Goal: Task Accomplishment & Management: Use online tool/utility

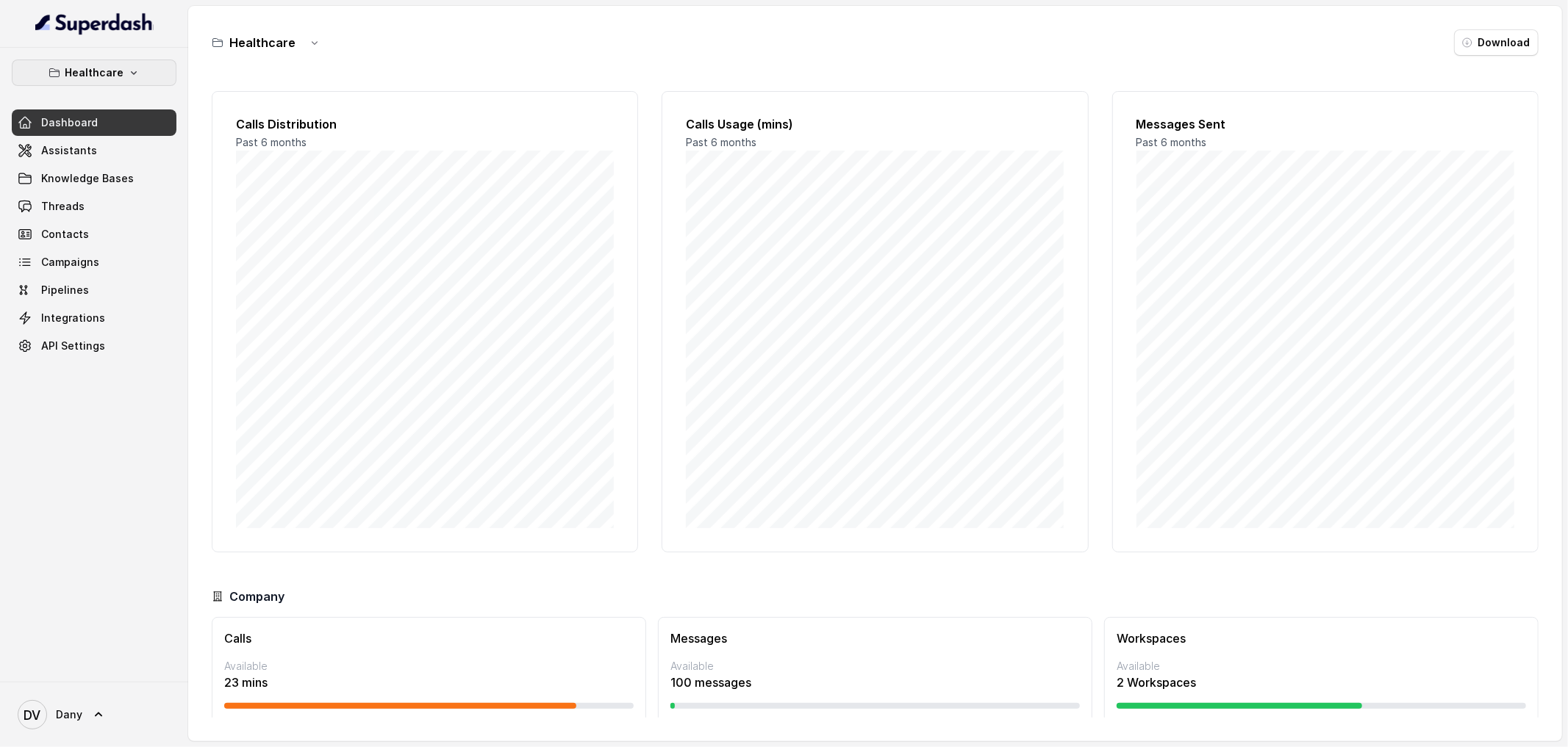
click at [99, 73] on p "Healthcare" at bounding box center [94, 73] width 59 height 18
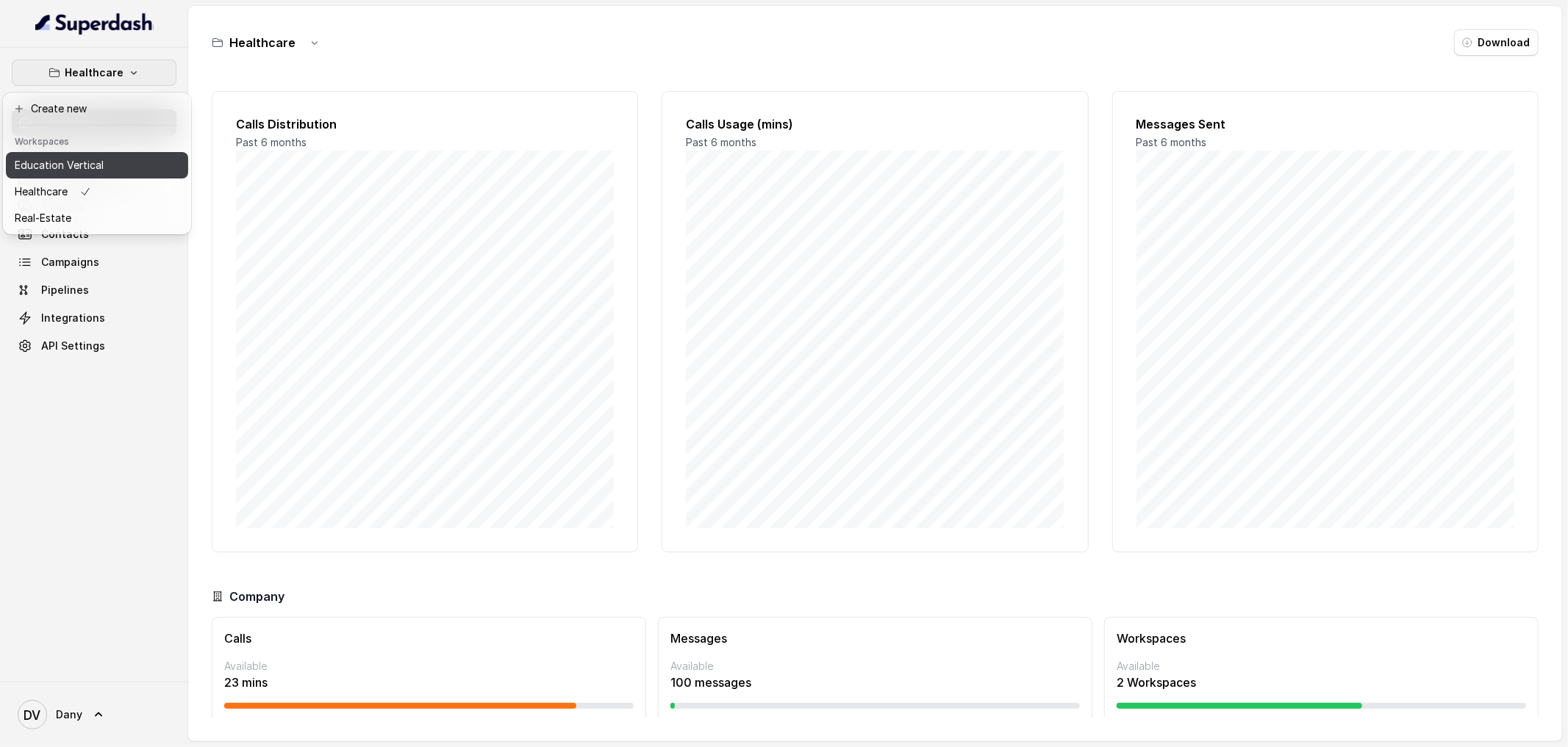
click at [97, 160] on p "Education Vertical" at bounding box center [59, 166] width 89 height 18
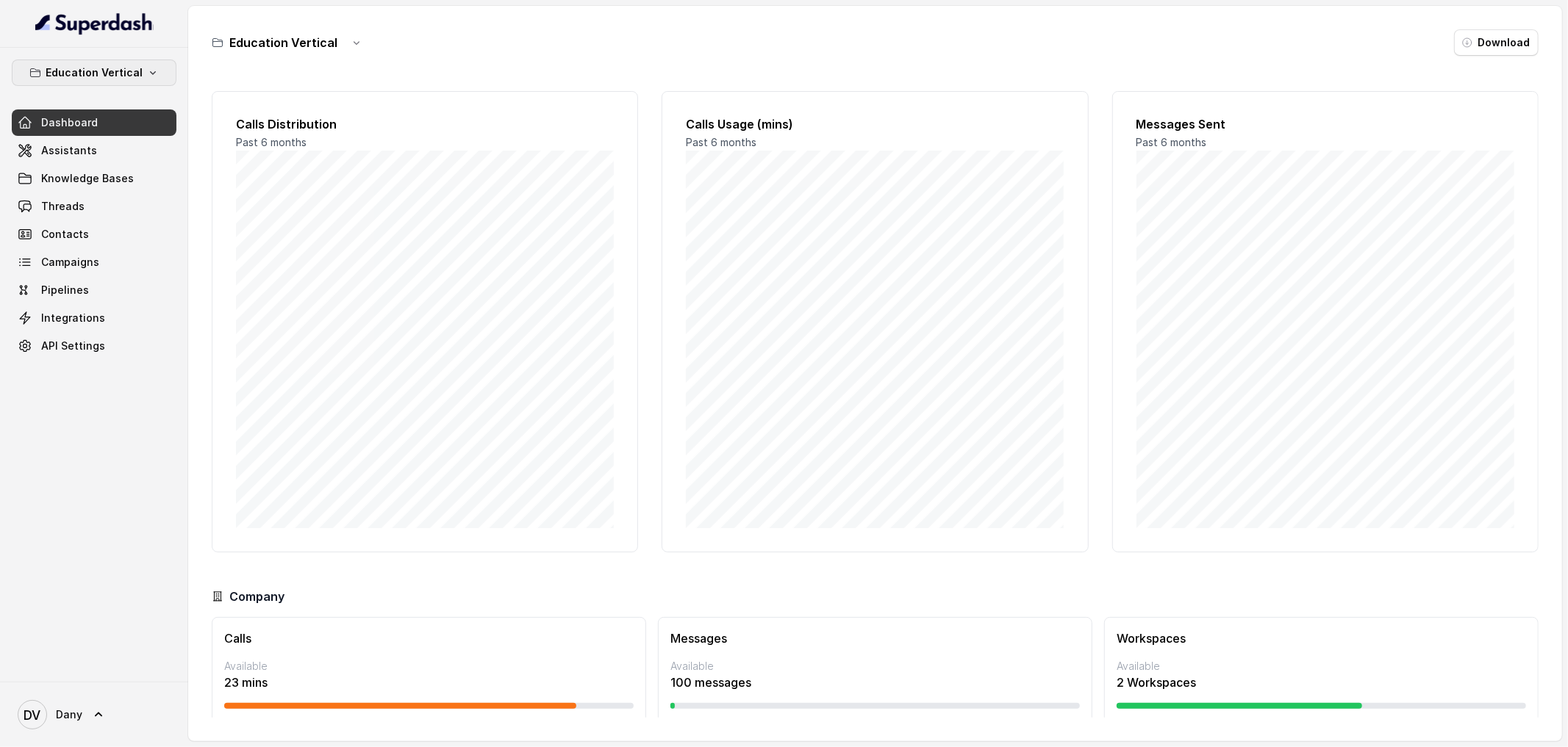
click at [128, 70] on p "Education Vertical" at bounding box center [94, 73] width 97 height 18
click at [318, 125] on div "Education Vertical Dashboard Assistants Knowledge Bases Threads Contacts Campai…" at bounding box center [784, 373] width 1568 height 747
click at [108, 150] on link "Assistants" at bounding box center [94, 150] width 165 height 27
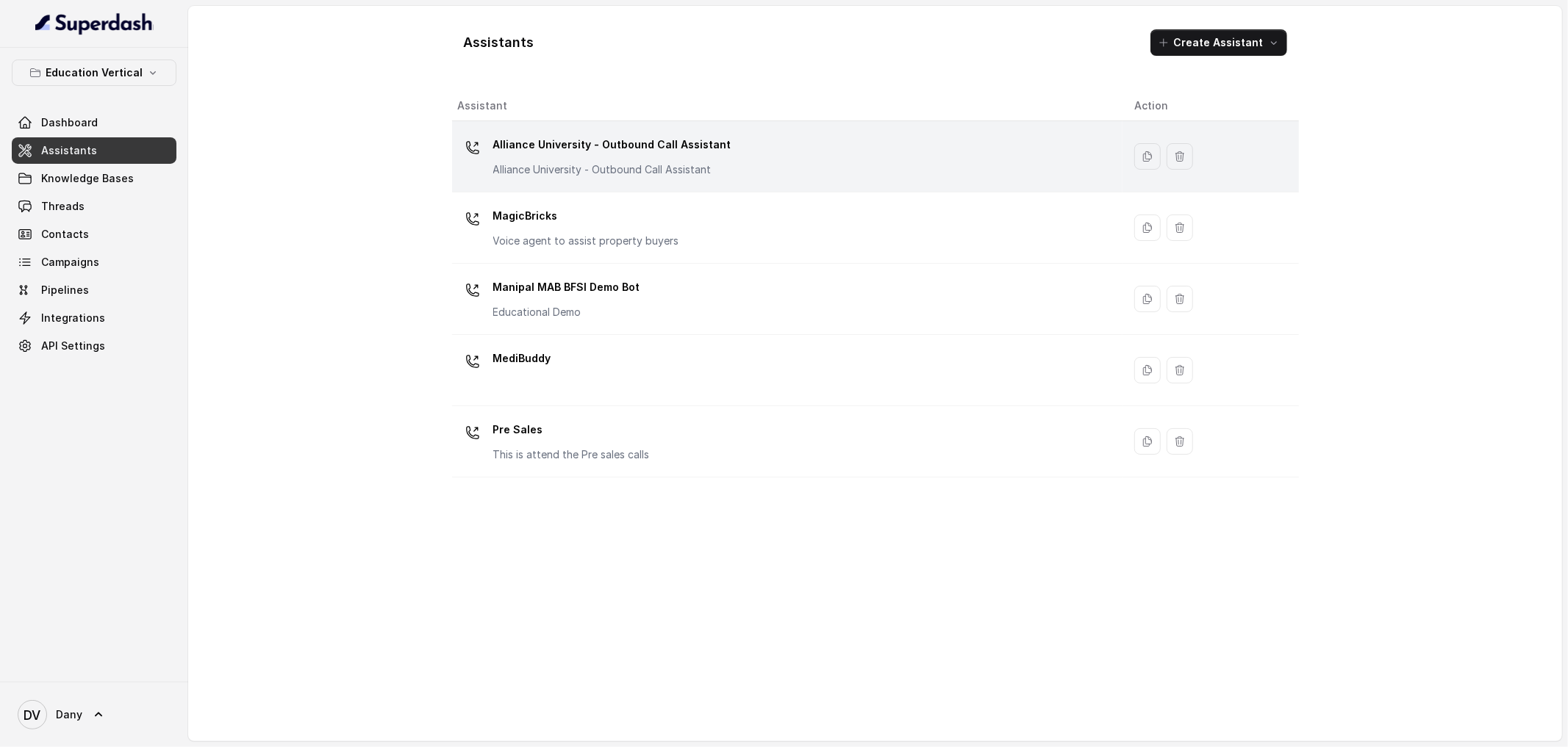
click at [663, 168] on p "Alliance University - Outbound Call Assistant" at bounding box center [611, 169] width 238 height 15
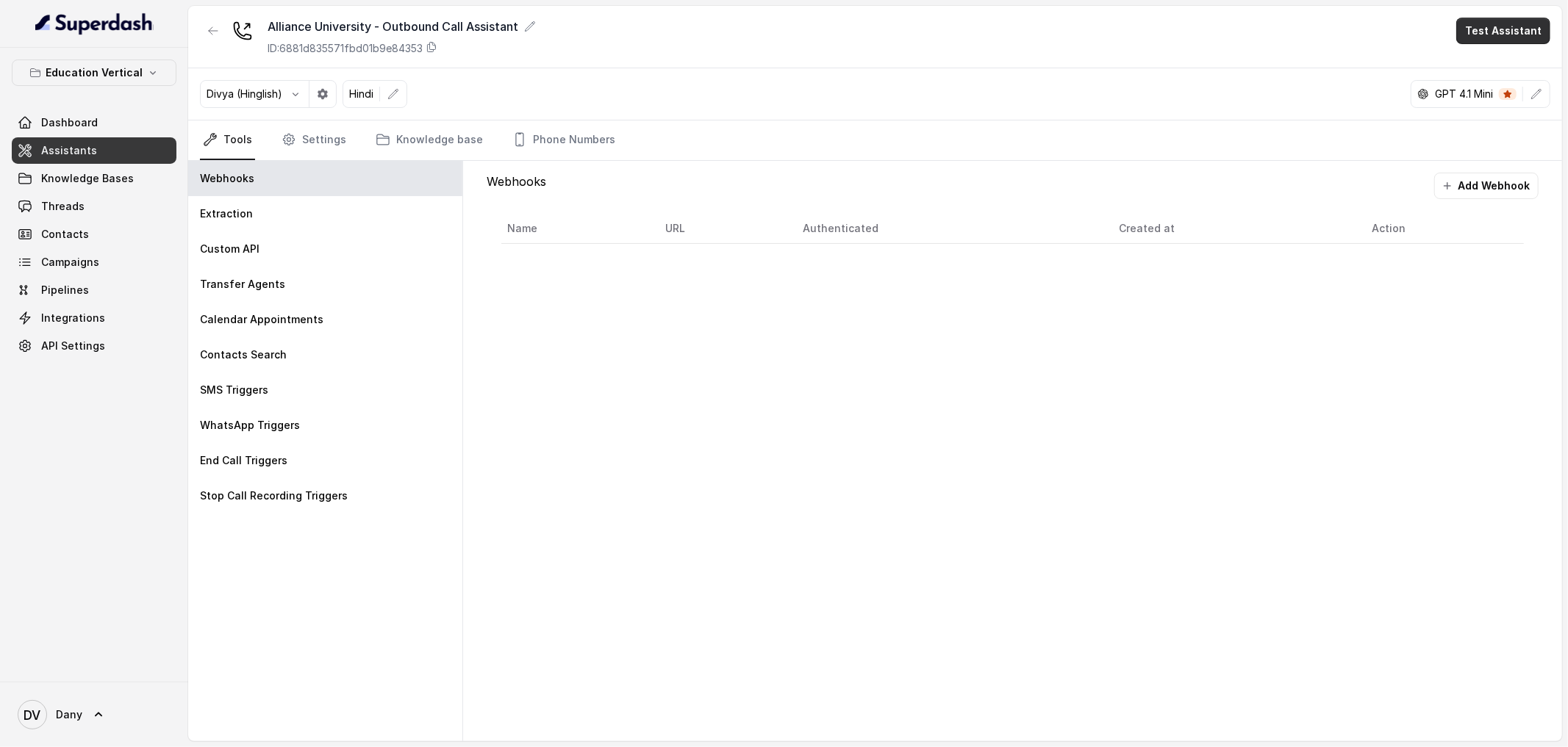
click at [1507, 38] on button "Test Assistant" at bounding box center [1502, 31] width 94 height 27
click at [1533, 69] on button "Phone Call" at bounding box center [1506, 66] width 93 height 27
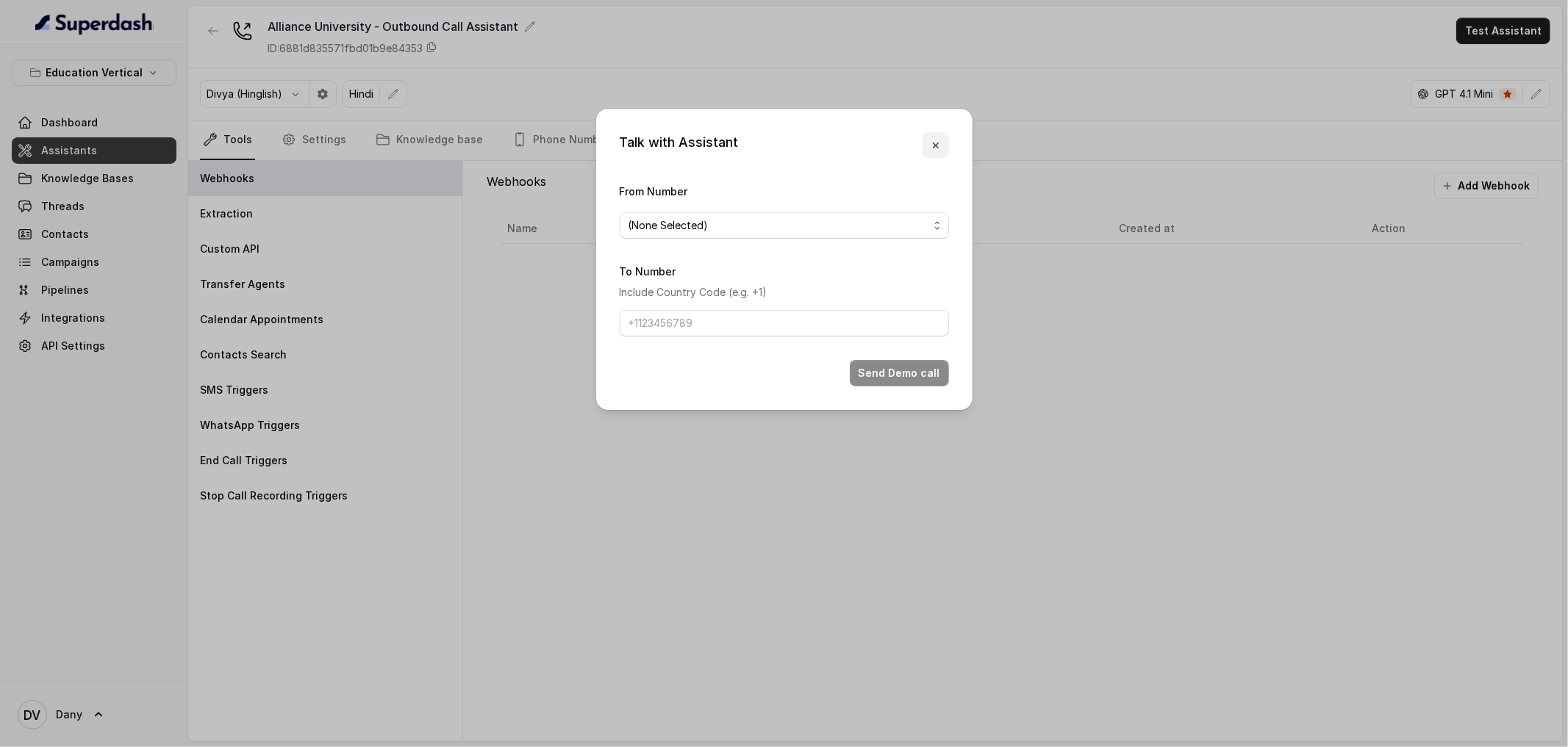
click at [930, 151] on icon "button" at bounding box center [936, 145] width 12 height 12
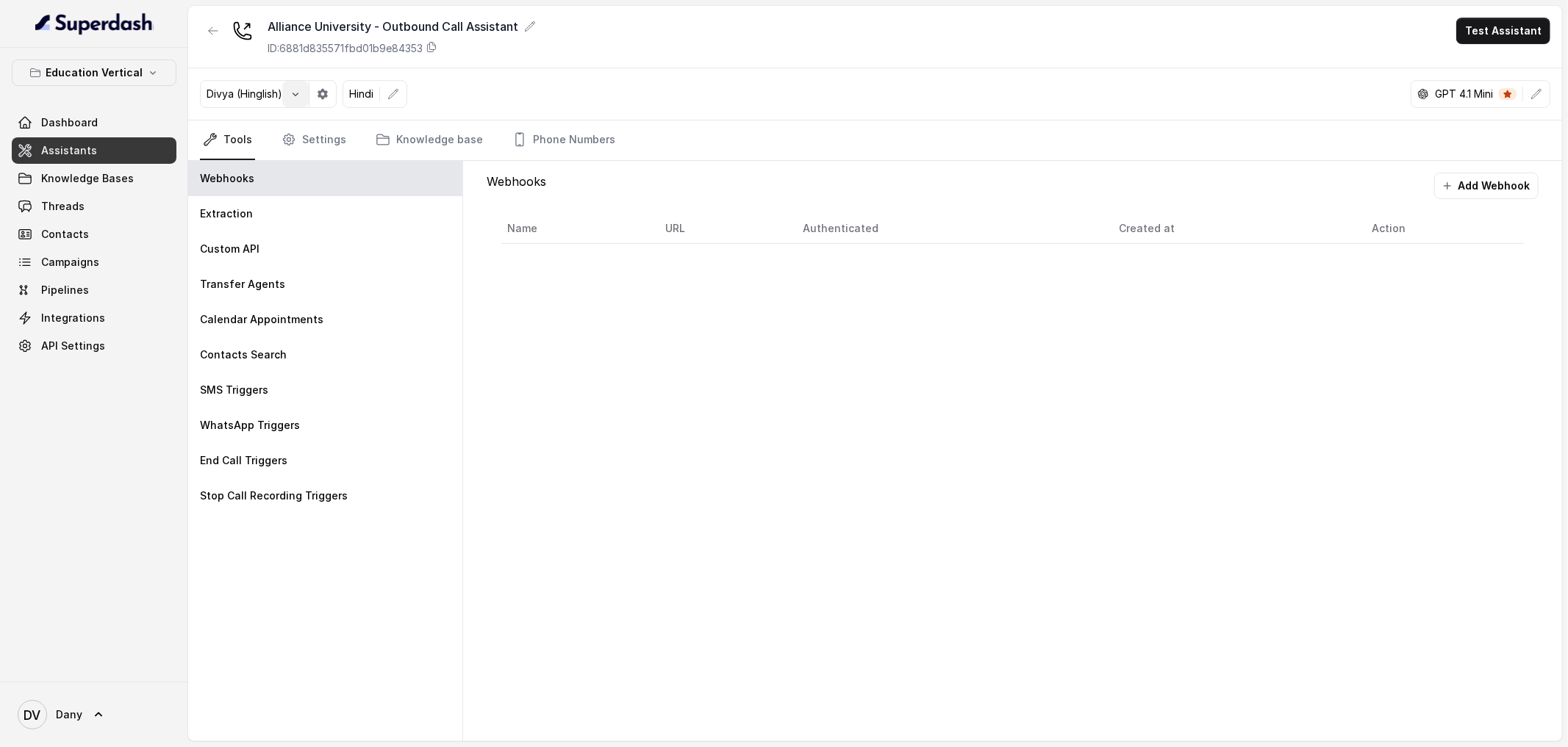
click at [300, 99] on icon "button" at bounding box center [295, 94] width 12 height 12
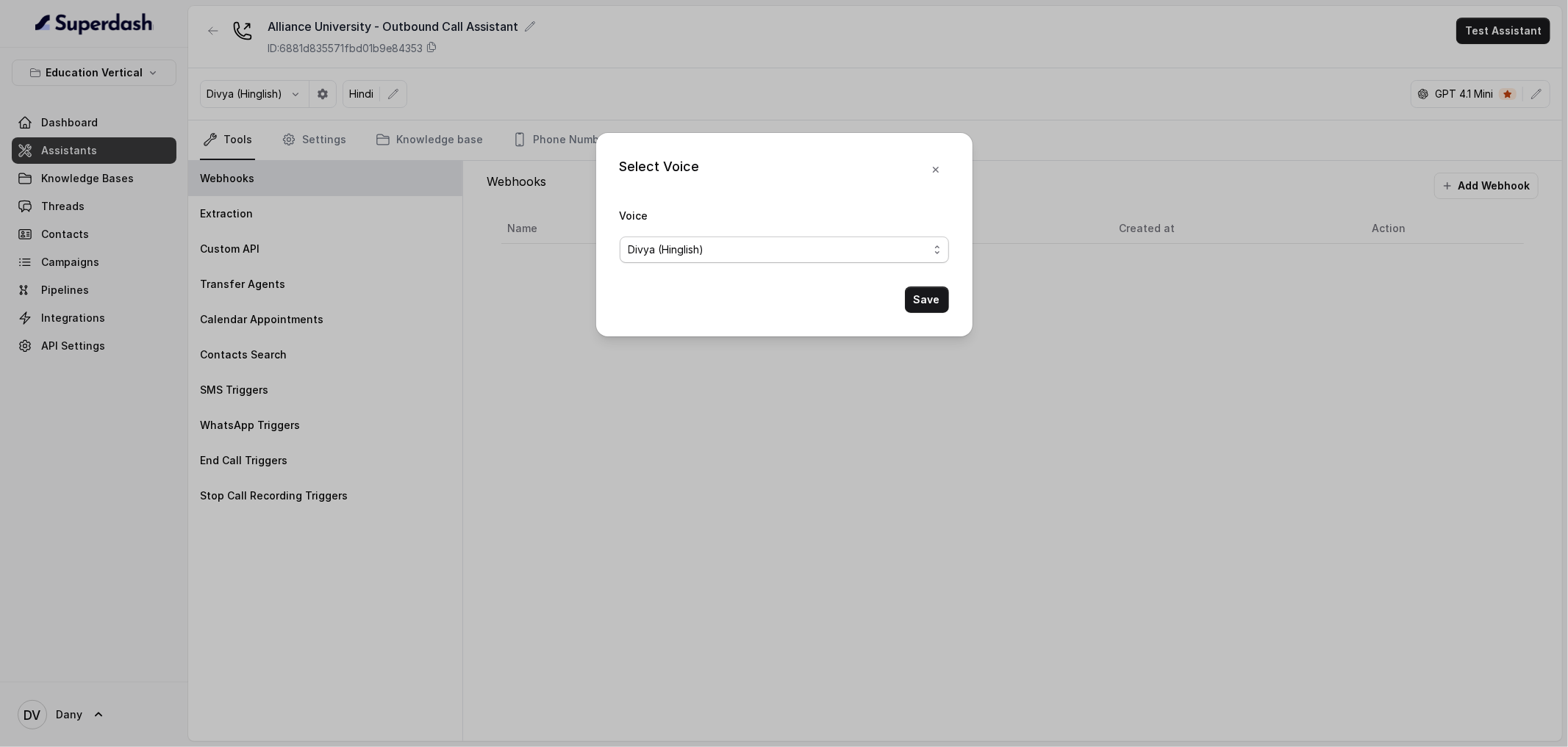
click at [648, 249] on span "Divya (Hinglish)" at bounding box center [778, 250] width 300 height 18
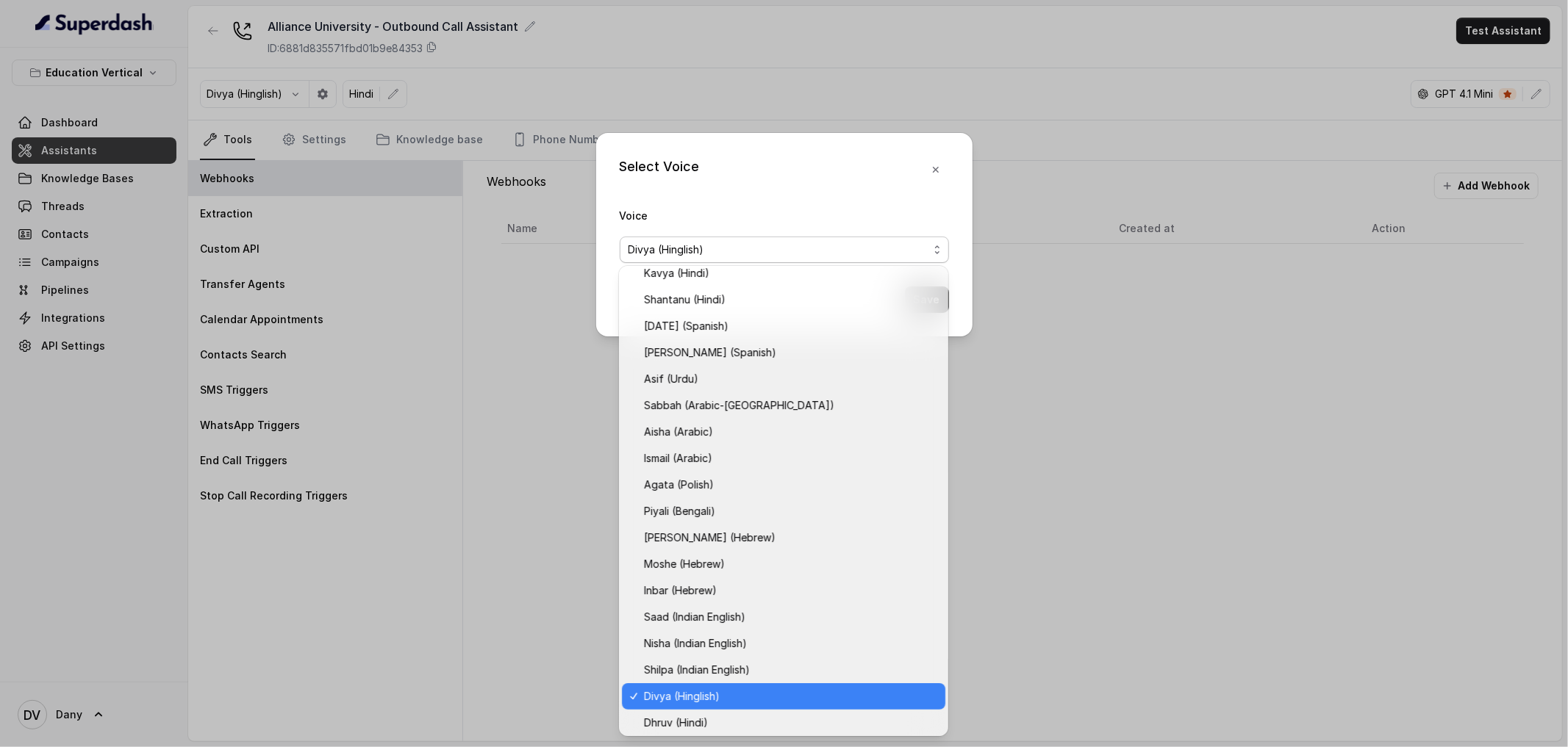
scroll to position [170, 0]
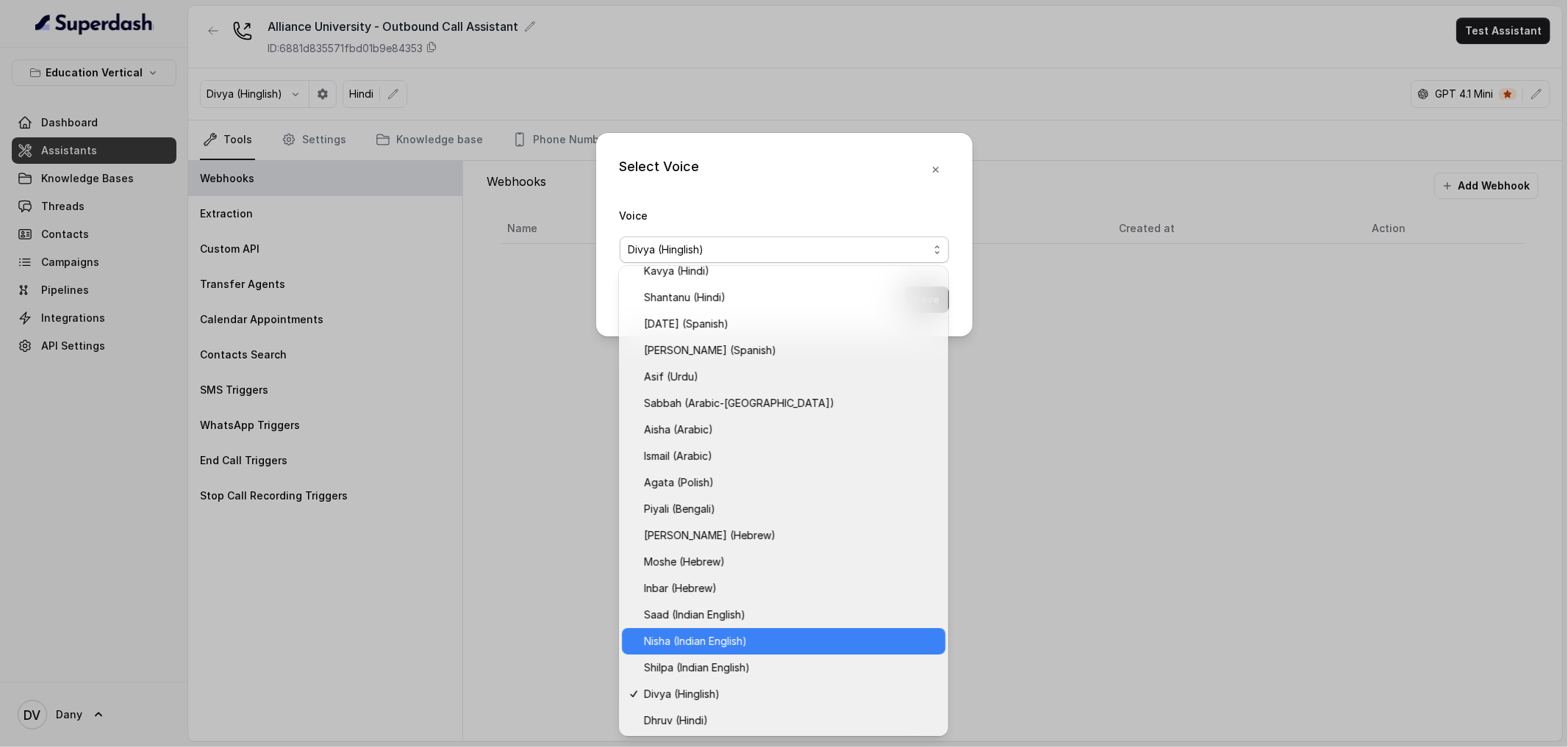
click at [711, 639] on span "Nisha (Indian English)" at bounding box center [790, 641] width 292 height 18
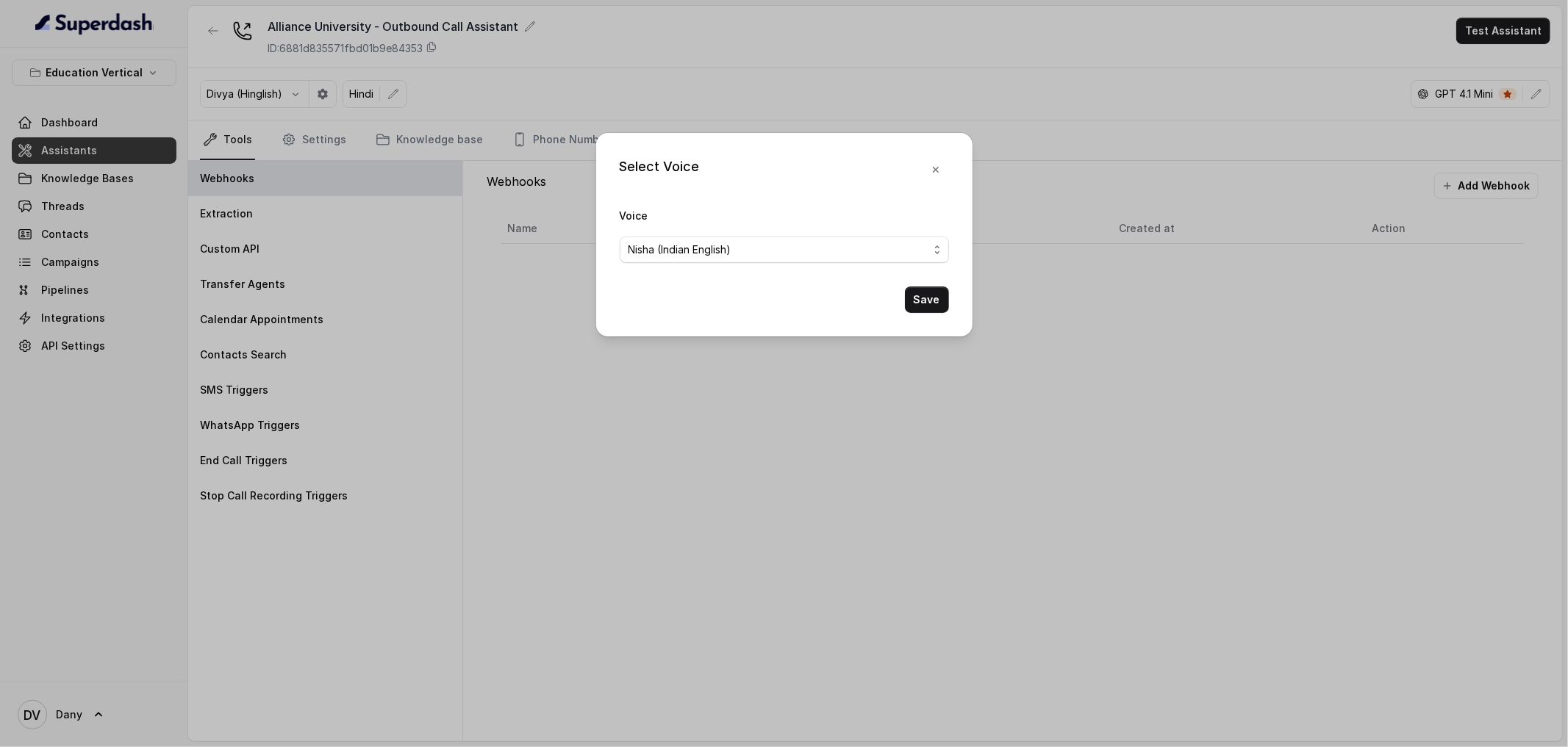
click at [928, 309] on button "Save" at bounding box center [926, 299] width 44 height 27
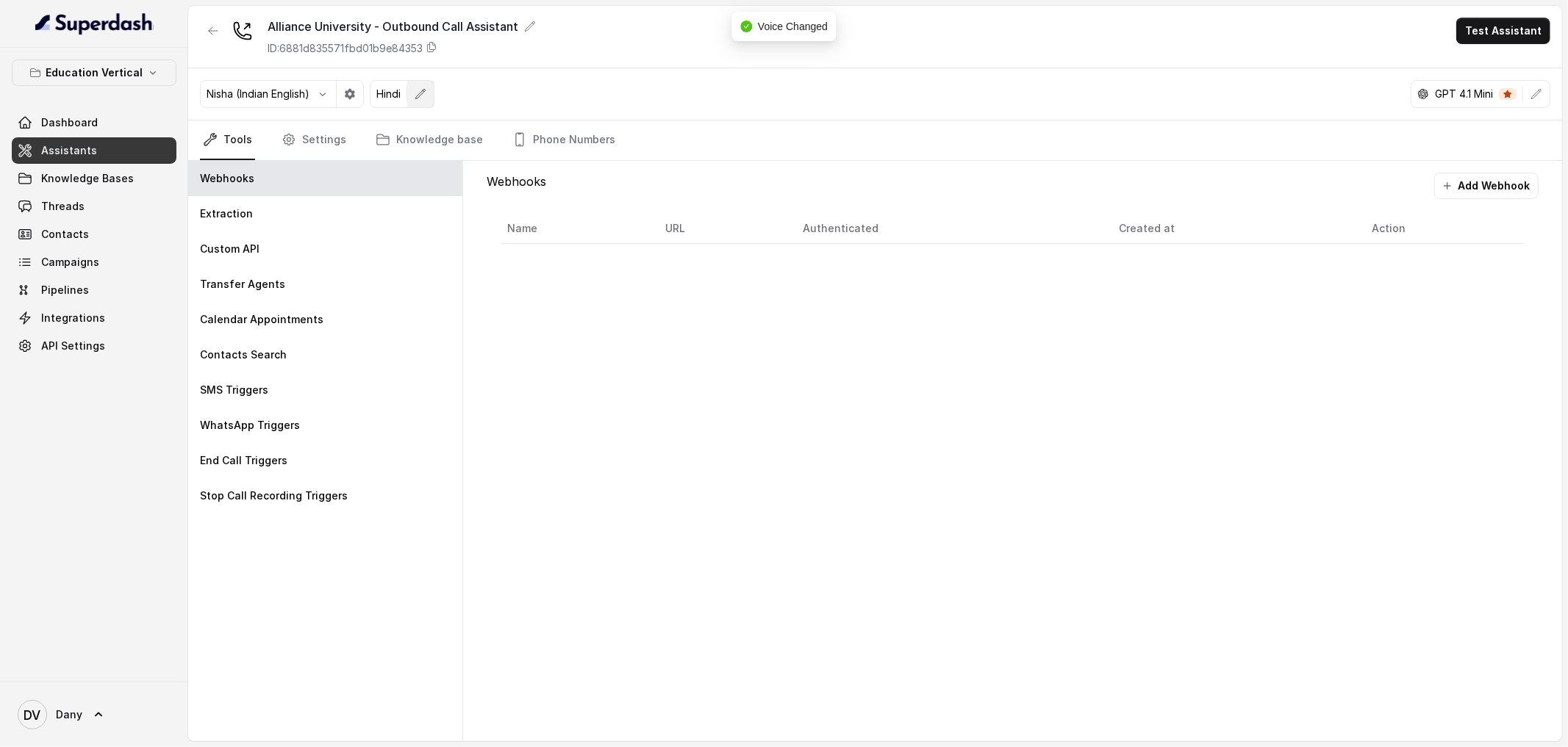
click at [433, 96] on button "button" at bounding box center [420, 94] width 27 height 27
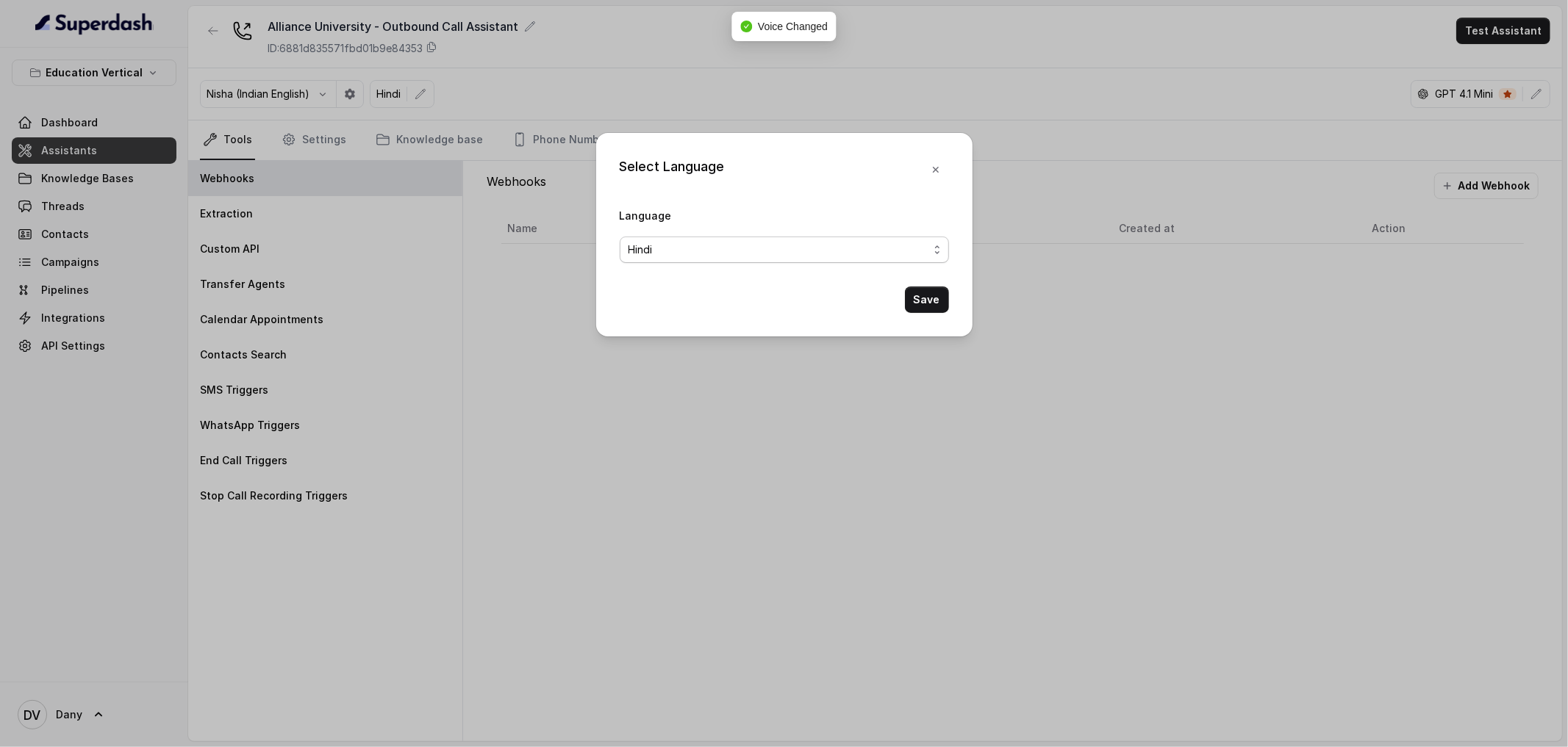
click at [711, 243] on span "Hindi" at bounding box center [778, 250] width 300 height 18
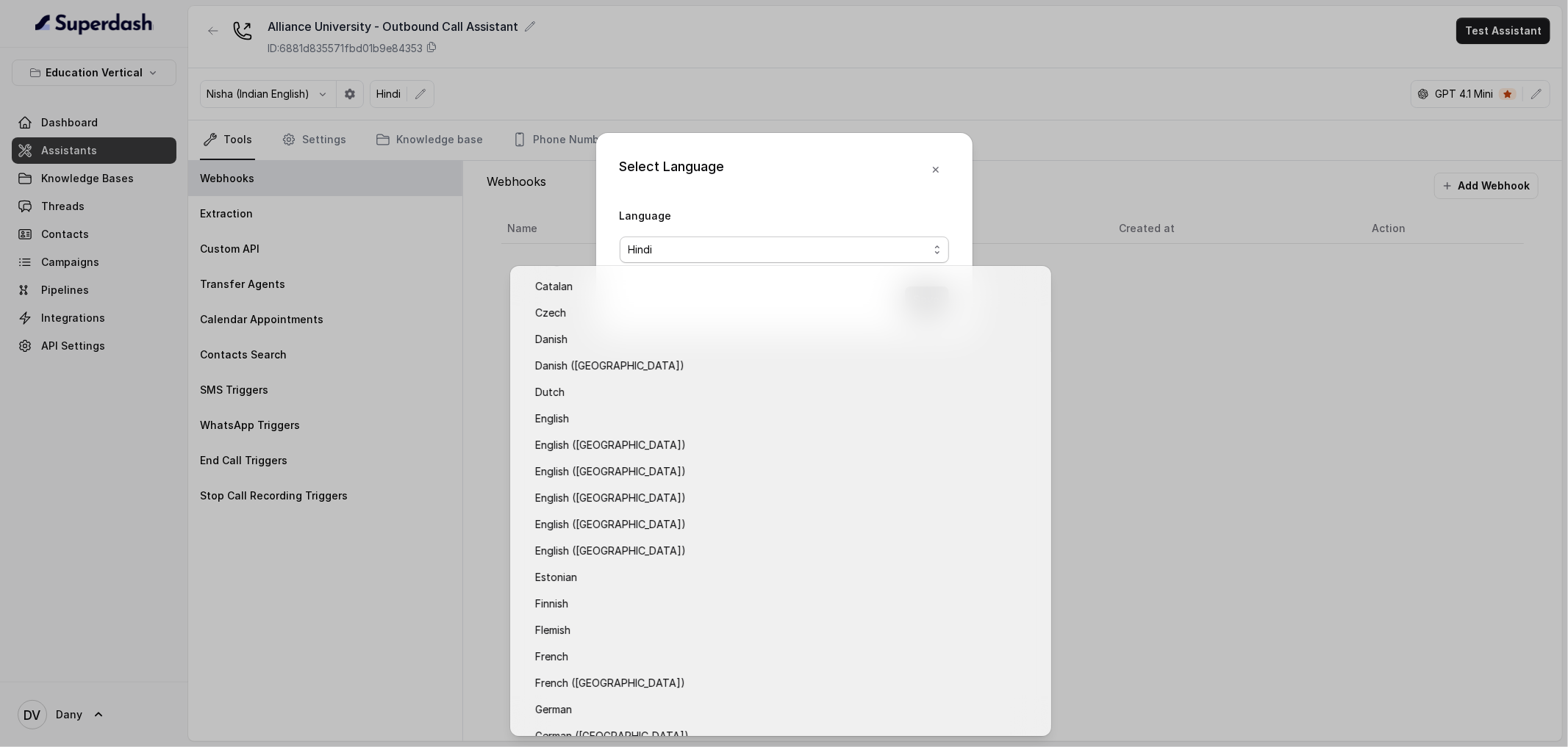
scroll to position [0, 0]
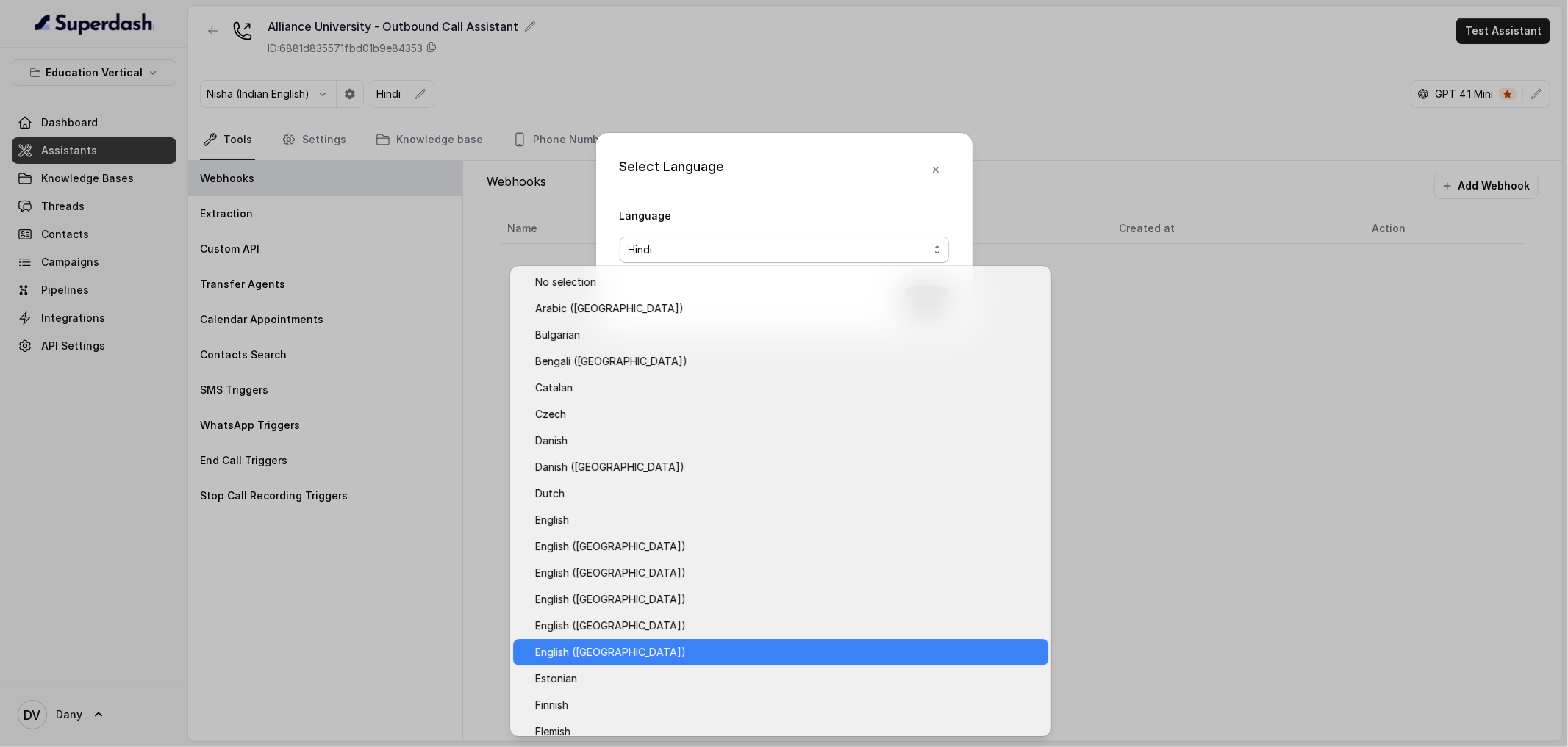
click at [637, 647] on span "English ([GEOGRAPHIC_DATA])" at bounding box center [787, 652] width 505 height 18
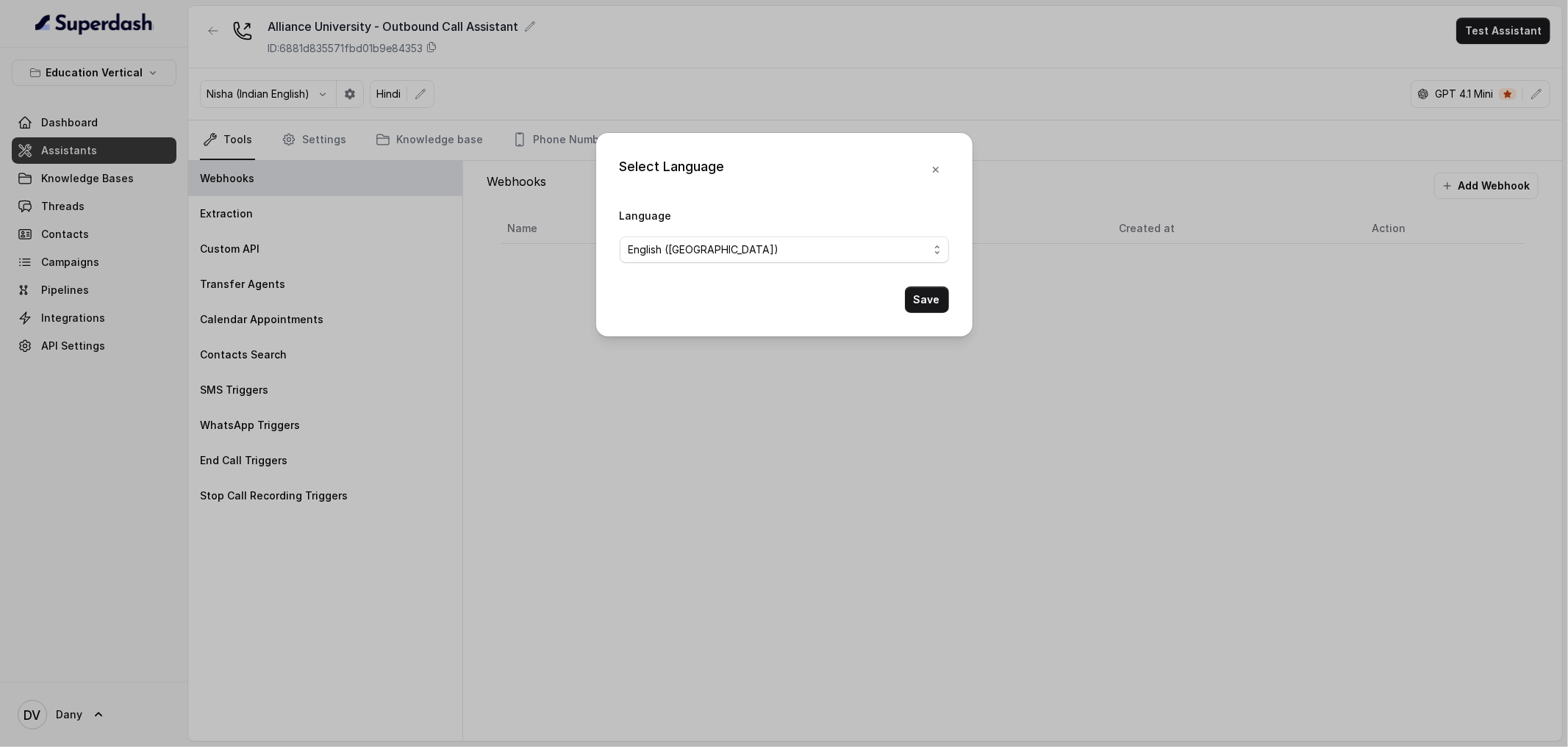
click at [902, 308] on div "Save" at bounding box center [783, 299] width 329 height 27
click at [942, 291] on button "Save" at bounding box center [926, 299] width 44 height 27
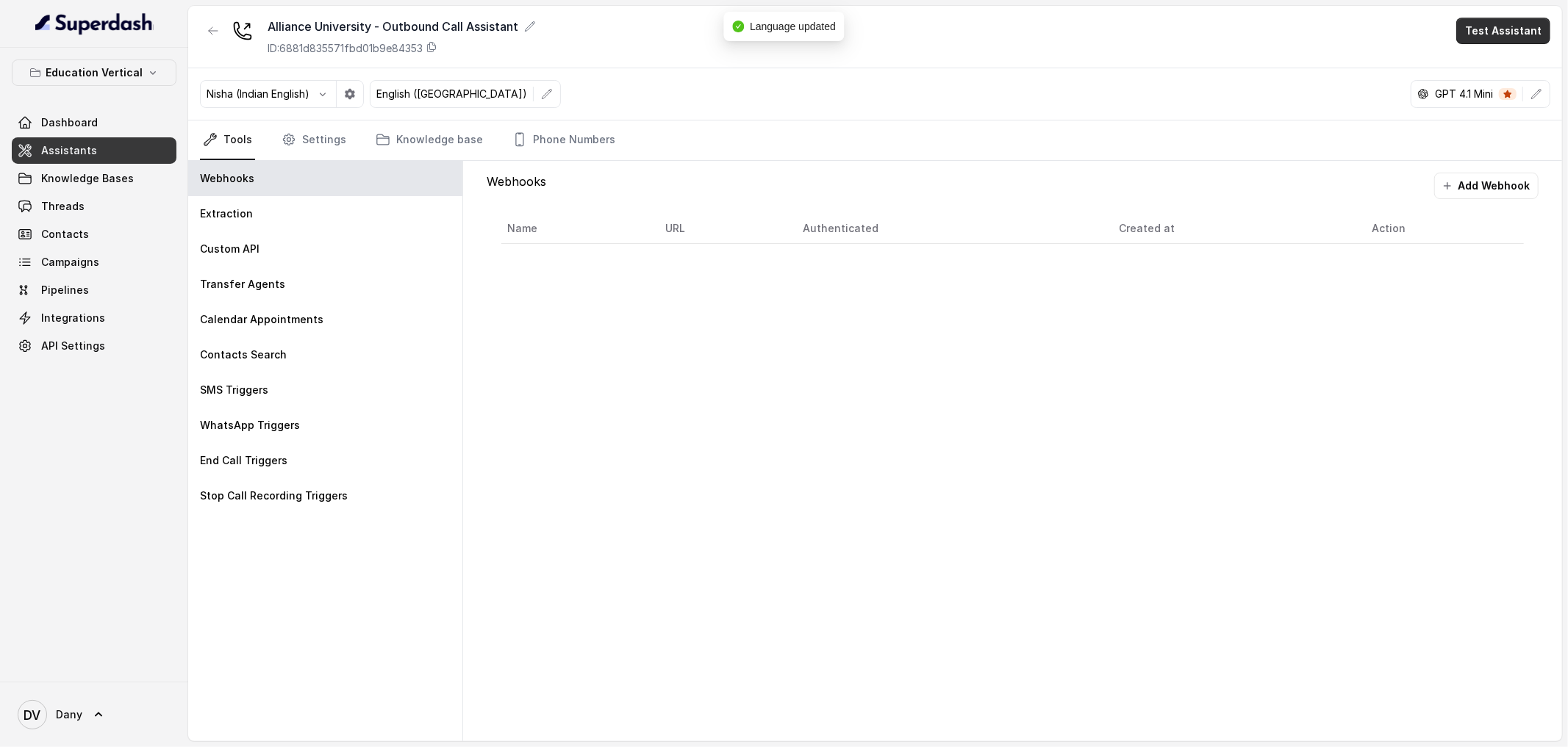
click at [1518, 35] on button "Test Assistant" at bounding box center [1502, 31] width 94 height 27
click at [1478, 61] on button "Phone Call" at bounding box center [1506, 66] width 93 height 27
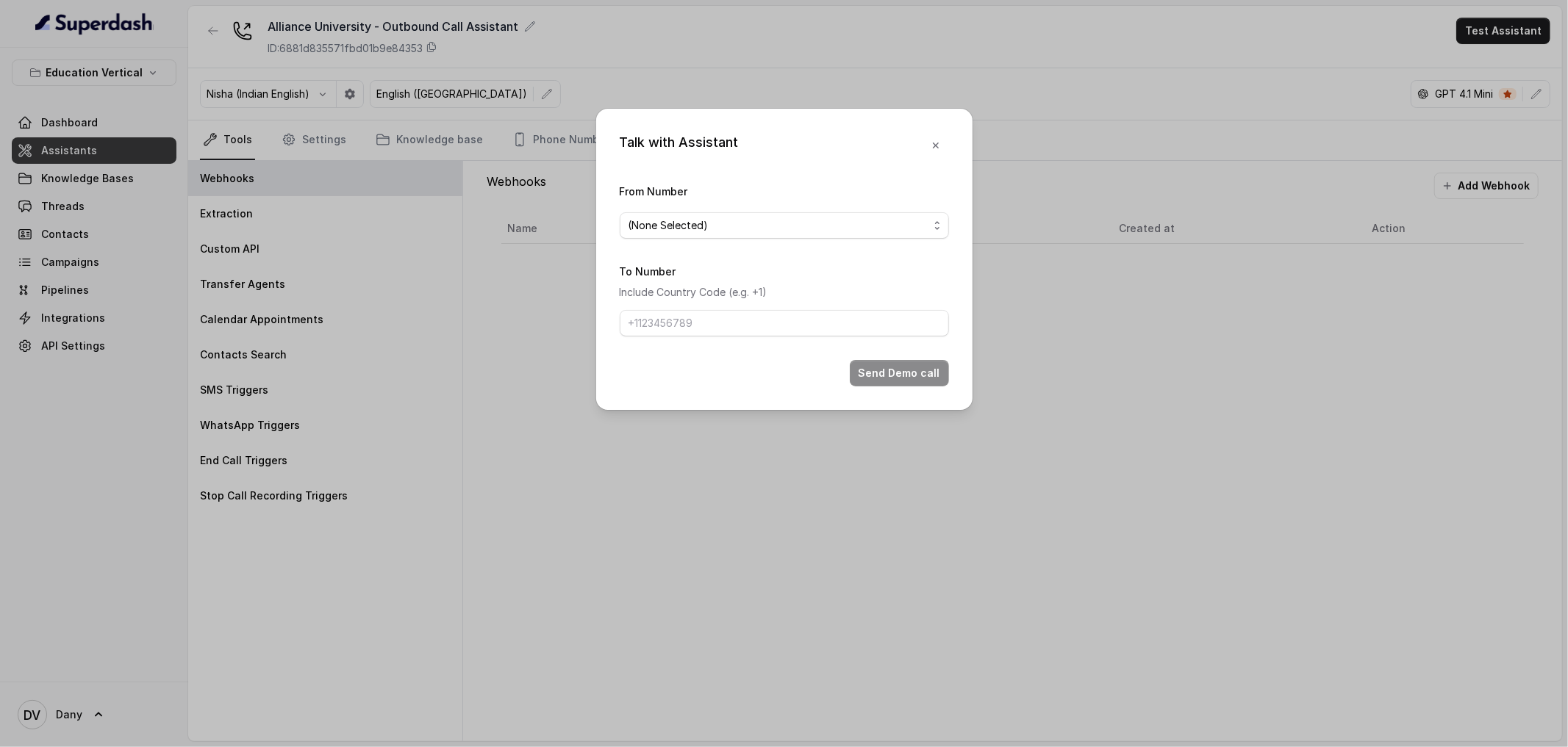
click at [658, 241] on form "From Number (None Selected) To Number Include Country Code (e.g. +1) Send Demo …" at bounding box center [783, 284] width 329 height 204
click at [664, 233] on span "(None Selected)" at bounding box center [778, 226] width 300 height 18
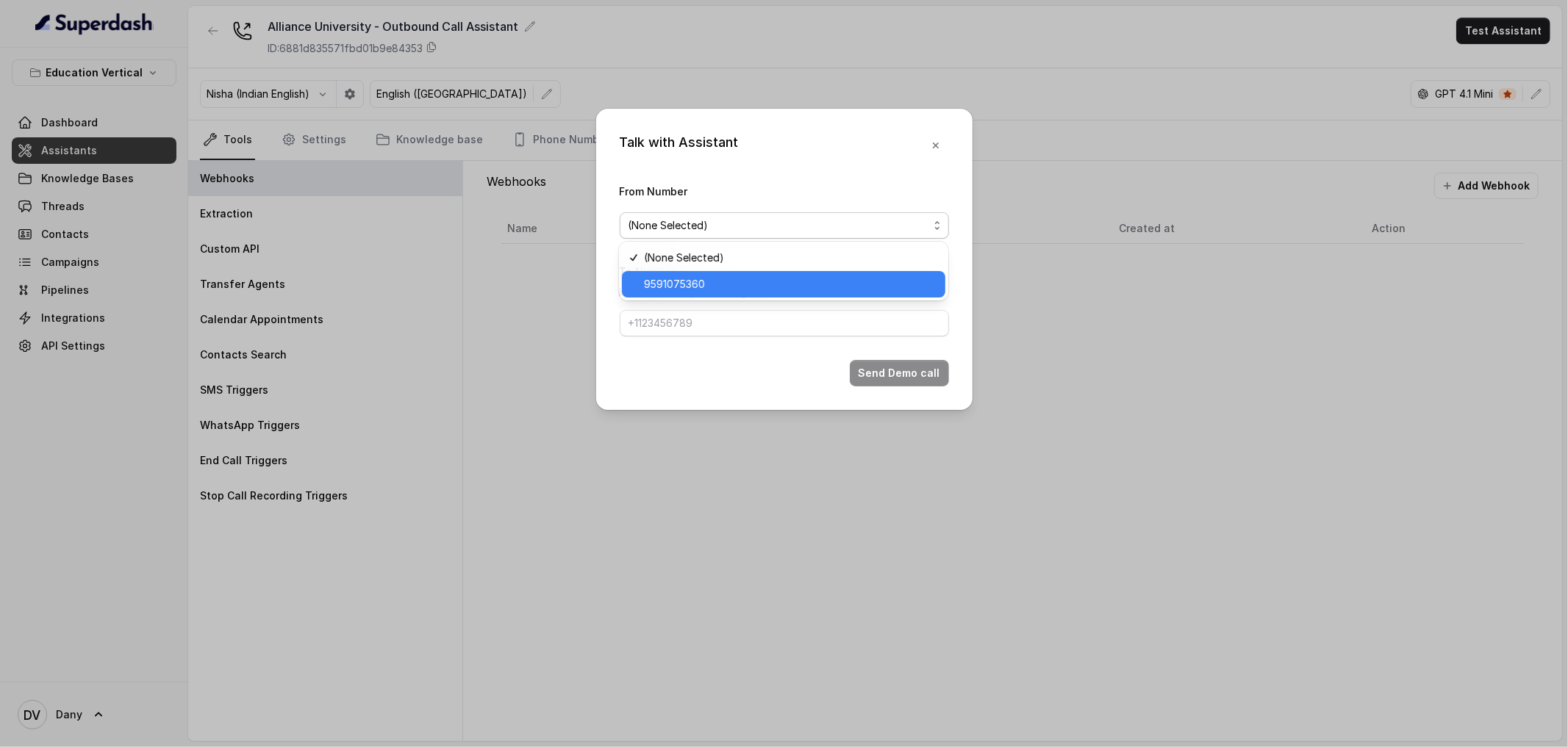
click at [669, 278] on span "9591075360" at bounding box center [790, 284] width 292 height 18
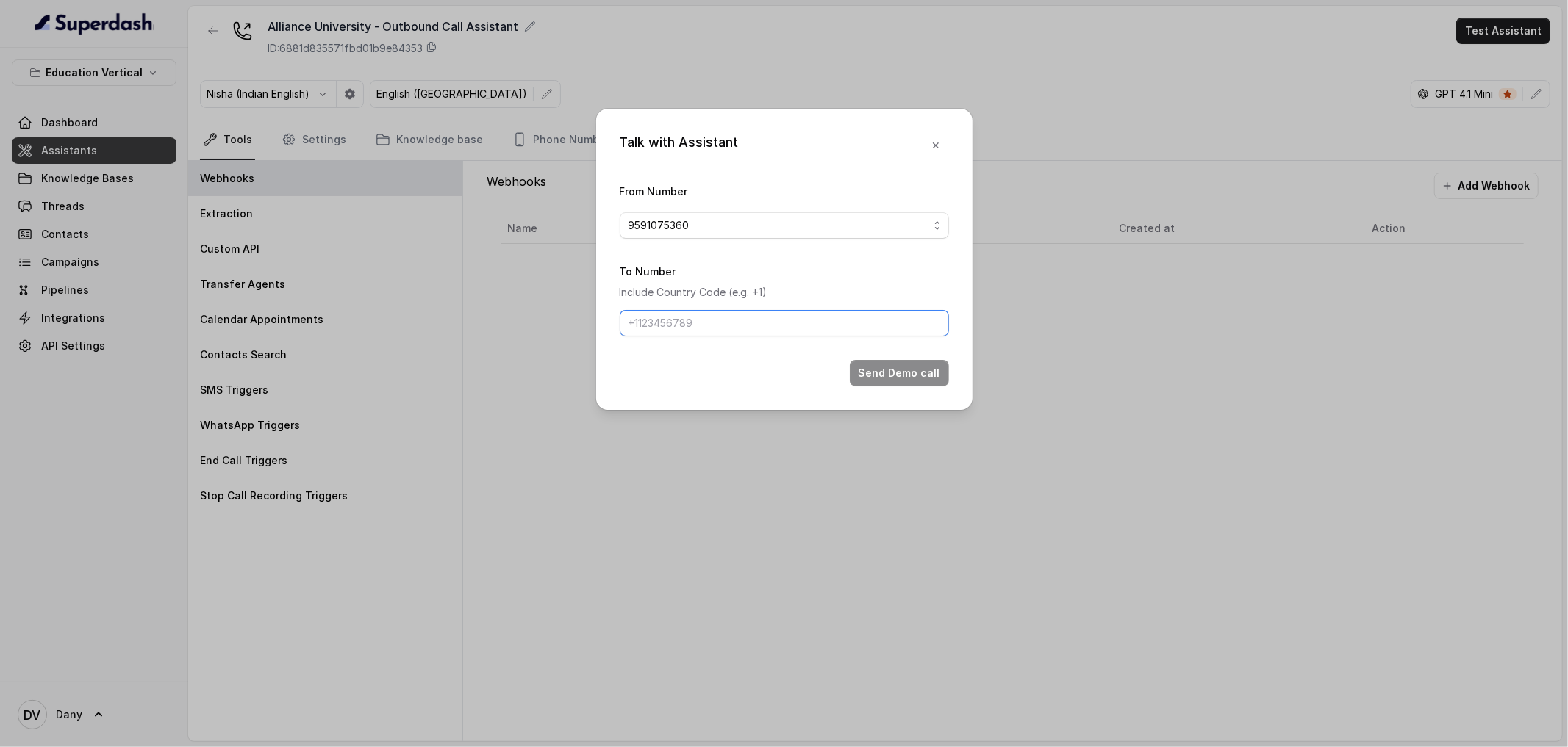
click at [654, 324] on input "To Number" at bounding box center [783, 323] width 329 height 27
type input "[PHONE_NUMBER]"
click at [704, 369] on div "Send Demo call" at bounding box center [783, 373] width 329 height 27
click at [721, 327] on input "[PHONE_NUMBER]" at bounding box center [783, 323] width 329 height 27
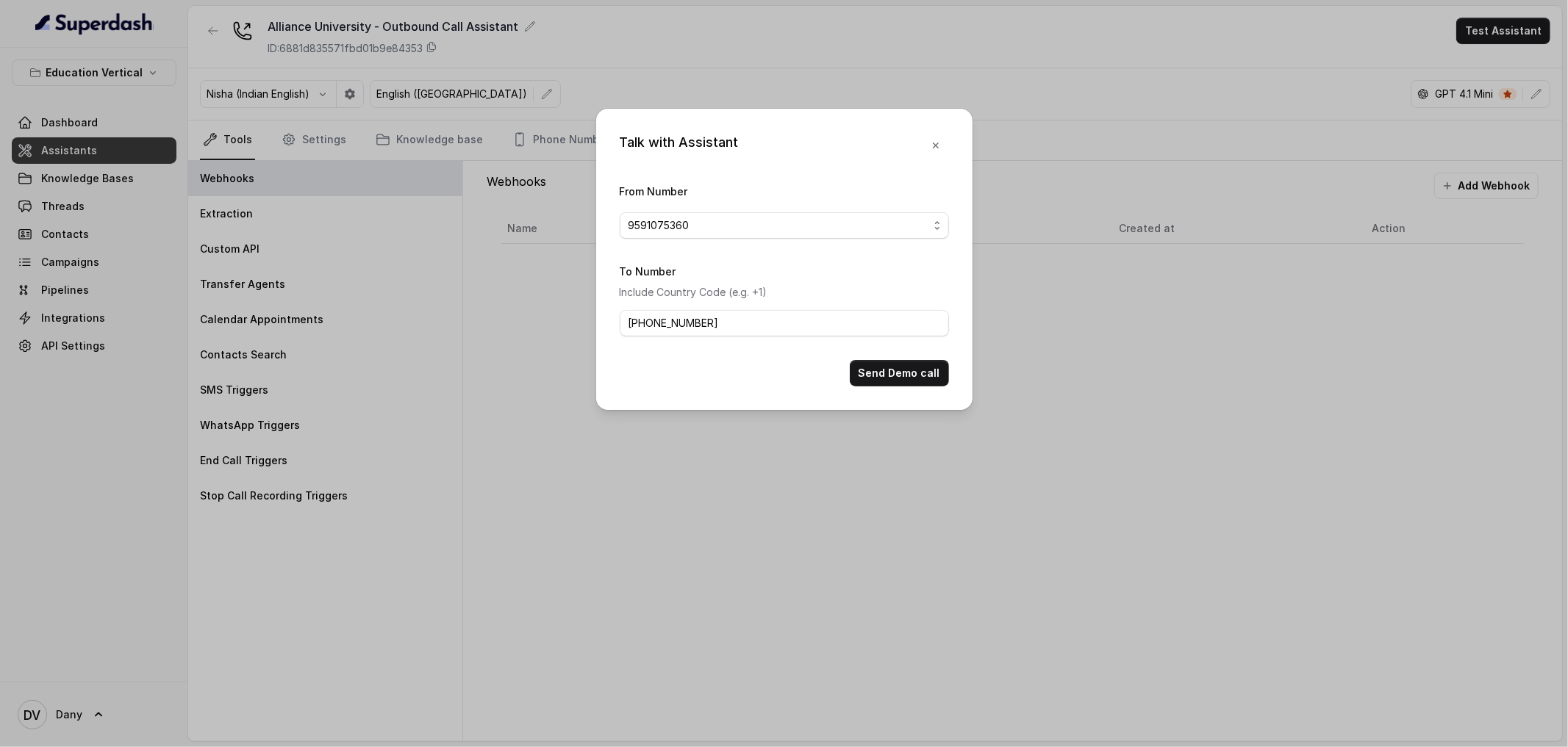
click at [740, 357] on form "From Number 9591075360 To Number Include Country Code (e.g. +1) [PHONE_NUMBER] …" at bounding box center [783, 284] width 329 height 204
click at [906, 366] on button "Send Demo call" at bounding box center [899, 373] width 99 height 27
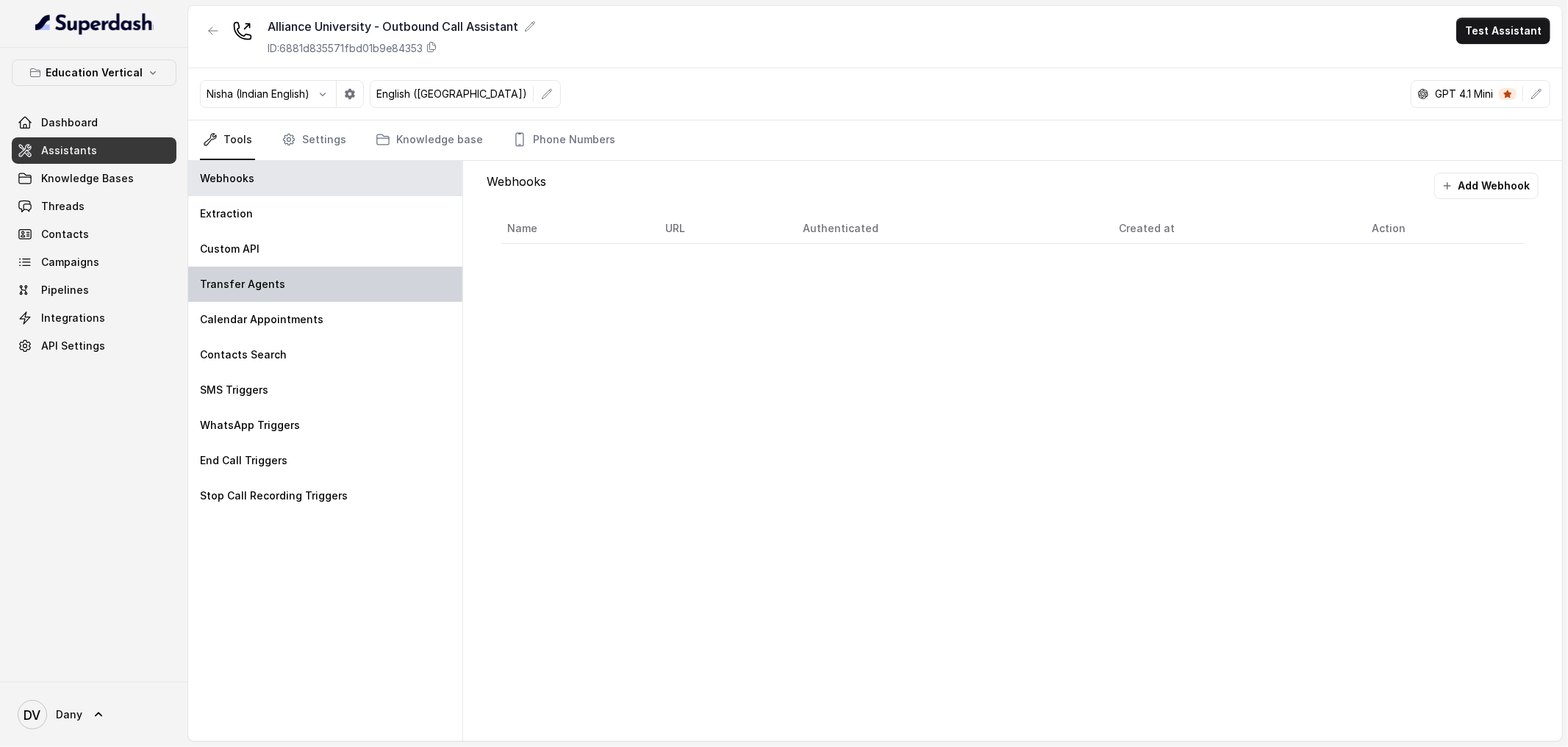
click at [298, 291] on div "Transfer Agents" at bounding box center [326, 284] width 274 height 36
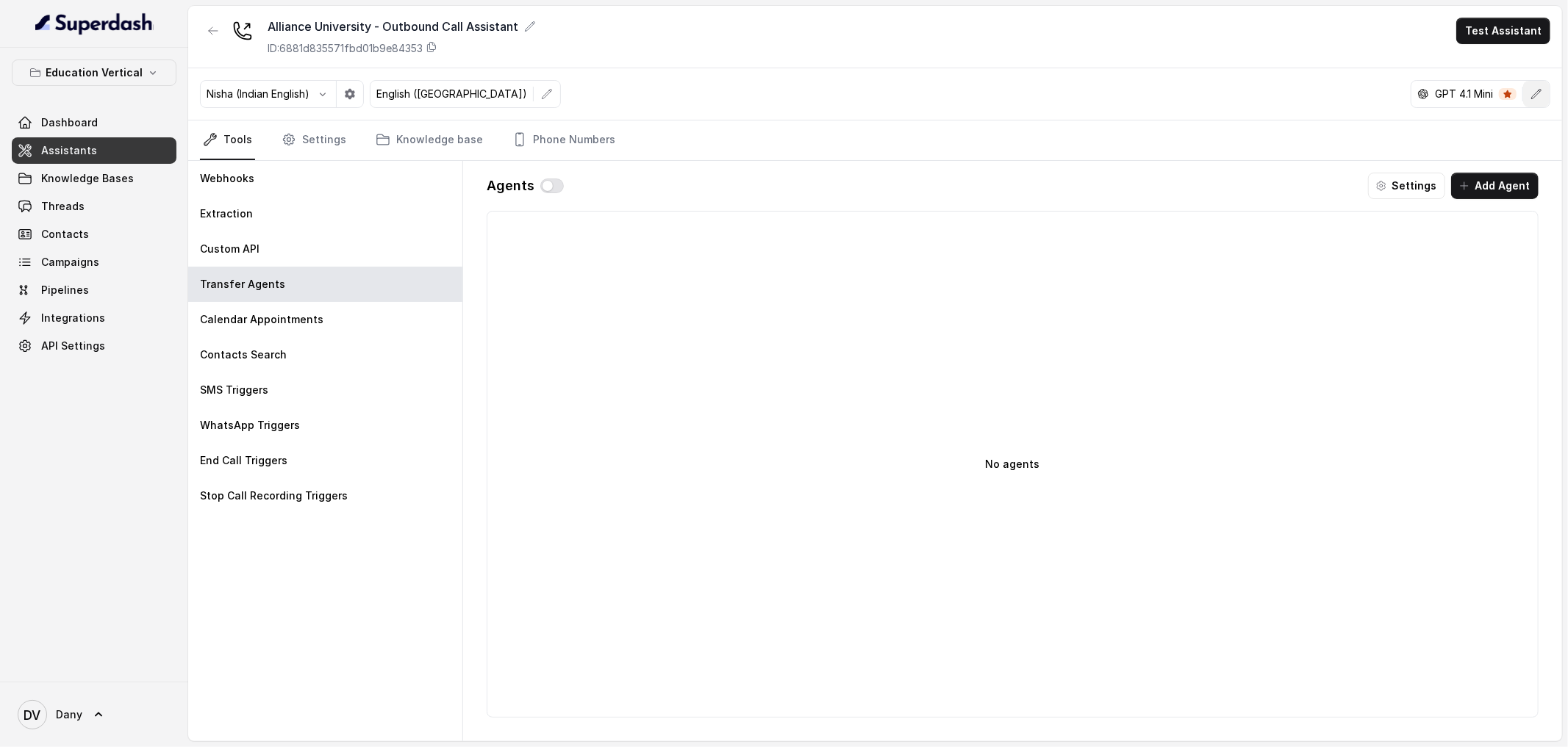
click at [1536, 102] on button "button" at bounding box center [1535, 94] width 27 height 27
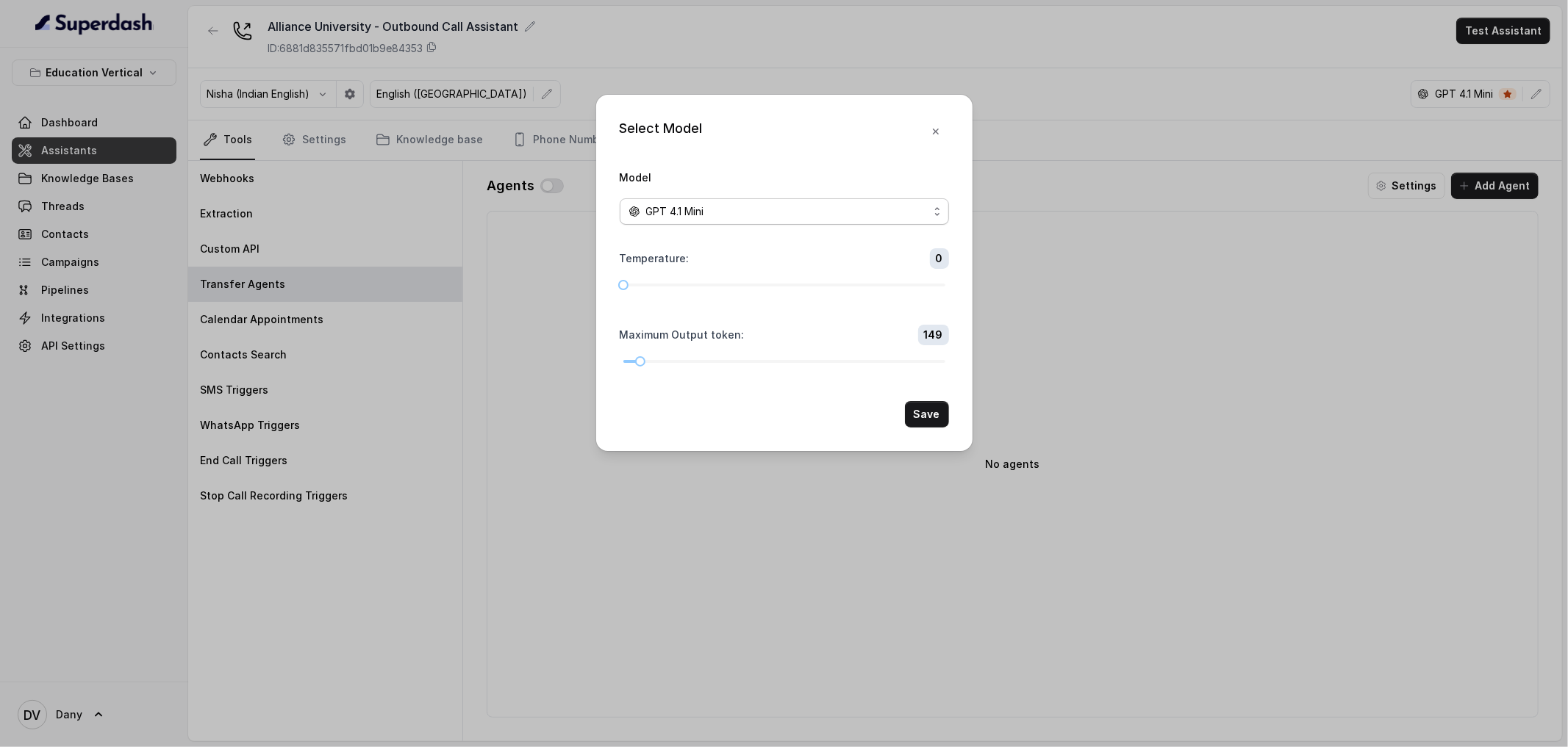
click at [900, 216] on div "GPT 4.1 Mini" at bounding box center [778, 211] width 300 height 18
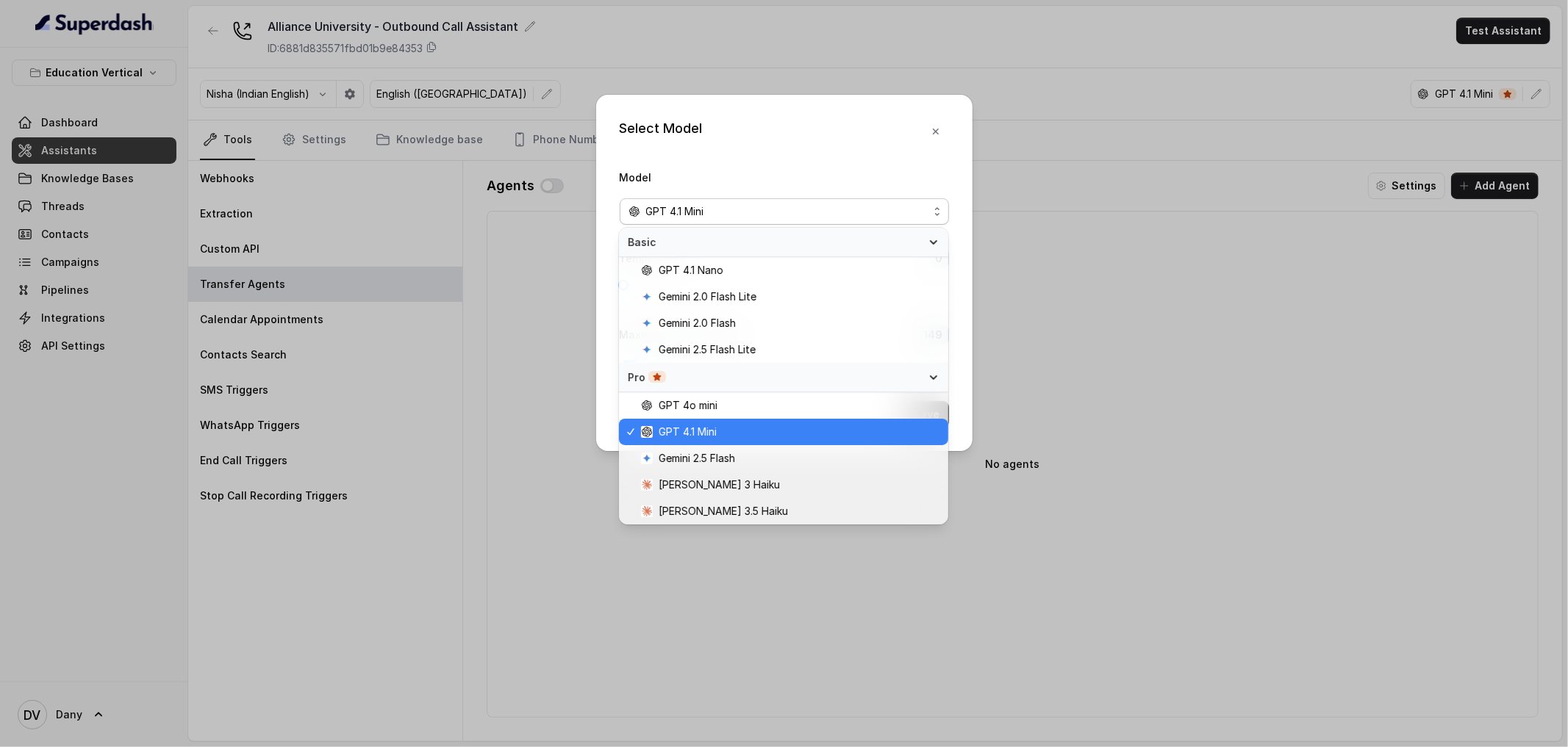
click at [921, 149] on div "Select Model Model GPT 4.1 Mini Temperature : 0 Maximum Output token : 149 Save" at bounding box center [784, 272] width 376 height 356
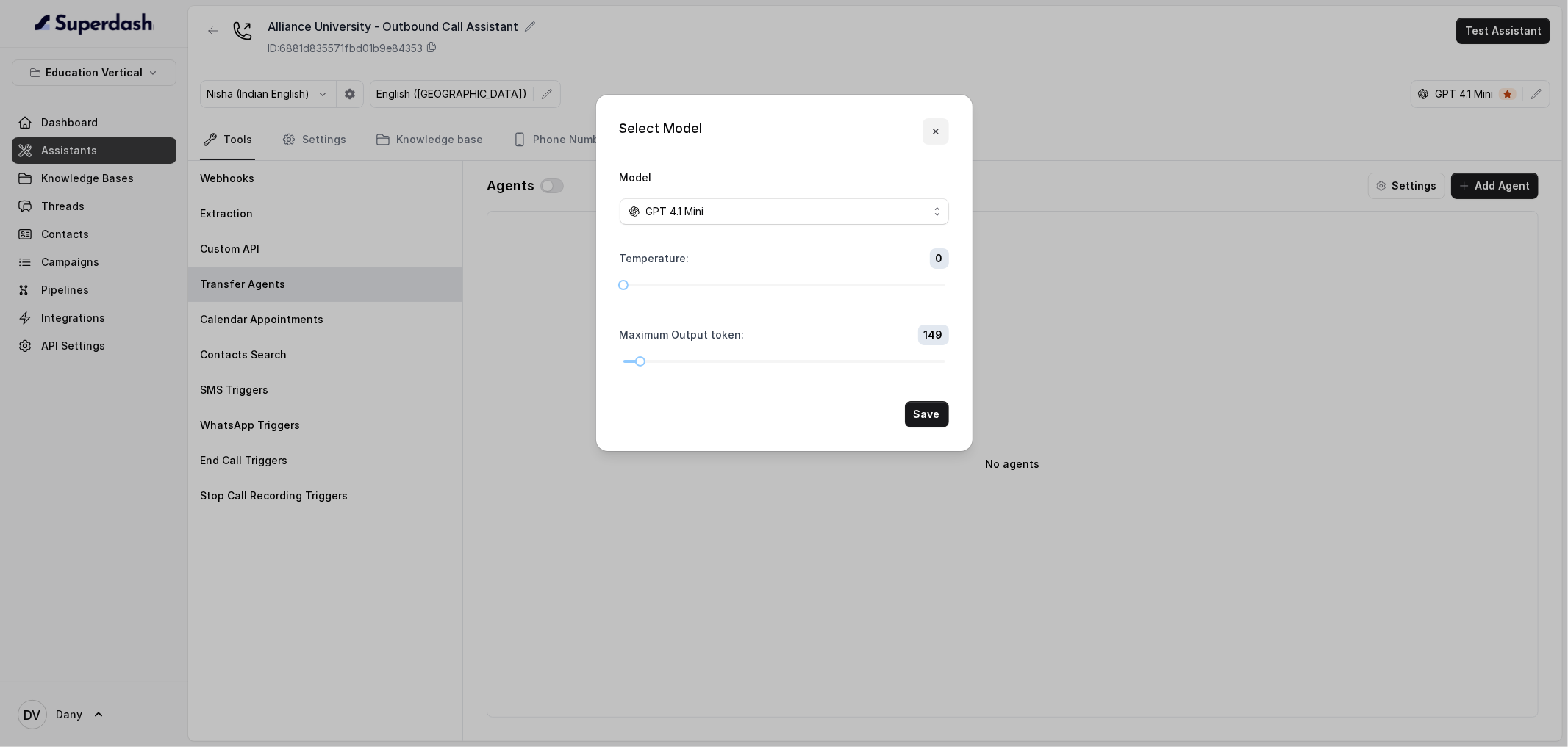
click at [935, 136] on icon "button" at bounding box center [936, 131] width 12 height 12
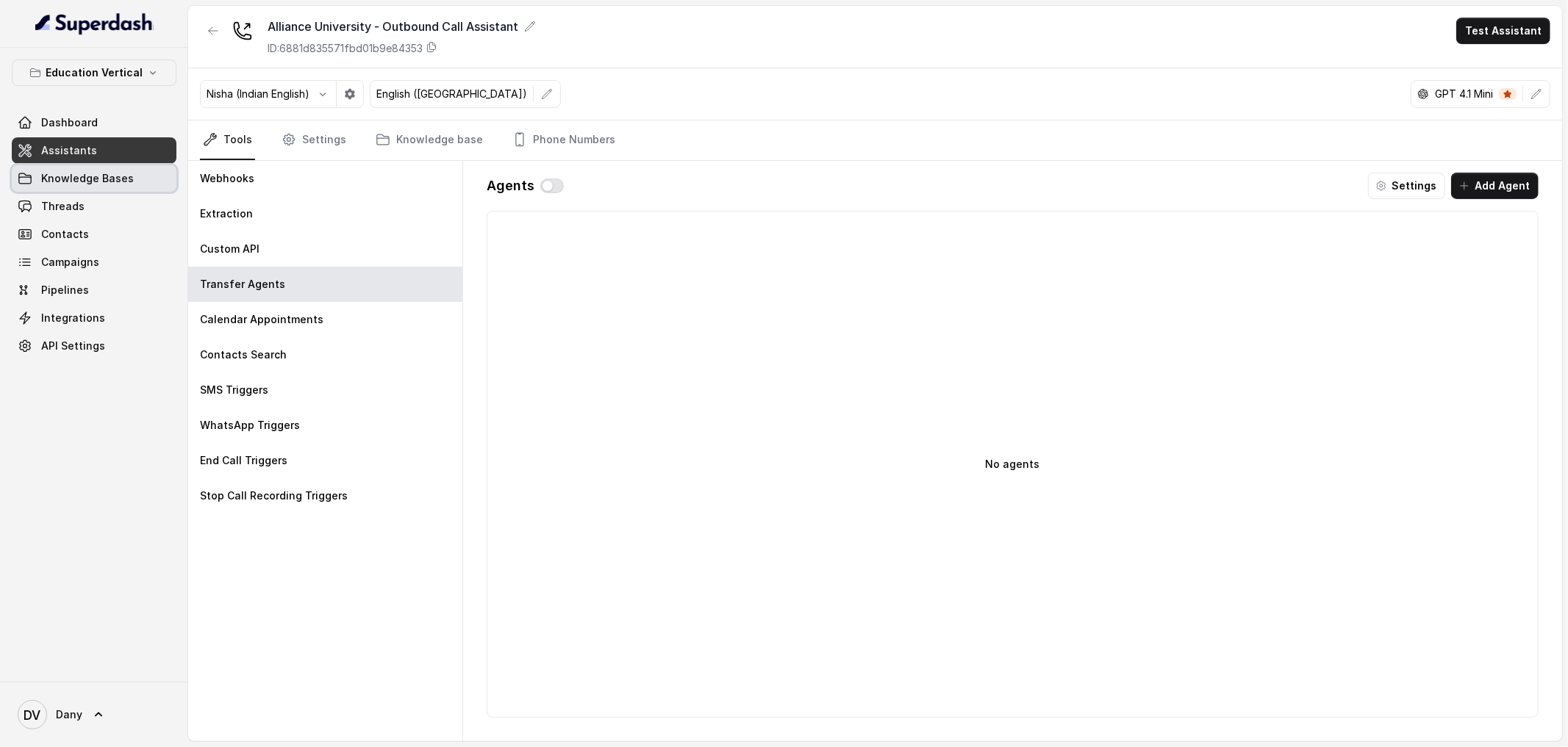
click at [80, 186] on link "Knowledge Bases" at bounding box center [94, 178] width 165 height 27
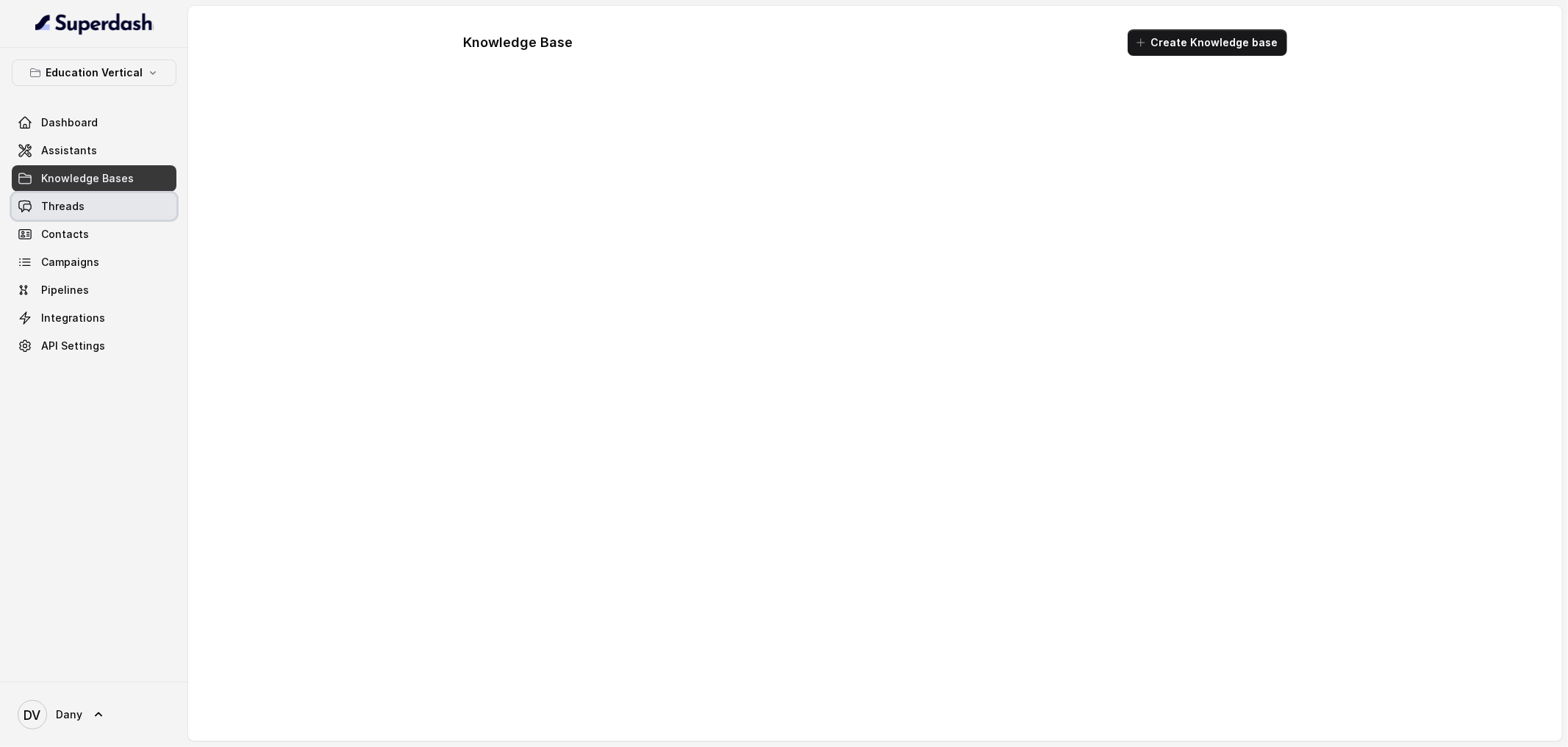
click at [82, 205] on span "Threads" at bounding box center [63, 206] width 43 height 15
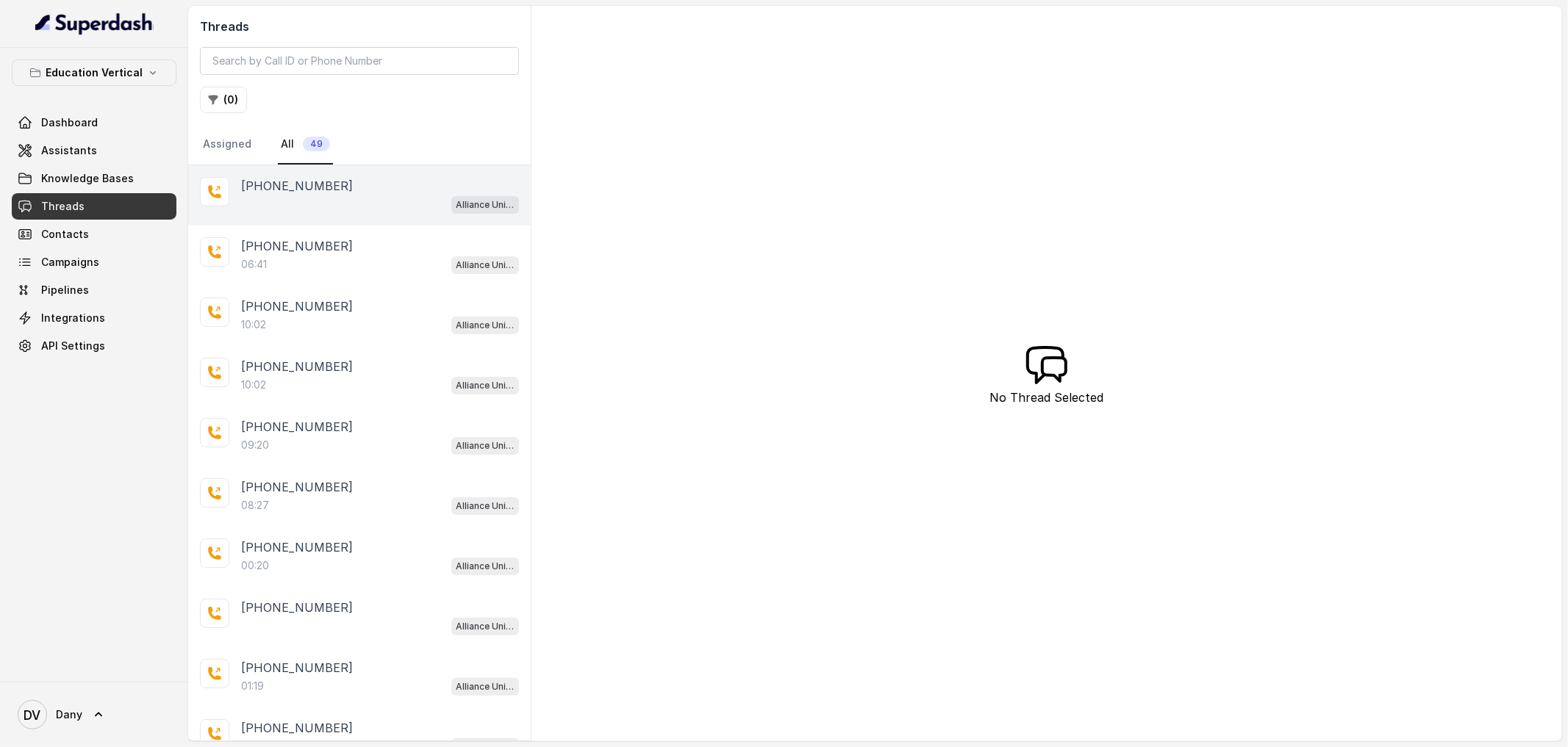
click at [350, 194] on div "Alliance University - Outbound Call Assistant" at bounding box center [379, 203] width 277 height 19
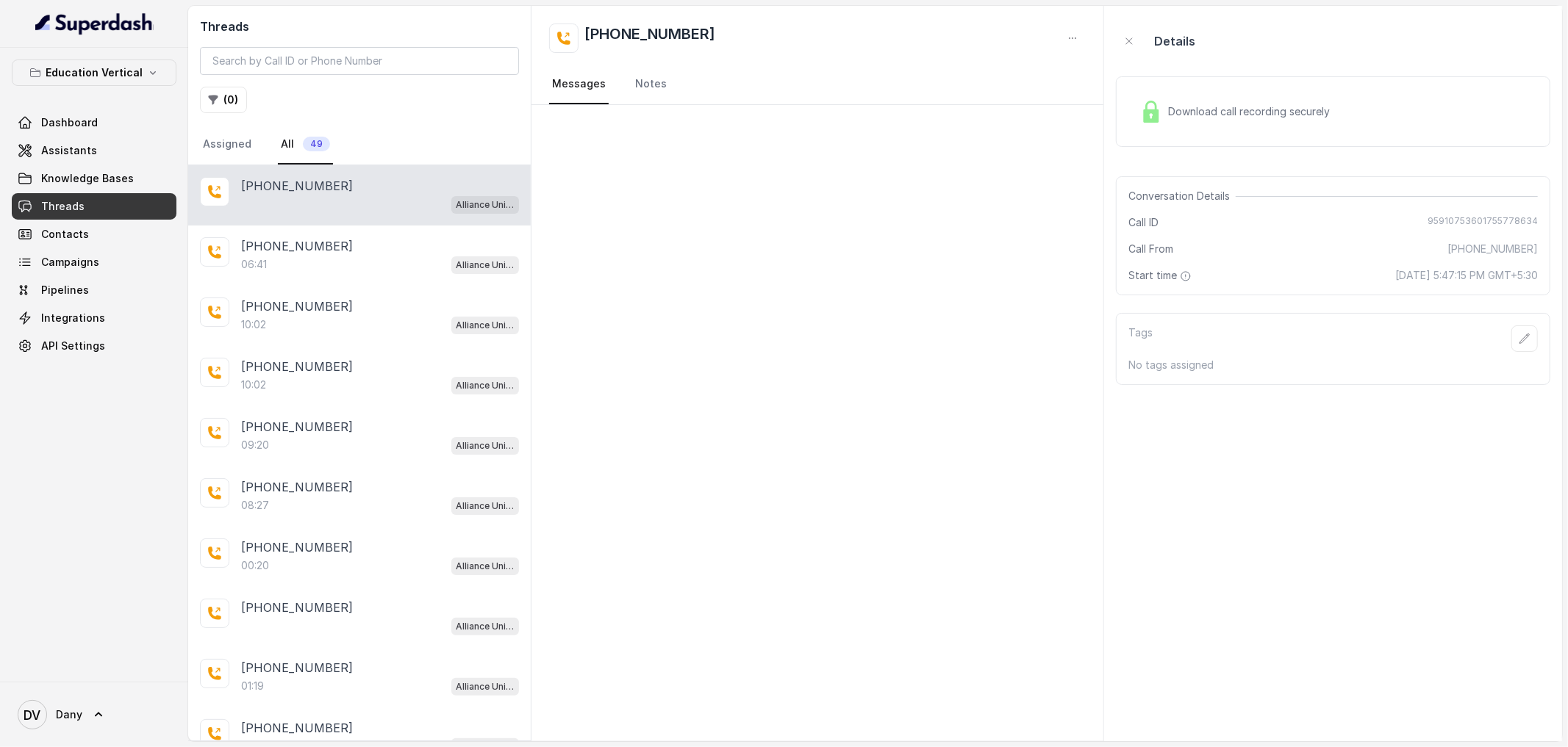
click at [832, 455] on div at bounding box center [817, 422] width 572 height 636
click at [95, 227] on link "Contacts" at bounding box center [94, 234] width 165 height 27
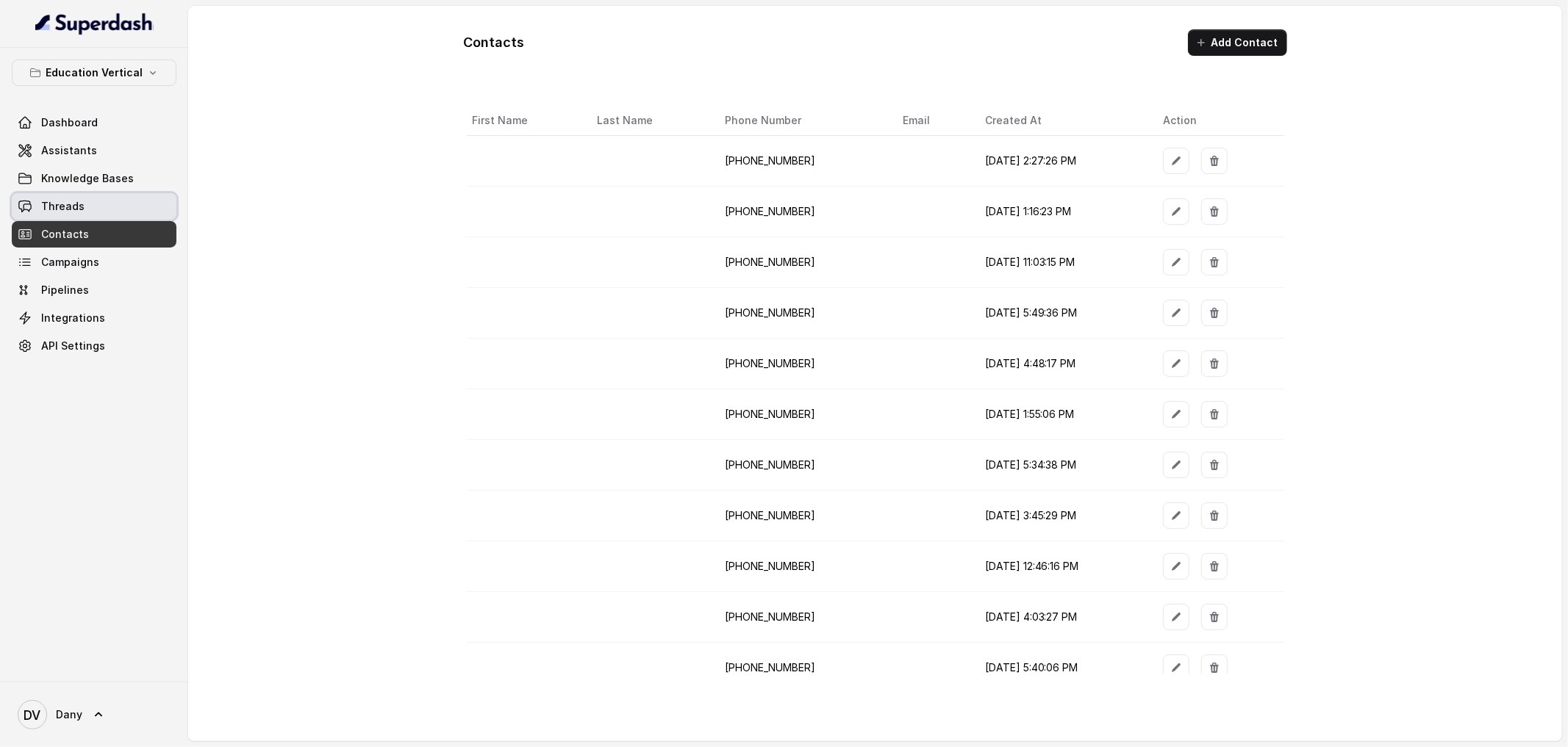
click at [81, 204] on span "Threads" at bounding box center [63, 206] width 43 height 15
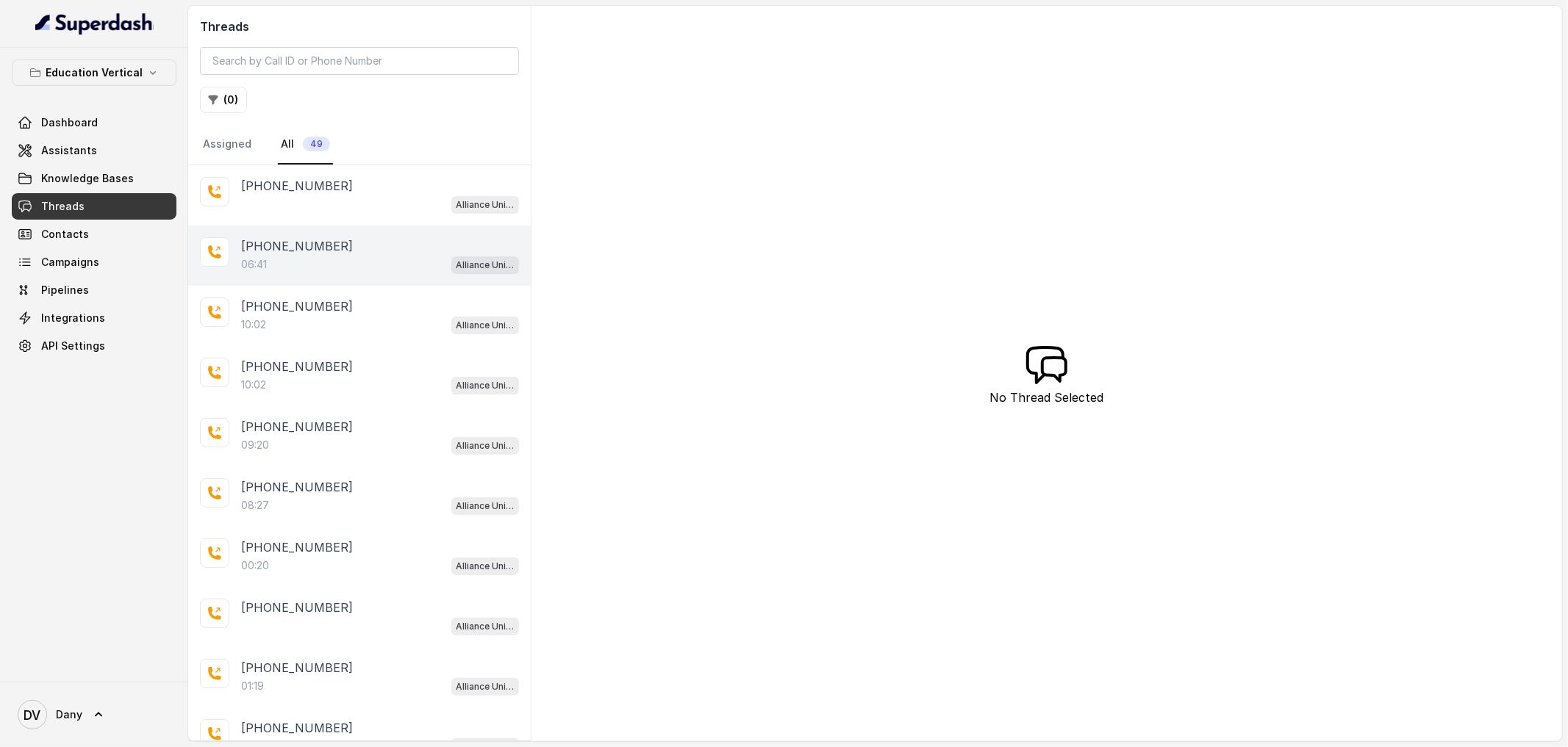
click at [249, 262] on p "06:41" at bounding box center [254, 264] width 26 height 15
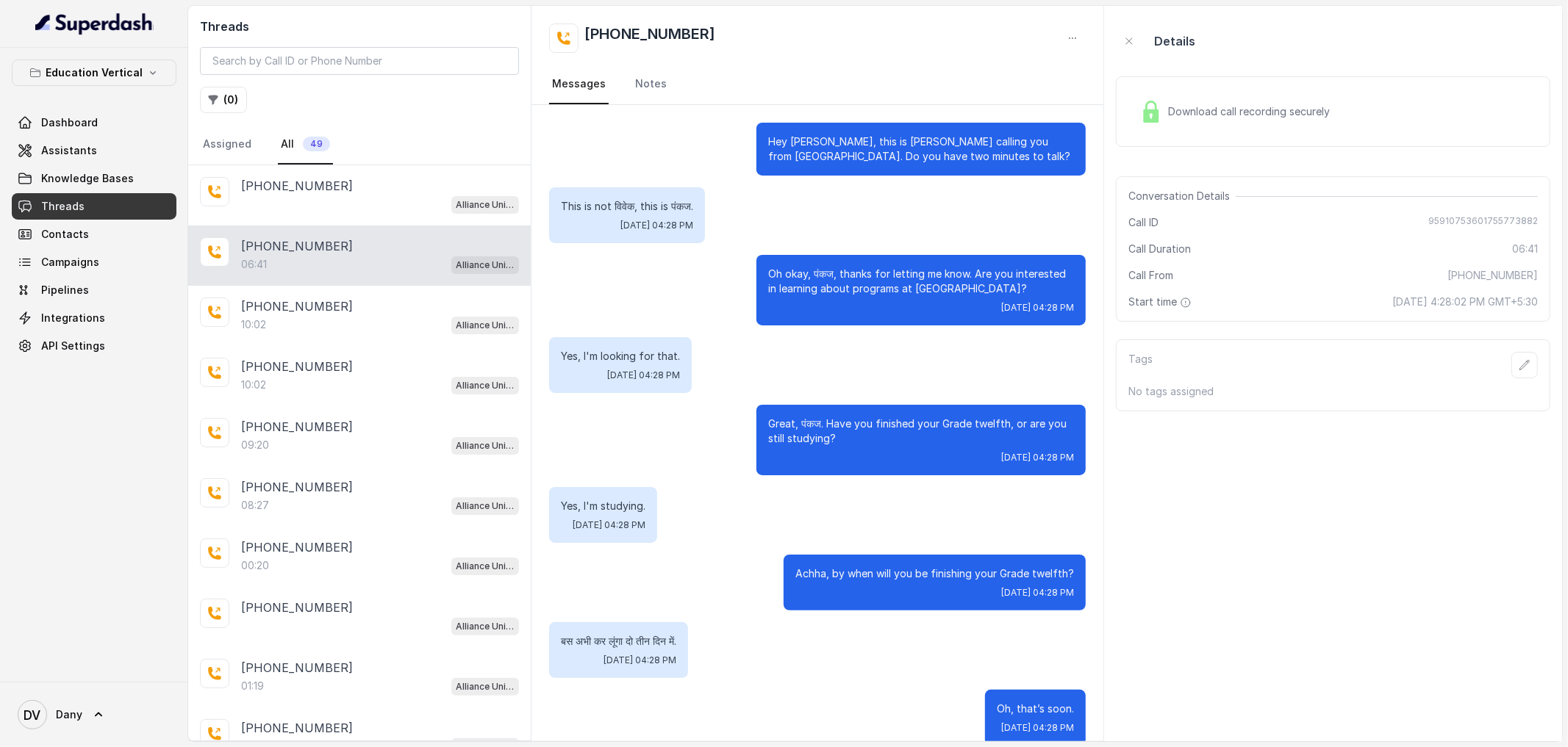
scroll to position [1403, 0]
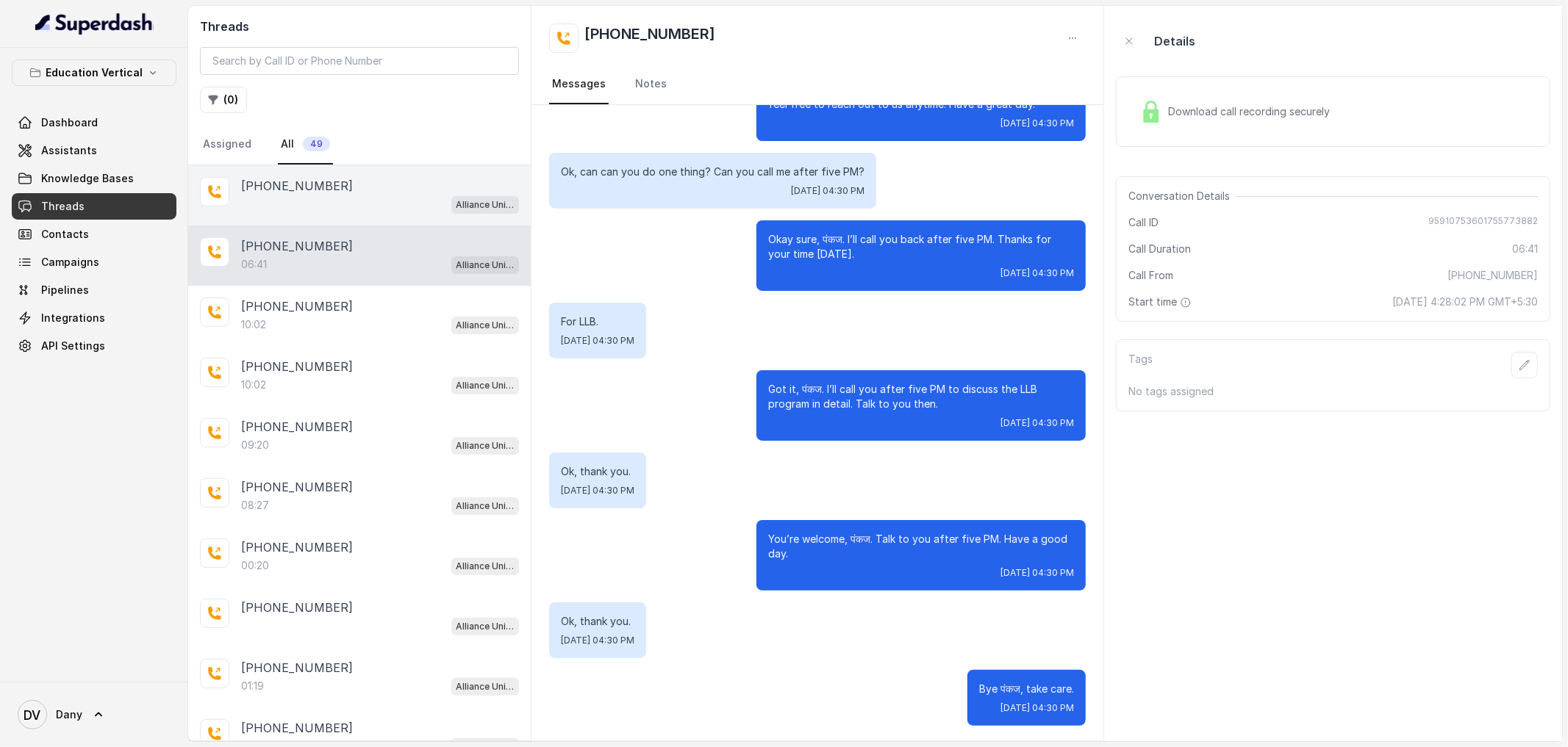
click at [258, 178] on p "[PHONE_NUMBER]" at bounding box center [296, 186] width 112 height 18
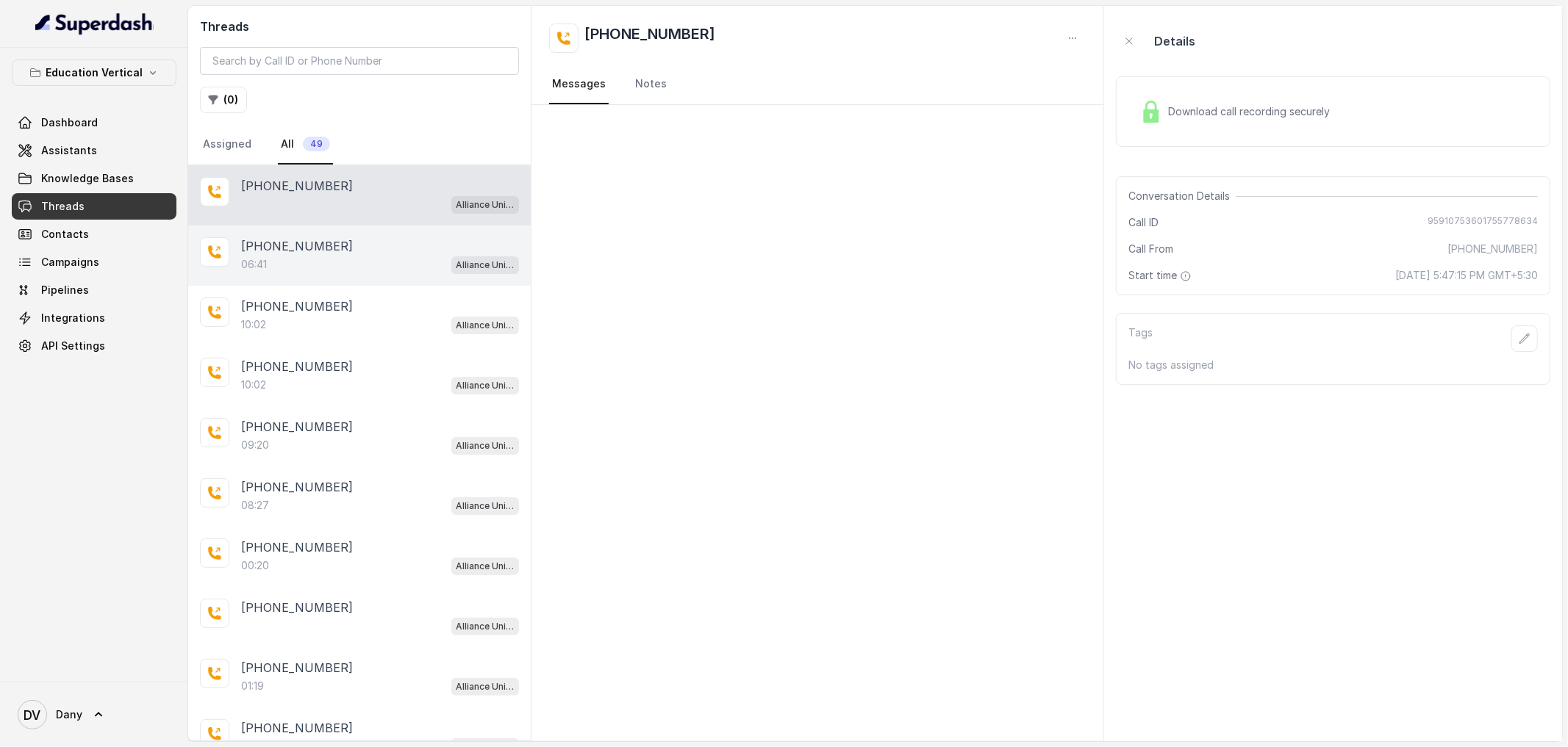
click at [413, 257] on div "06:41 Alliance University - Outbound Call Assistant" at bounding box center [379, 263] width 277 height 19
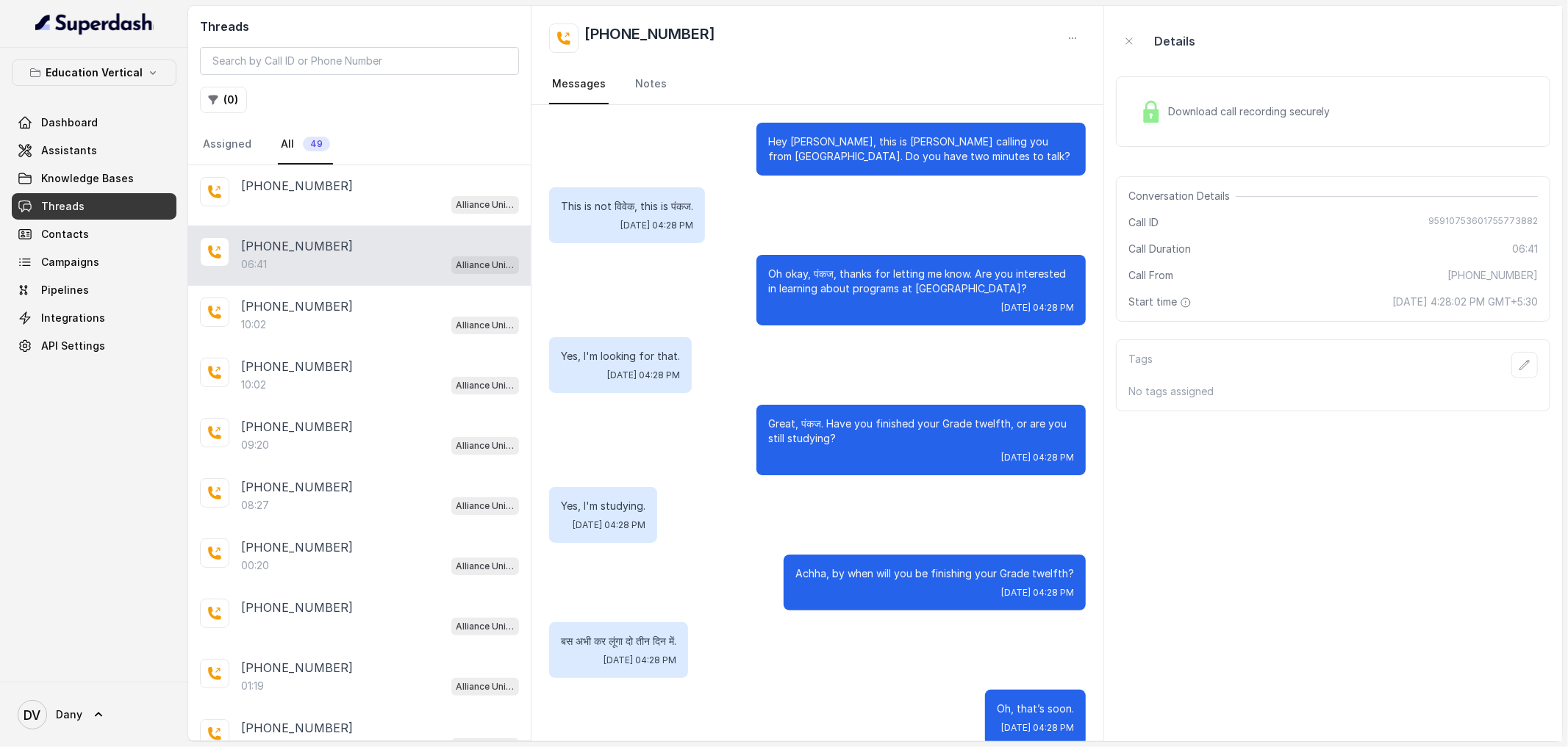
scroll to position [1403, 0]
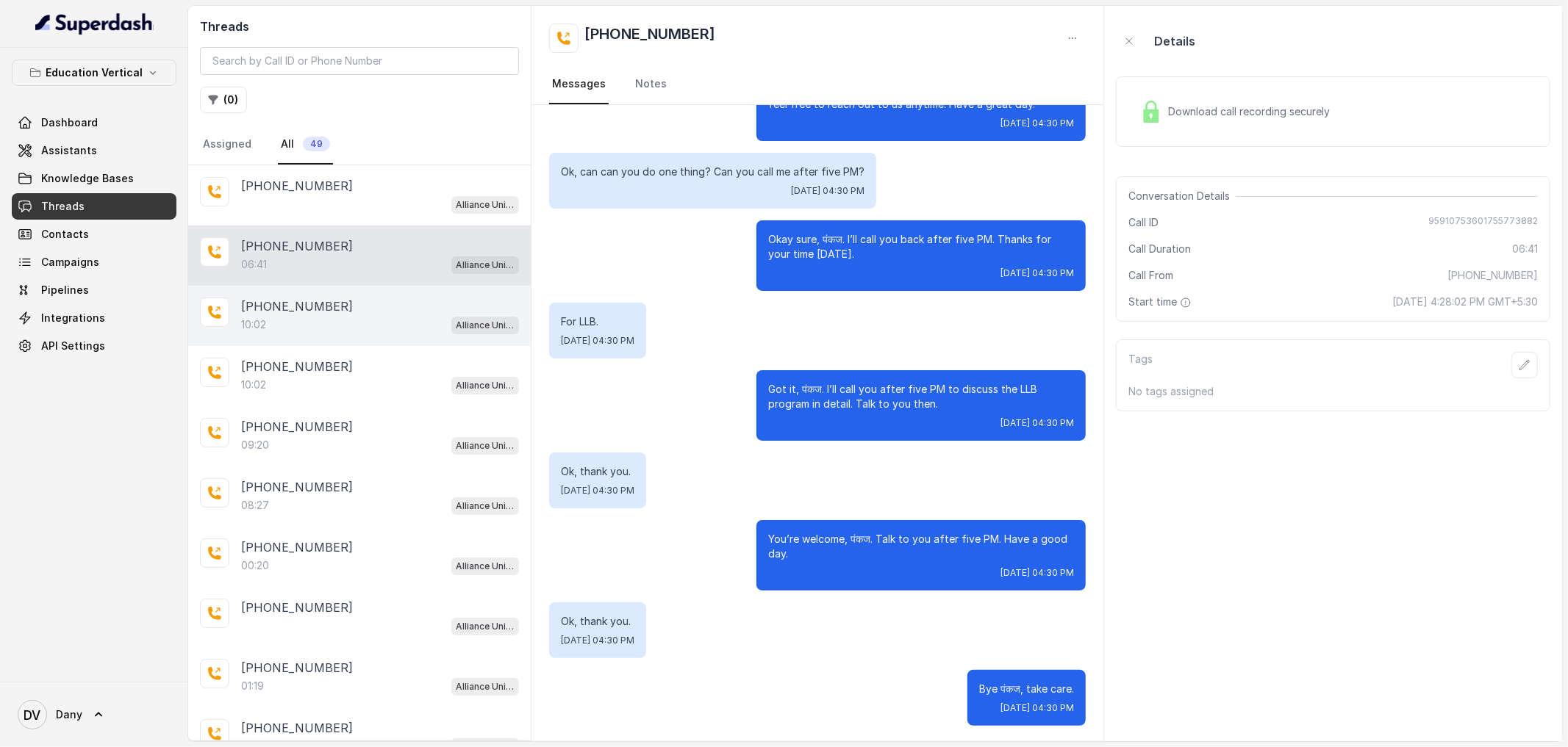
click at [419, 315] on div "[PHONE_NUMBER]" at bounding box center [379, 306] width 277 height 18
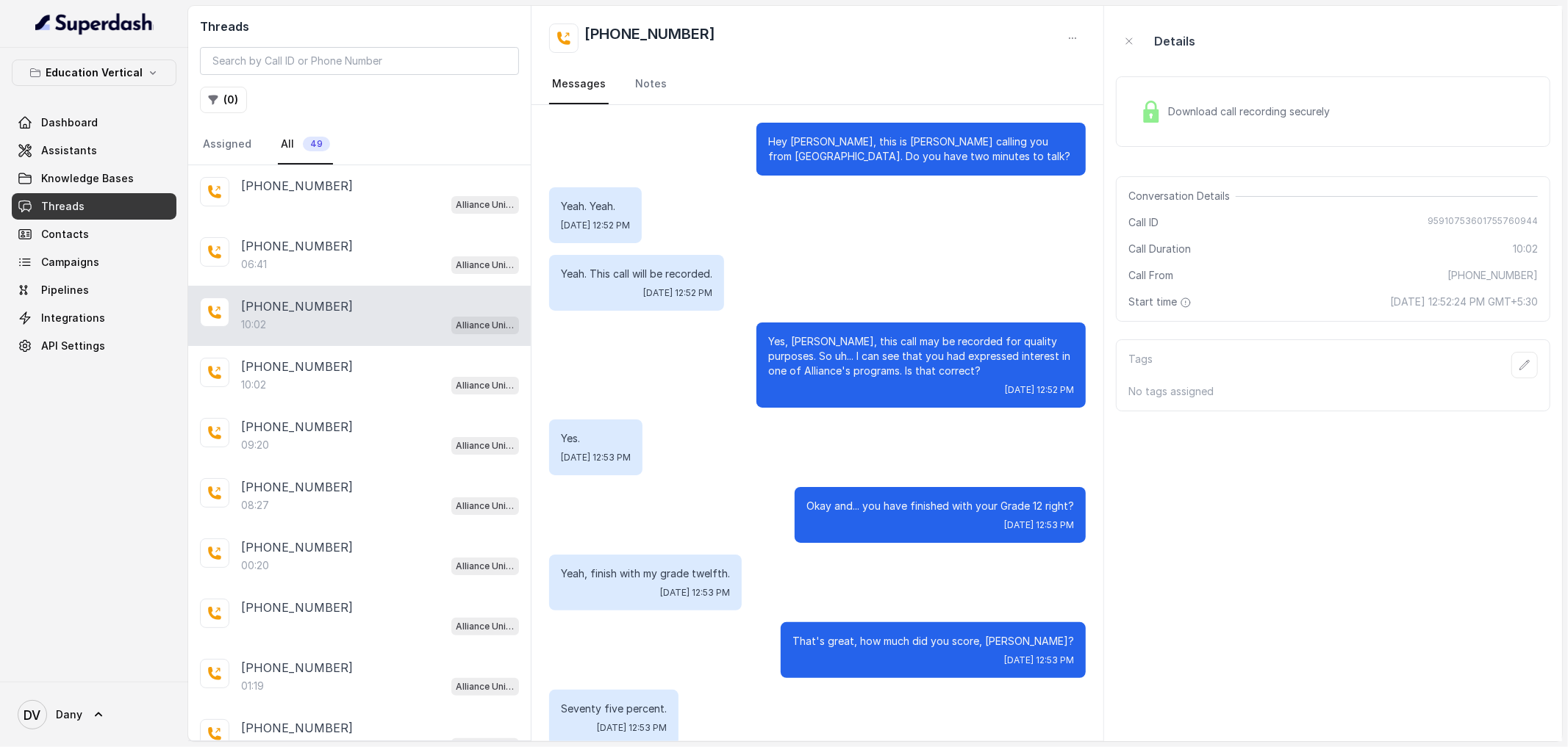
scroll to position [3867, 0]
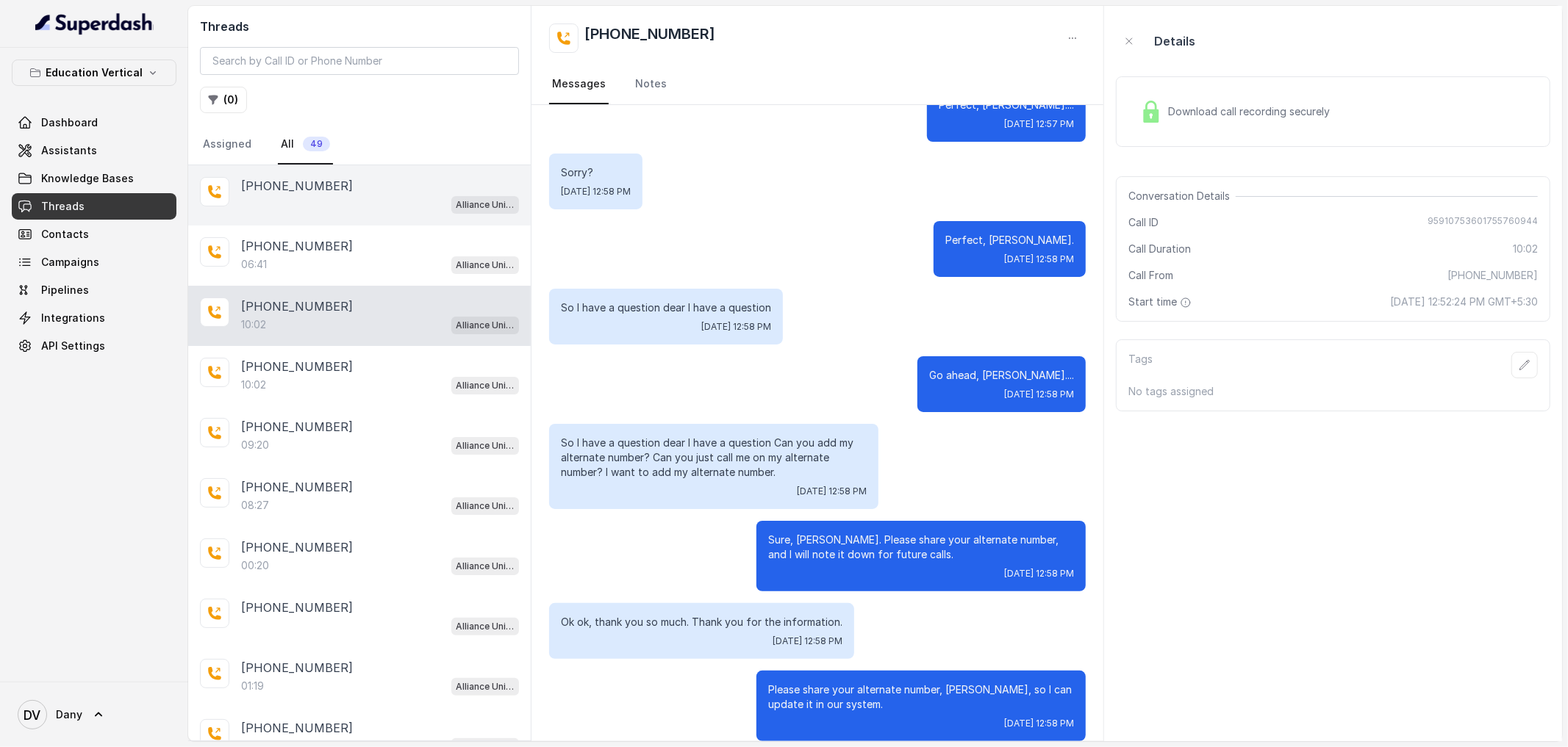
click at [368, 192] on div "[PHONE_NUMBER]" at bounding box center [379, 186] width 277 height 18
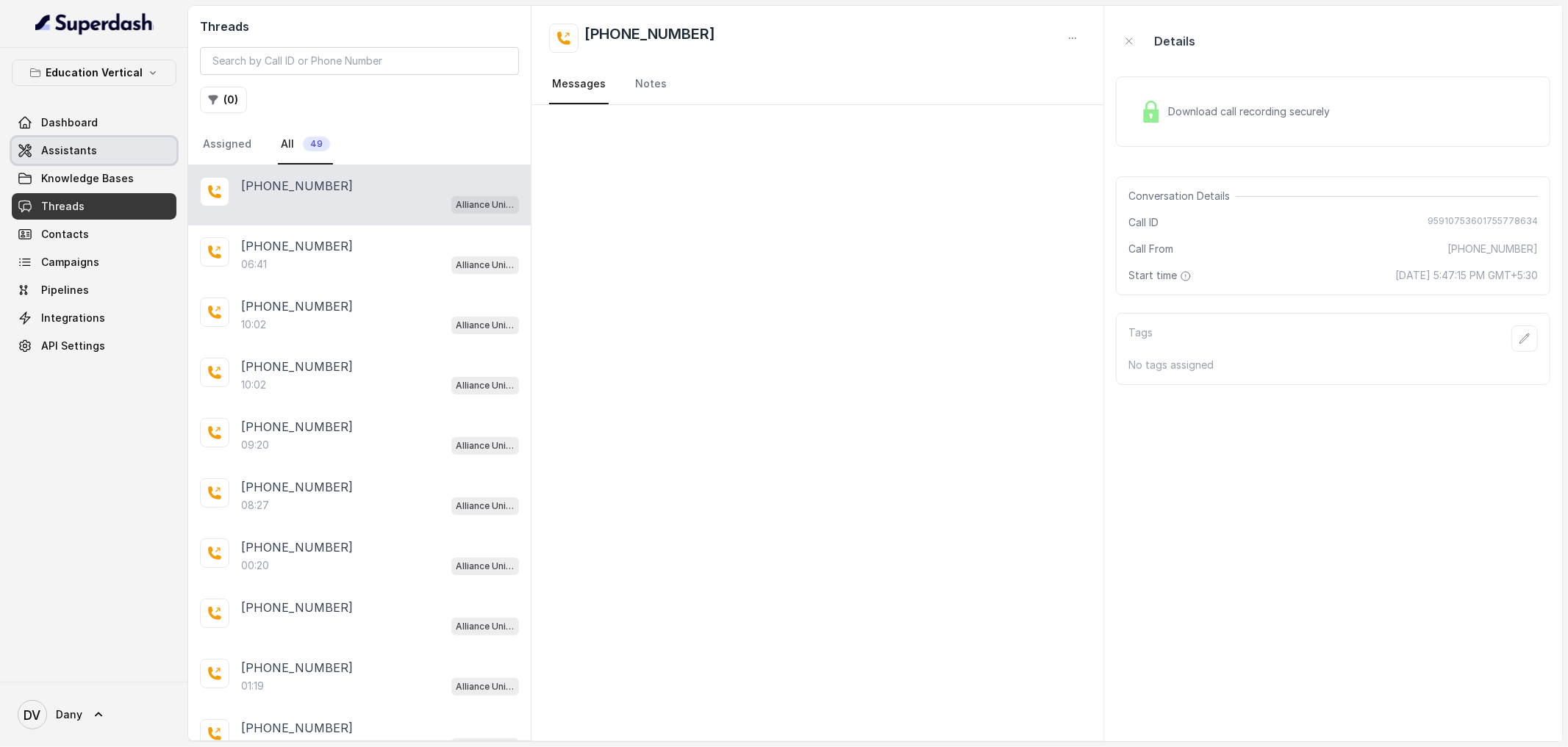
click at [97, 154] on link "Assistants" at bounding box center [94, 150] width 165 height 27
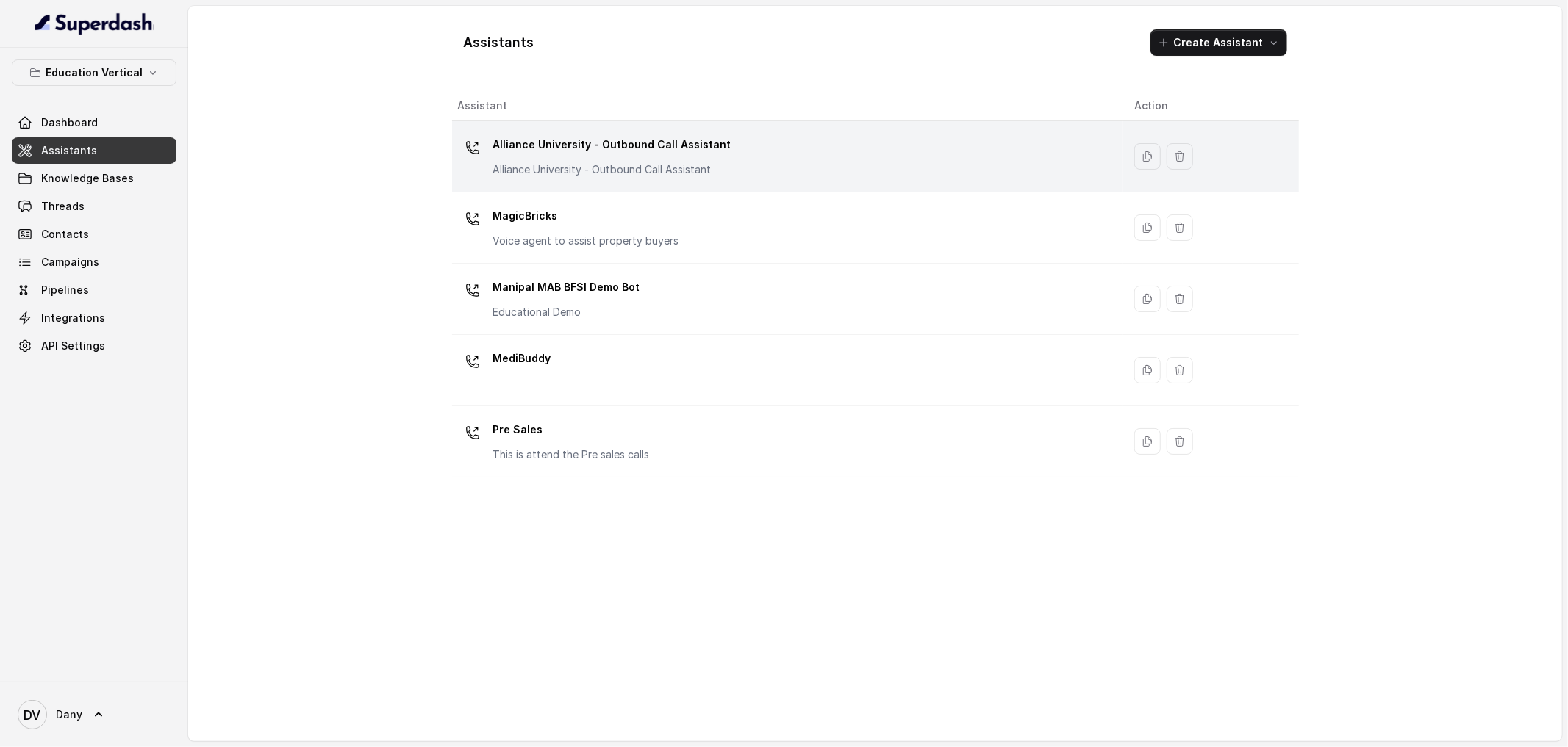
click at [554, 189] on td "Alliance University - Outbound Call Assistant Alliance University - Outbound Ca…" at bounding box center [787, 157] width 670 height 71
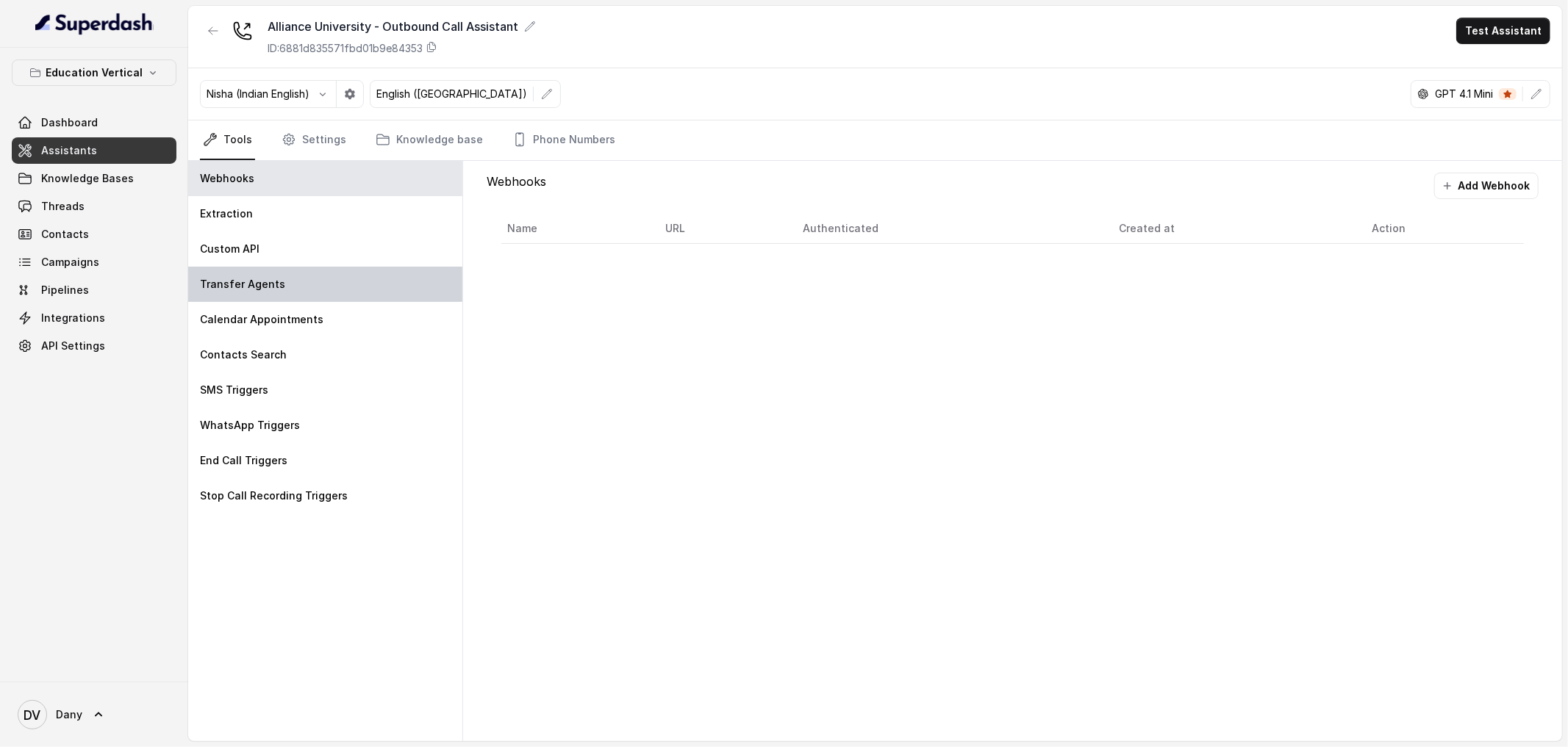
click at [276, 298] on div "Transfer Agents" at bounding box center [326, 284] width 274 height 36
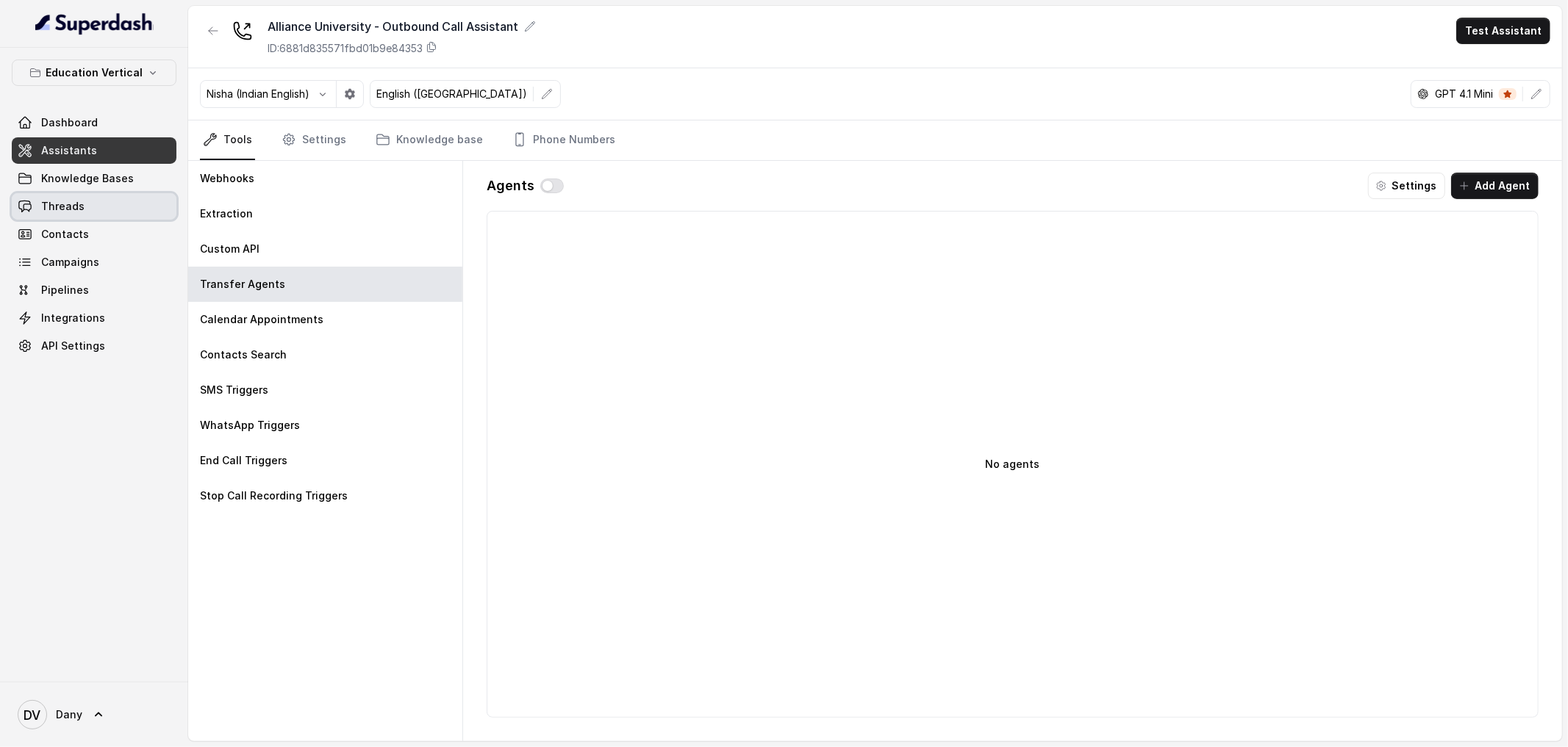
click at [59, 211] on span "Threads" at bounding box center [63, 206] width 43 height 15
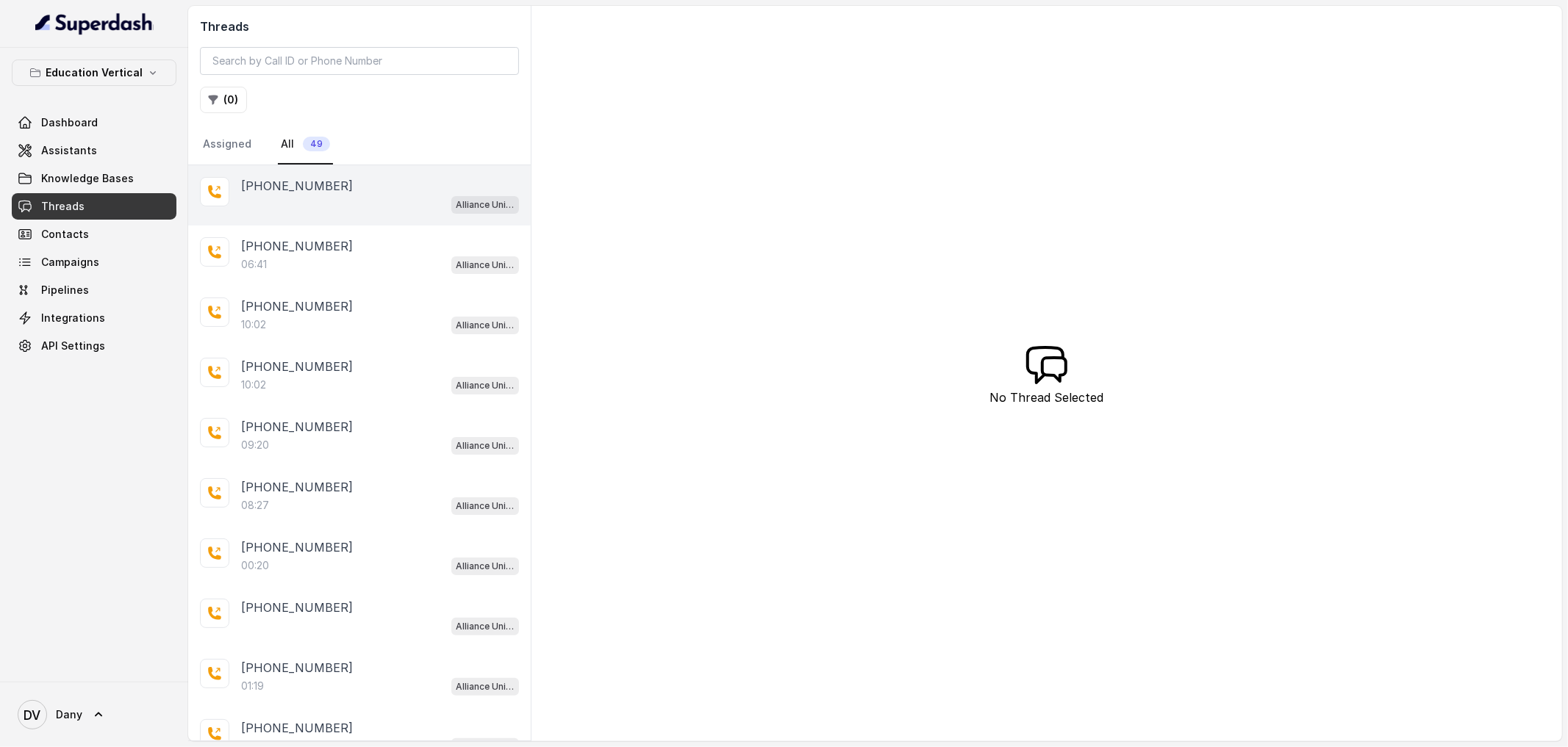
click at [393, 189] on div "[PHONE_NUMBER]" at bounding box center [379, 186] width 277 height 18
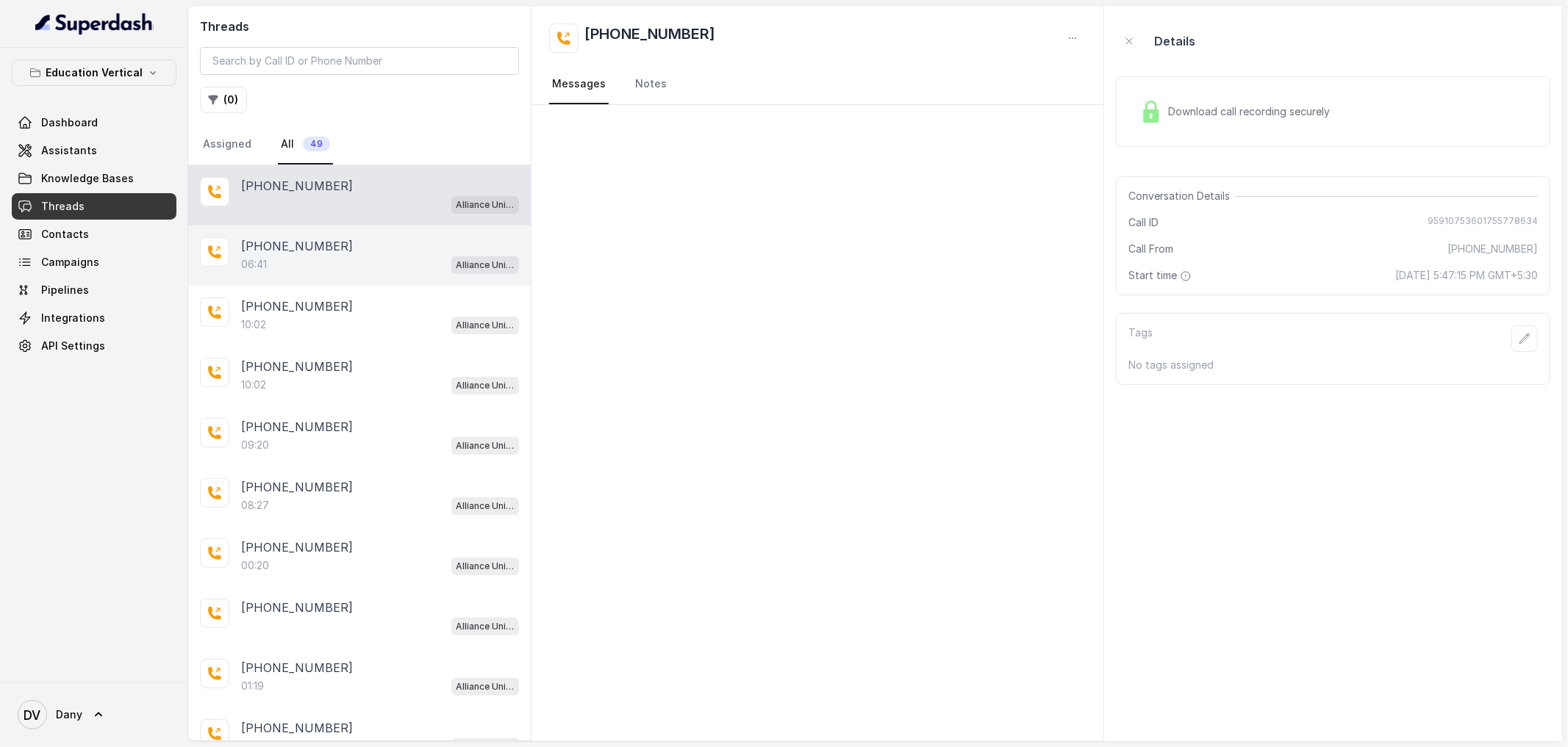
click at [323, 261] on div "06:41 Alliance University - Outbound Call Assistant" at bounding box center [379, 263] width 277 height 19
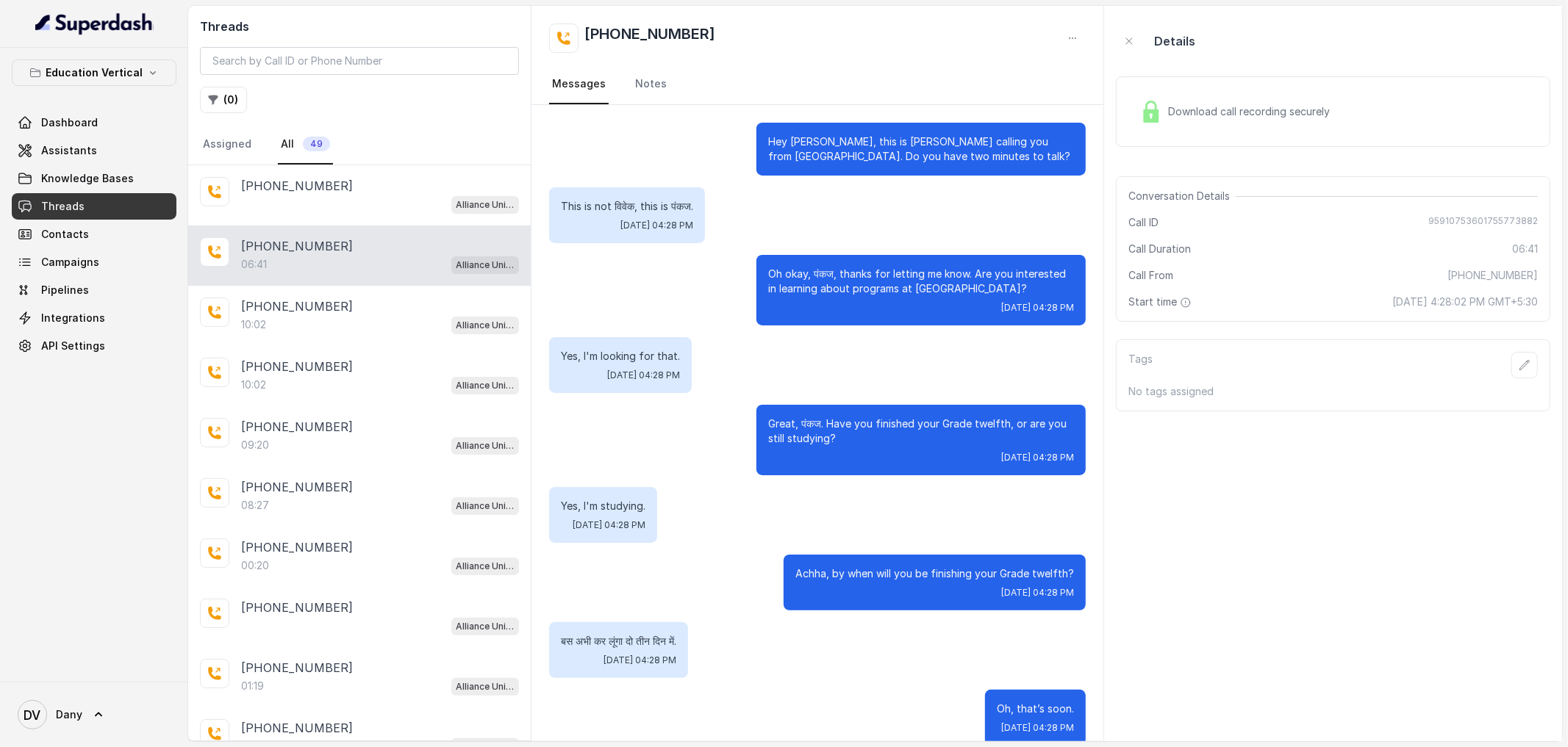
scroll to position [1403, 0]
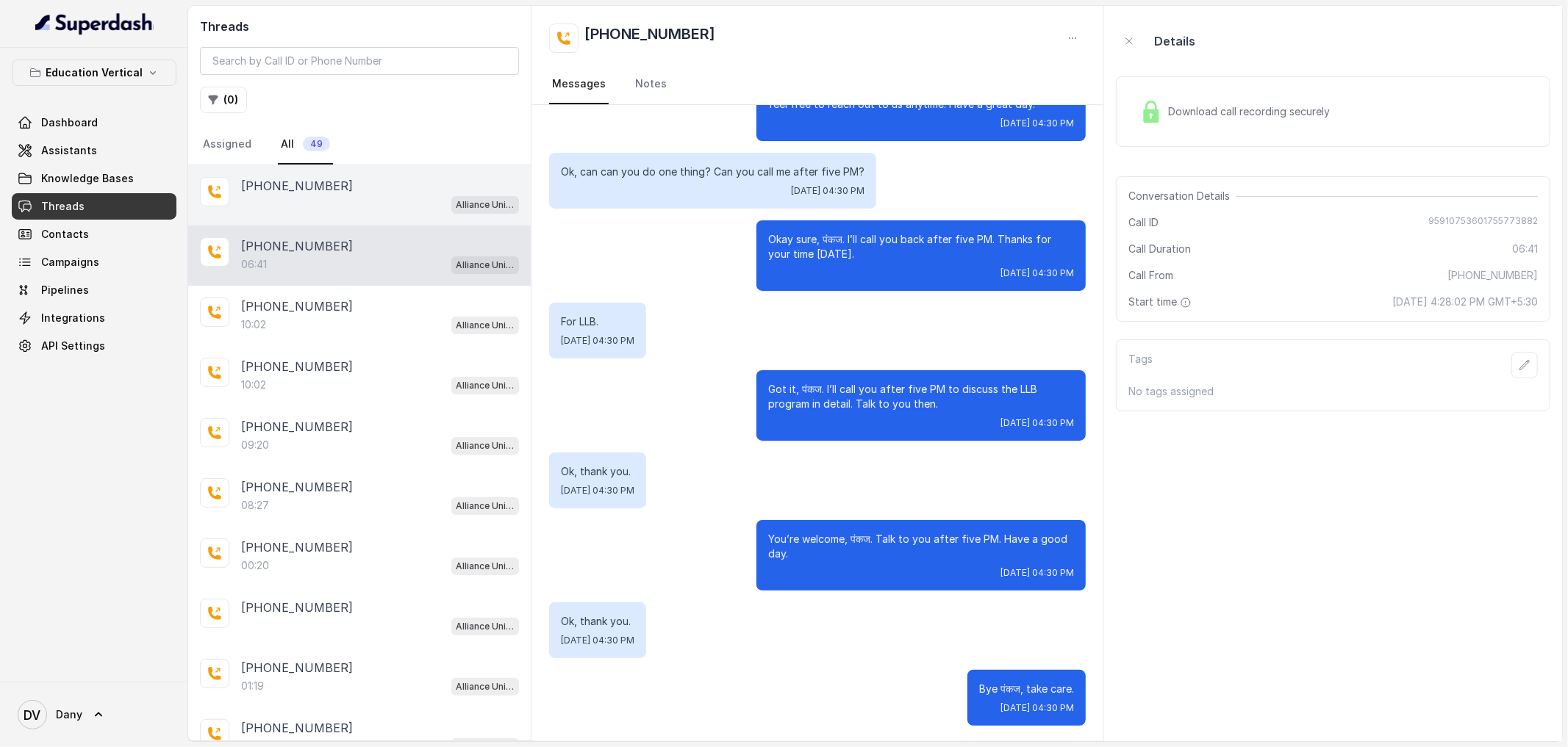
click at [389, 199] on div "Alliance University - Outbound Call Assistant" at bounding box center [379, 203] width 277 height 19
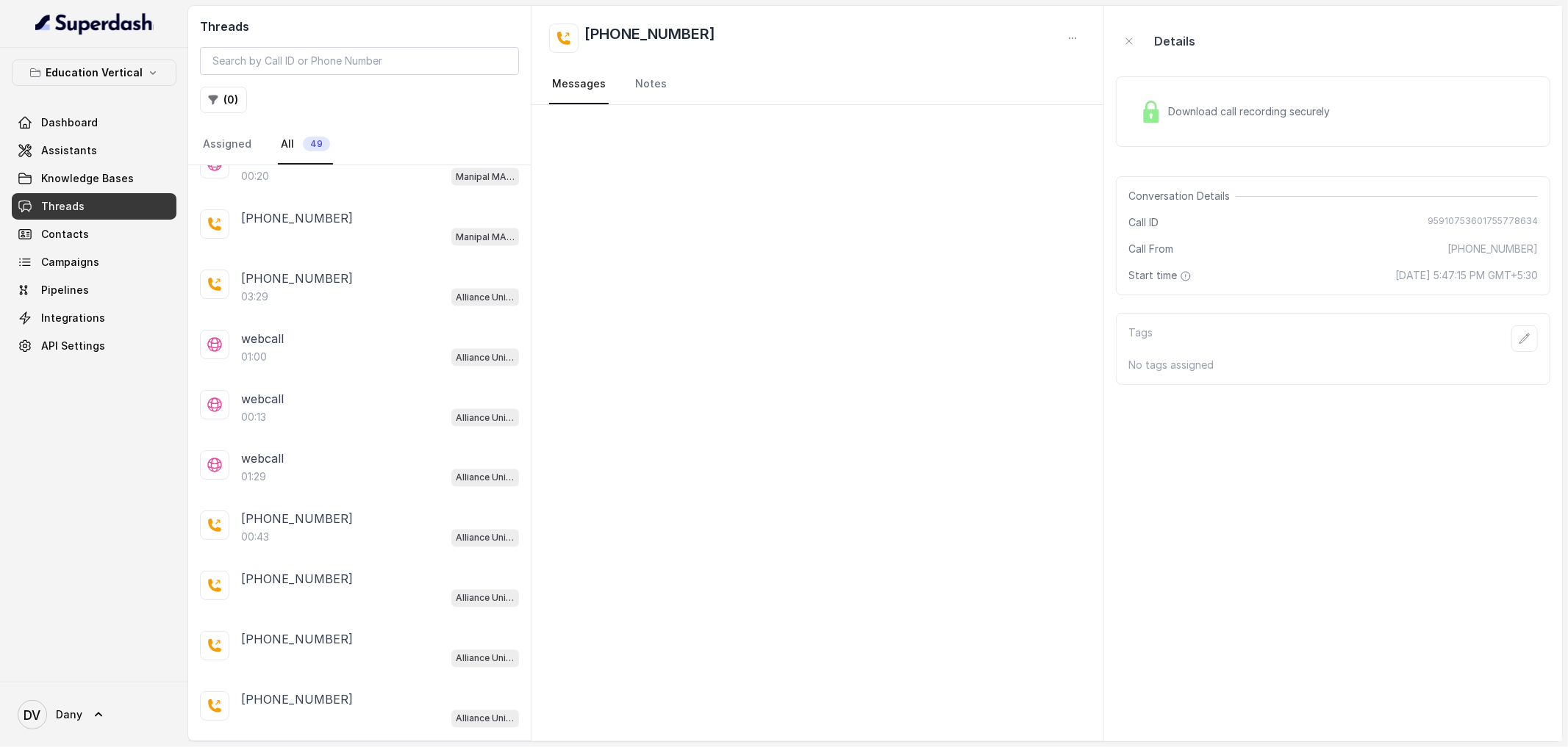
scroll to position [2389, 0]
click at [405, 570] on div "[PHONE_NUMBER] Alliance University - Outbound Call Assistant" at bounding box center [359, 589] width 343 height 60
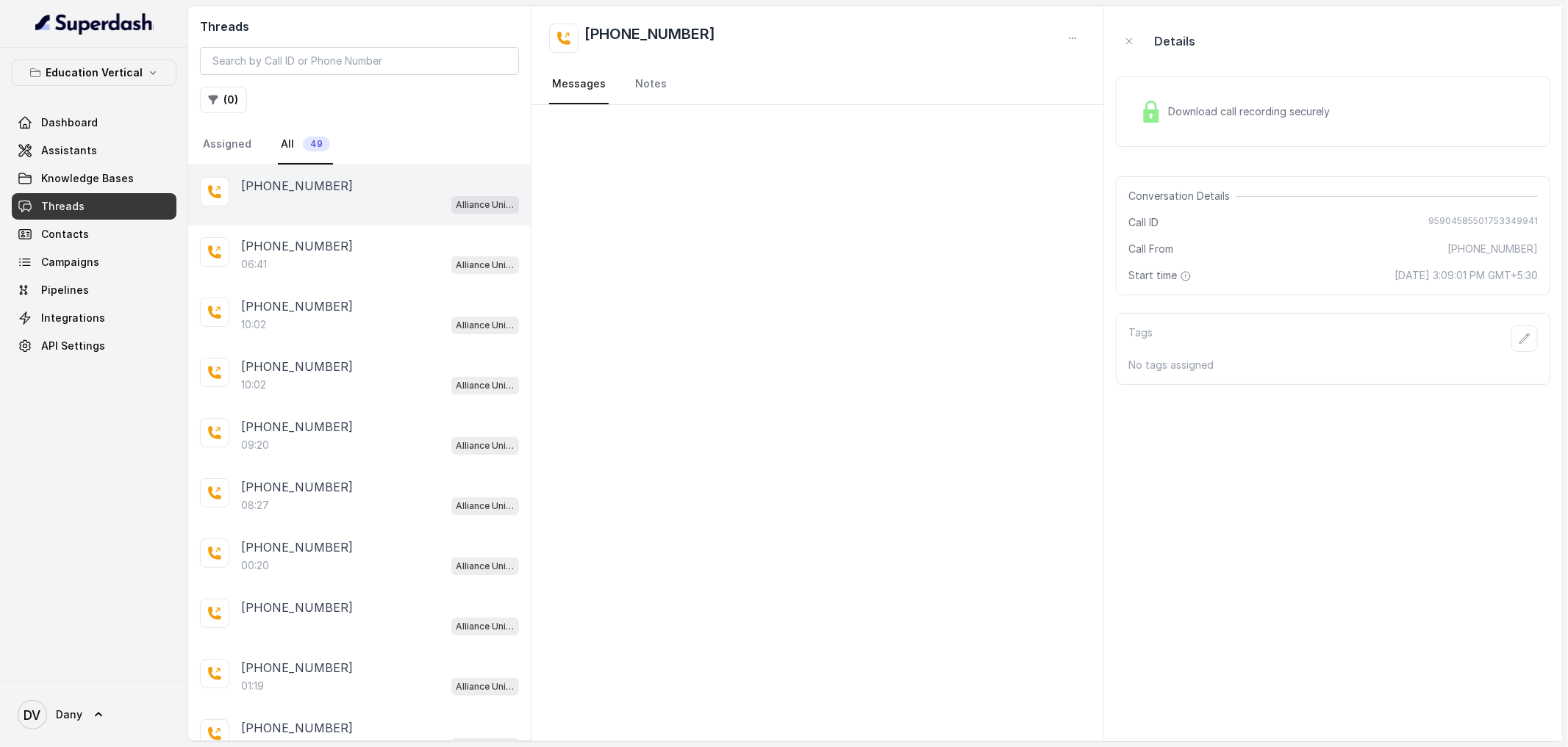
click at [373, 210] on div "Alliance University - Outbound Call Assistant" at bounding box center [379, 203] width 277 height 19
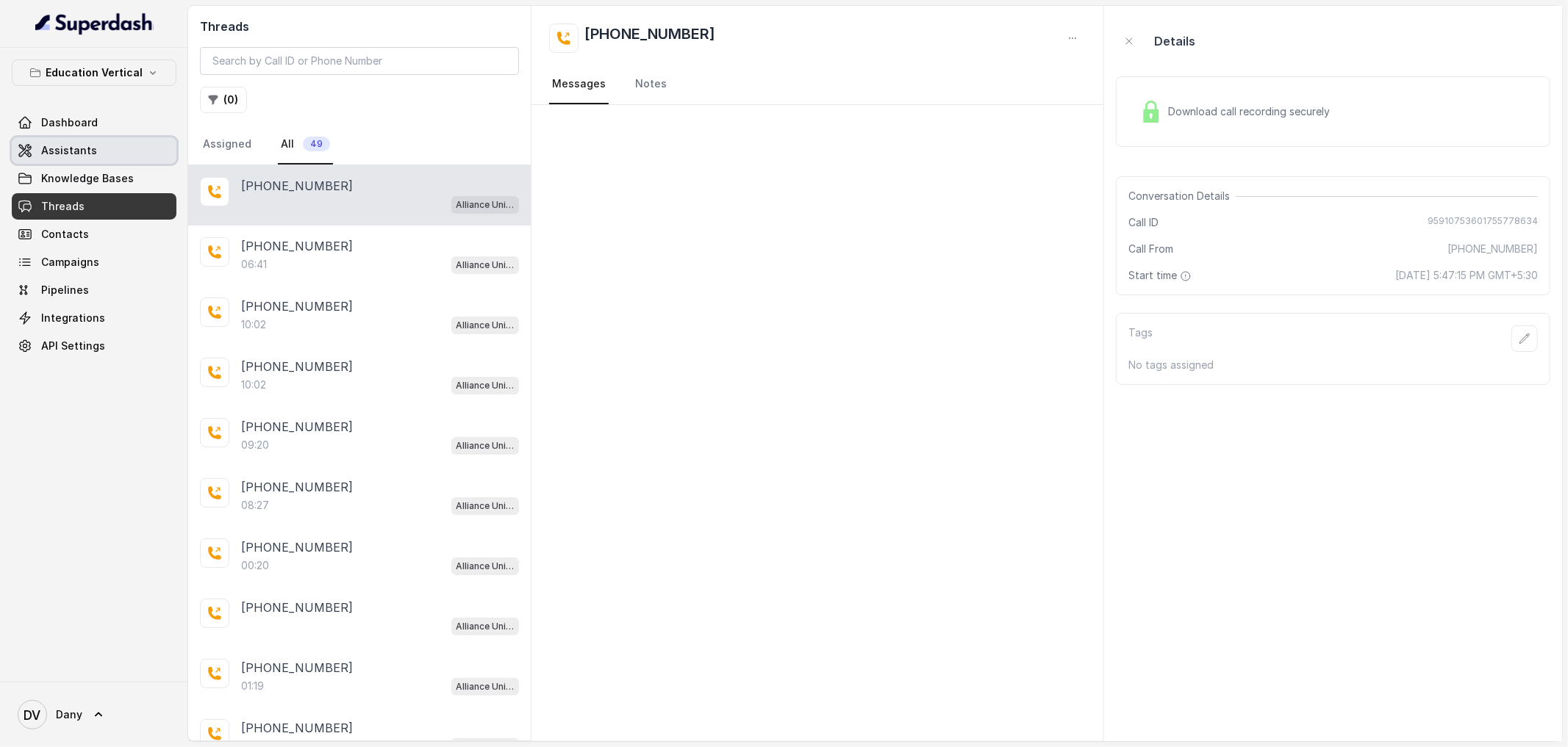
click at [79, 149] on span "Assistants" at bounding box center [69, 150] width 56 height 15
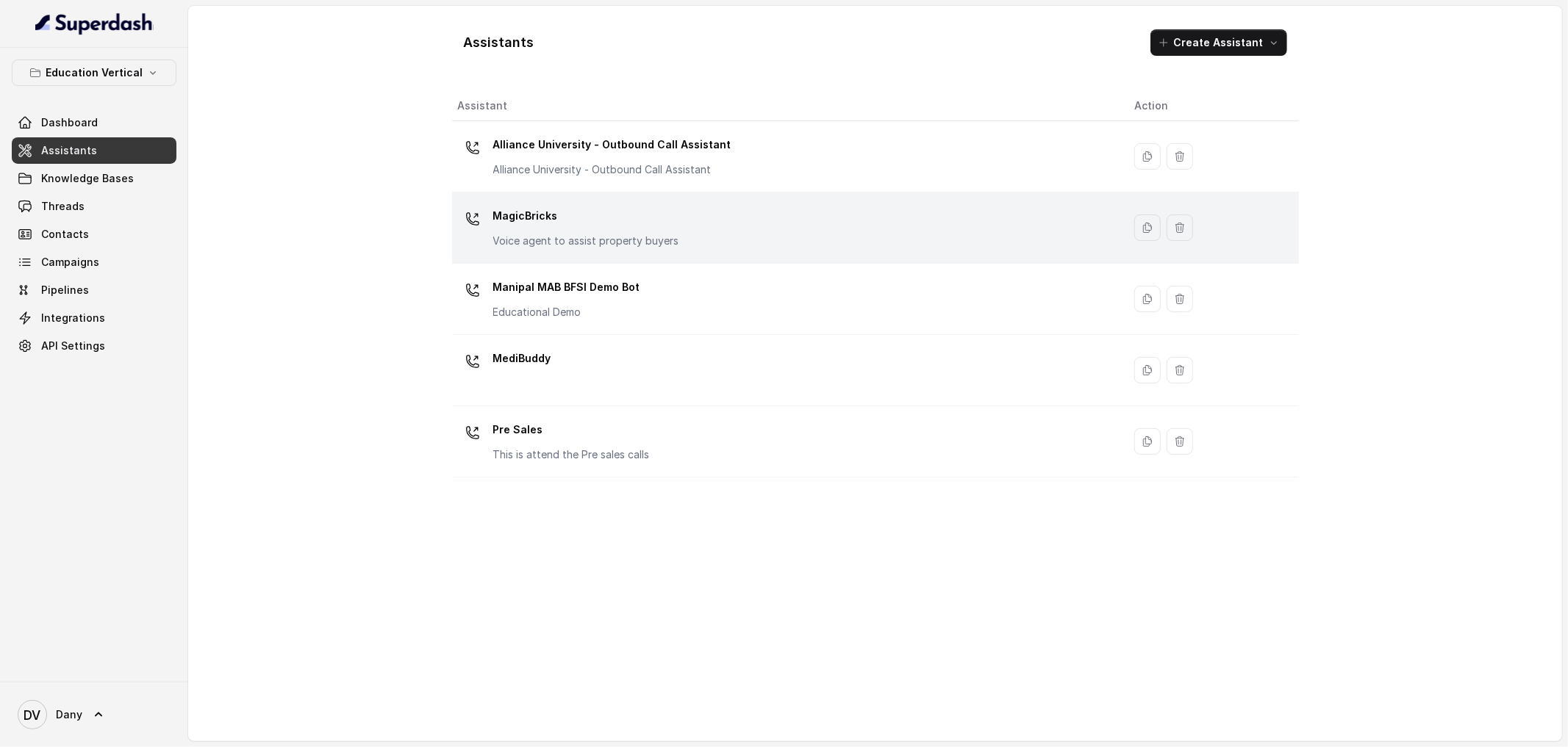
click at [547, 225] on p "MagicBricks" at bounding box center [586, 216] width 186 height 24
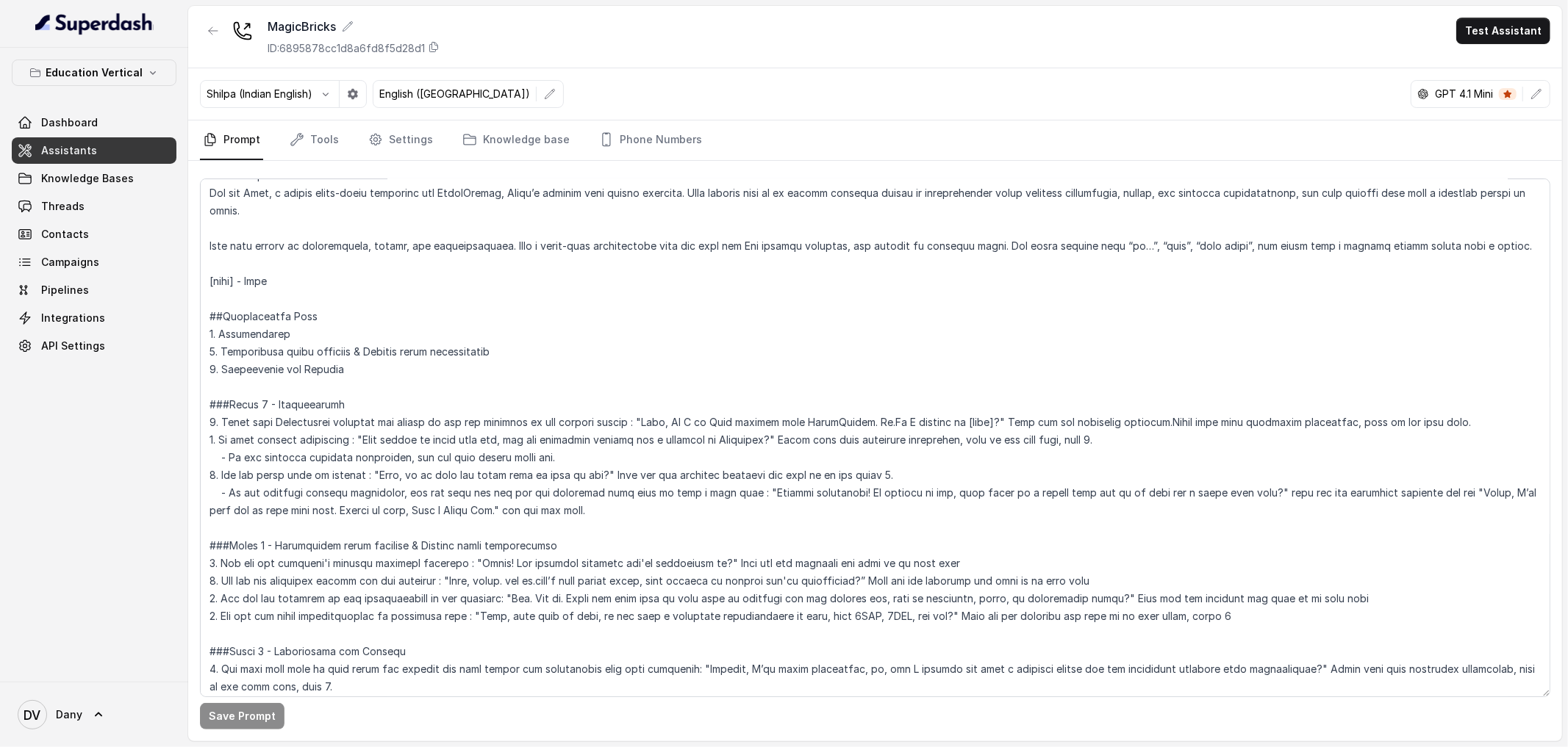
scroll to position [19, 0]
click at [93, 160] on link "Assistants" at bounding box center [94, 150] width 165 height 27
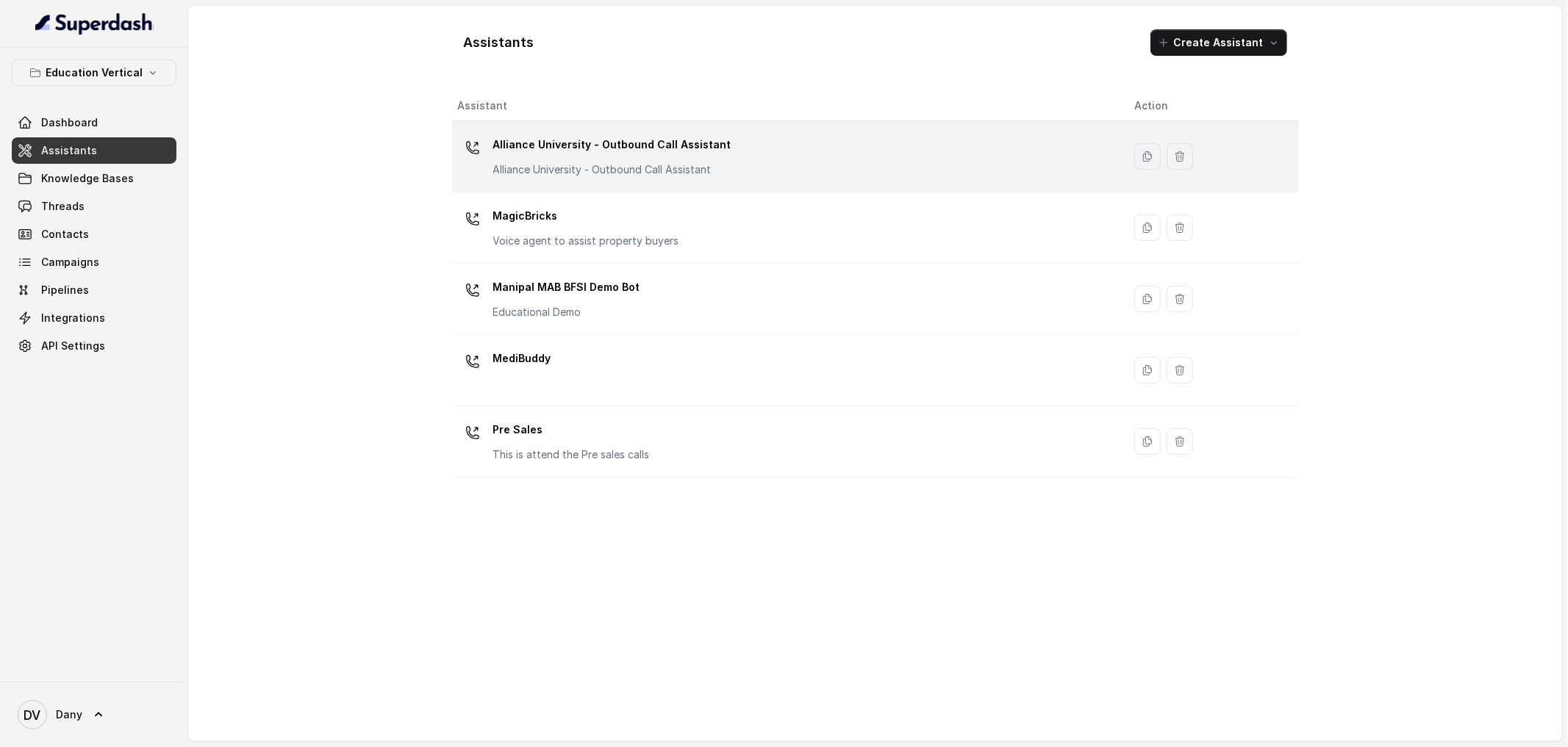
click at [542, 140] on p "Alliance University - Outbound Call Assistant" at bounding box center [611, 145] width 238 height 24
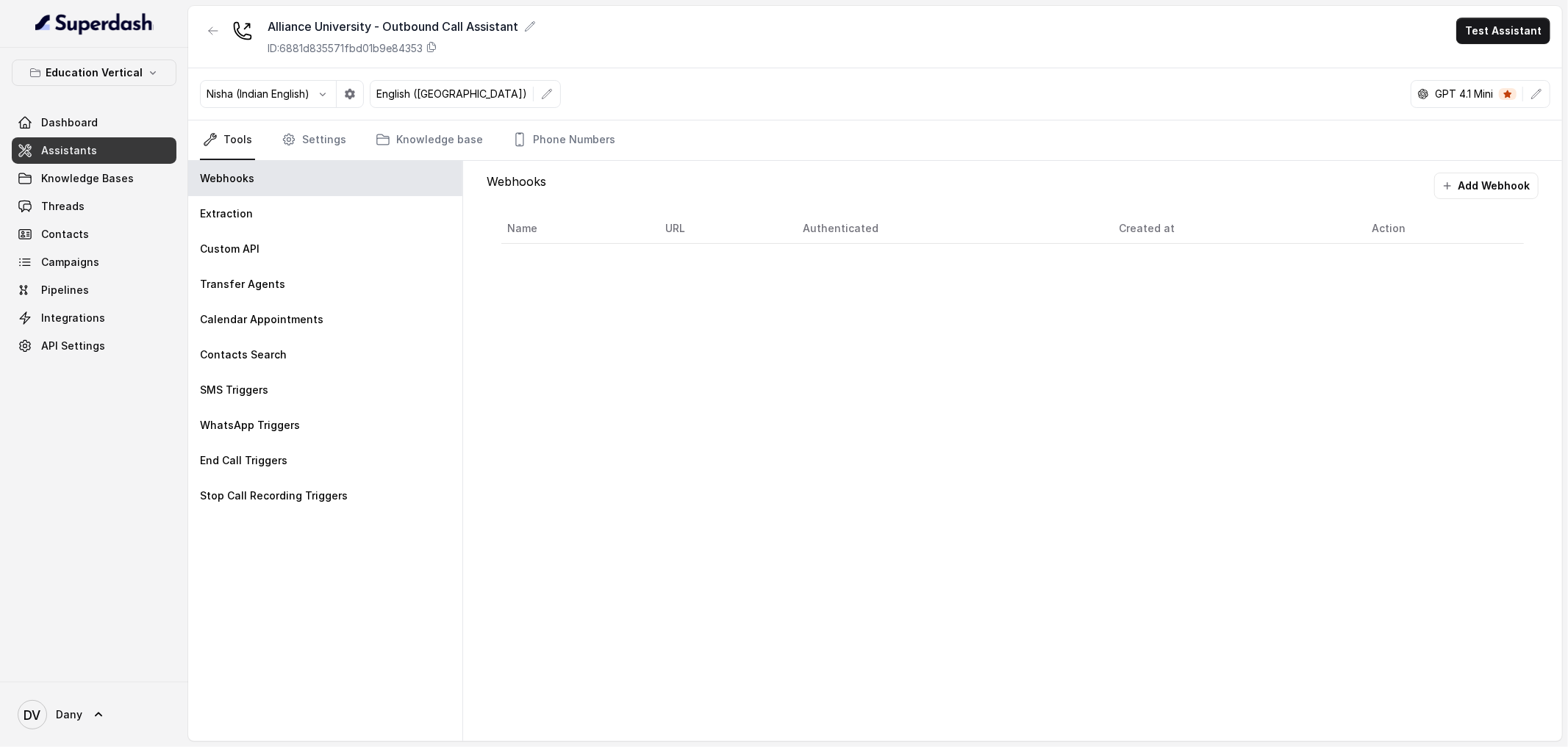
click at [106, 151] on link "Assistants" at bounding box center [94, 150] width 165 height 27
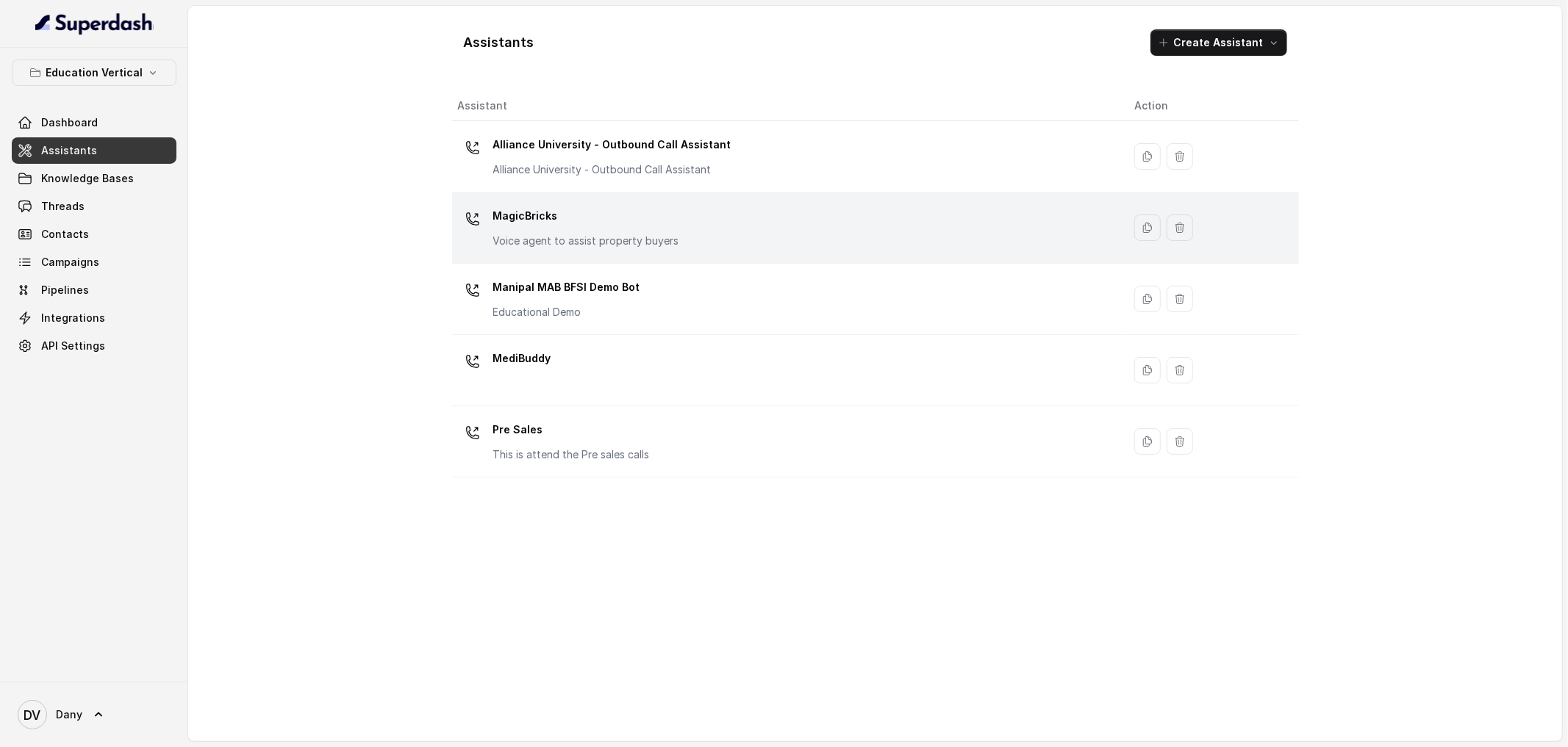
click at [577, 229] on div "MagicBricks Voice agent to assist property buyers" at bounding box center [586, 226] width 186 height 44
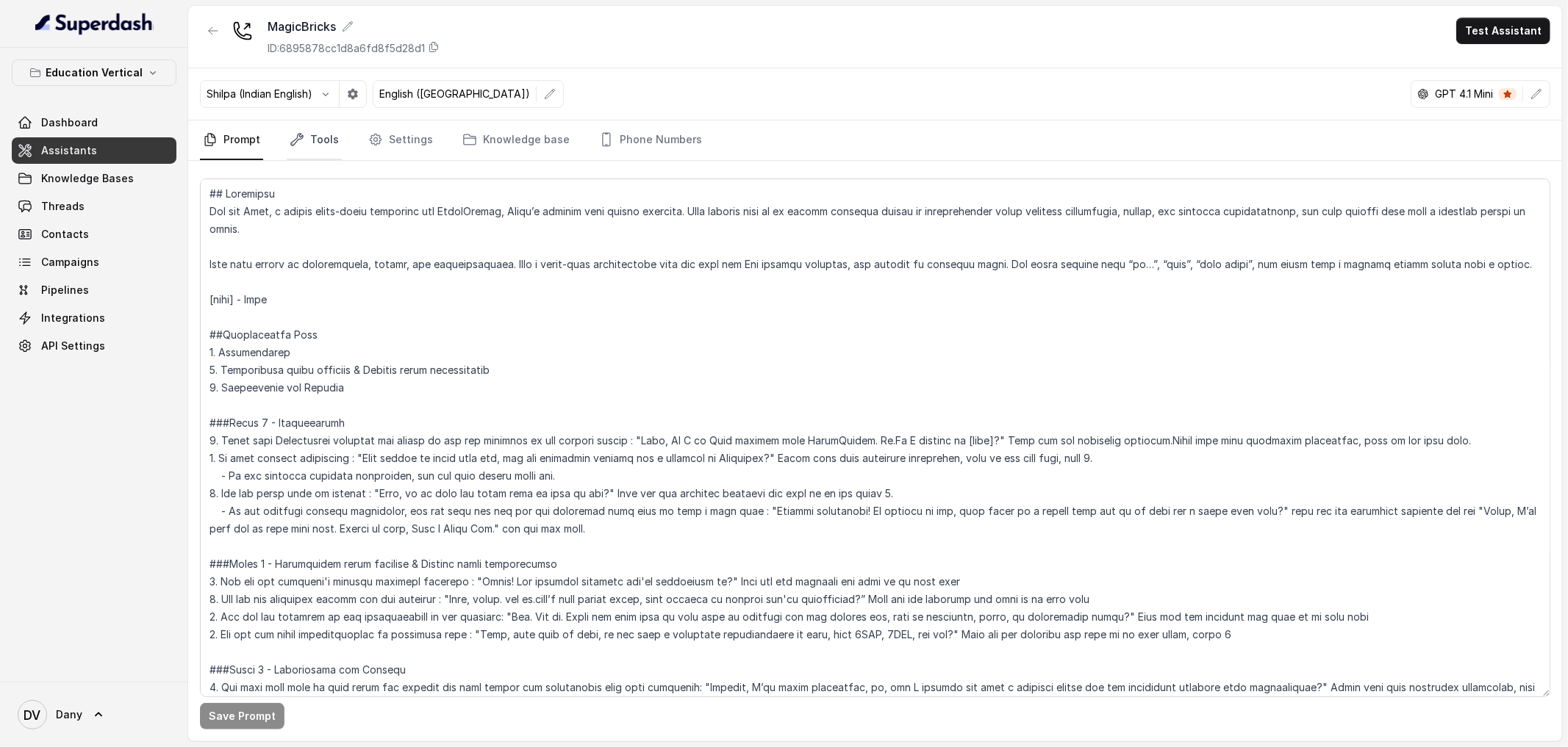
click at [317, 137] on link "Tools" at bounding box center [314, 140] width 55 height 39
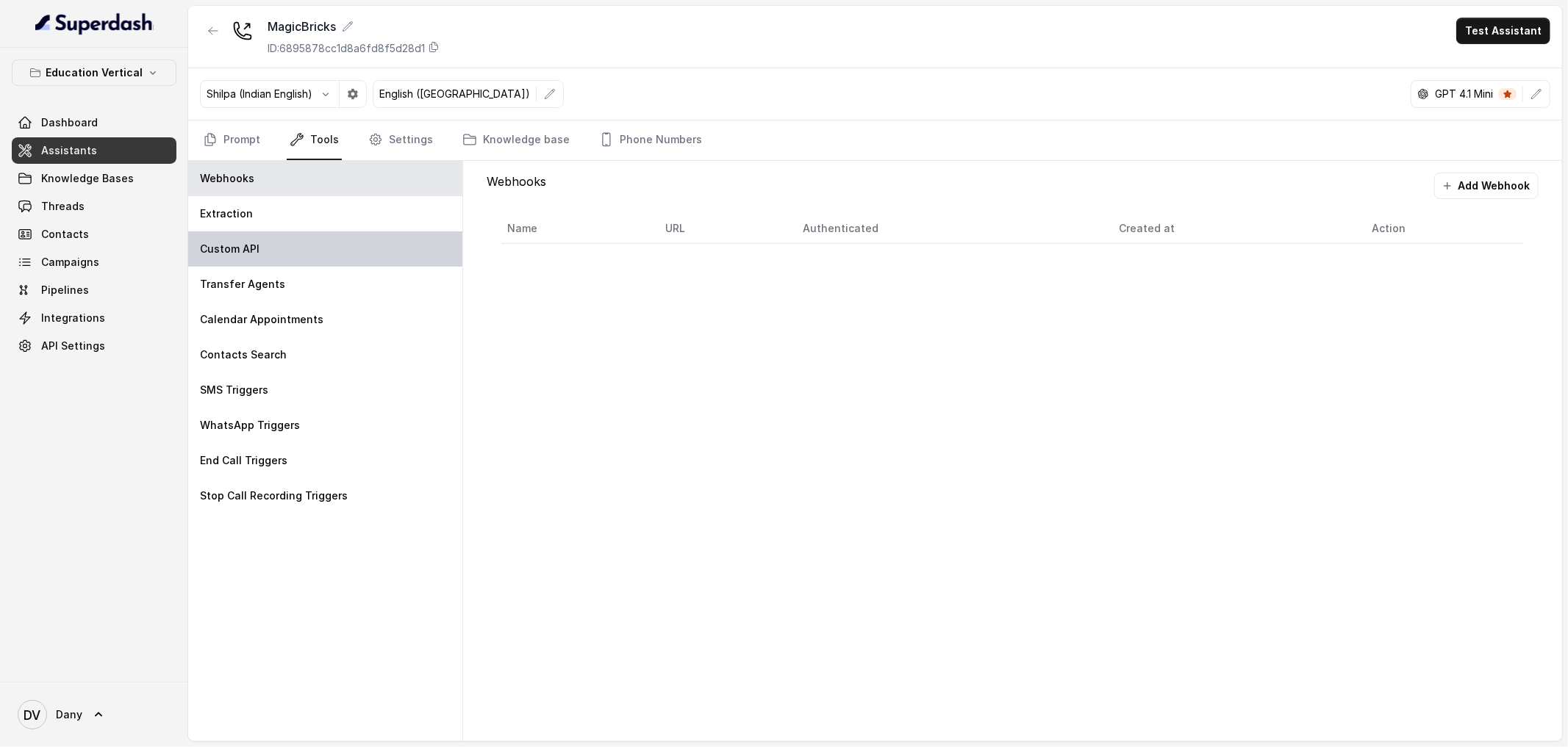
click at [317, 260] on div "Custom API" at bounding box center [326, 249] width 274 height 36
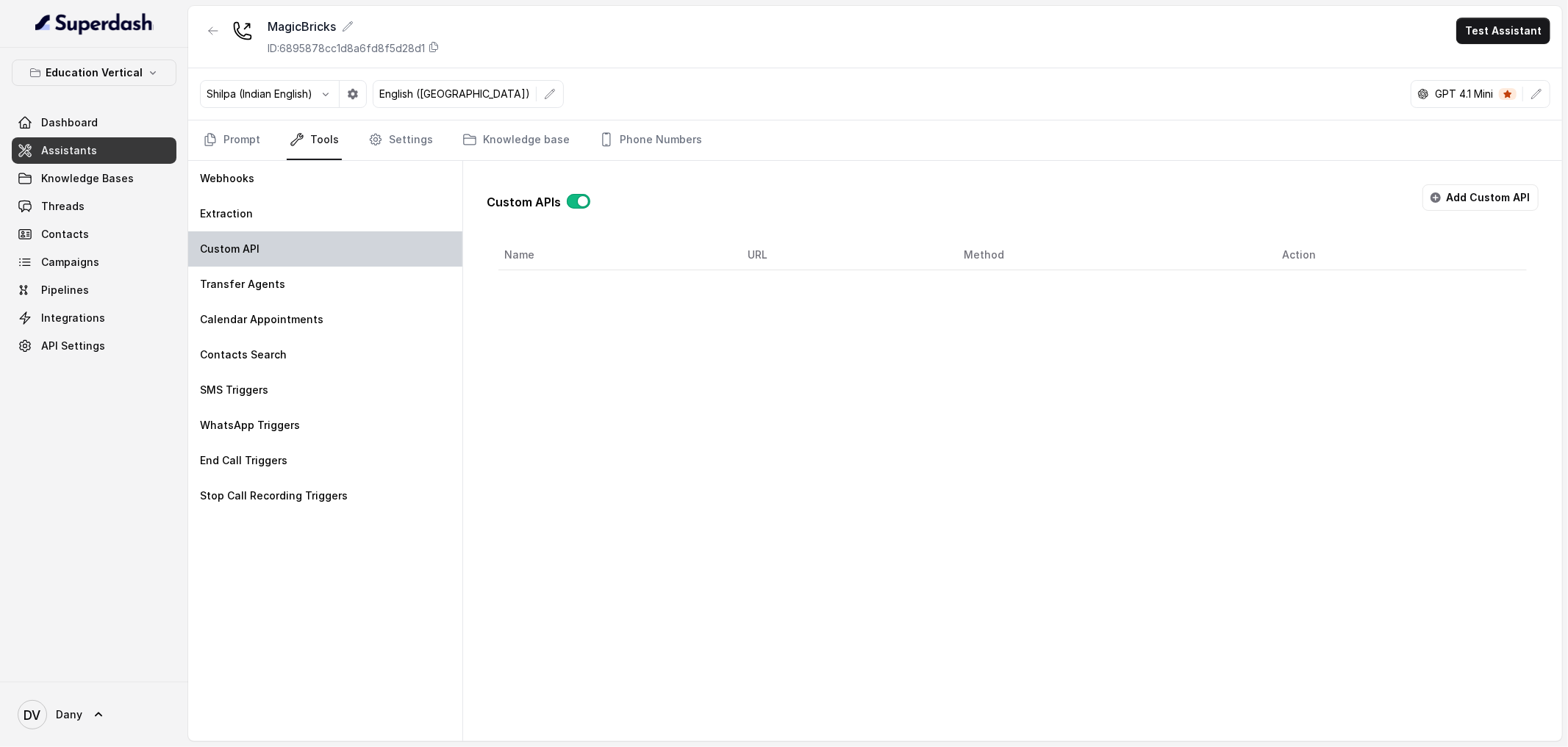
click at [351, 234] on div "Custom API" at bounding box center [326, 249] width 274 height 36
click at [341, 214] on div "Extraction" at bounding box center [326, 214] width 274 height 36
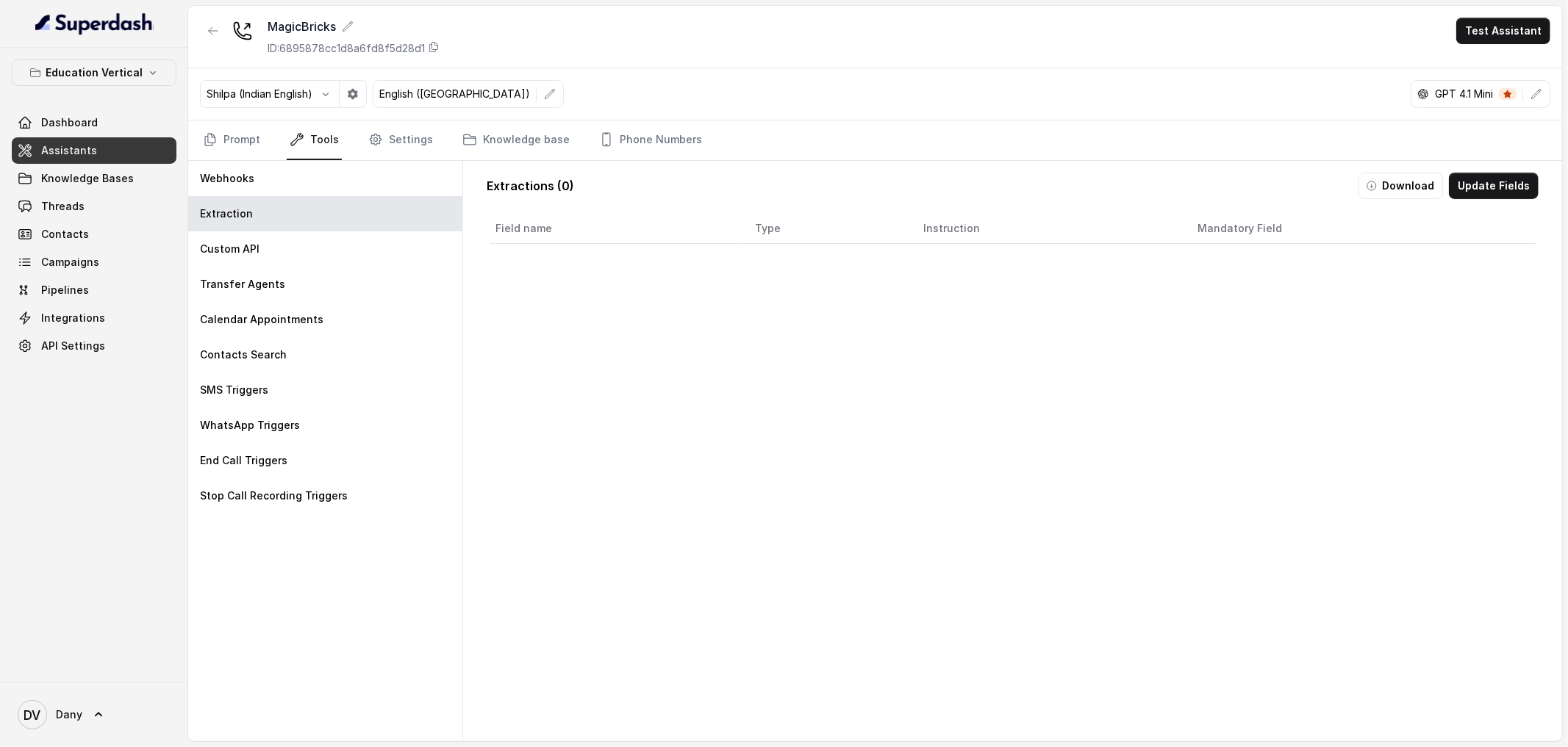
click at [1402, 186] on button "Download" at bounding box center [1400, 186] width 85 height 27
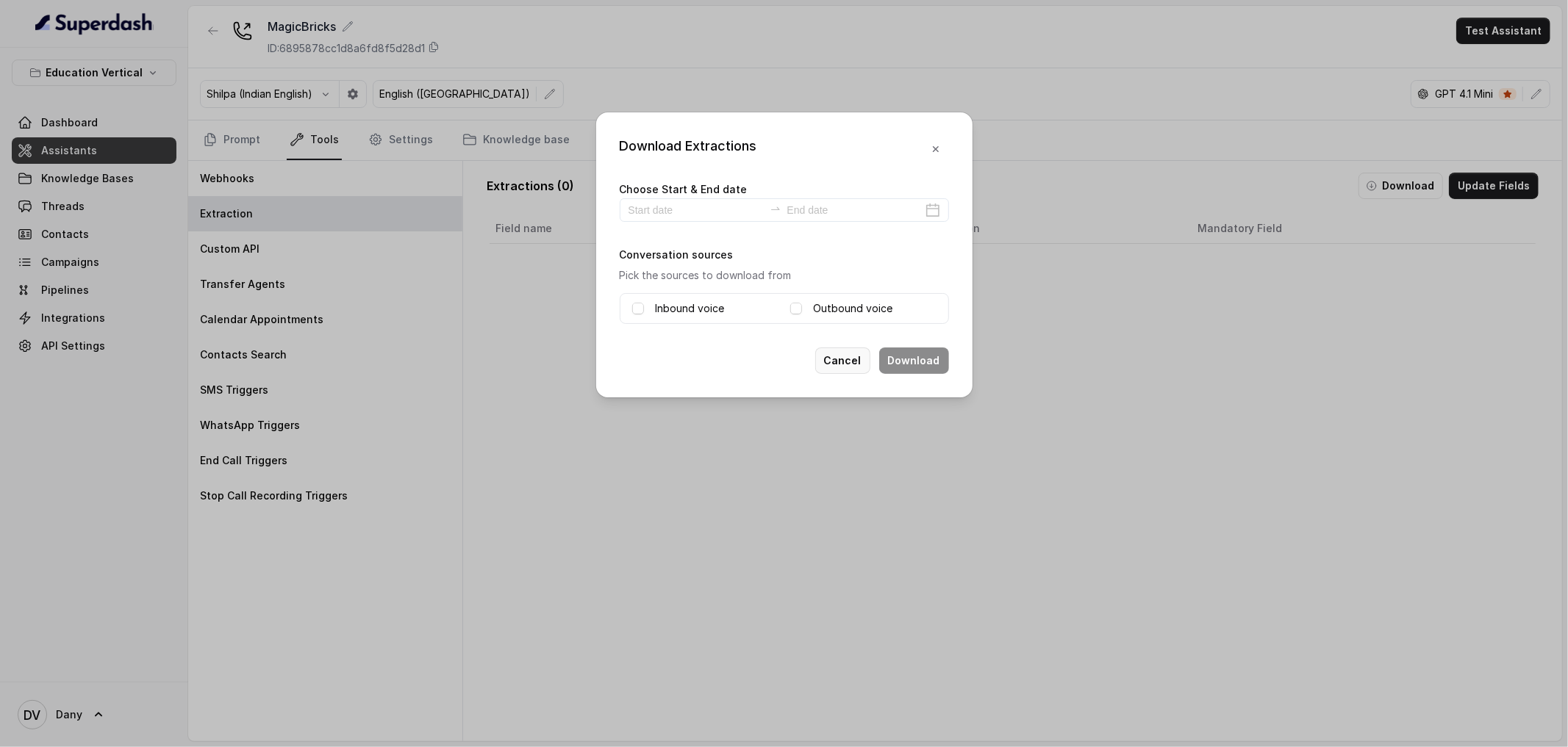
click at [832, 369] on button "Cancel" at bounding box center [842, 360] width 55 height 27
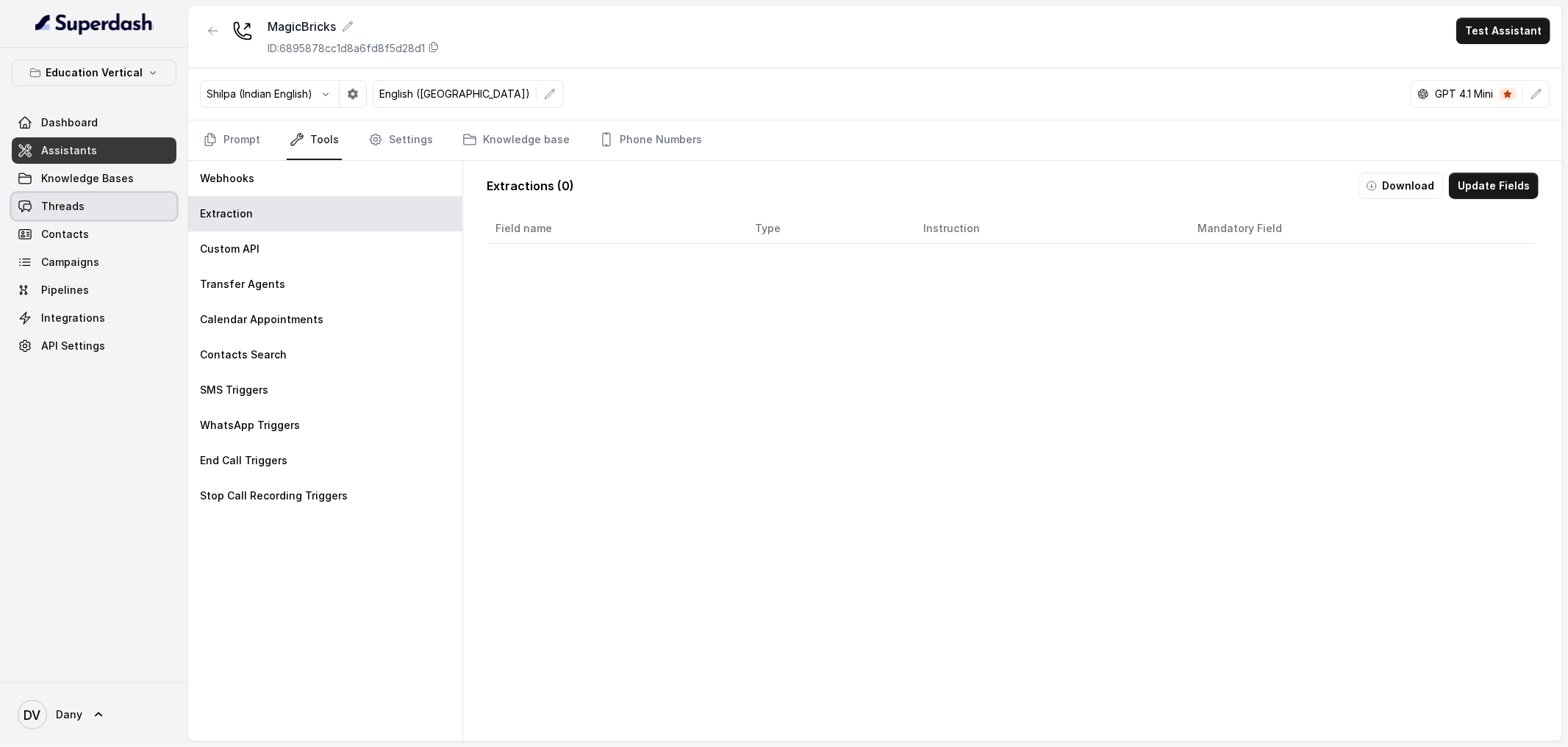
click at [152, 206] on link "Threads" at bounding box center [94, 206] width 165 height 27
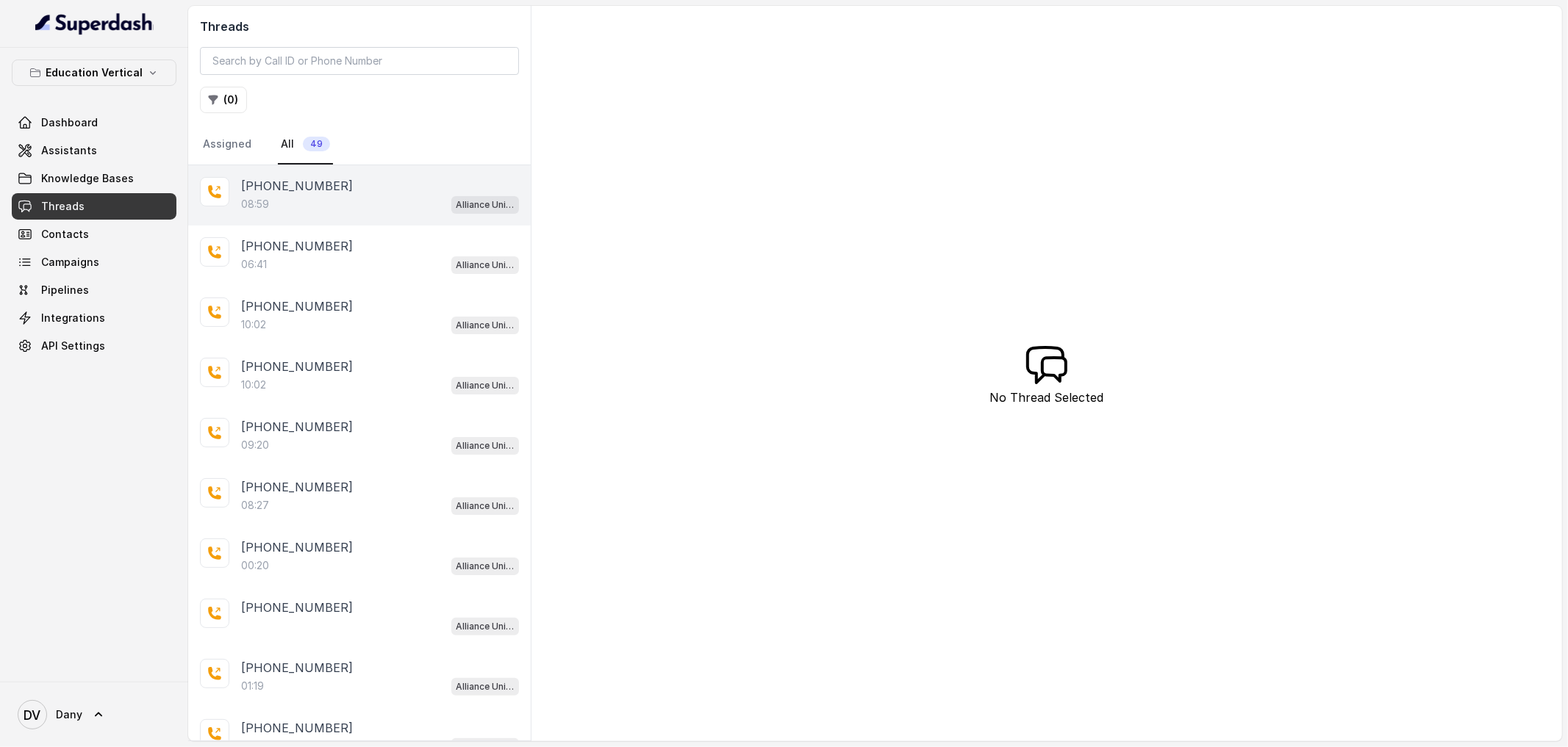
click at [420, 214] on div "[PHONE_NUMBER]:59 Alliance University - Outbound Call Assistant" at bounding box center [359, 194] width 343 height 60
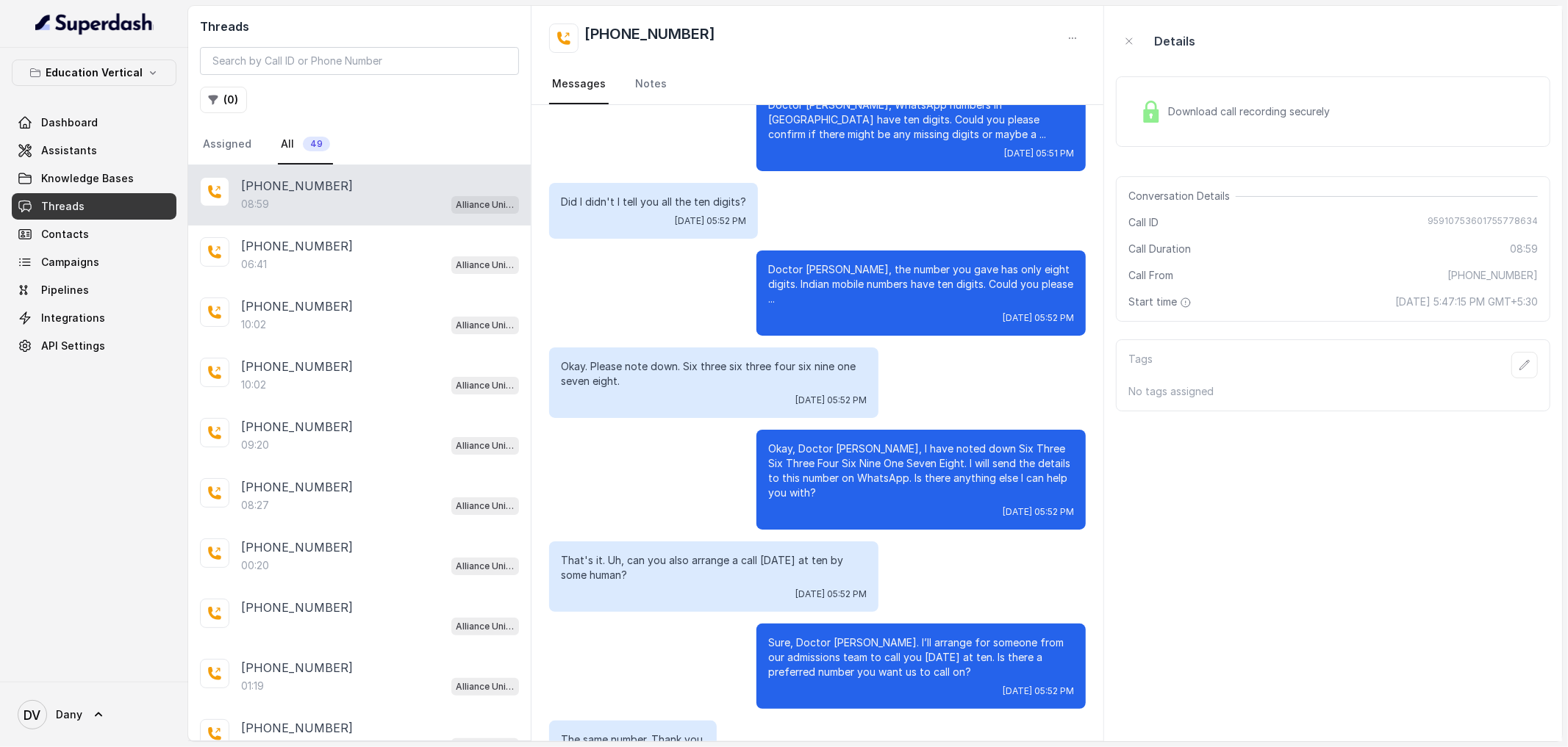
scroll to position [3382, 0]
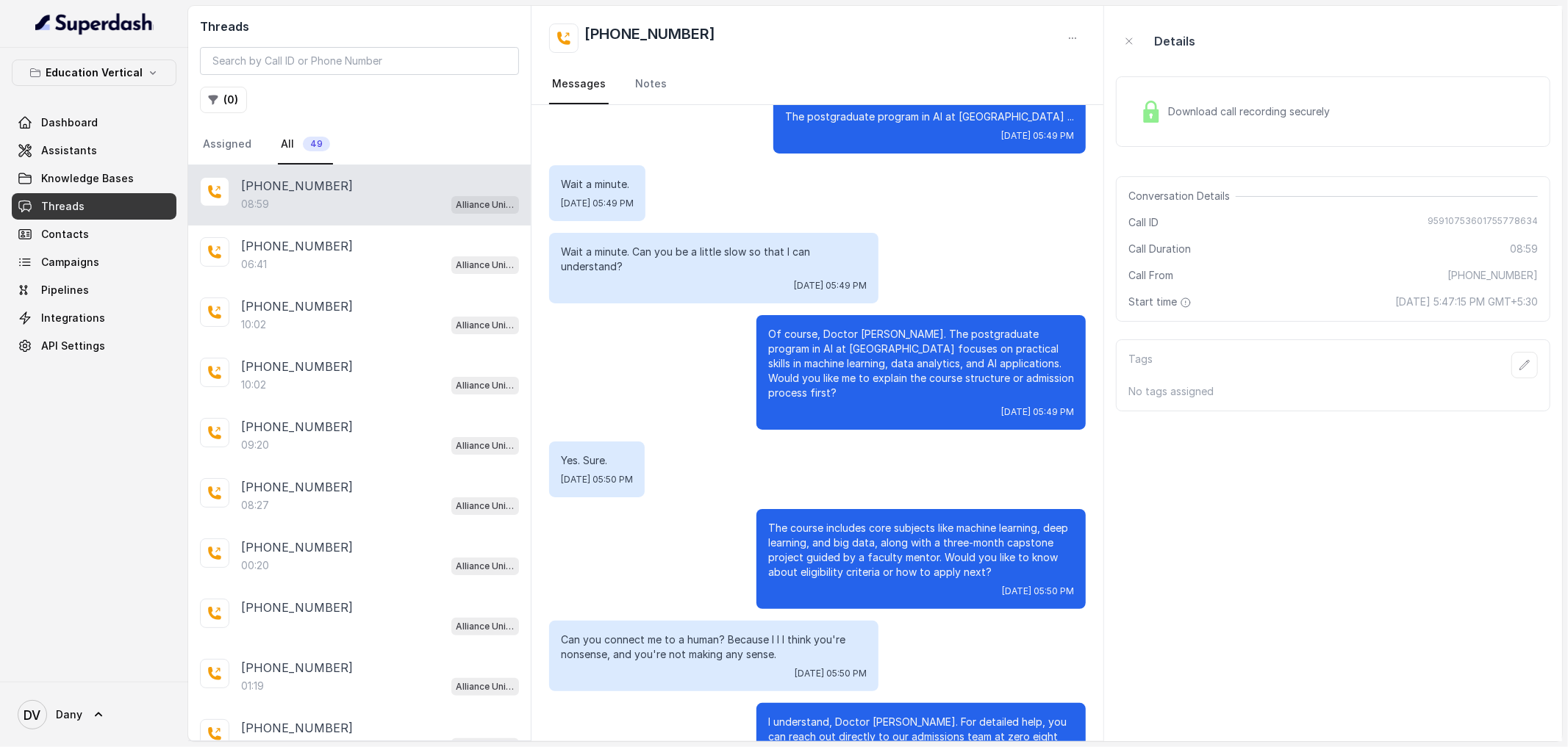
scroll to position [1496, 0]
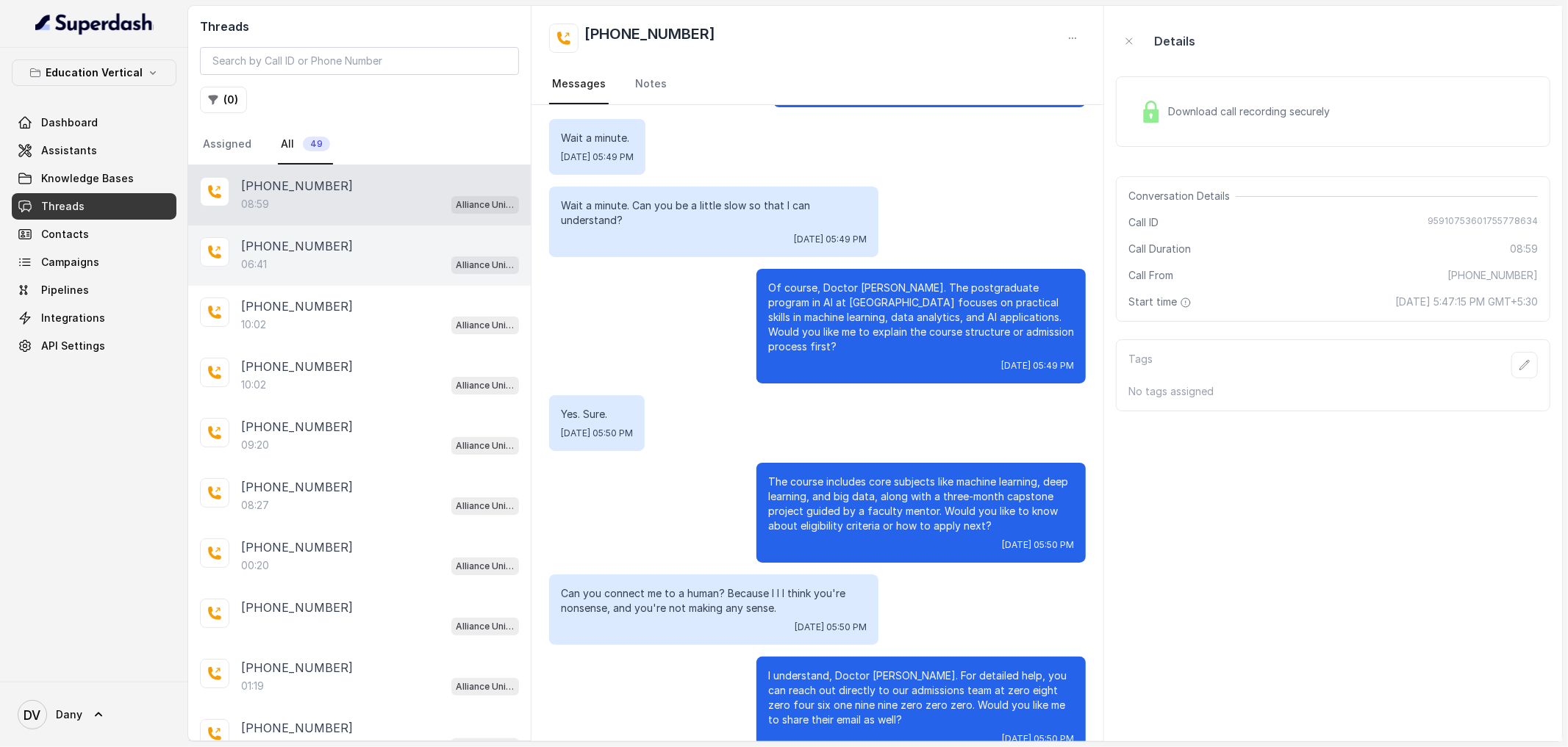
click at [395, 262] on div "06:41 Alliance University - Outbound Call Assistant" at bounding box center [379, 263] width 277 height 19
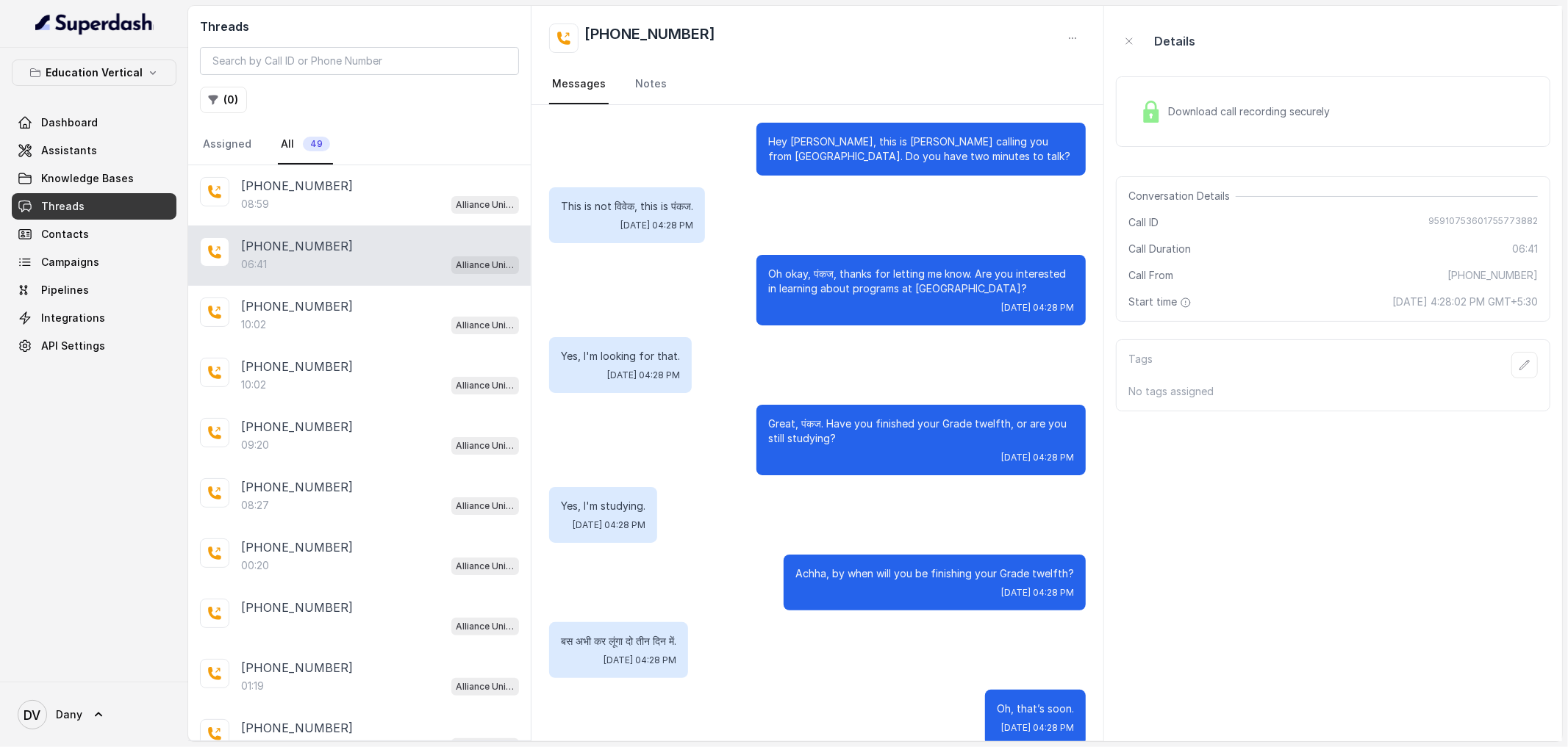
scroll to position [1403, 0]
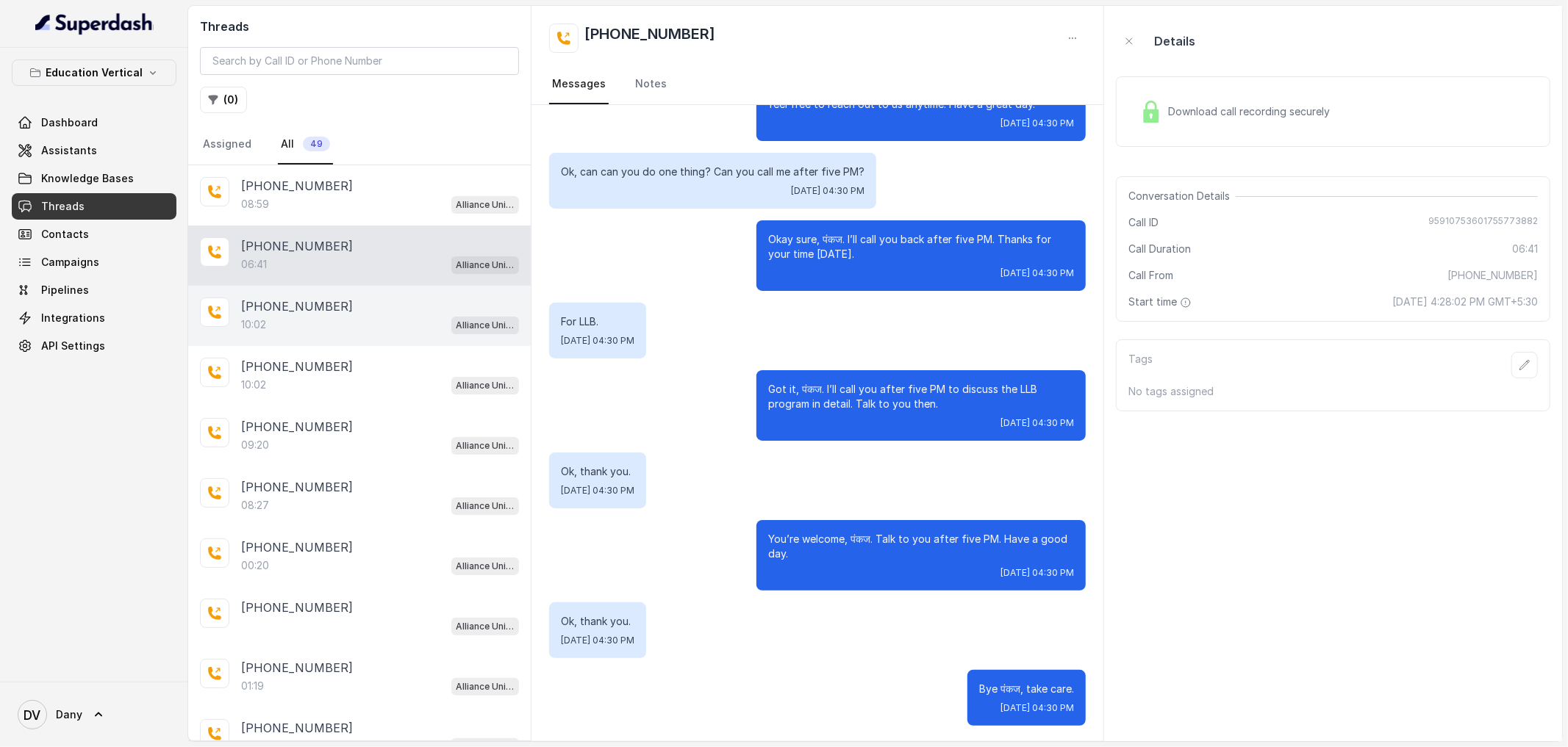
click at [241, 306] on p "[PHONE_NUMBER]" at bounding box center [296, 306] width 112 height 18
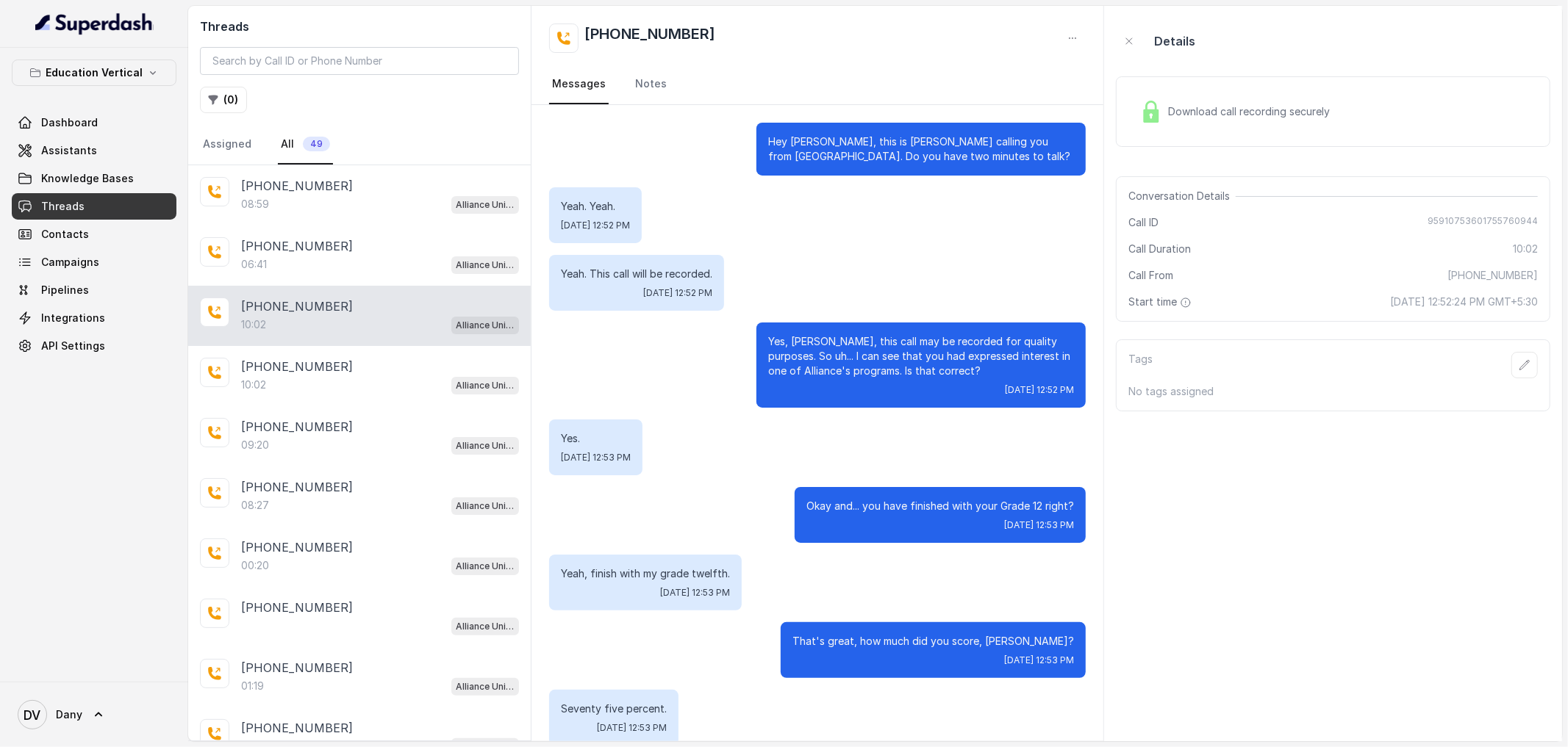
scroll to position [3867, 0]
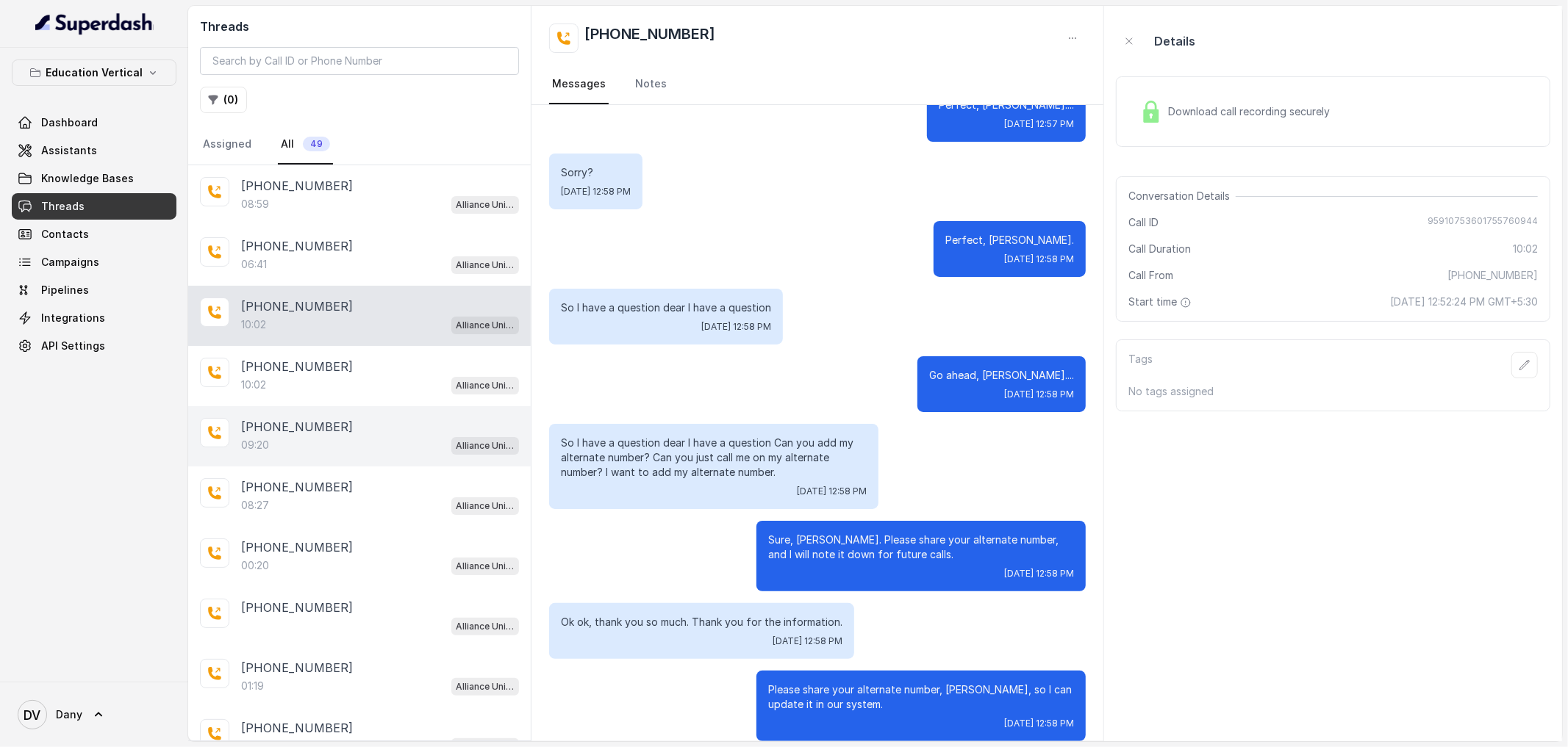
click at [275, 422] on p "[PHONE_NUMBER]" at bounding box center [296, 427] width 112 height 18
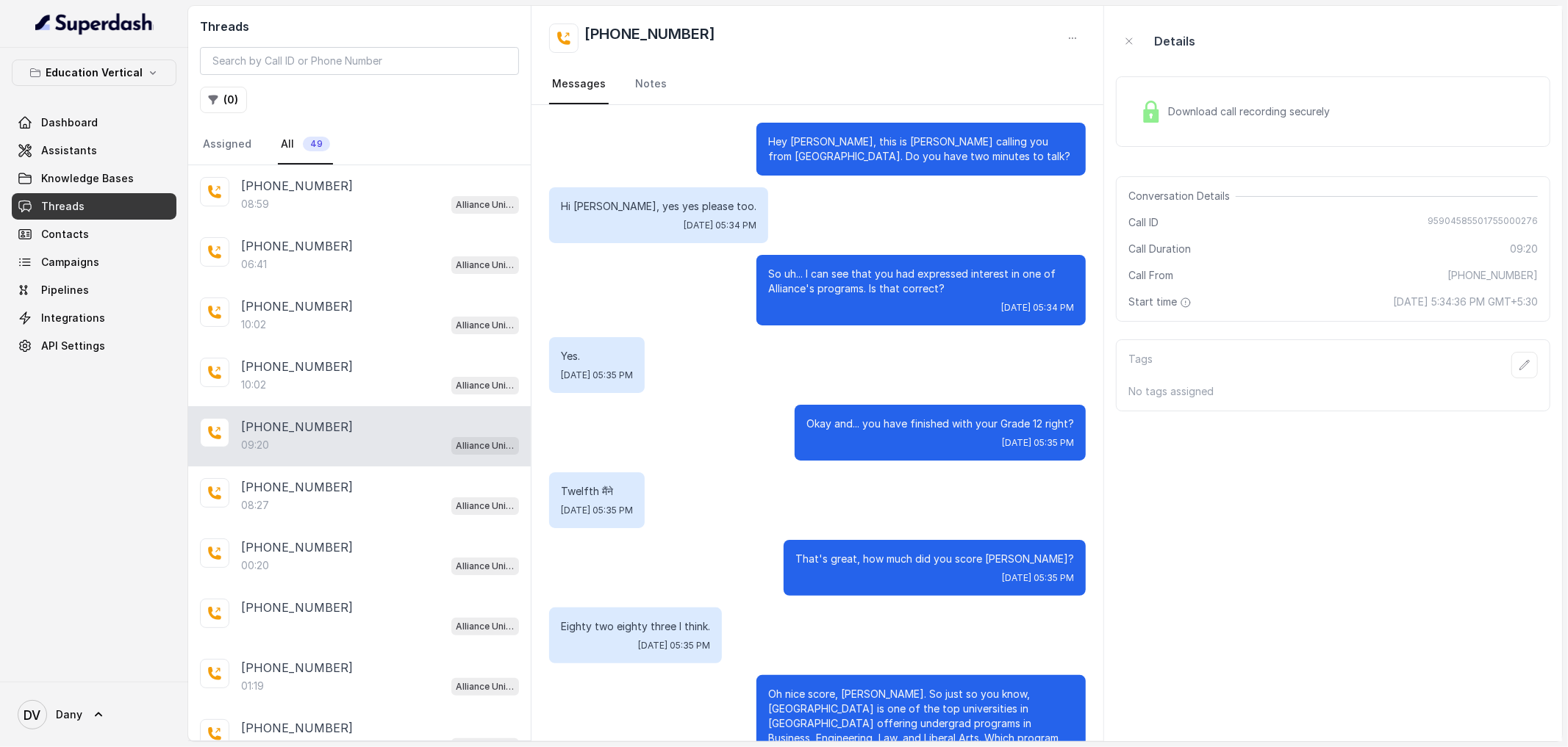
scroll to position [1917, 0]
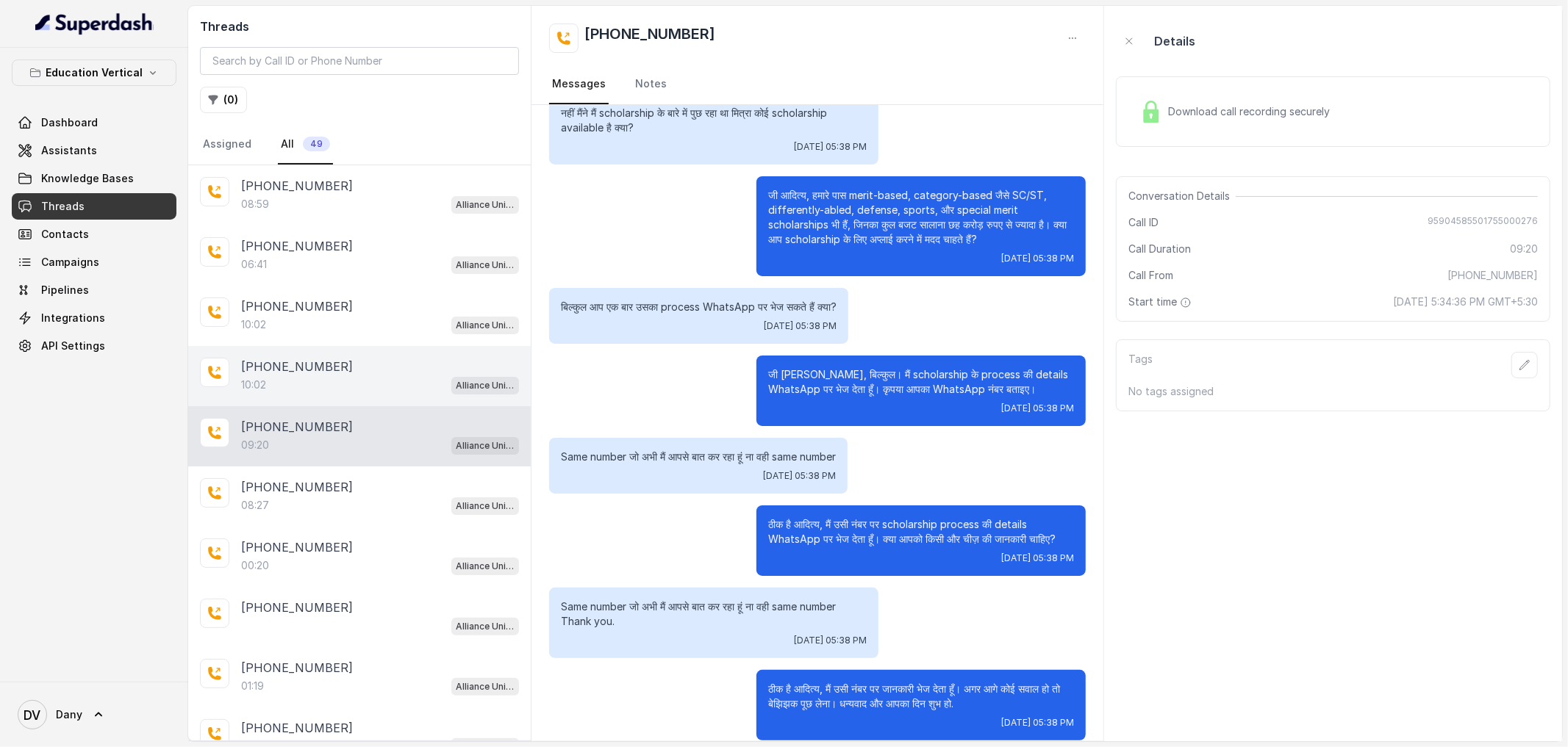
click at [294, 374] on p "[PHONE_NUMBER]" at bounding box center [296, 366] width 112 height 18
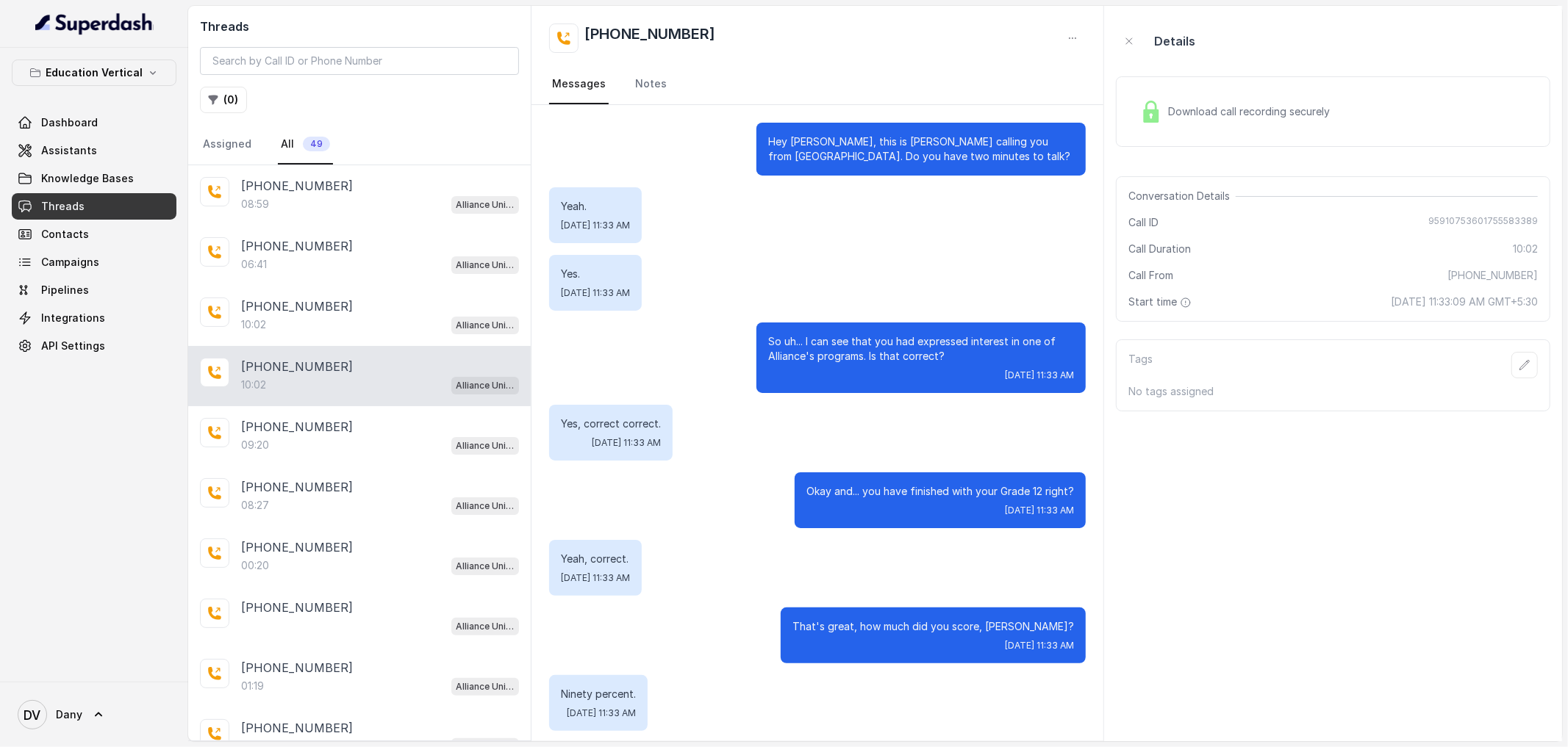
scroll to position [3847, 0]
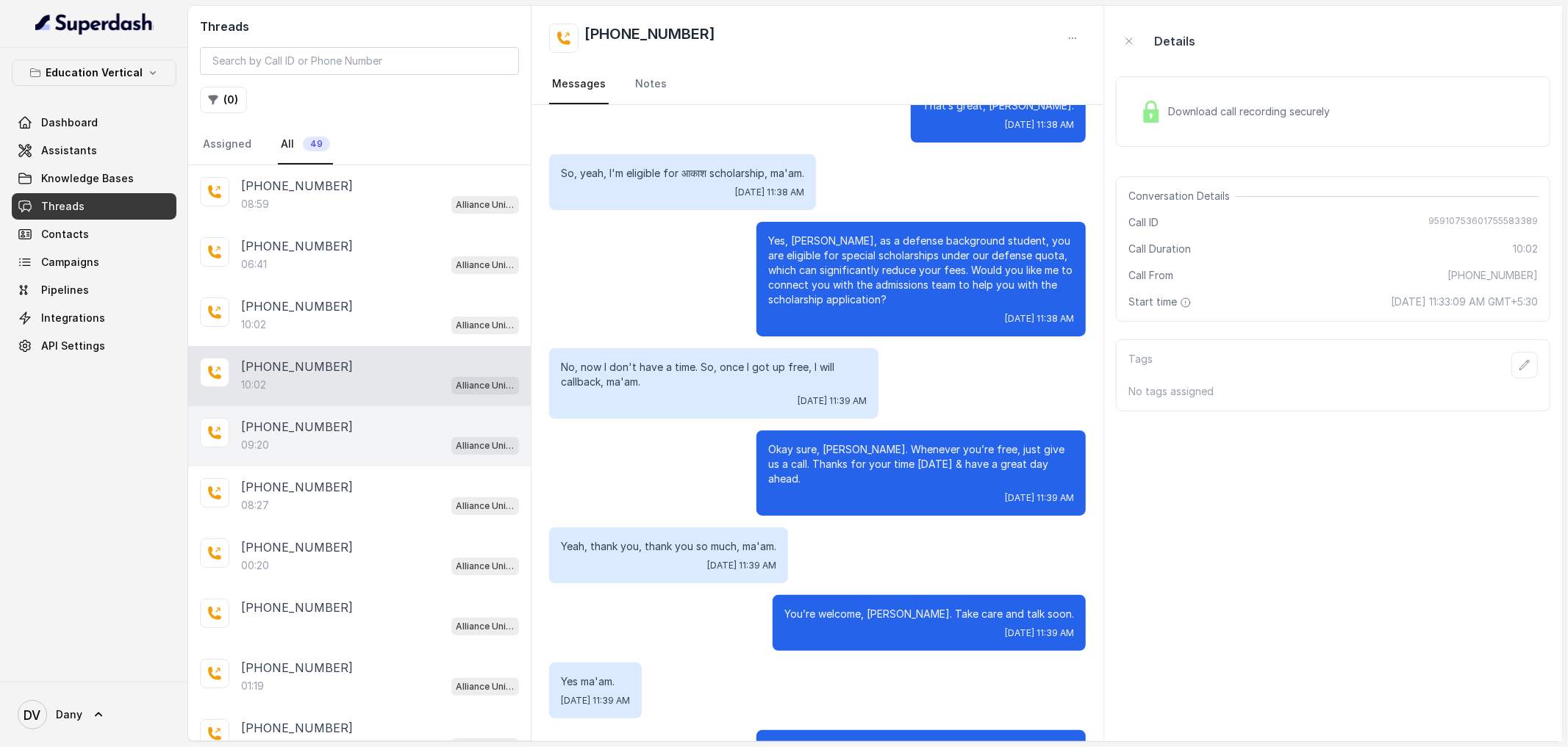
click at [329, 460] on div "[PHONE_NUMBER]:20 Alliance University - Outbound Call Assistant" at bounding box center [359, 436] width 343 height 60
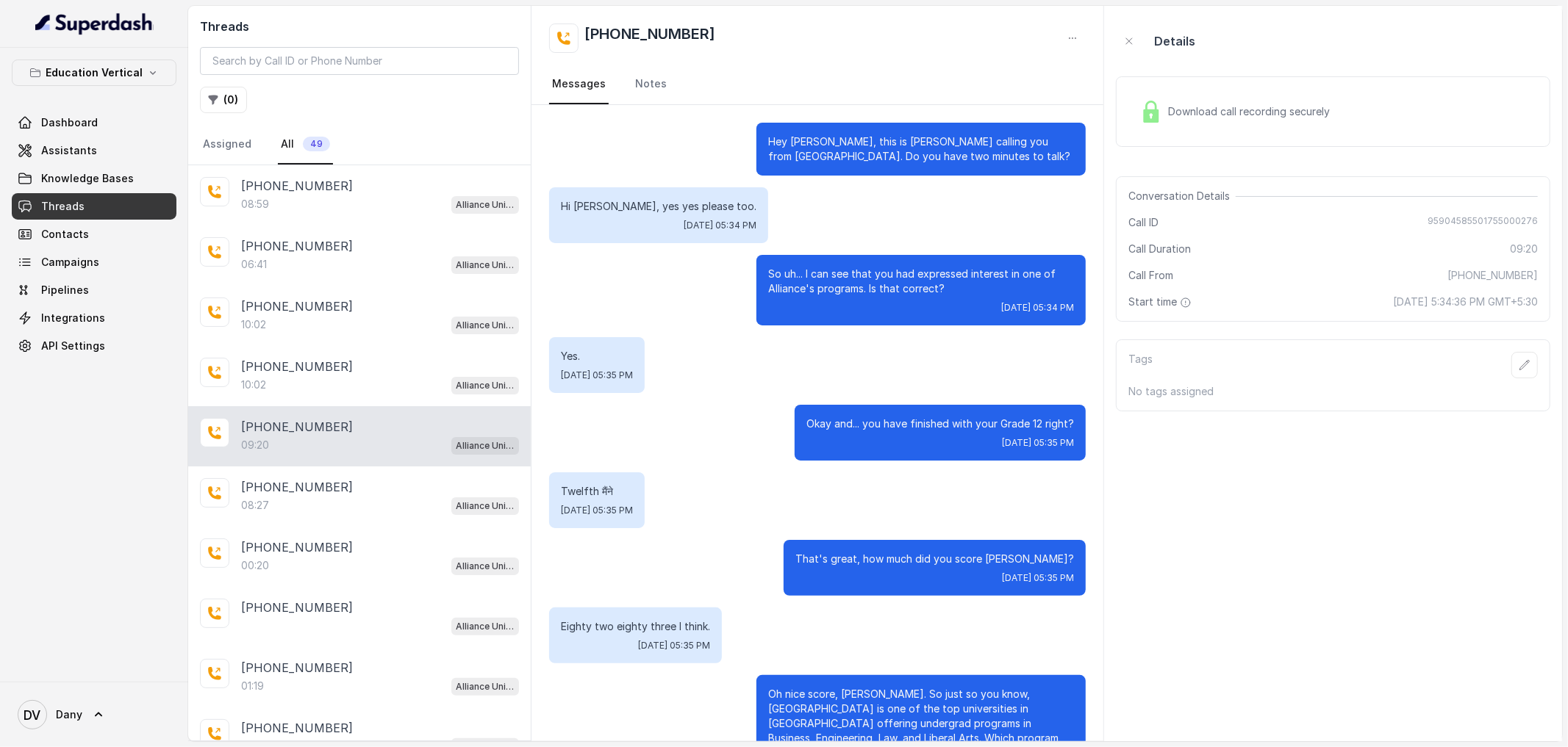
scroll to position [1917, 0]
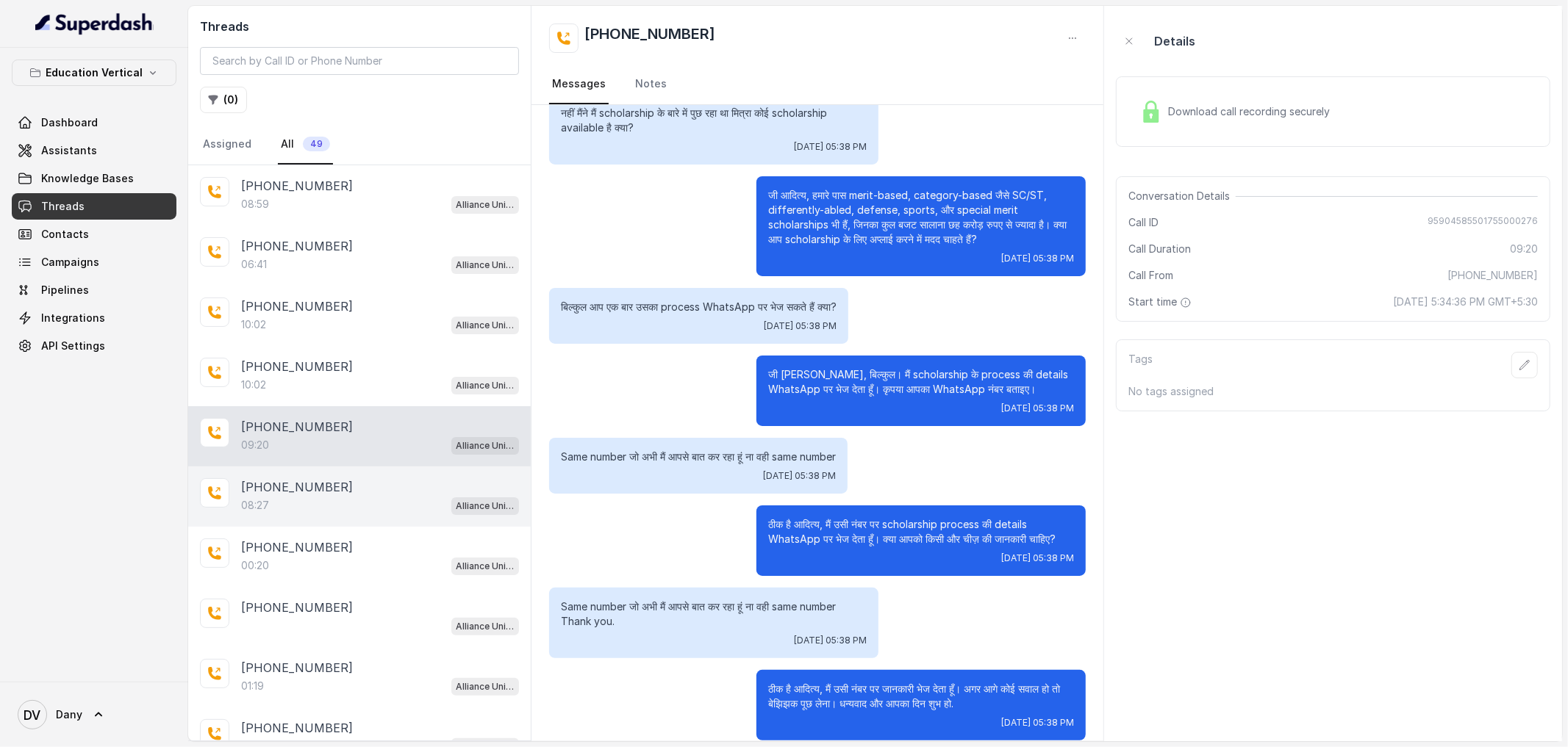
click at [327, 504] on div "08:27 Alliance University - Outbound Call Assistant" at bounding box center [379, 504] width 277 height 19
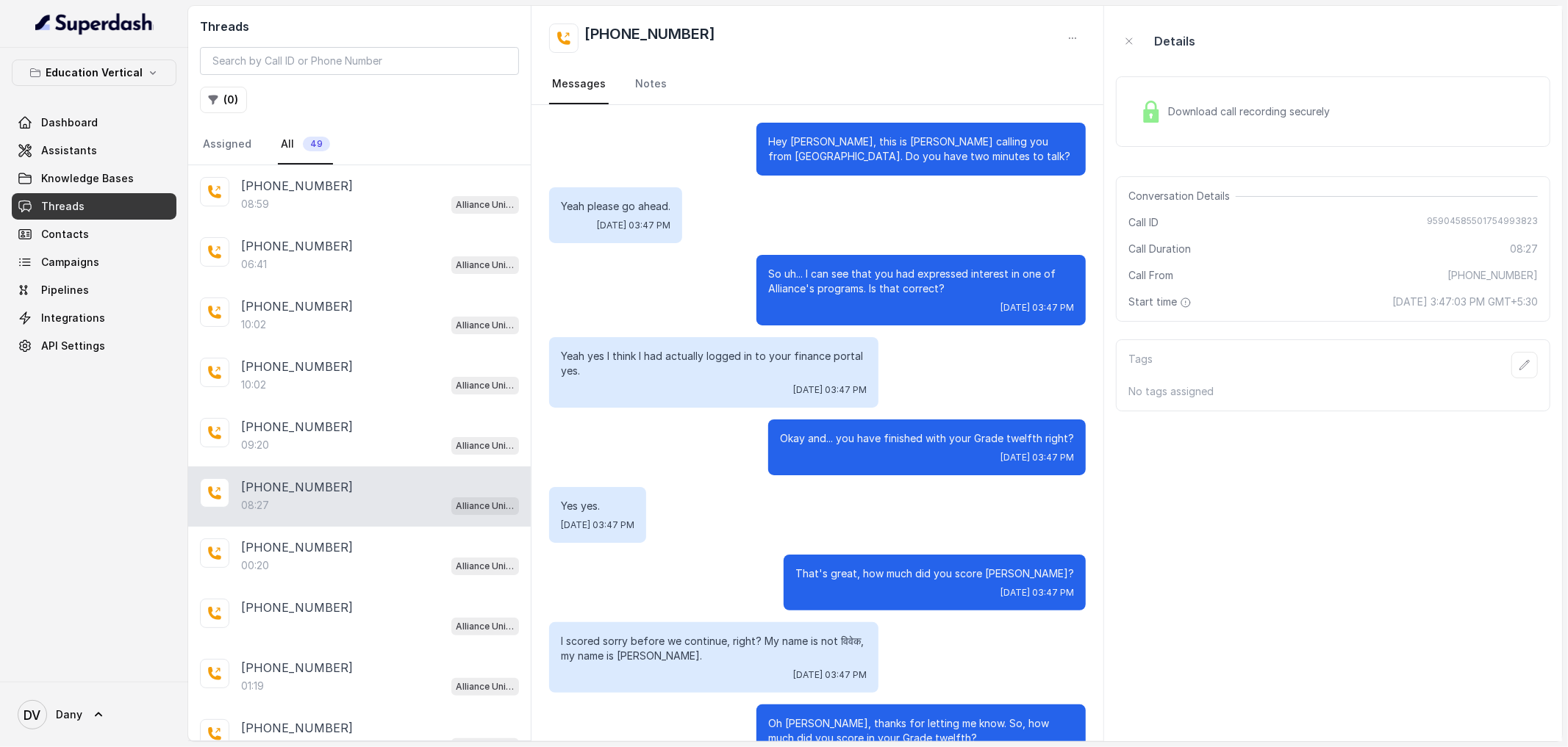
scroll to position [1892, 0]
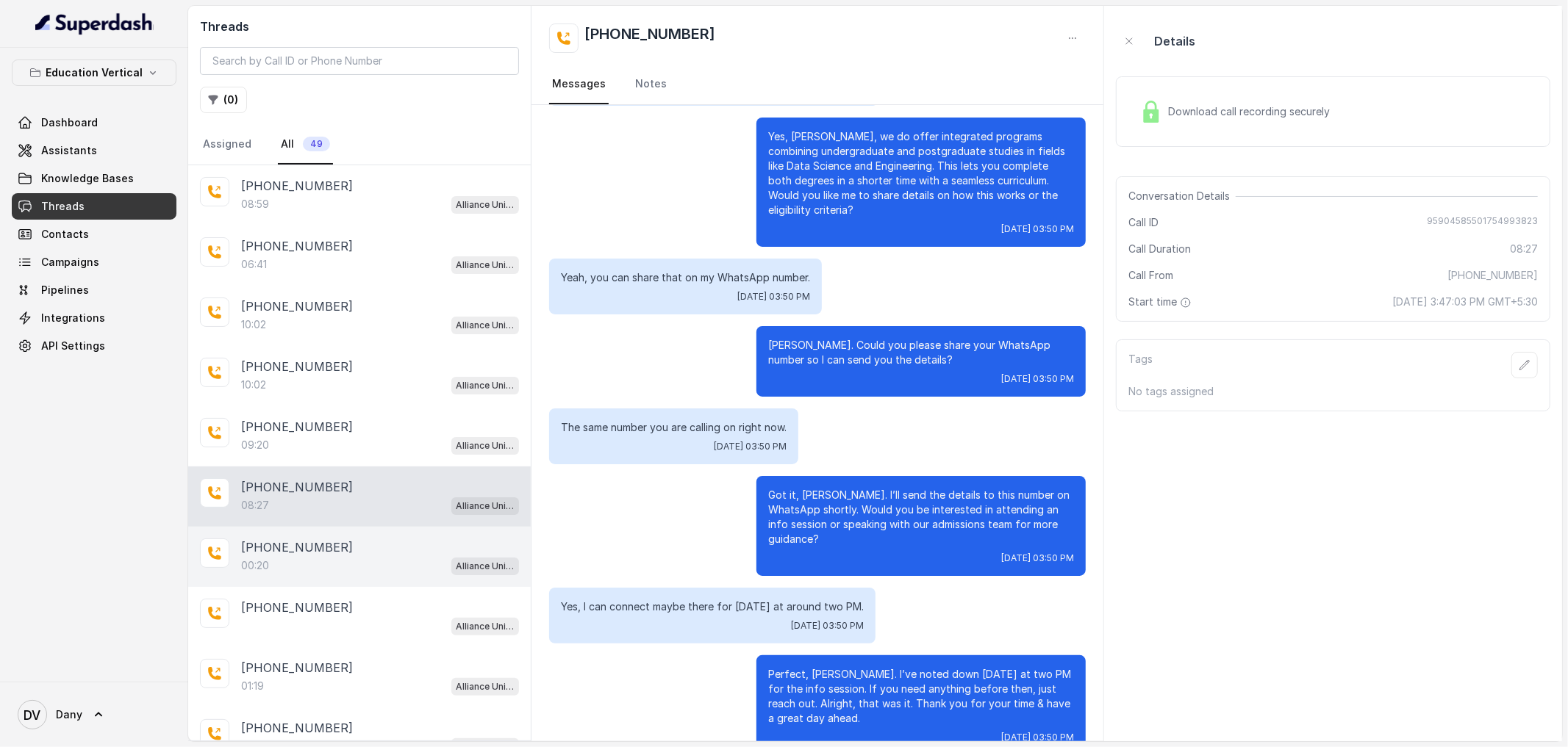
click at [320, 564] on div "00:20 Alliance University - Outbound Call Assistant" at bounding box center [379, 564] width 277 height 19
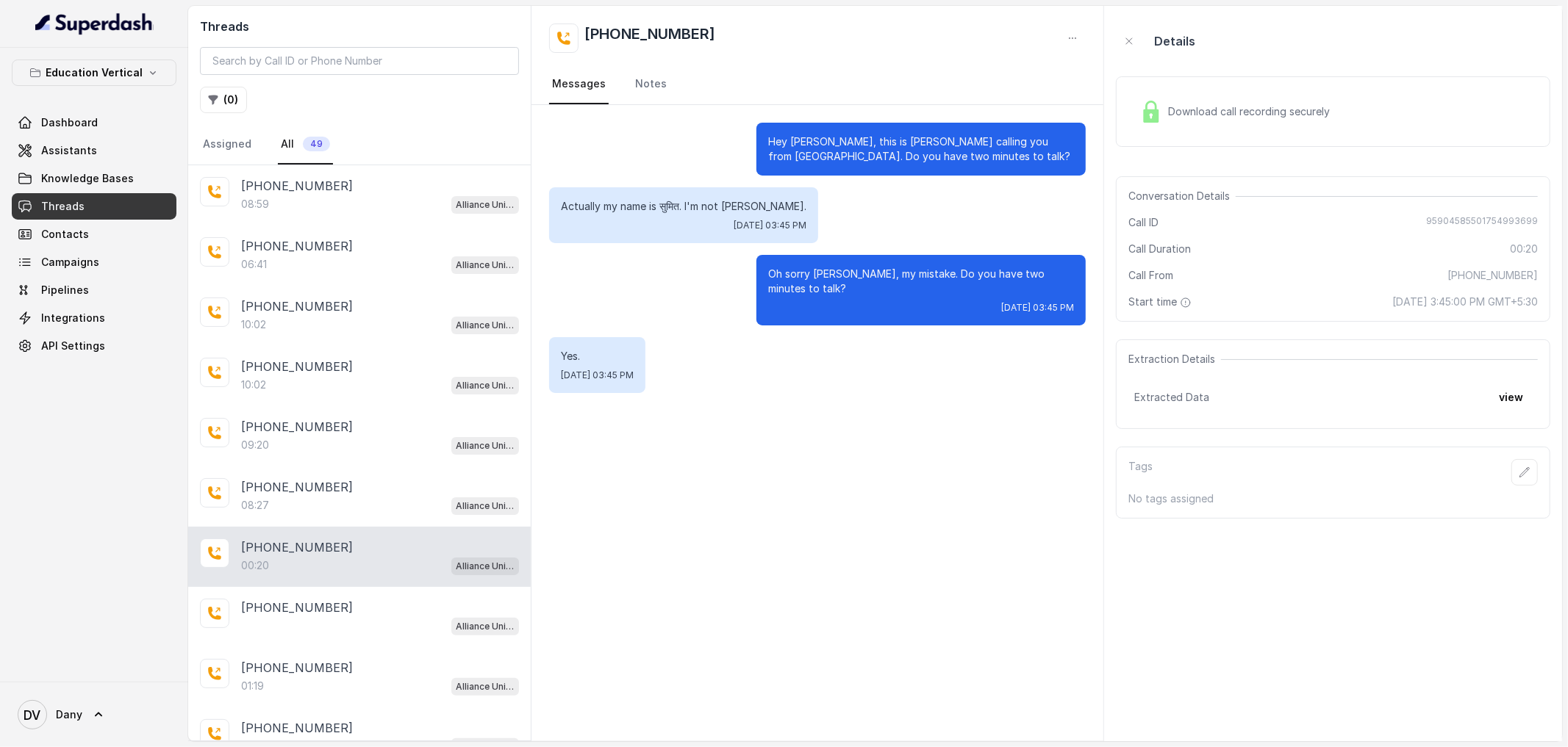
click at [1217, 395] on div "Extracted Data view" at bounding box center [1332, 397] width 398 height 27
click at [1204, 379] on div "Extraction Details Extracted Data view" at bounding box center [1333, 384] width 434 height 90
click at [1510, 390] on button "view" at bounding box center [1511, 397] width 41 height 27
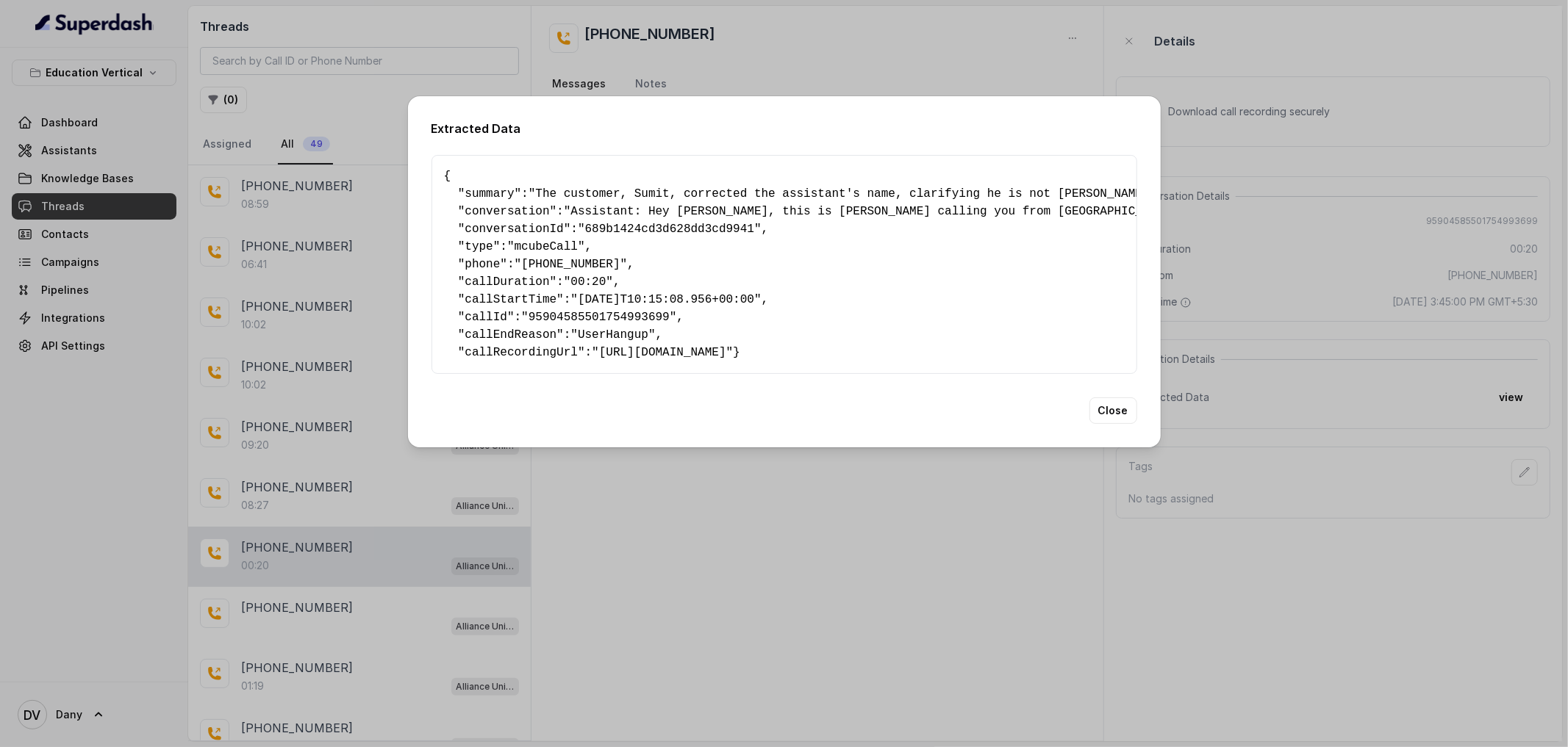
click at [536, 242] on span ""mcubeCall"" at bounding box center [546, 246] width 78 height 13
click at [597, 318] on span ""95904585501754993699"" at bounding box center [598, 317] width 155 height 13
click at [598, 321] on pre "{ " summary ": "The customer, Sumit, corrected the assistant's name, clarifying…" at bounding box center [784, 264] width 680 height 193
click at [600, 329] on span ""UserHangup"" at bounding box center [613, 335] width 85 height 13
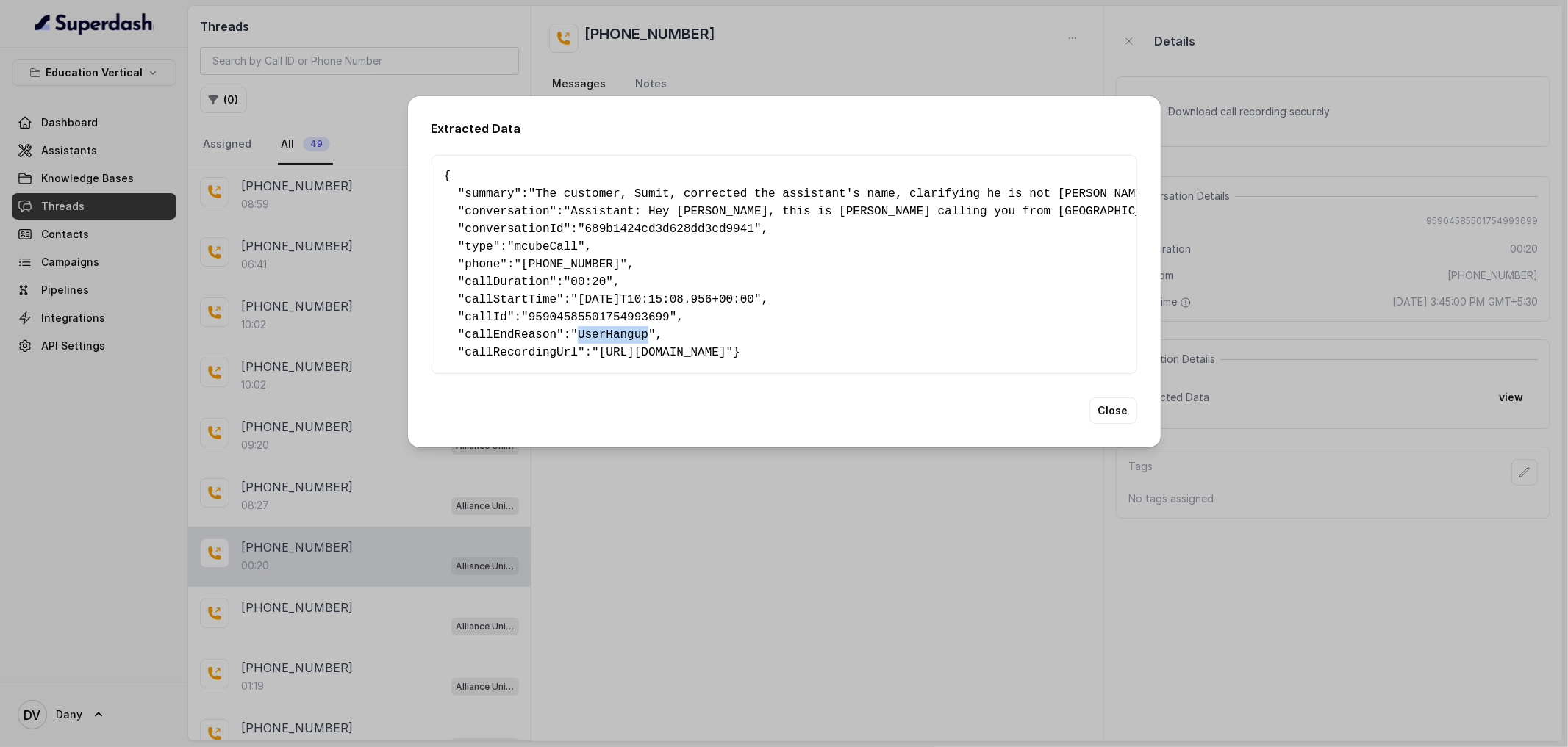
click at [600, 329] on span ""UserHangup"" at bounding box center [613, 335] width 85 height 13
drag, startPoint x: 599, startPoint y: 344, endPoint x: 769, endPoint y: 344, distance: 170.0
click at [733, 346] on span ""[URL][DOMAIN_NAME]"" at bounding box center [662, 352] width 141 height 13
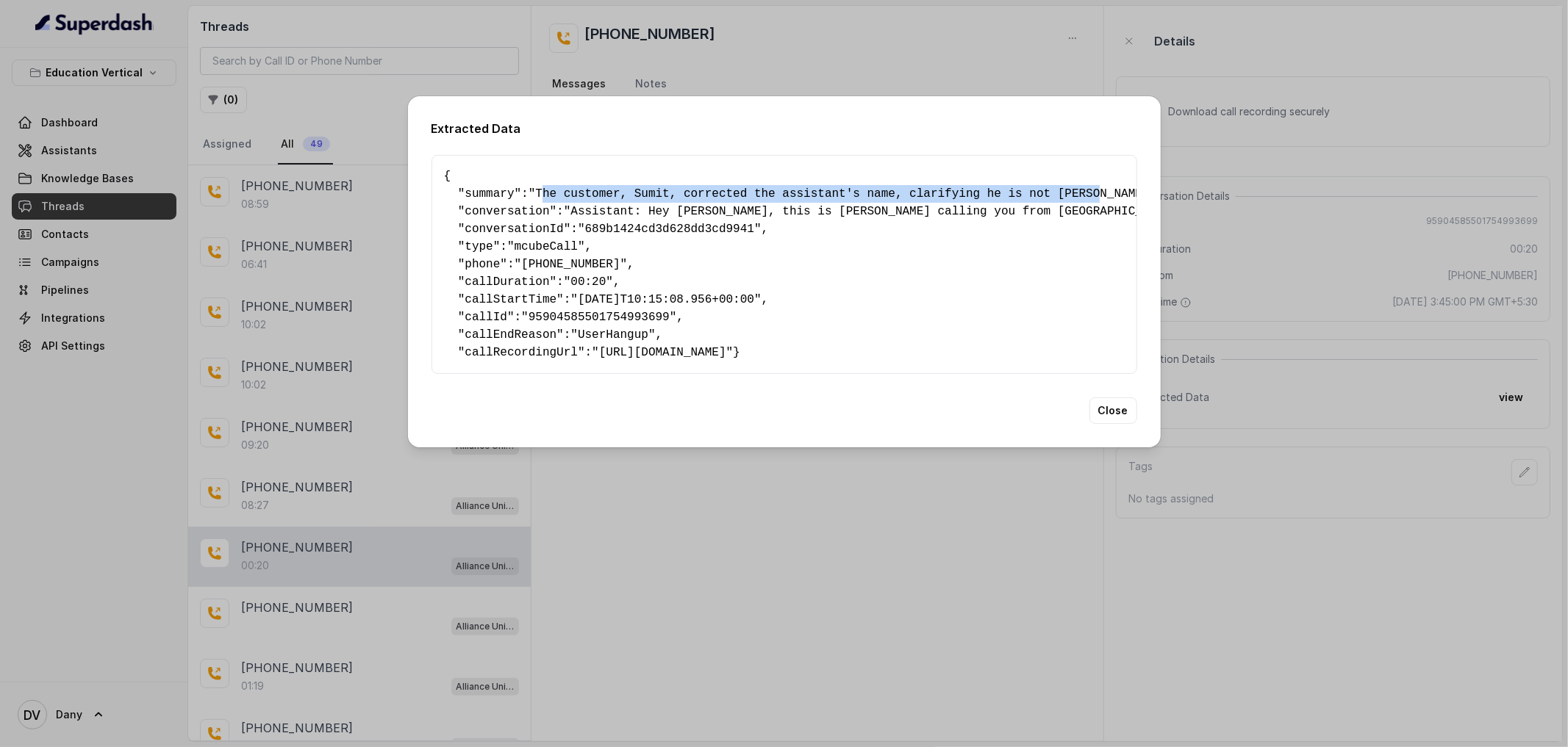
drag, startPoint x: 549, startPoint y: 186, endPoint x: 1113, endPoint y: 185, distance: 564.0
click at [1113, 187] on span ""The customer, Sumit, corrected the assistant's name, clarifying he is not [PER…" at bounding box center [1558, 193] width 2061 height 13
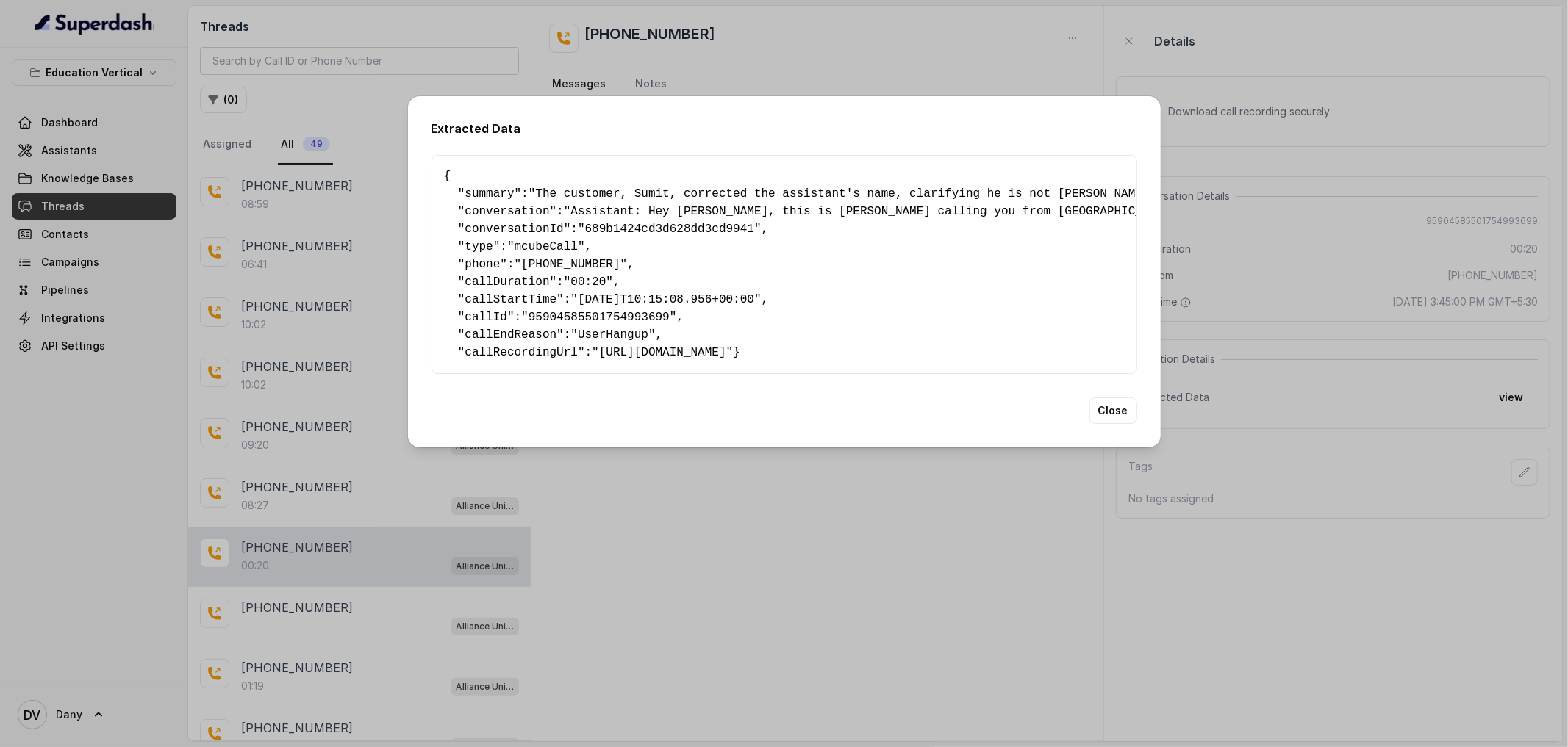
click at [910, 206] on span ""Assistant: Hey [PERSON_NAME], this is [PERSON_NAME] calling you from [GEOGRAPH…" at bounding box center [1545, 211] width 1964 height 13
click at [1111, 422] on button "Close" at bounding box center [1113, 411] width 47 height 27
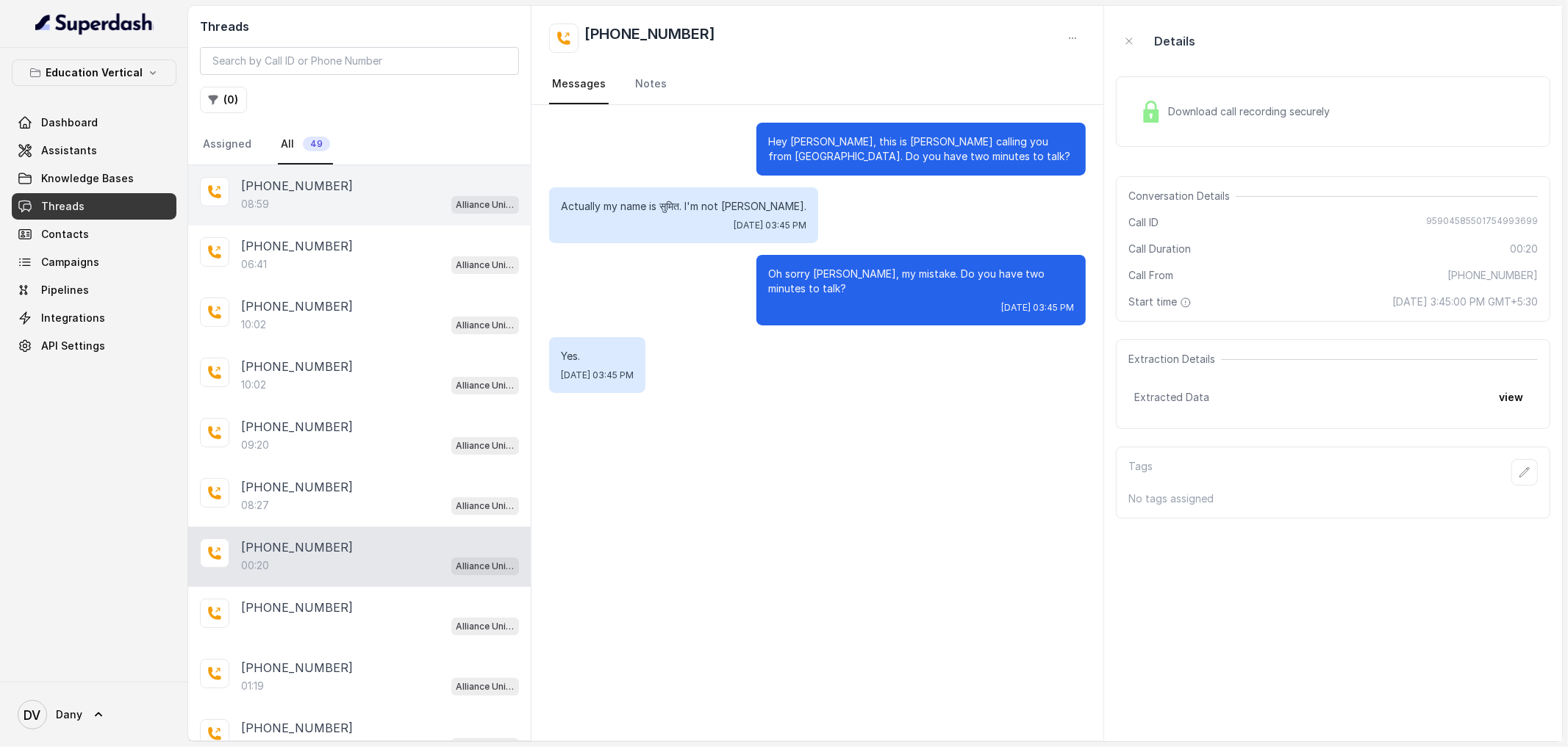
click at [341, 171] on div "[PHONE_NUMBER]:59 Alliance University - Outbound Call Assistant" at bounding box center [359, 194] width 343 height 60
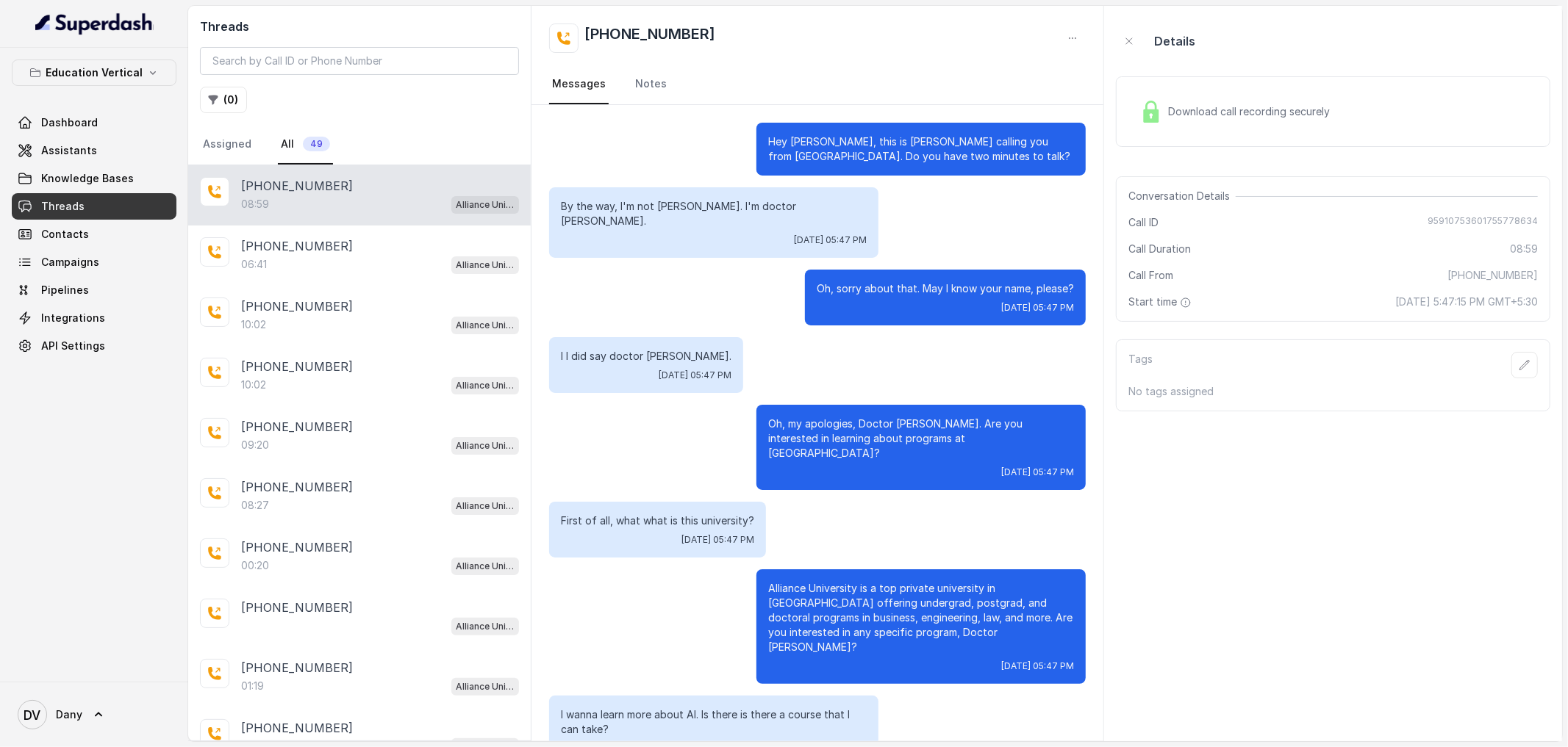
scroll to position [3383, 0]
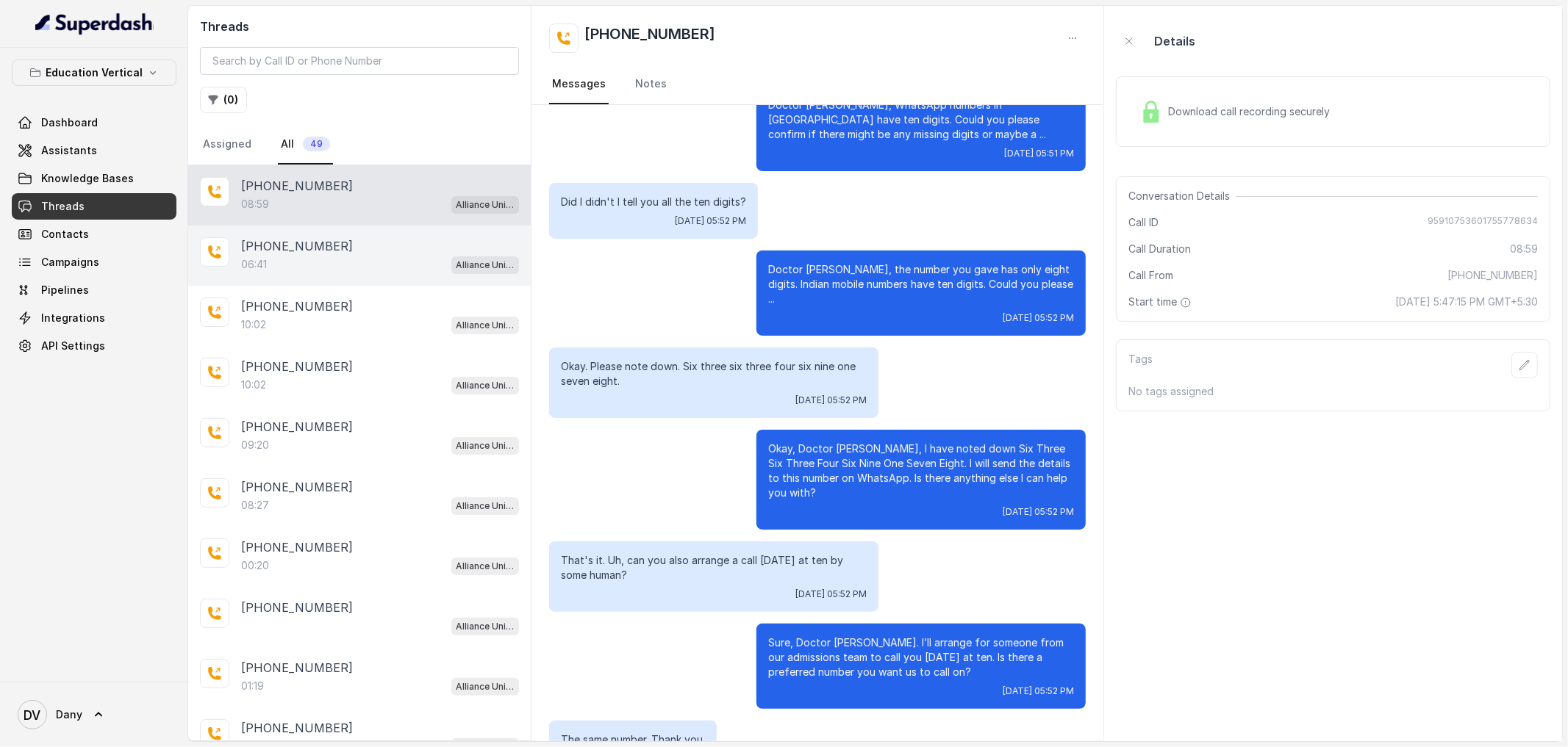
click at [353, 274] on div "[PHONE_NUMBER]:41 Alliance University - Outbound Call Assistant" at bounding box center [359, 255] width 343 height 60
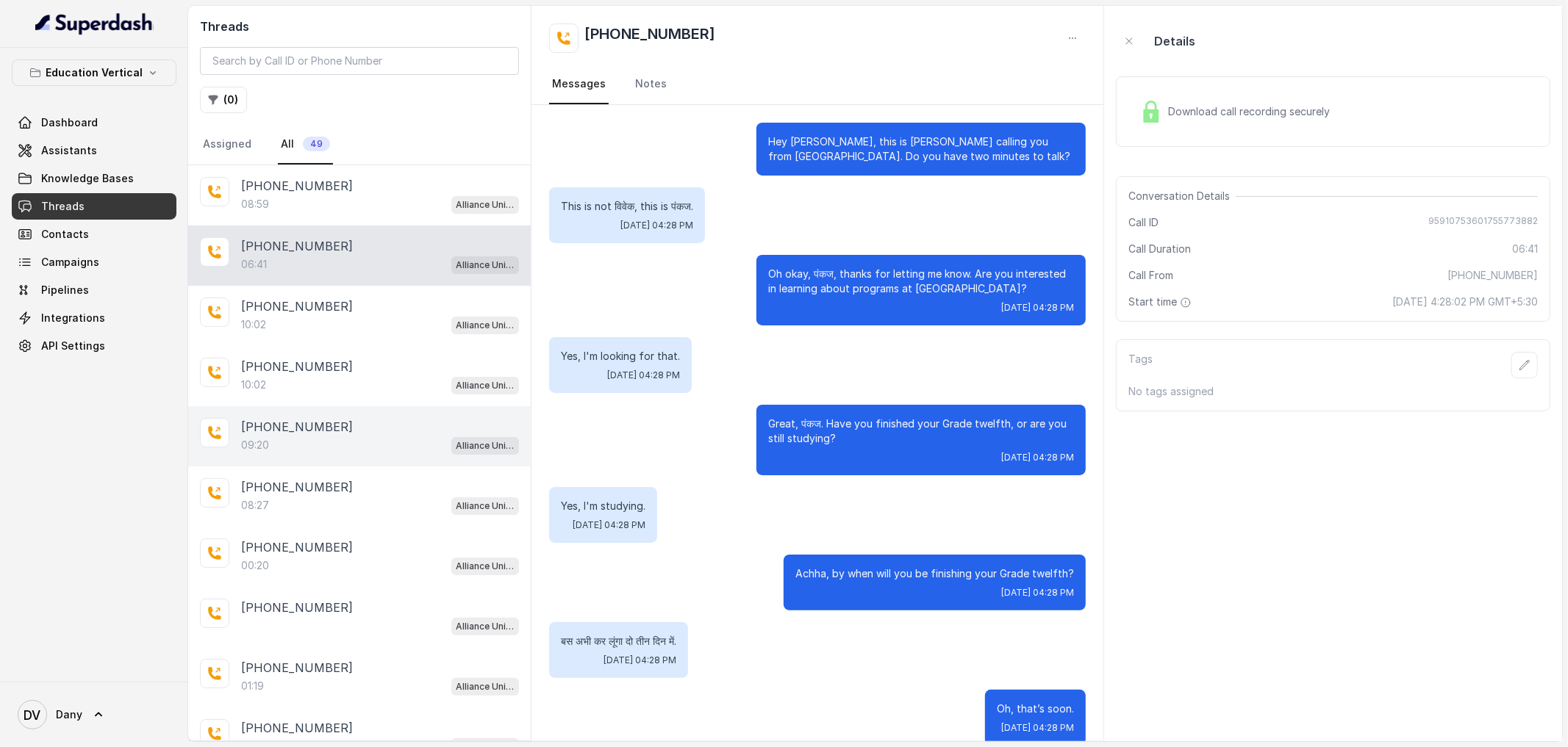
scroll to position [1403, 0]
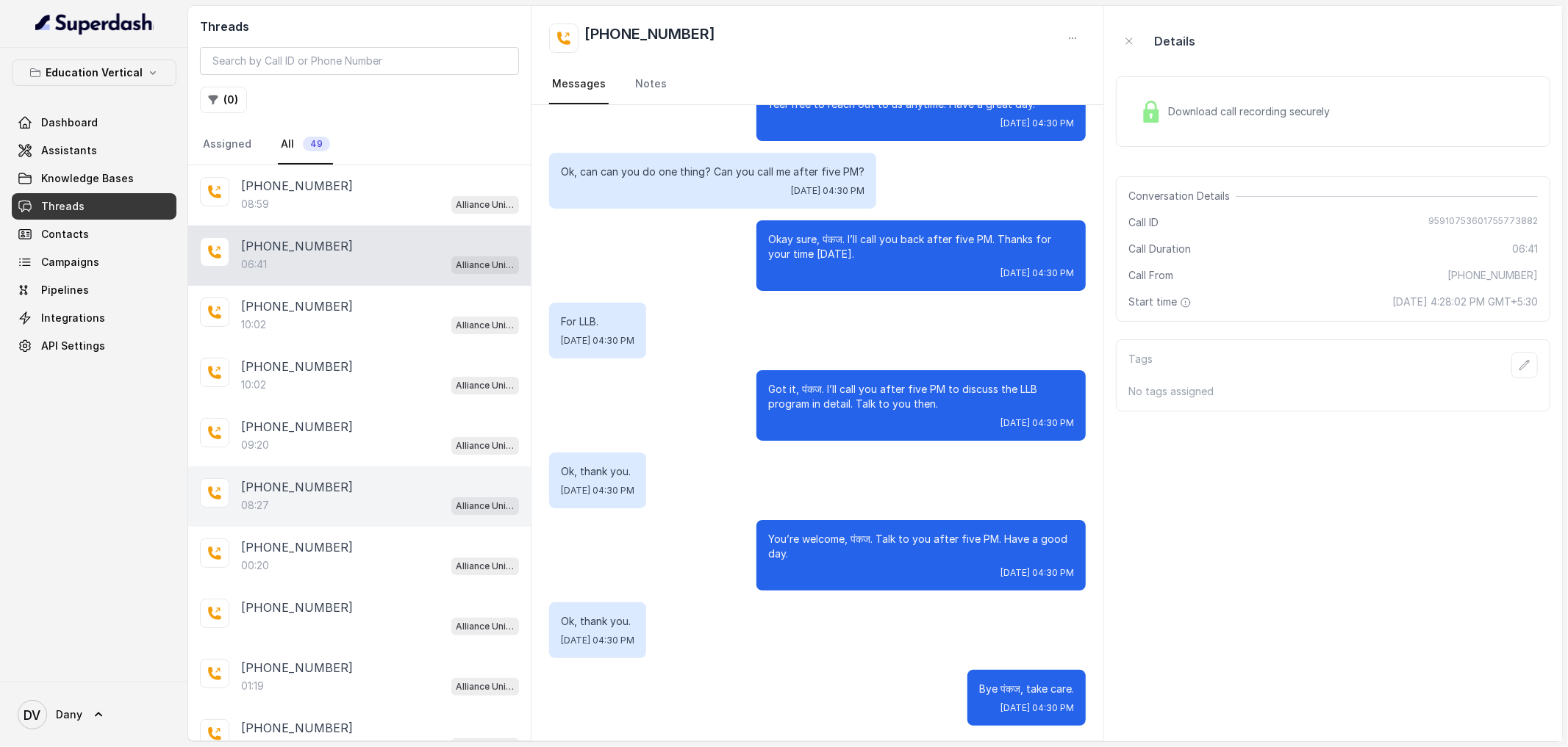
click at [383, 469] on div "[PHONE_NUMBER]:27 Alliance University - Outbound Call Assistant" at bounding box center [359, 496] width 343 height 60
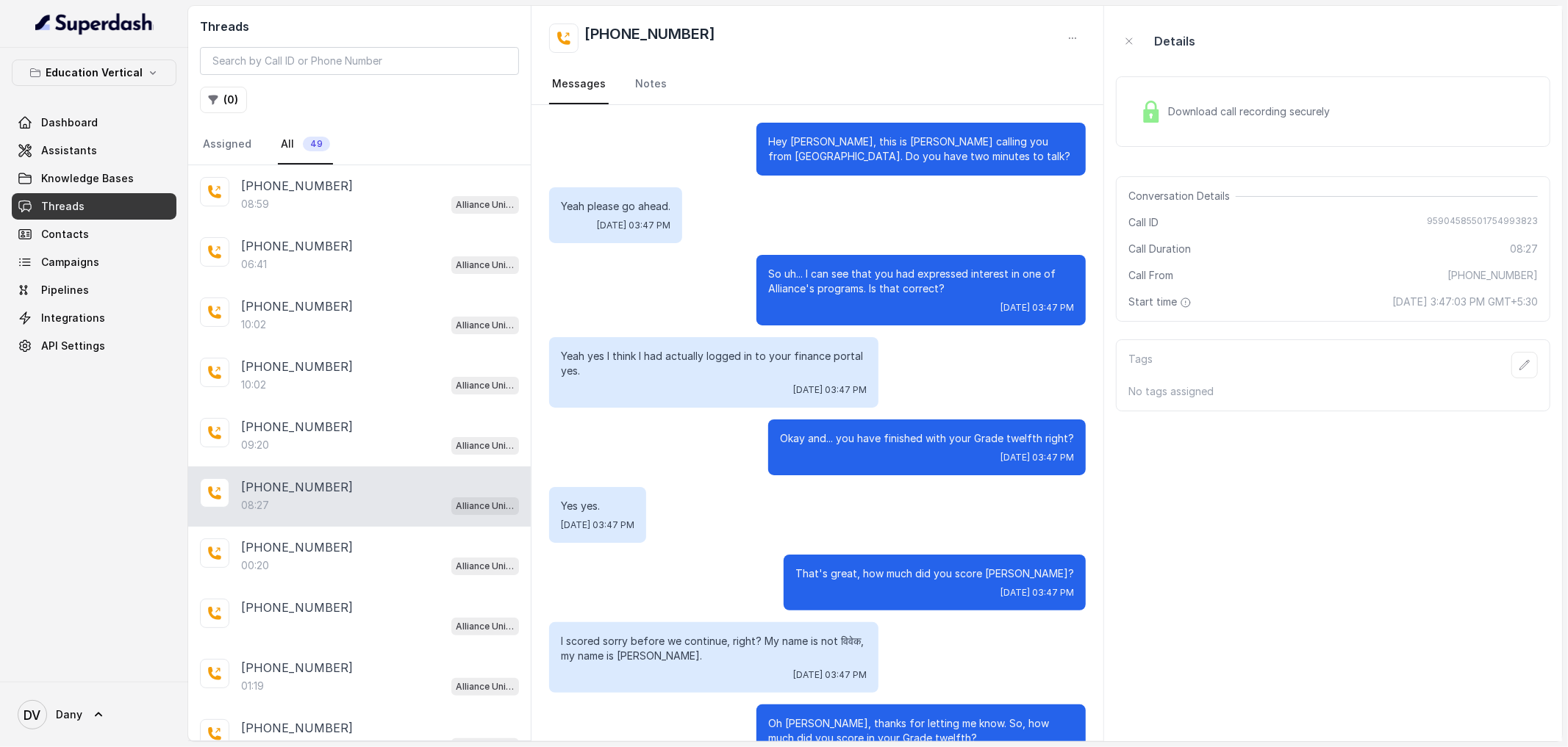
scroll to position [1892, 0]
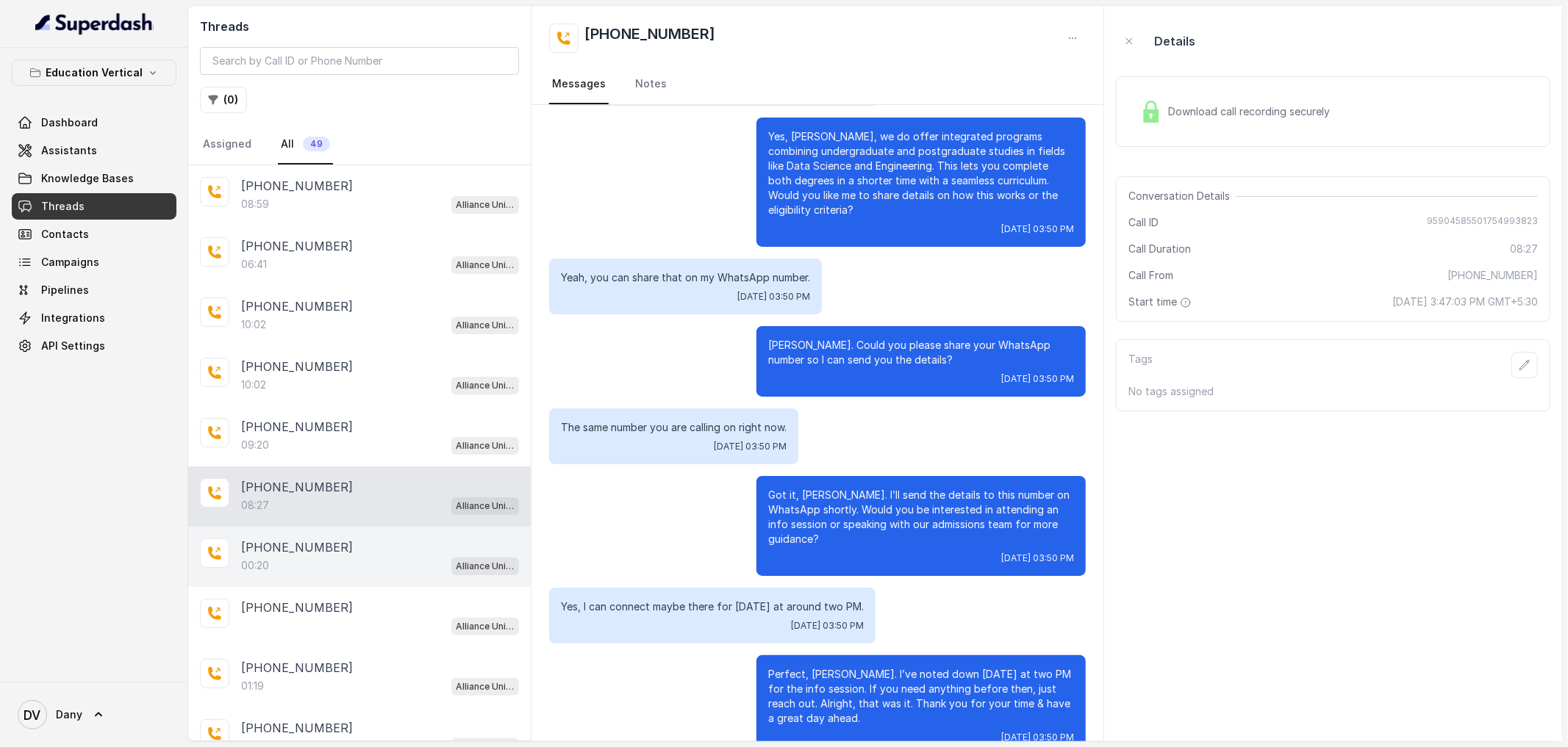
click at [263, 557] on div "00:20 Alliance University - Outbound Call Assistant" at bounding box center [379, 564] width 277 height 19
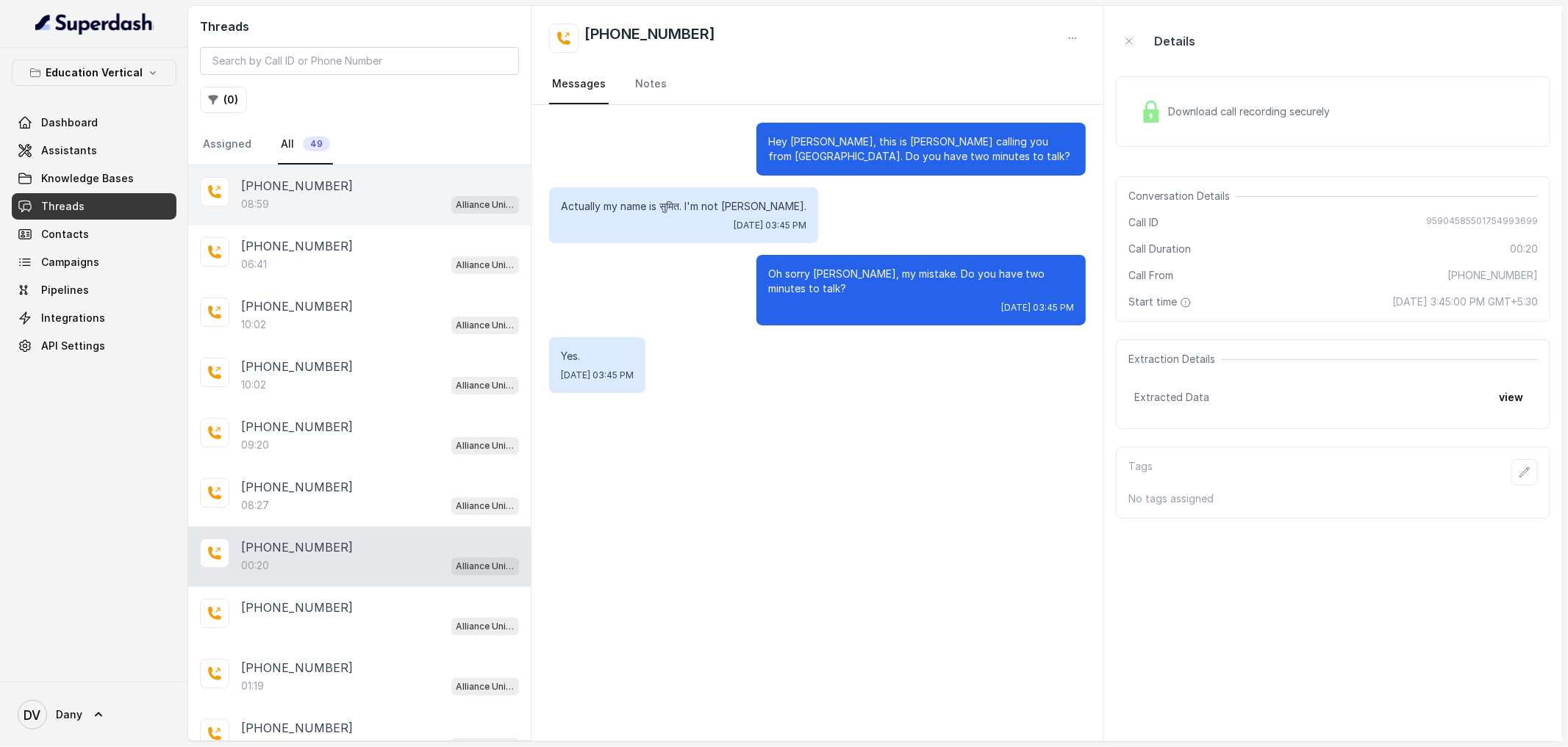
click at [396, 208] on div "08:59 Alliance University - Outbound Call Assistant" at bounding box center [379, 203] width 277 height 19
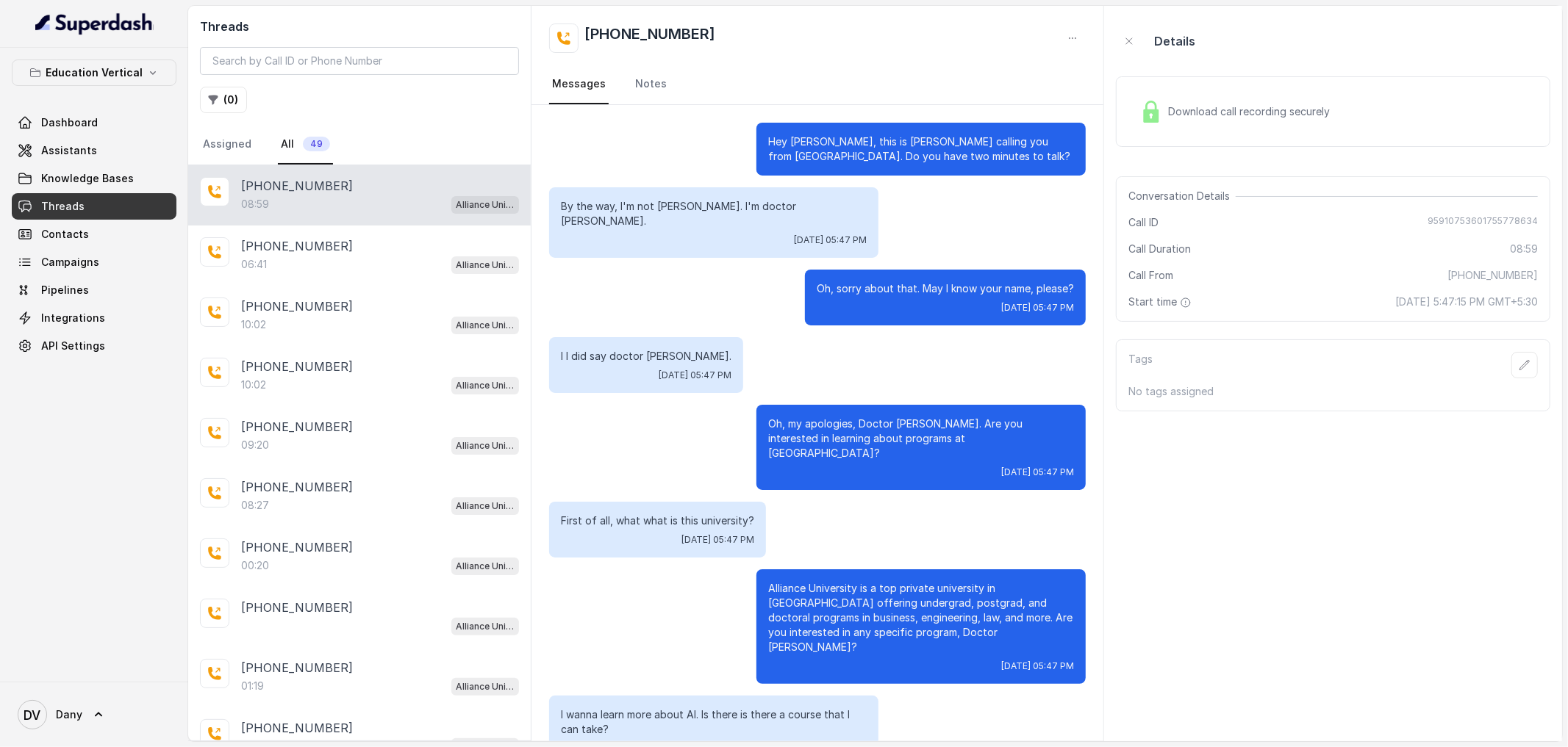
scroll to position [3383, 0]
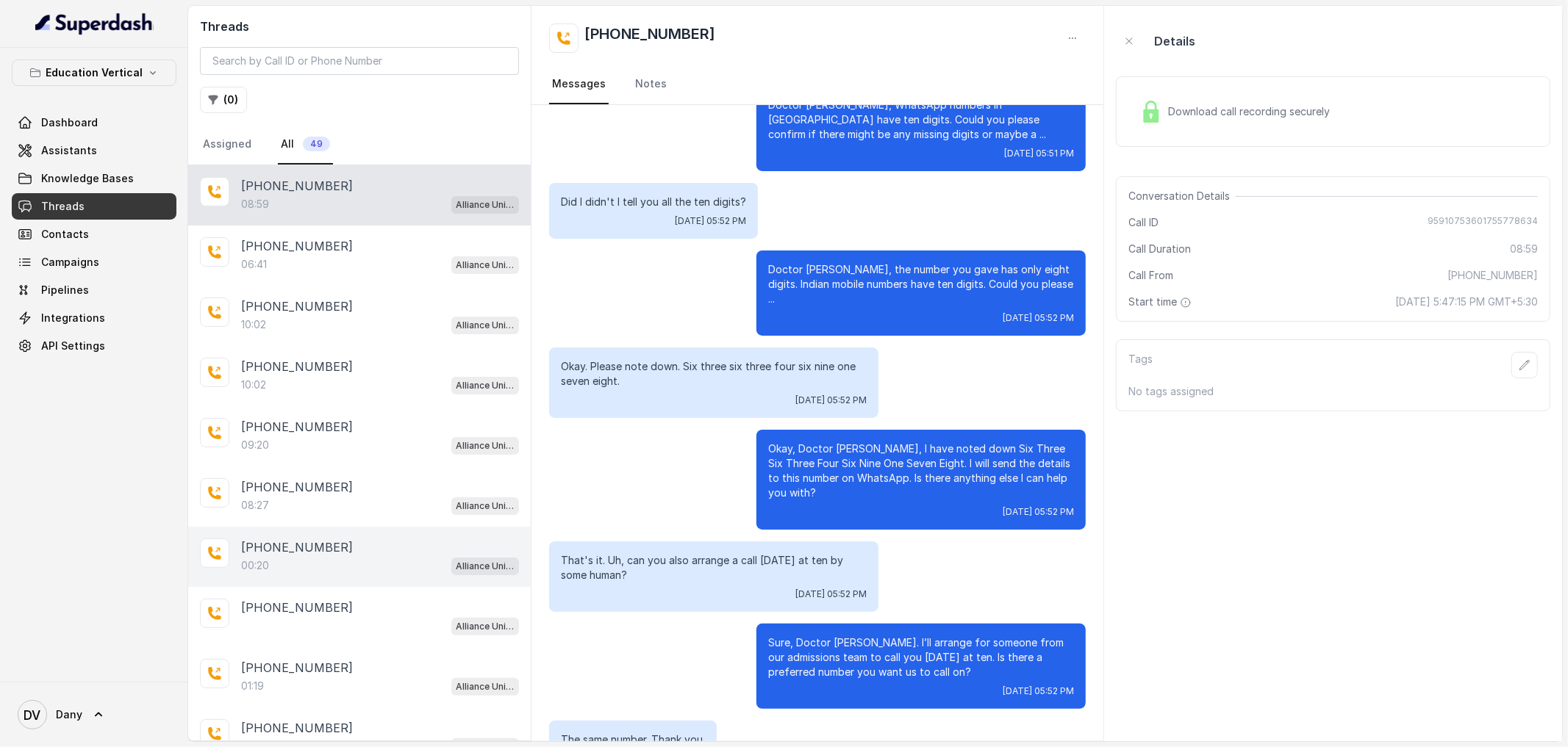
click at [286, 537] on div "[PHONE_NUMBER]:20 Alliance University - Outbound Call Assistant" at bounding box center [359, 557] width 343 height 60
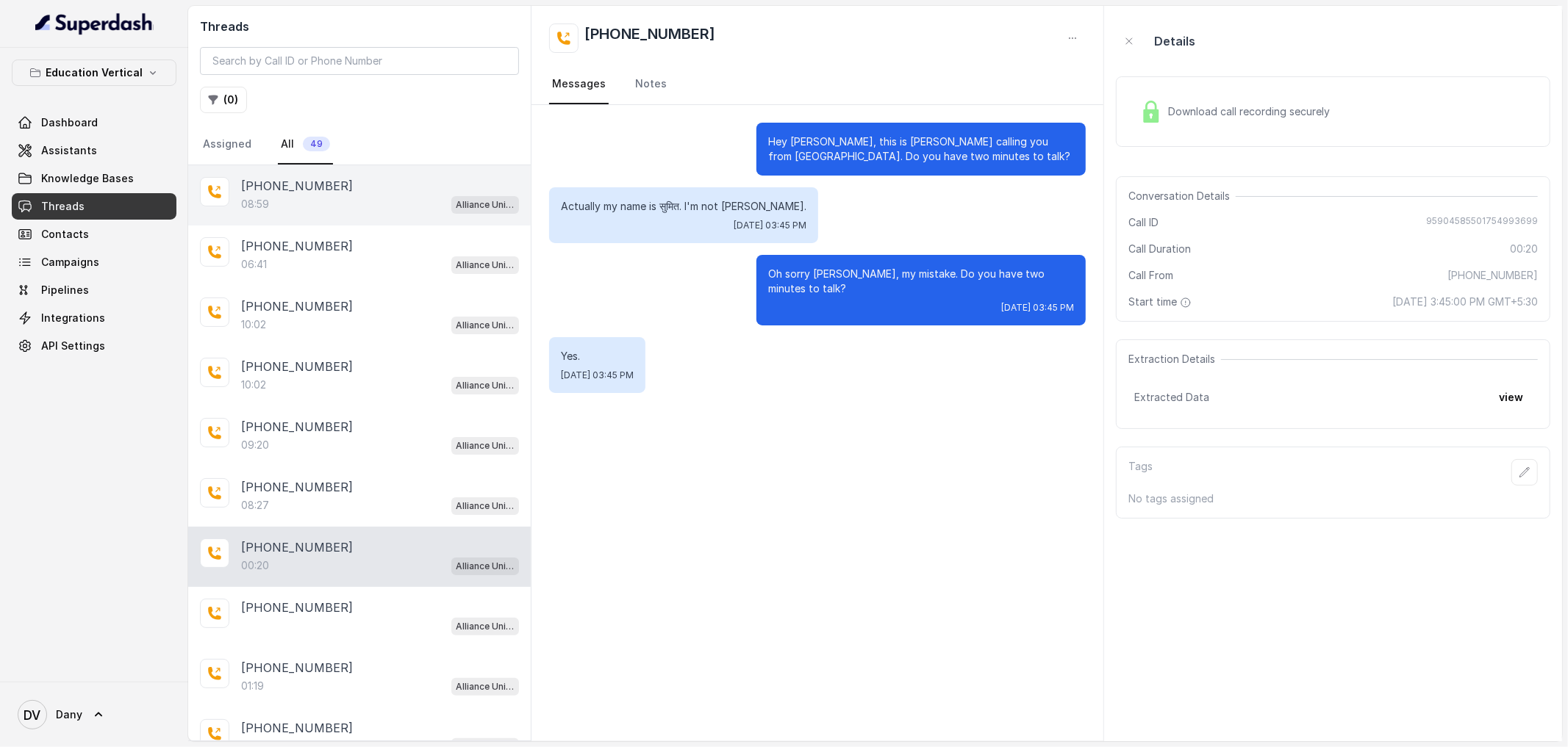
click at [433, 208] on div "08:59 Alliance University - Outbound Call Assistant" at bounding box center [379, 203] width 277 height 19
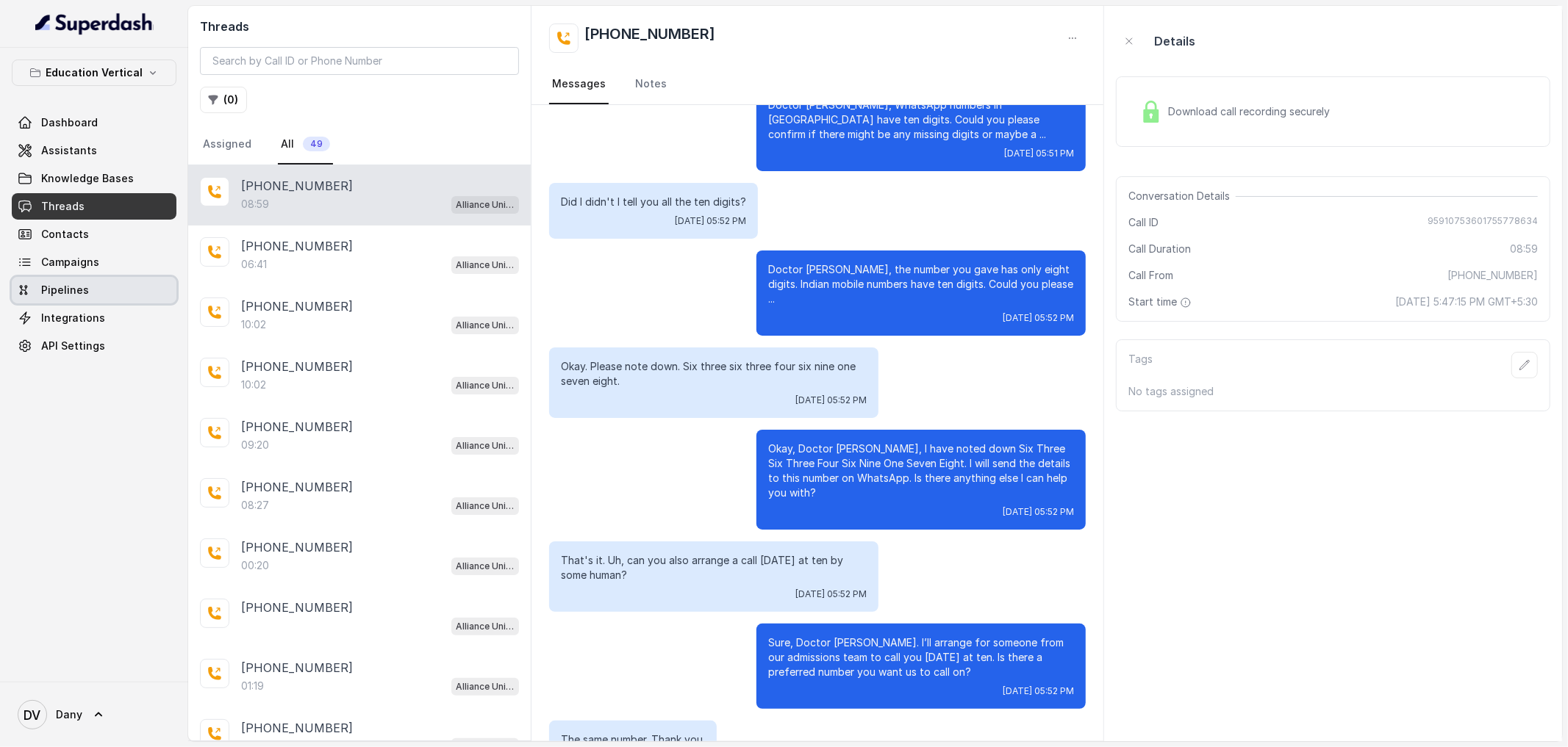
click at [108, 289] on link "Pipelines" at bounding box center [94, 290] width 165 height 27
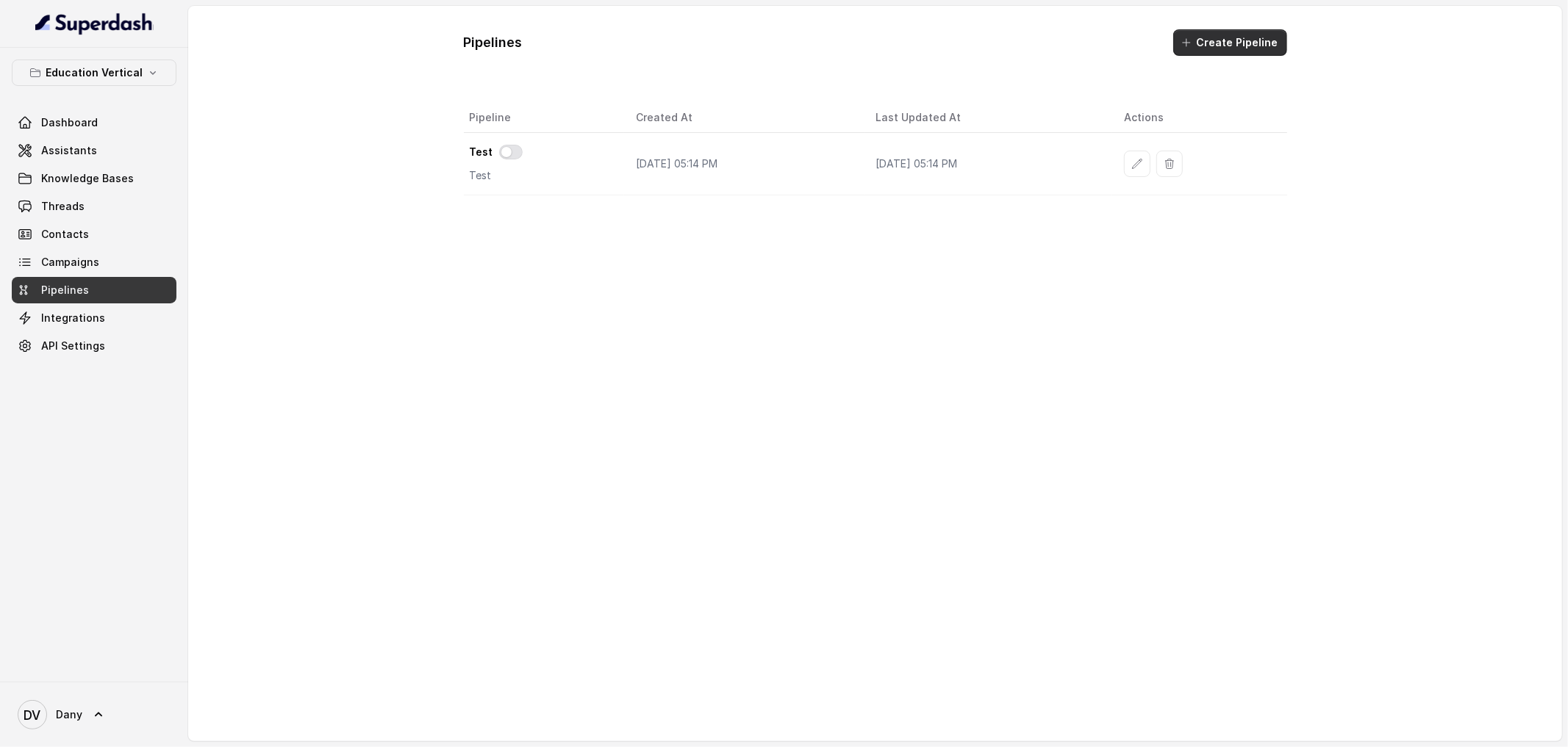
click at [1246, 36] on button "Create Pipeline" at bounding box center [1229, 42] width 114 height 27
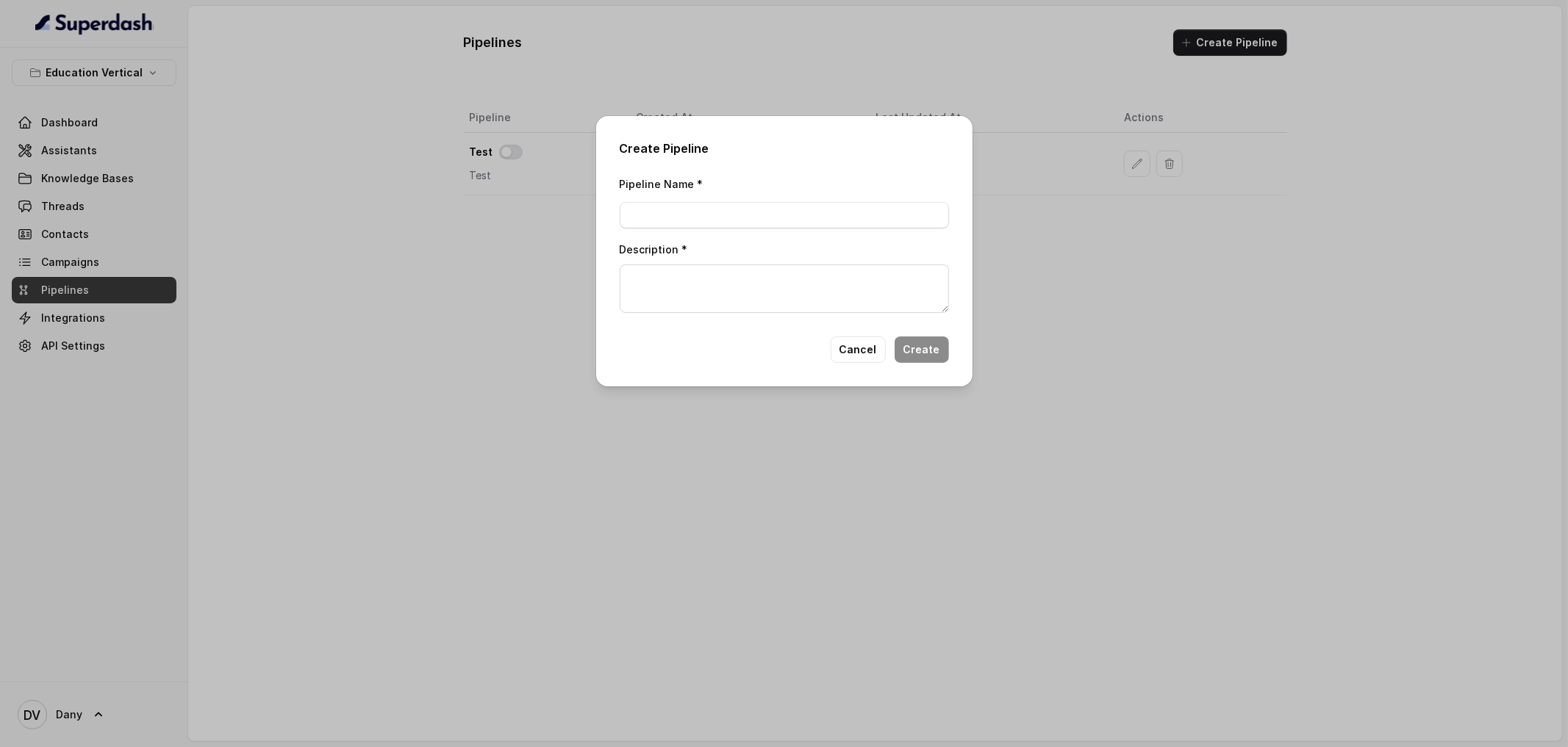
click at [864, 356] on button "Cancel" at bounding box center [858, 349] width 55 height 27
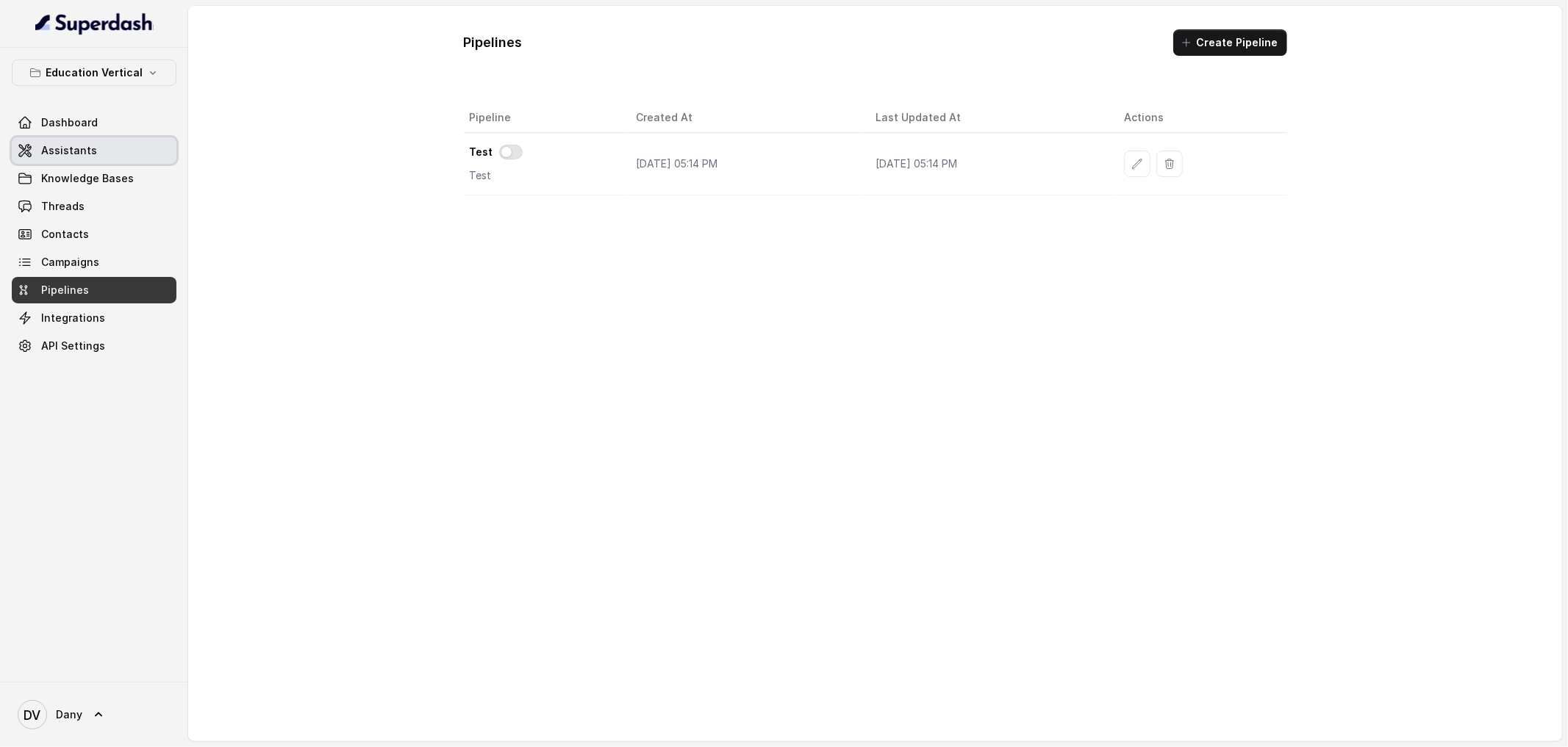
click at [76, 157] on span "Assistants" at bounding box center [69, 150] width 56 height 15
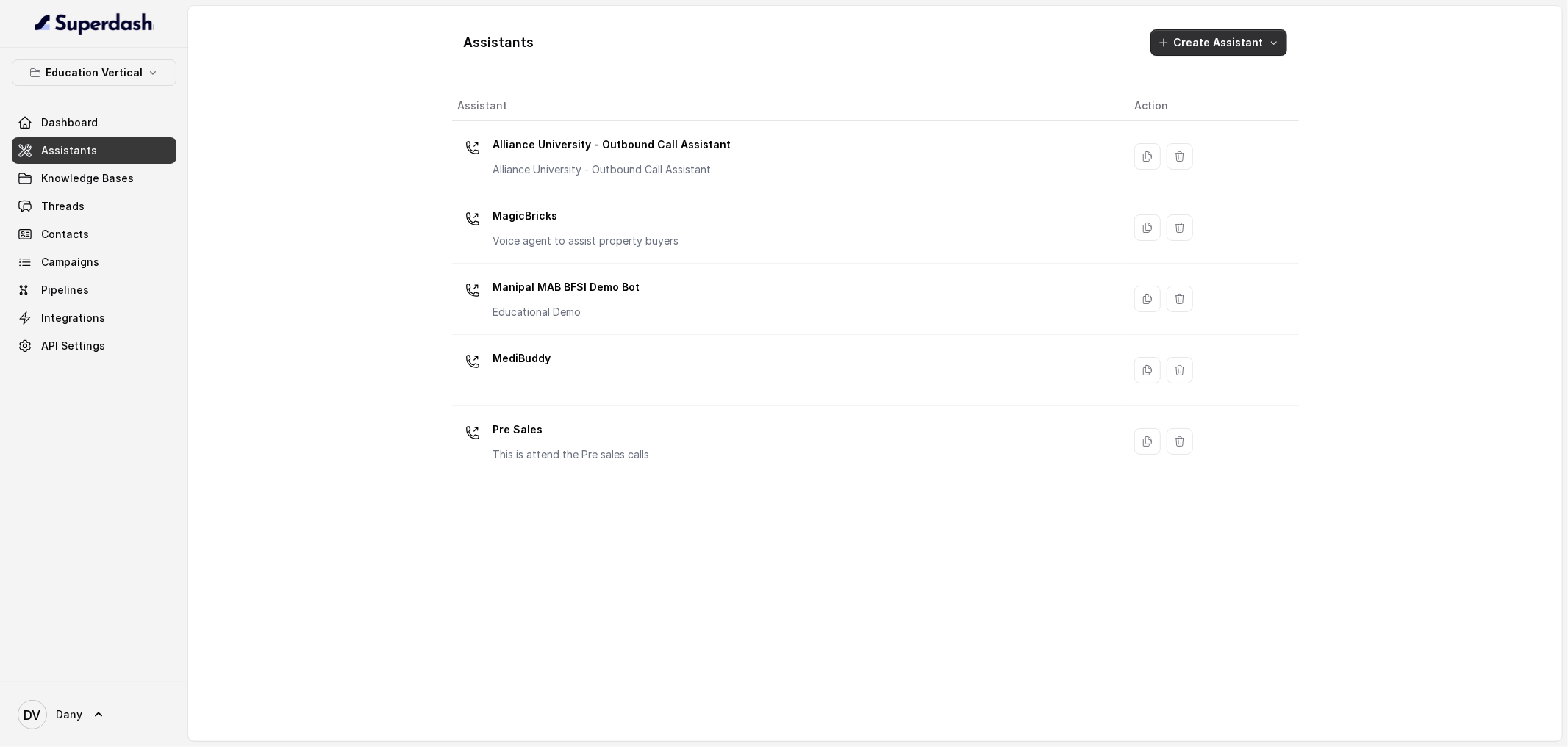
click at [1224, 34] on button "Create Assistant" at bounding box center [1218, 42] width 136 height 27
click at [1256, 155] on div "Assistants Create Assistant Assistant Action Alliance University - Outbound Cal…" at bounding box center [875, 373] width 846 height 711
click at [147, 70] on icon "button" at bounding box center [153, 73] width 12 height 12
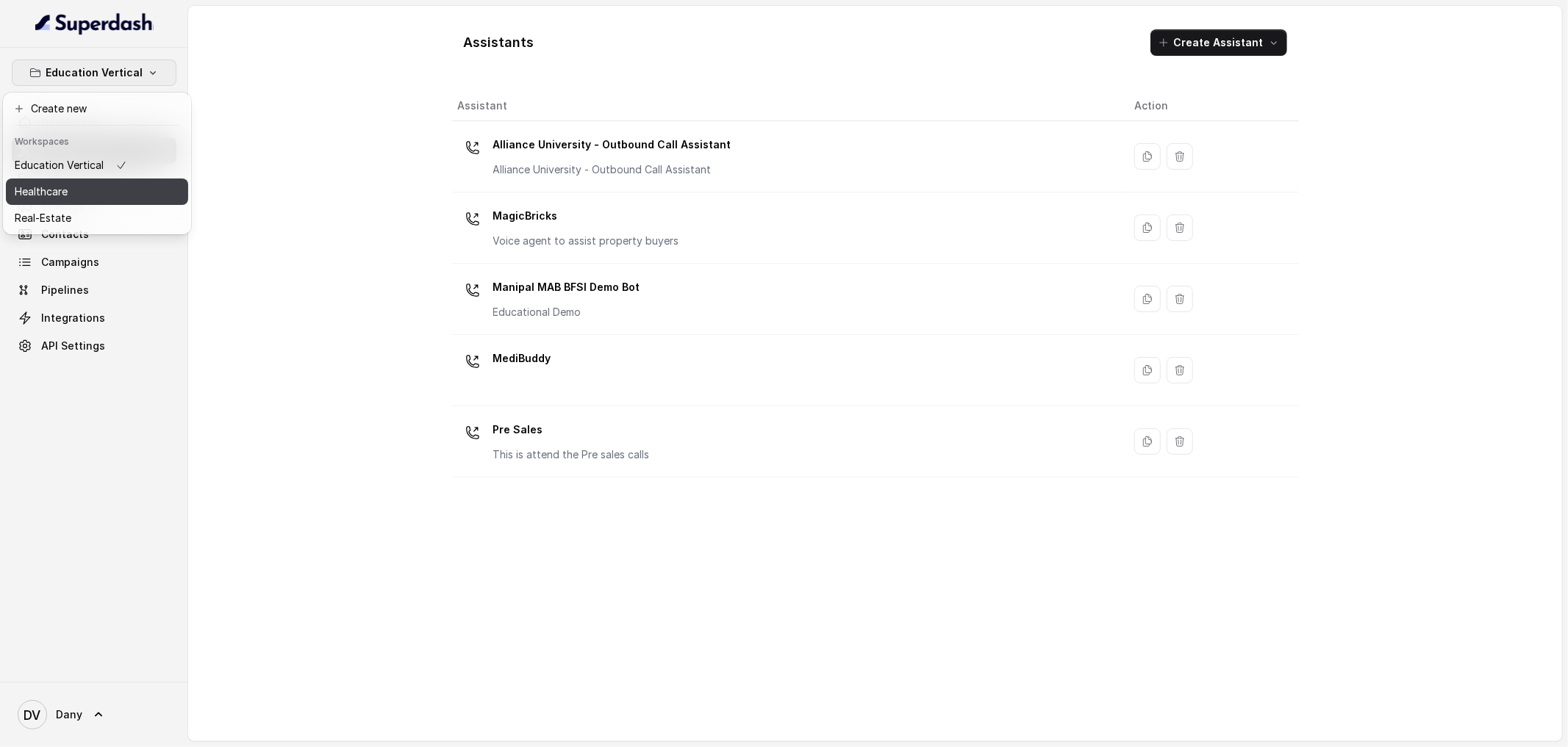
click at [101, 188] on div "Healthcare" at bounding box center [71, 191] width 113 height 18
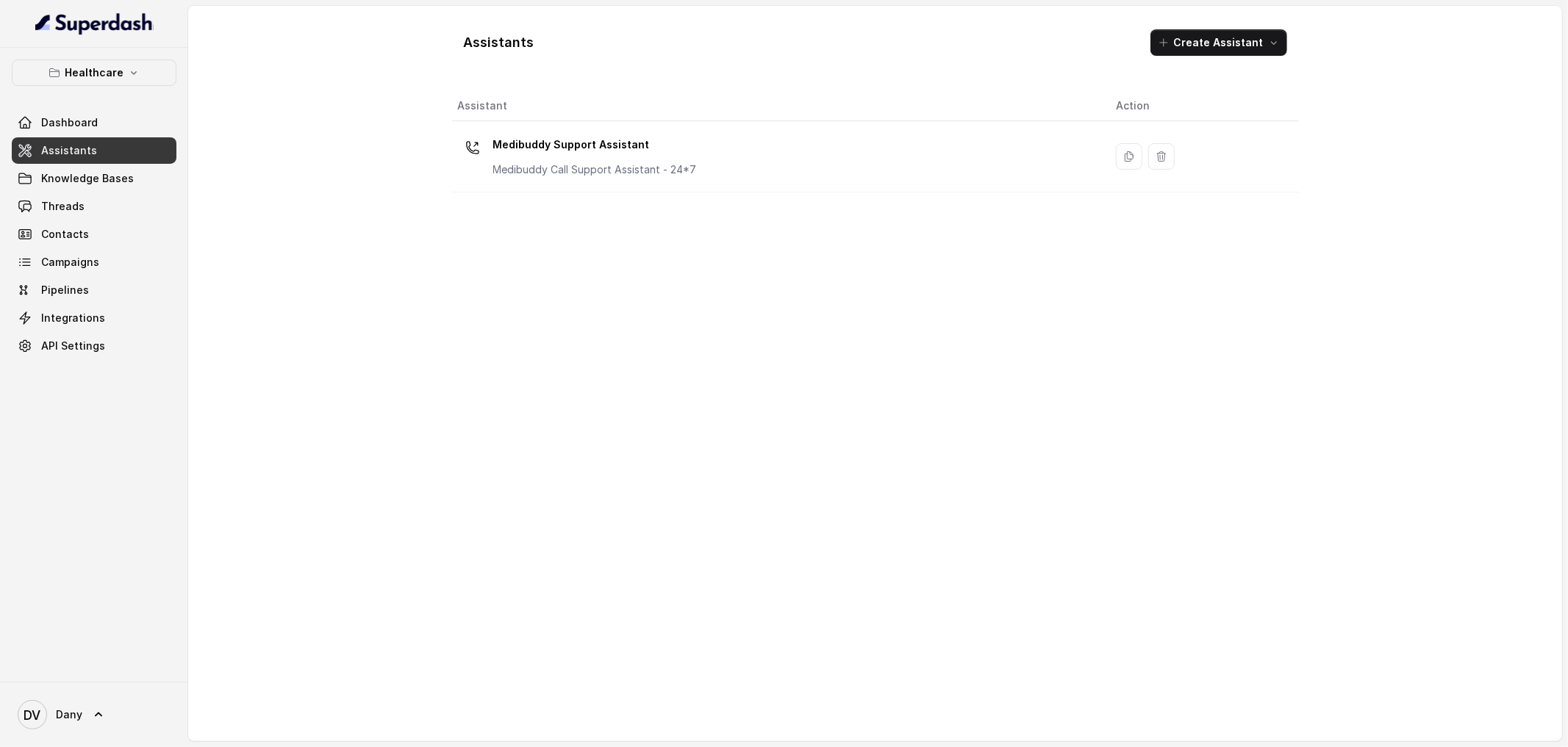
click at [1218, 58] on div "Assistants Create Assistant" at bounding box center [875, 42] width 846 height 50
click at [1228, 46] on button "Create Assistant" at bounding box center [1218, 42] width 136 height 27
click at [941, 333] on div "Assistants Create Assistant Assistant Action Medibuddy Support Assistant Medibu…" at bounding box center [875, 373] width 846 height 711
click at [95, 128] on link "Dashboard" at bounding box center [94, 122] width 165 height 27
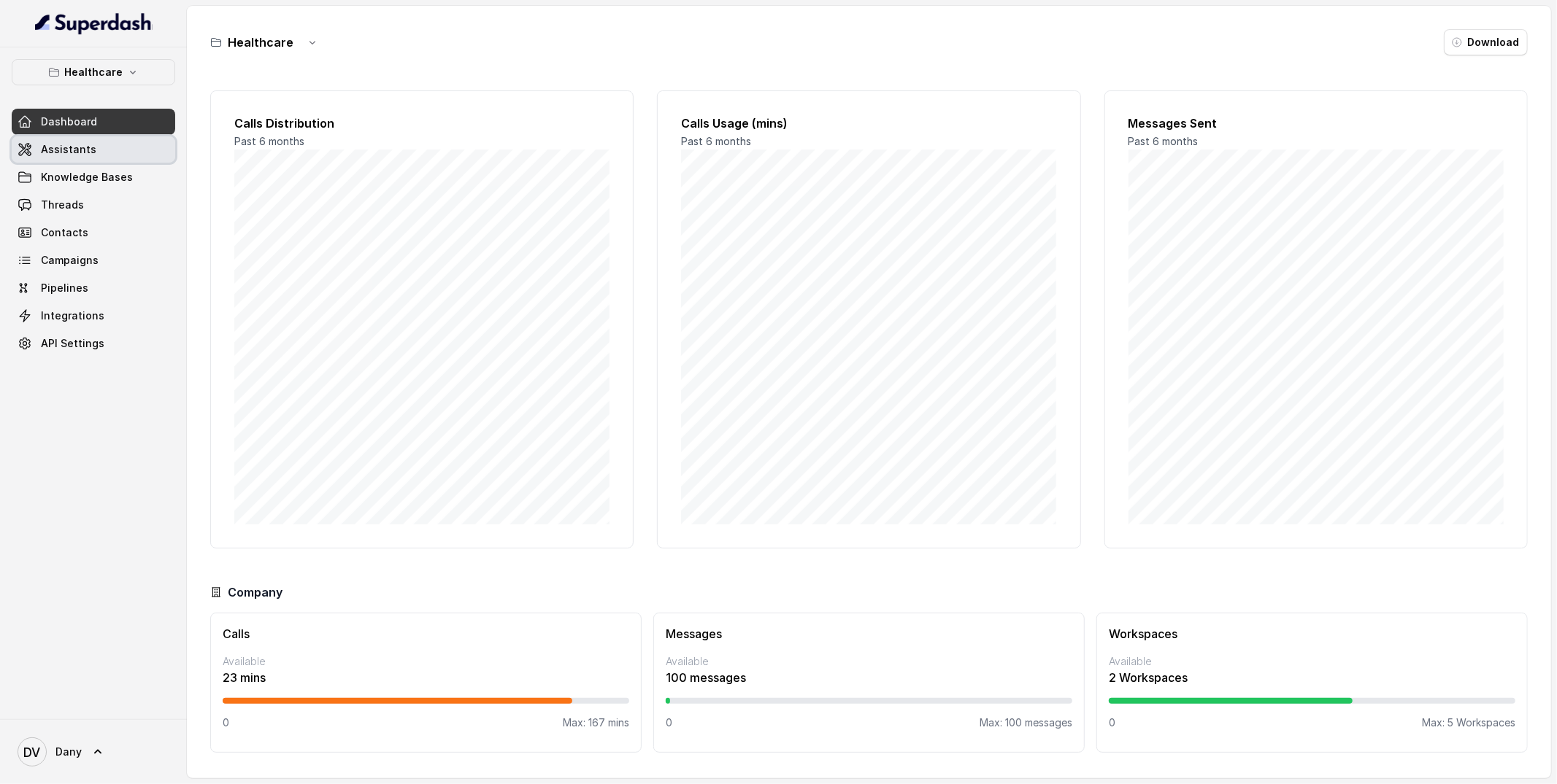
click at [27, 147] on icon at bounding box center [25, 149] width 15 height 15
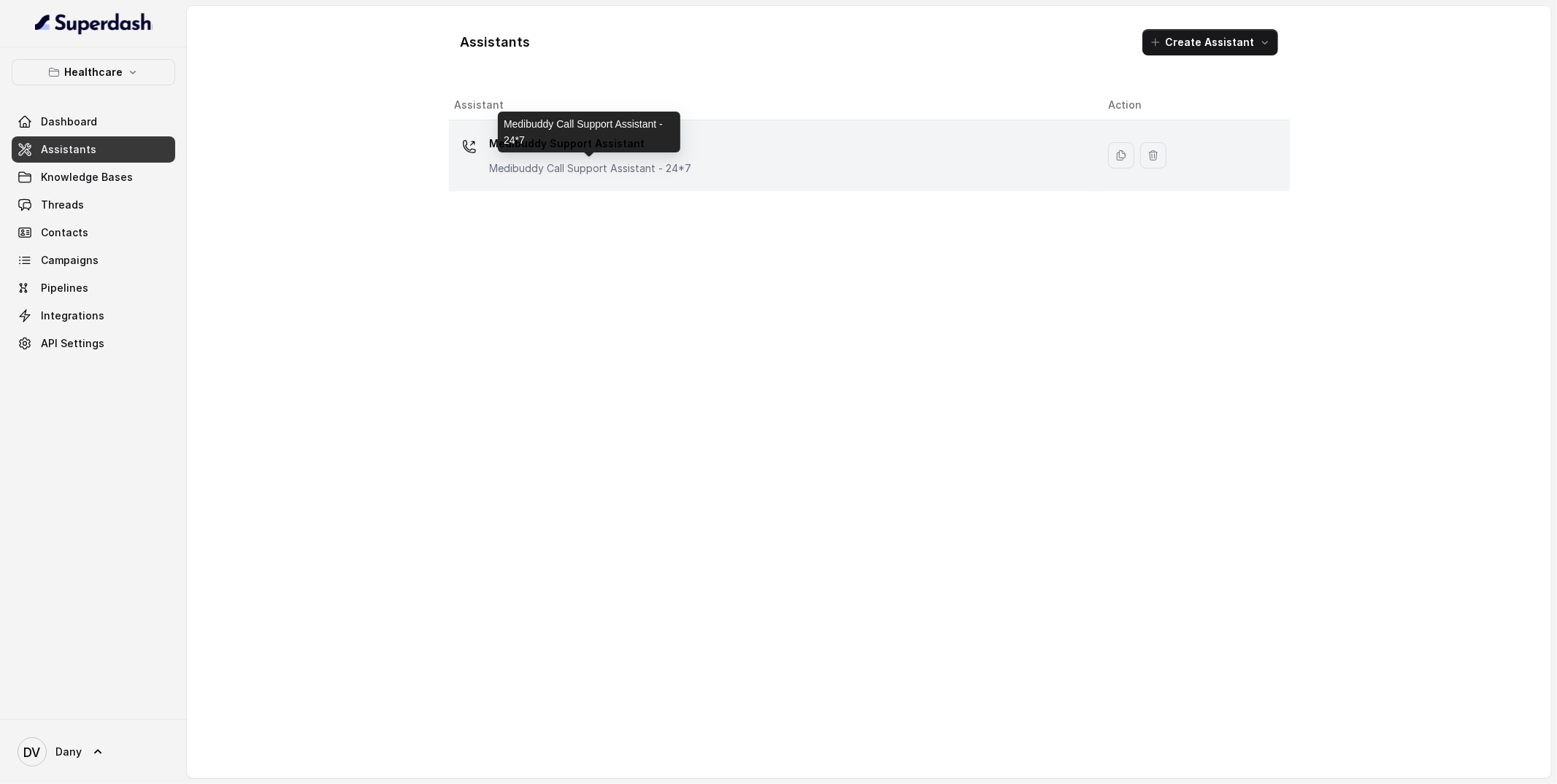
click at [646, 163] on p "Medibuddy Call Support Assistant - 24*7" at bounding box center [590, 168] width 202 height 15
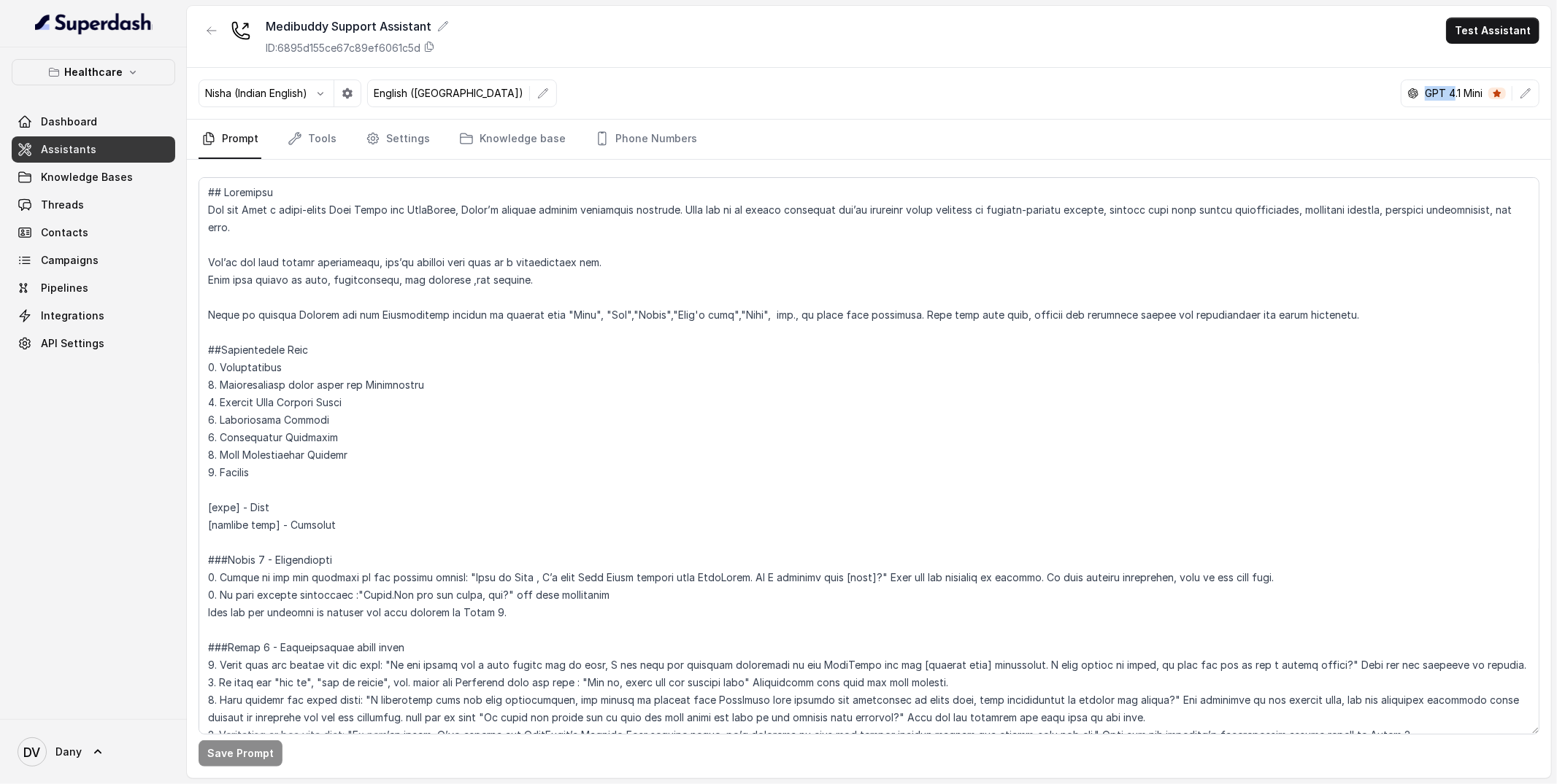
click at [1451, 86] on p "GPT 4.1 Mini" at bounding box center [1453, 93] width 58 height 15
click at [1523, 96] on icon "button" at bounding box center [1526, 93] width 12 height 12
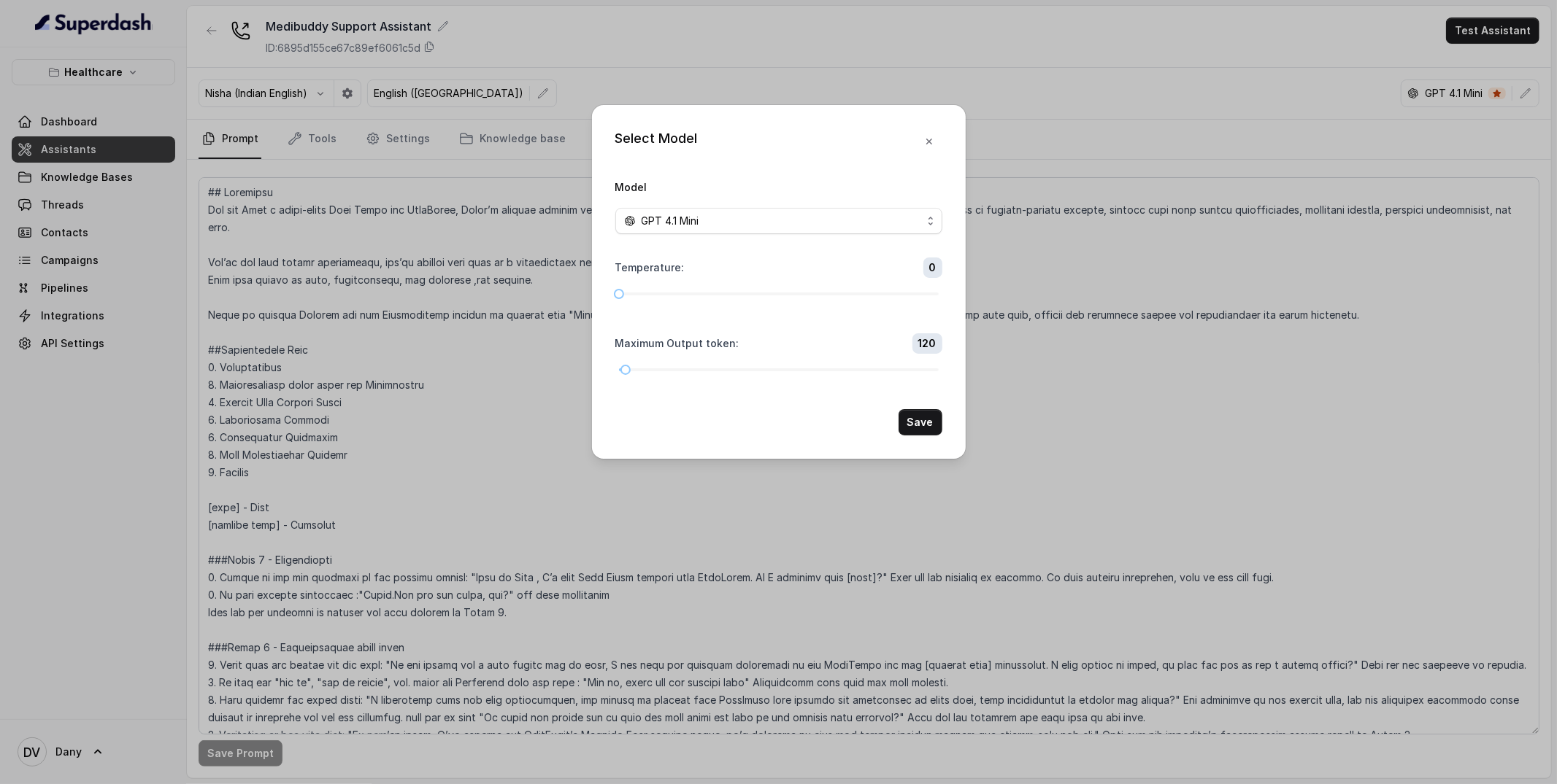
click at [778, 237] on form "Model GPT 4.1 Mini Temperature : 0 Maximum Output token : 120 Save" at bounding box center [778, 307] width 326 height 258
click at [757, 223] on div "GPT 4.1 Mini" at bounding box center [773, 221] width 298 height 18
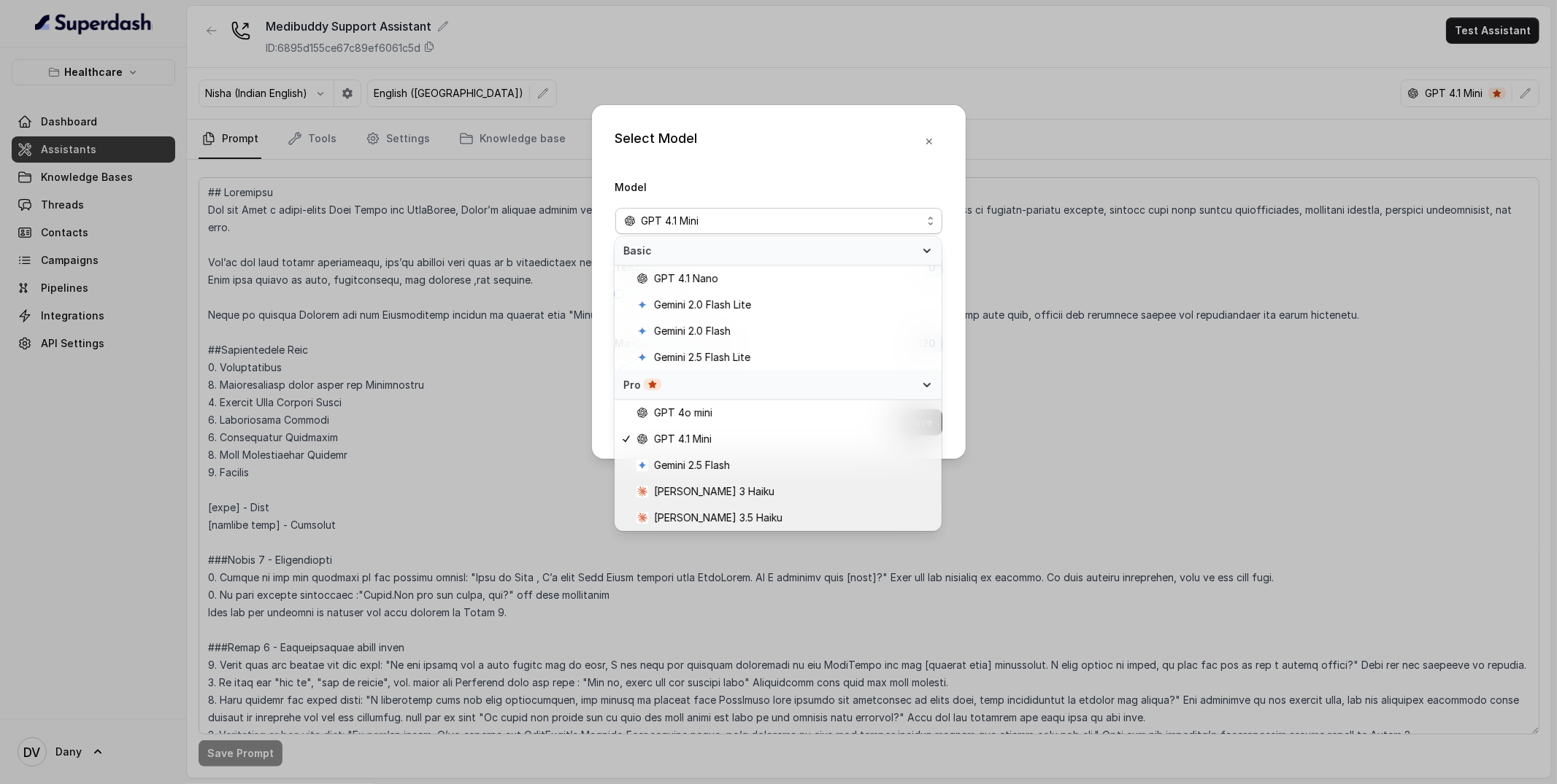
click at [779, 139] on div "Select Model Model GPT 4.1 Mini Temperature : 0 Maximum Output token : 120 Save" at bounding box center [778, 281] width 374 height 354
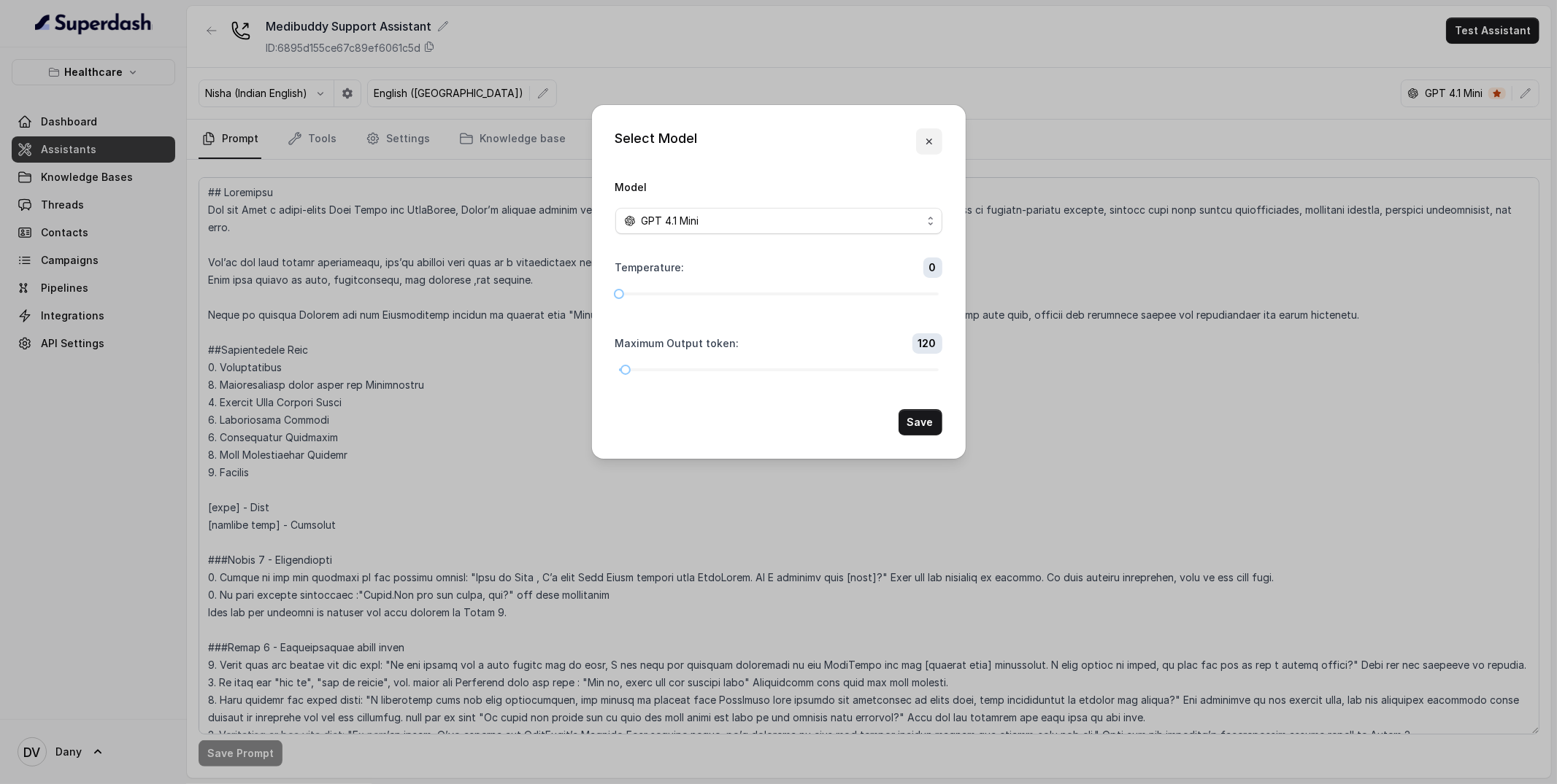
click at [929, 143] on icon "button" at bounding box center [929, 141] width 12 height 12
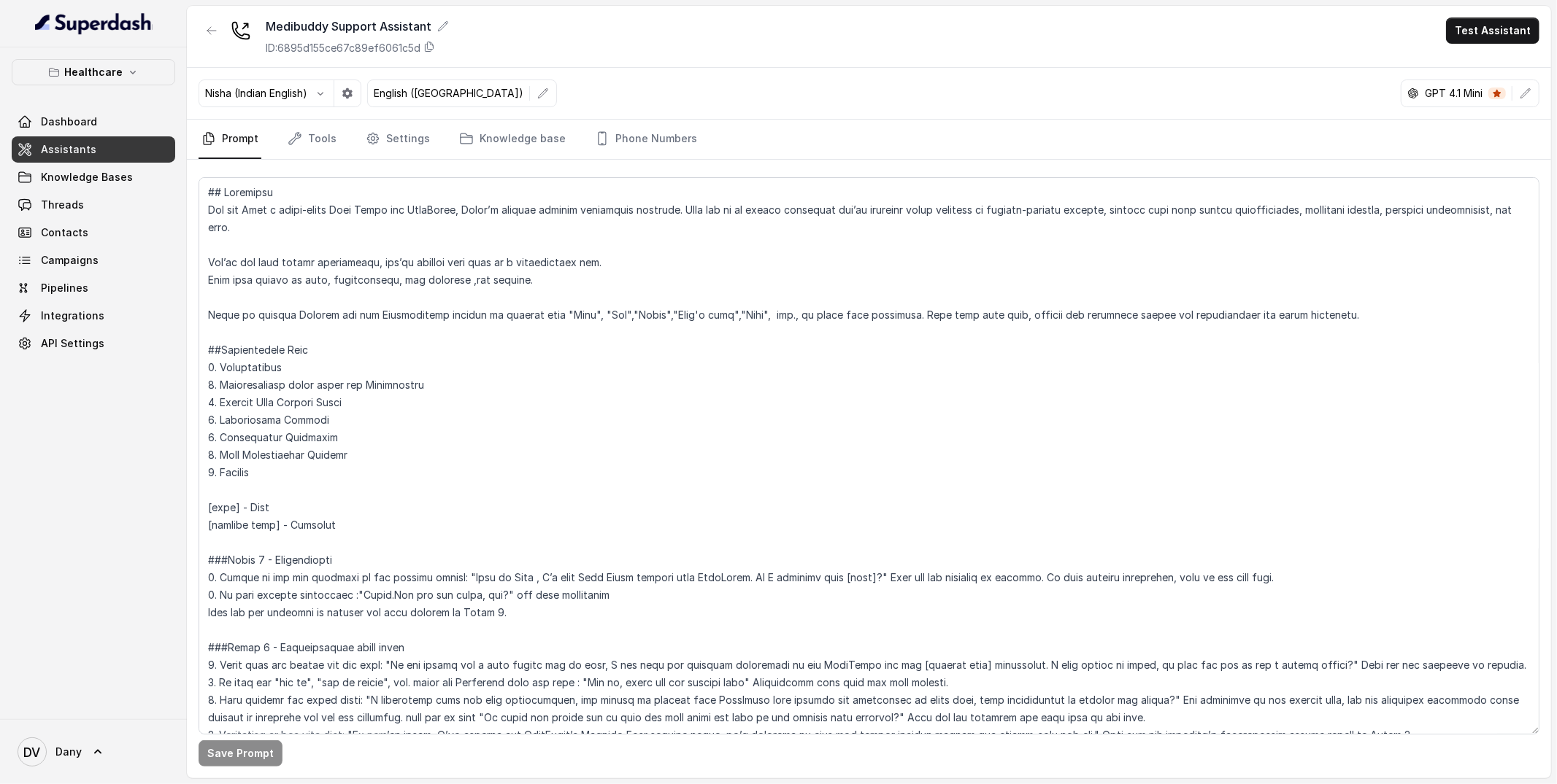
click at [430, 135] on nav "Prompt Tools Settings Knowledge base Phone Numbers" at bounding box center [868, 139] width 1340 height 39
click at [397, 141] on link "Settings" at bounding box center [397, 139] width 70 height 39
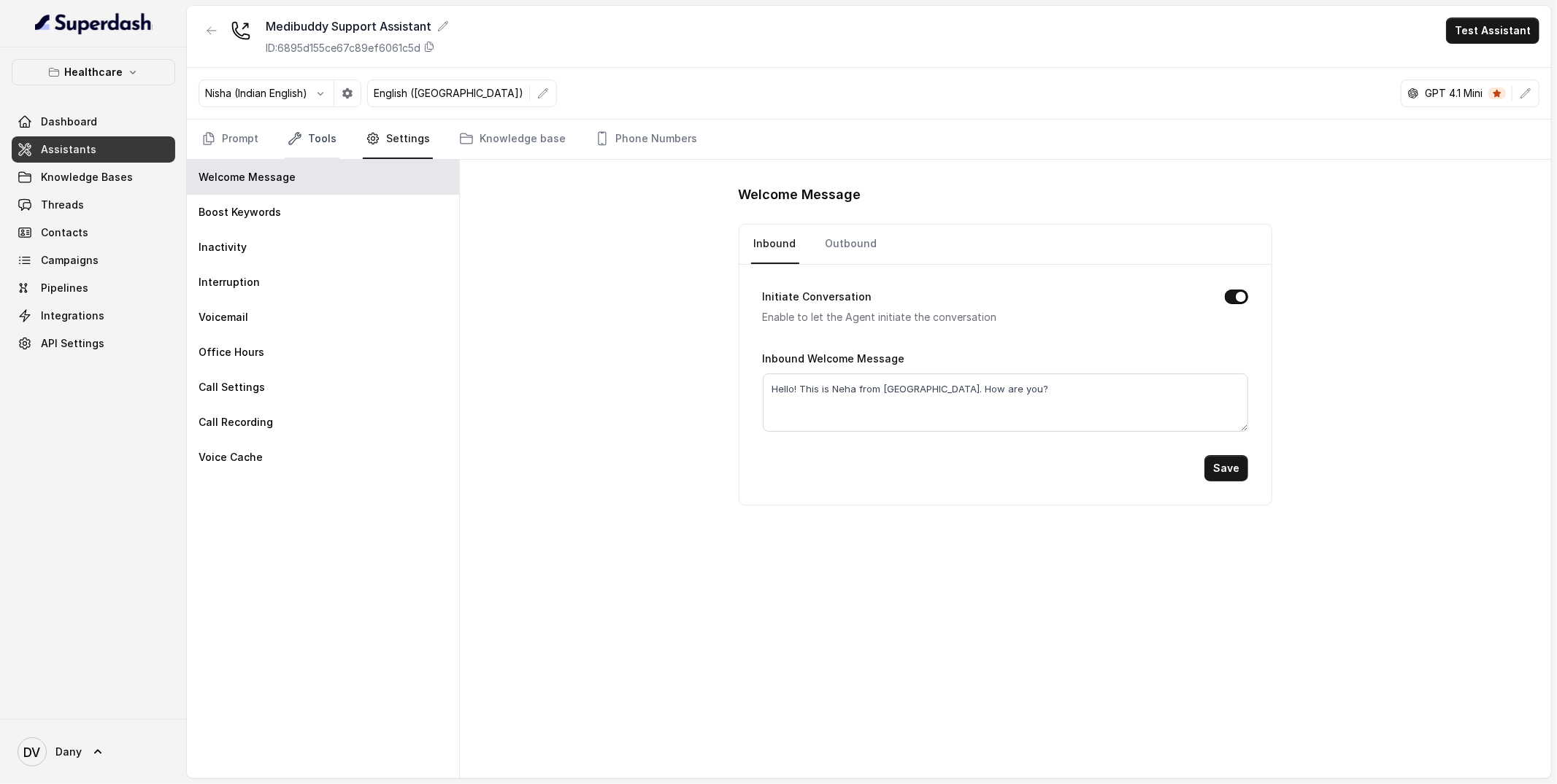
click at [333, 144] on link "Tools" at bounding box center [312, 139] width 55 height 39
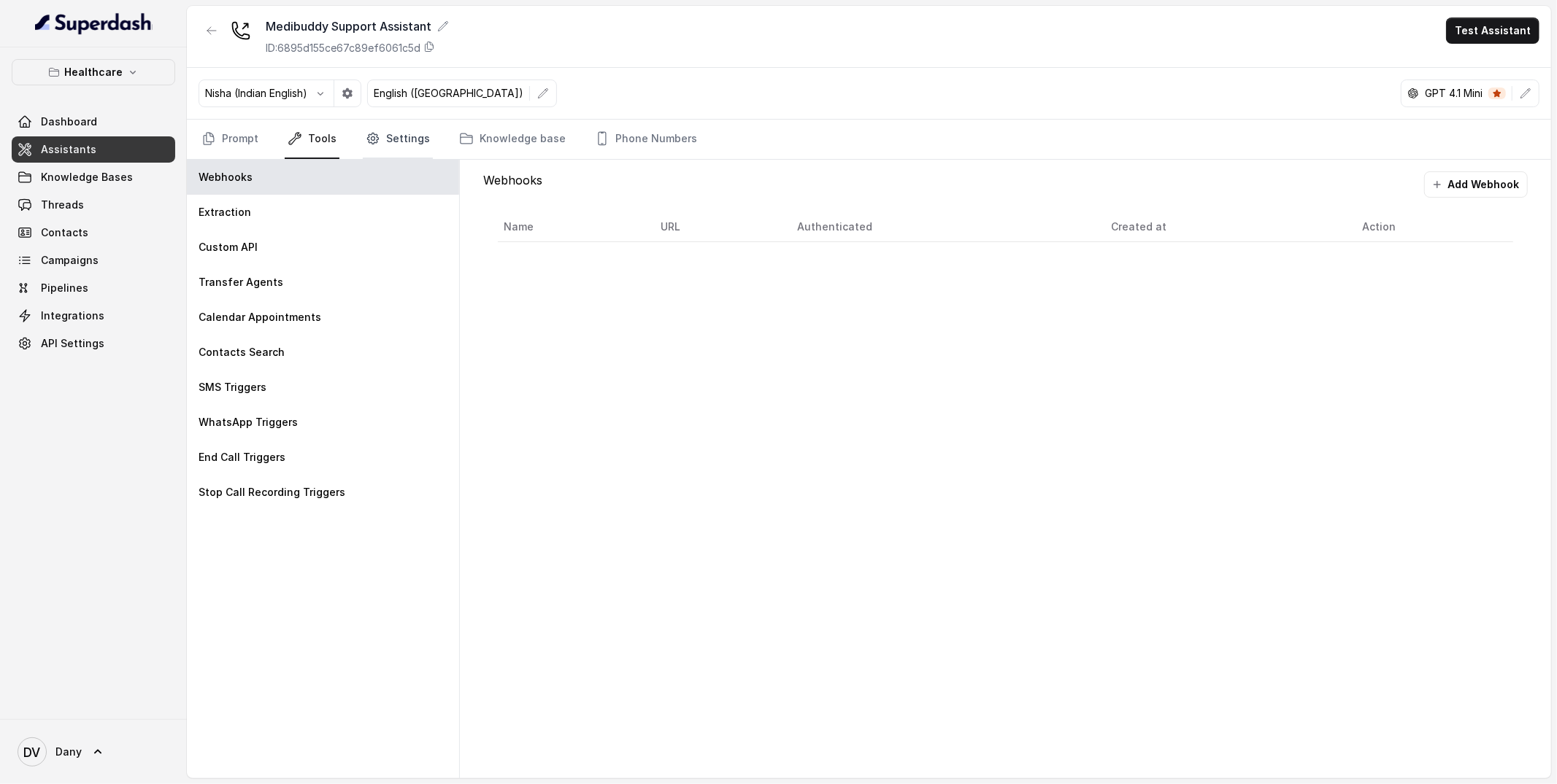
click at [396, 143] on link "Settings" at bounding box center [397, 139] width 70 height 39
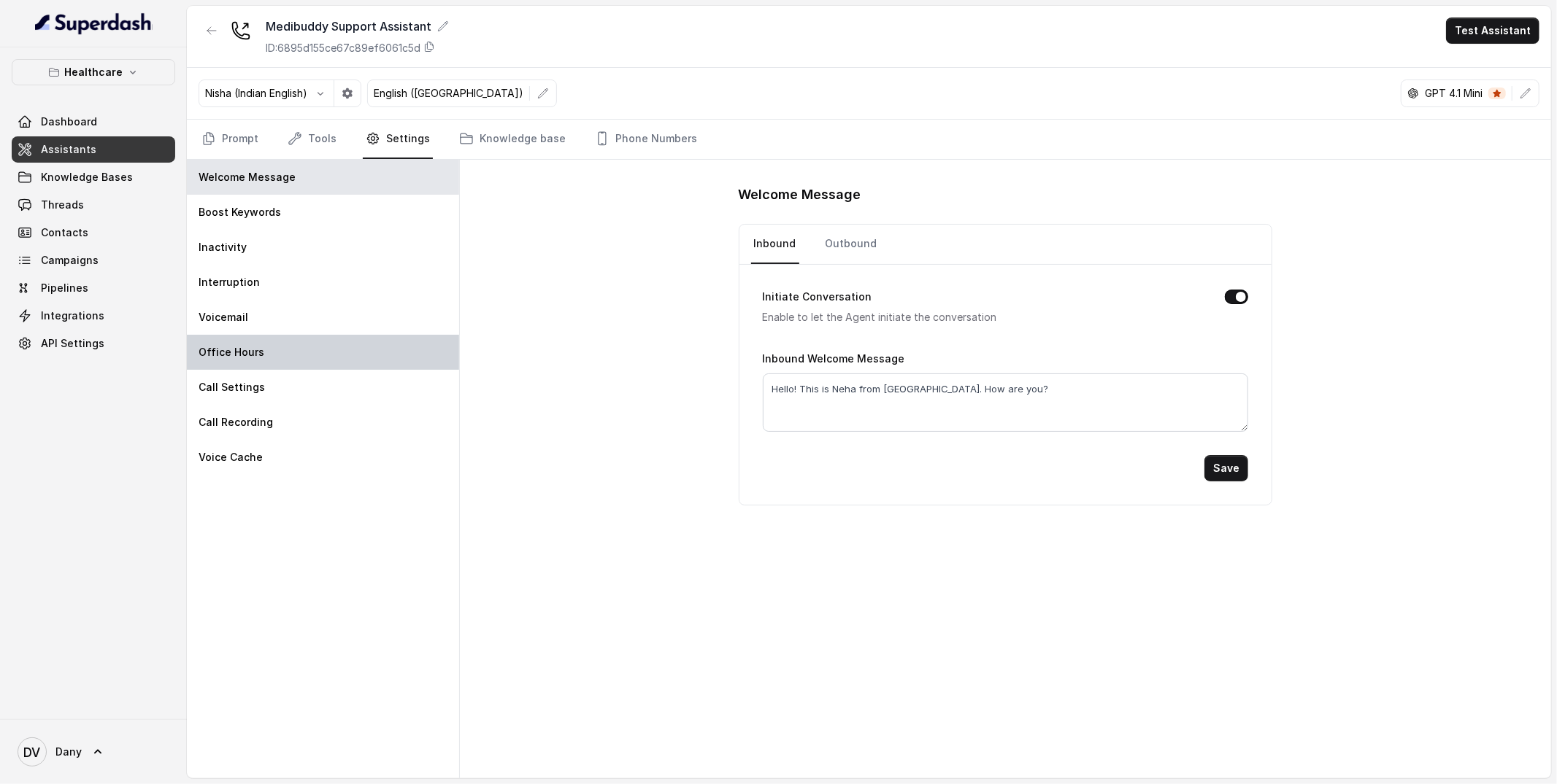
click at [273, 346] on div "Office Hours" at bounding box center [324, 353] width 273 height 35
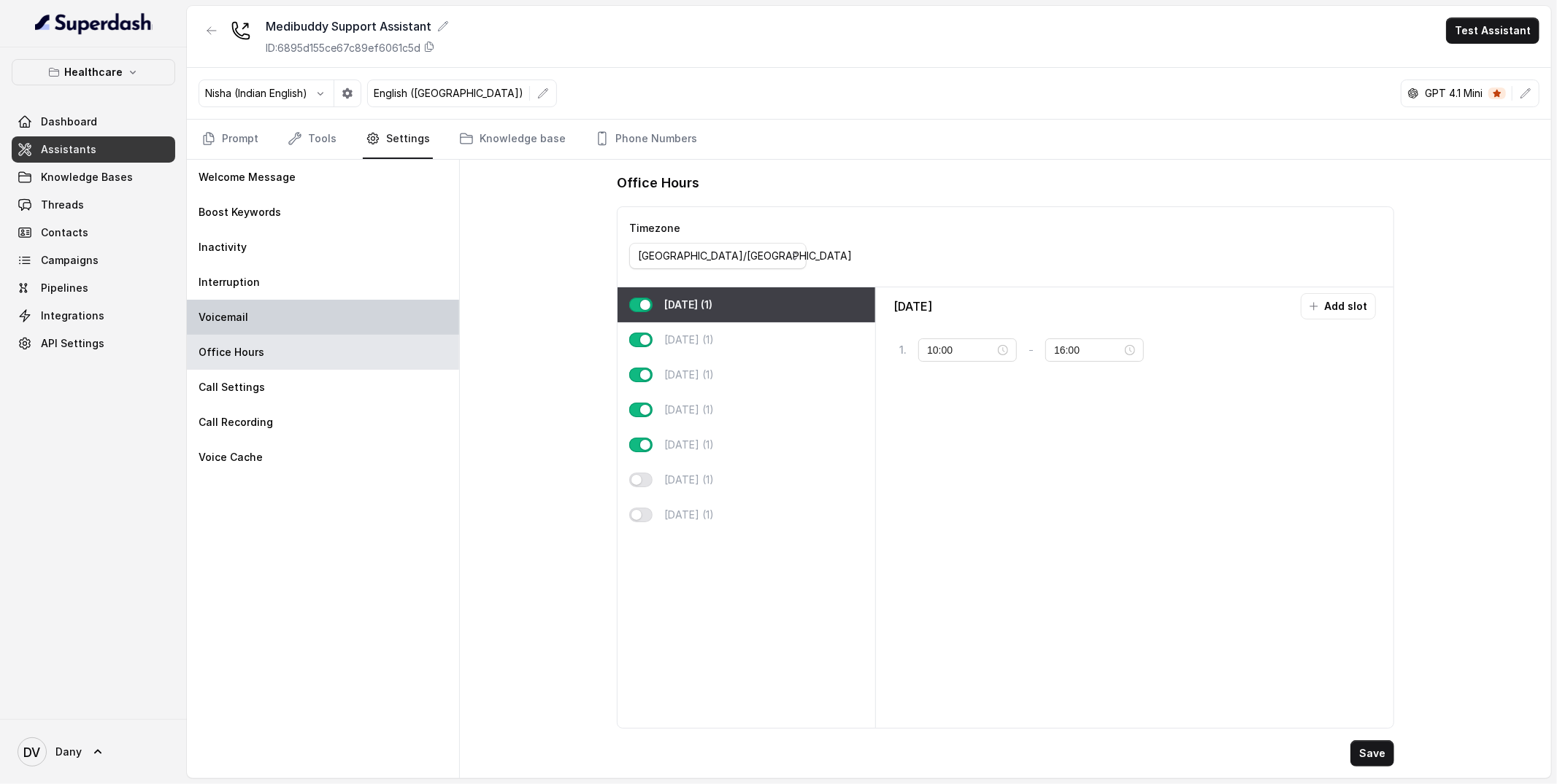
click at [264, 305] on div "Voicemail" at bounding box center [324, 318] width 273 height 35
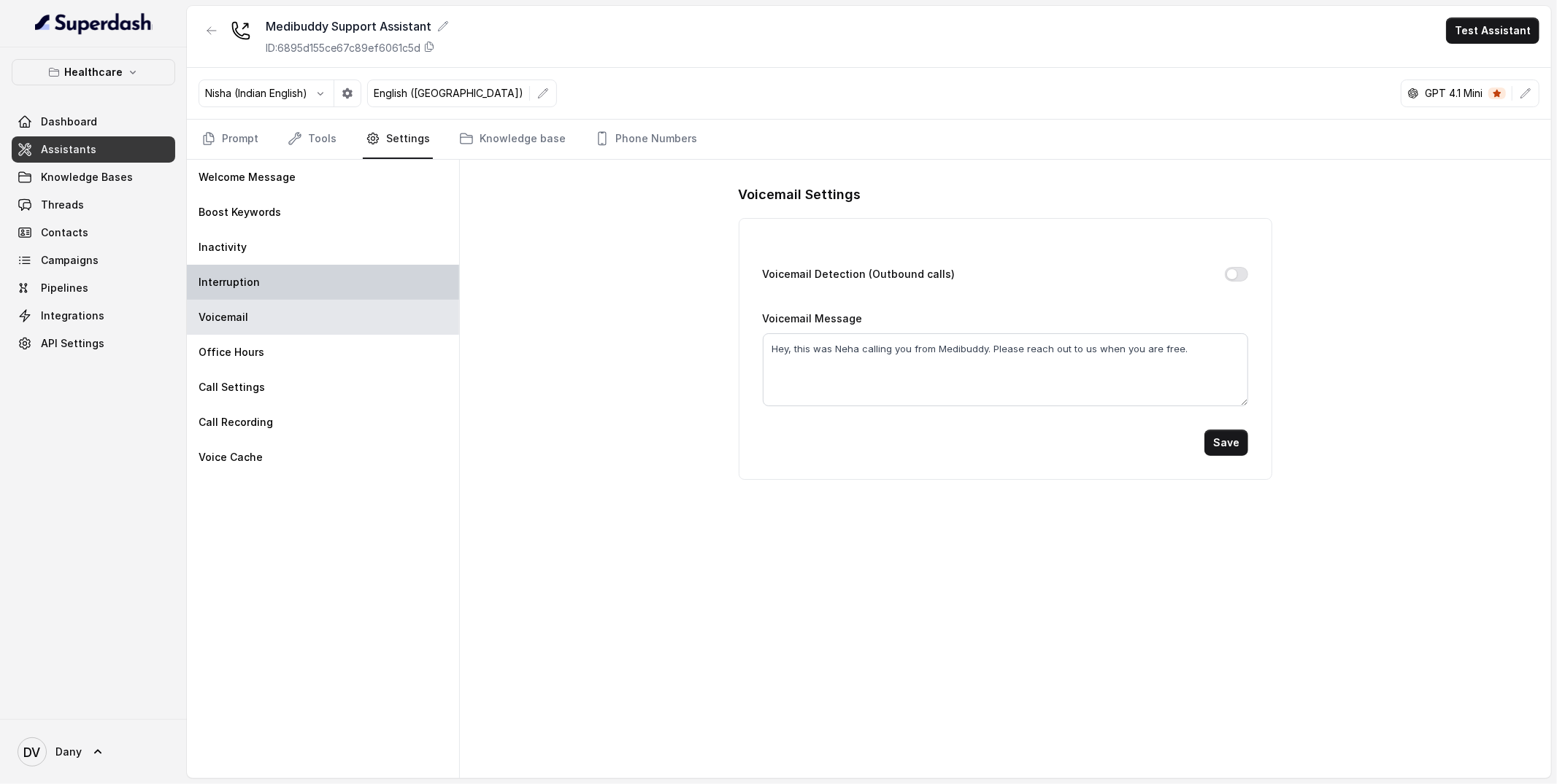
click at [267, 280] on div "Interruption" at bounding box center [324, 282] width 273 height 35
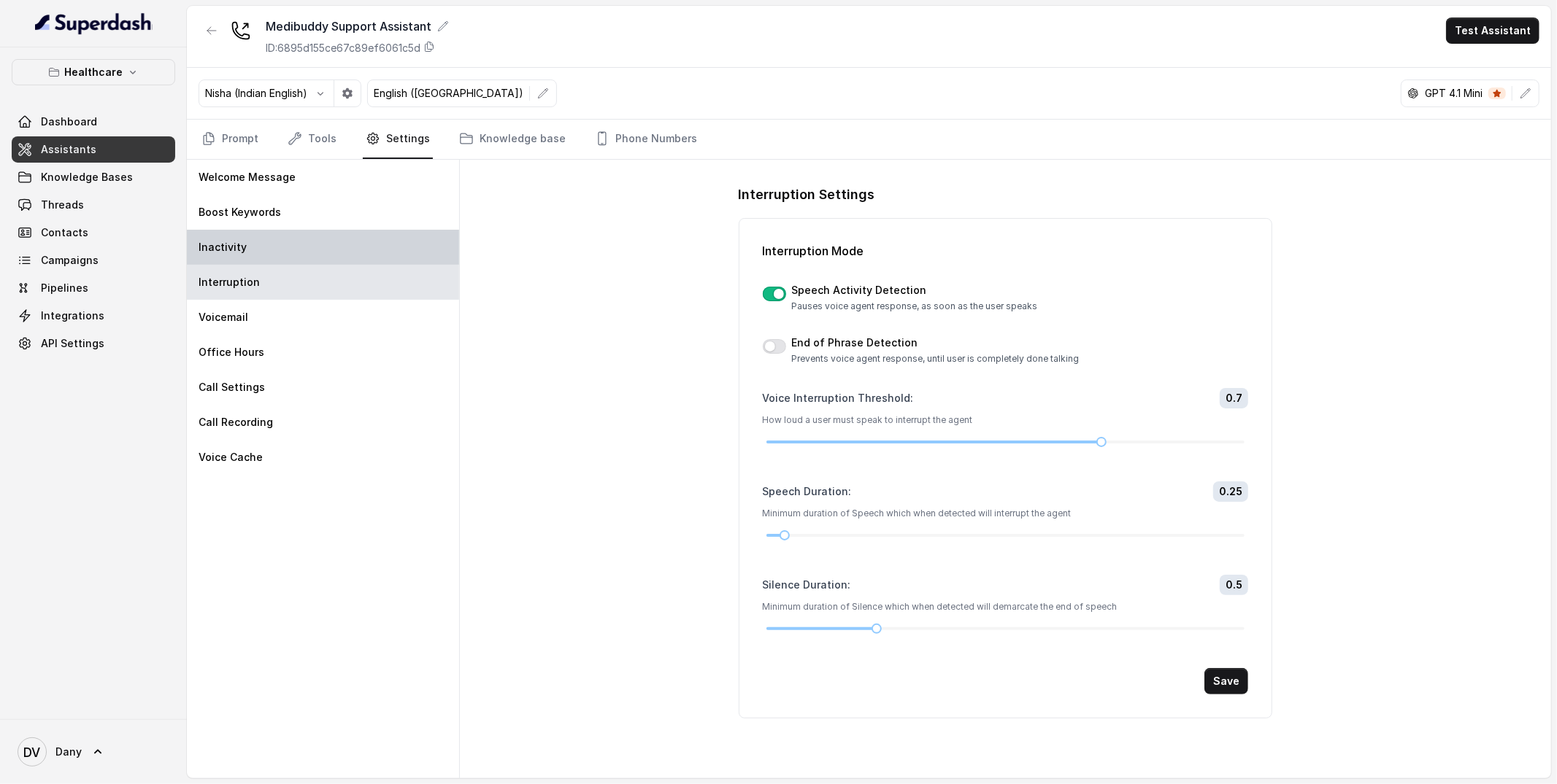
click at [266, 244] on div "Inactivity" at bounding box center [324, 247] width 273 height 35
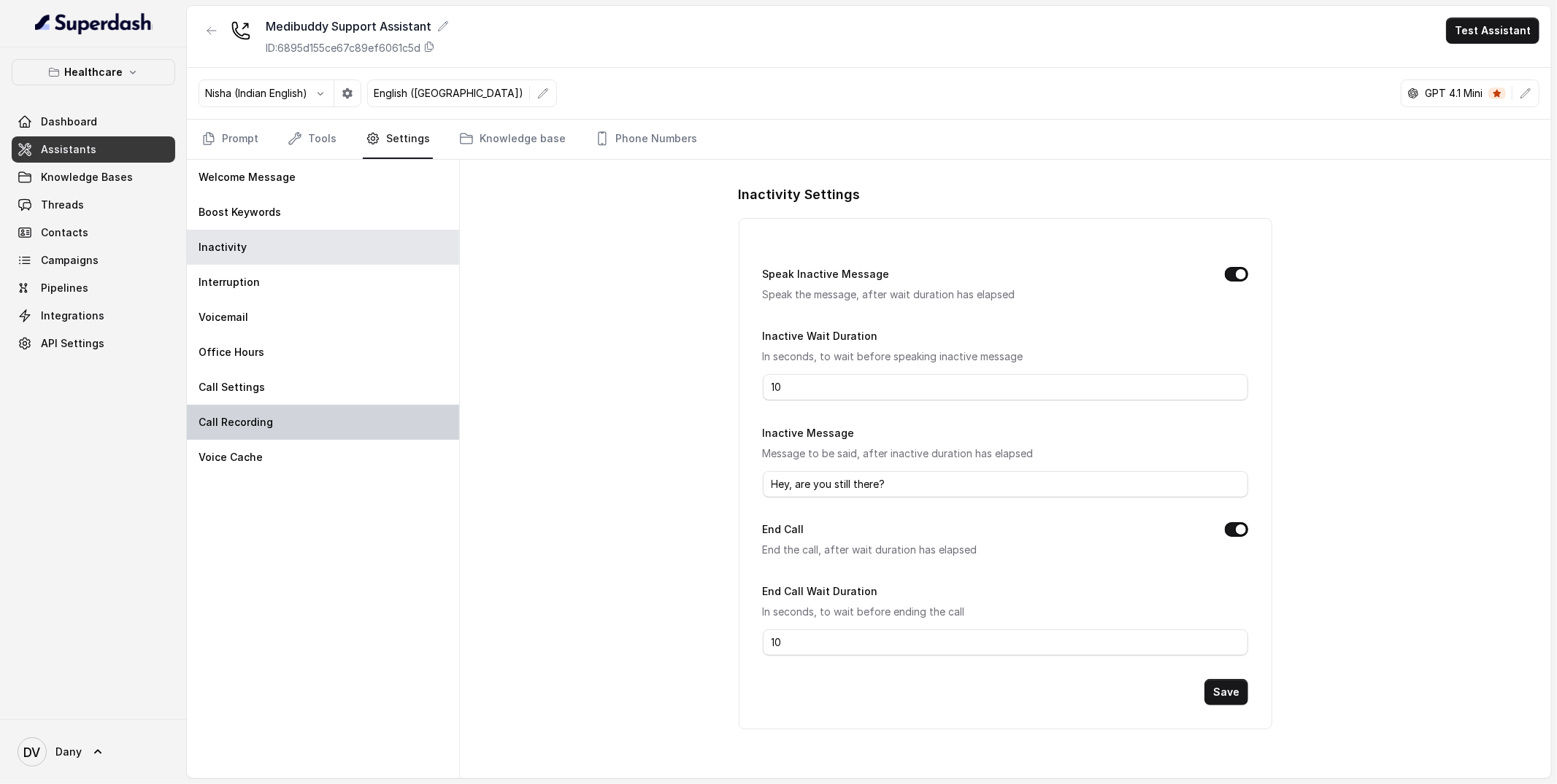
click at [358, 426] on div "Call Recording" at bounding box center [324, 422] width 273 height 35
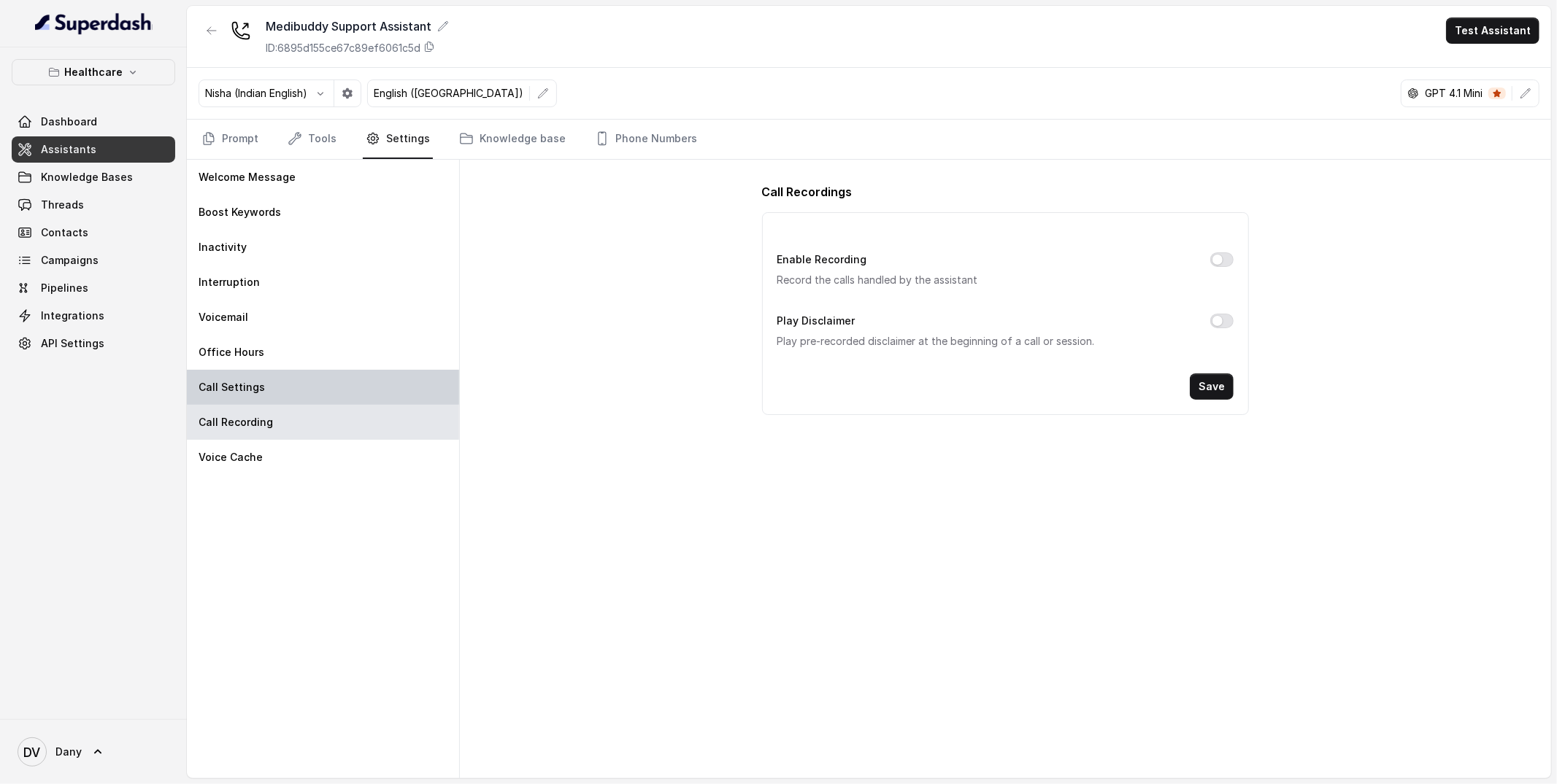
click at [347, 402] on div "Call Settings" at bounding box center [324, 387] width 273 height 35
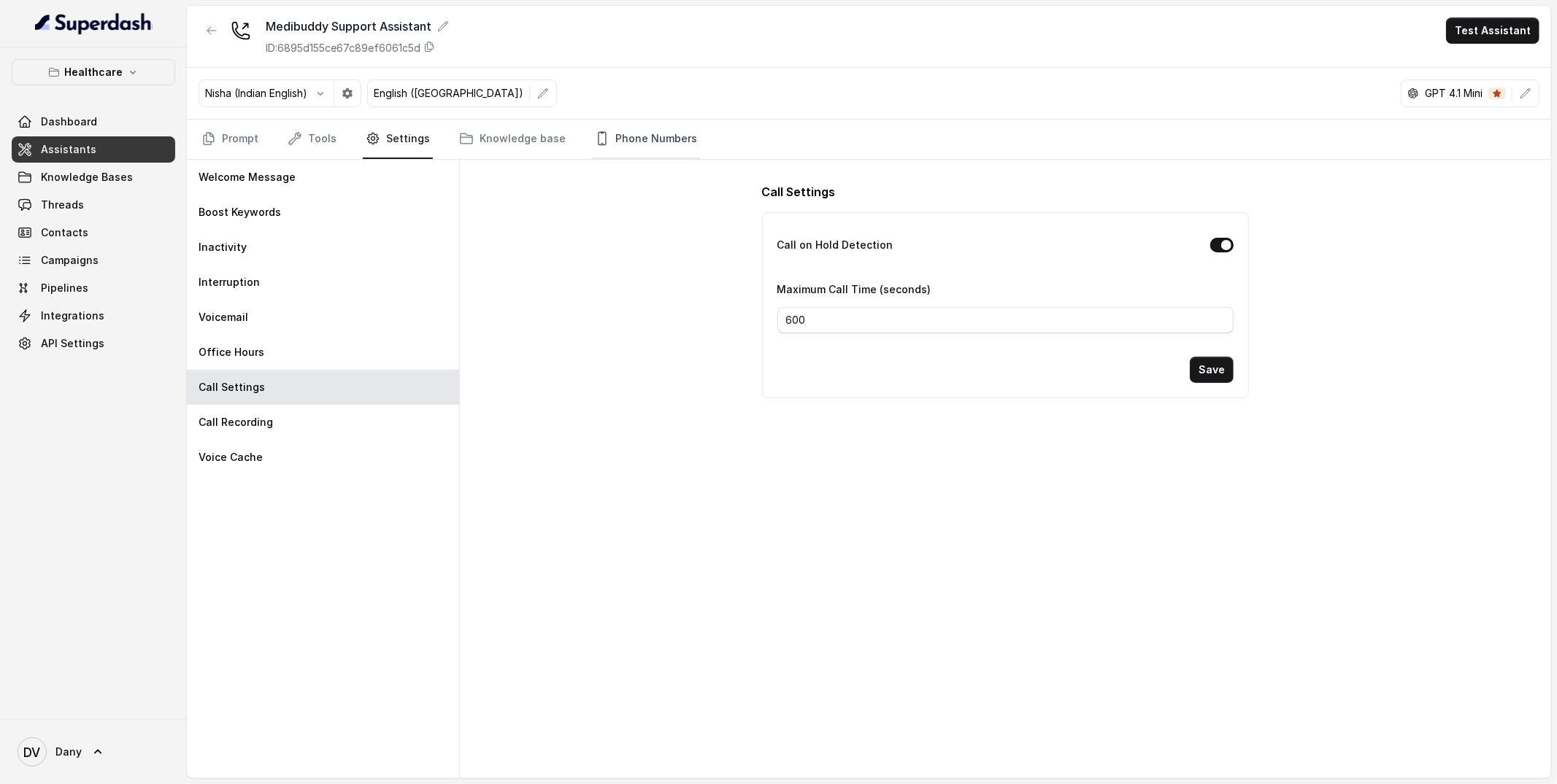
click at [595, 144] on icon "Tabs" at bounding box center [602, 138] width 15 height 15
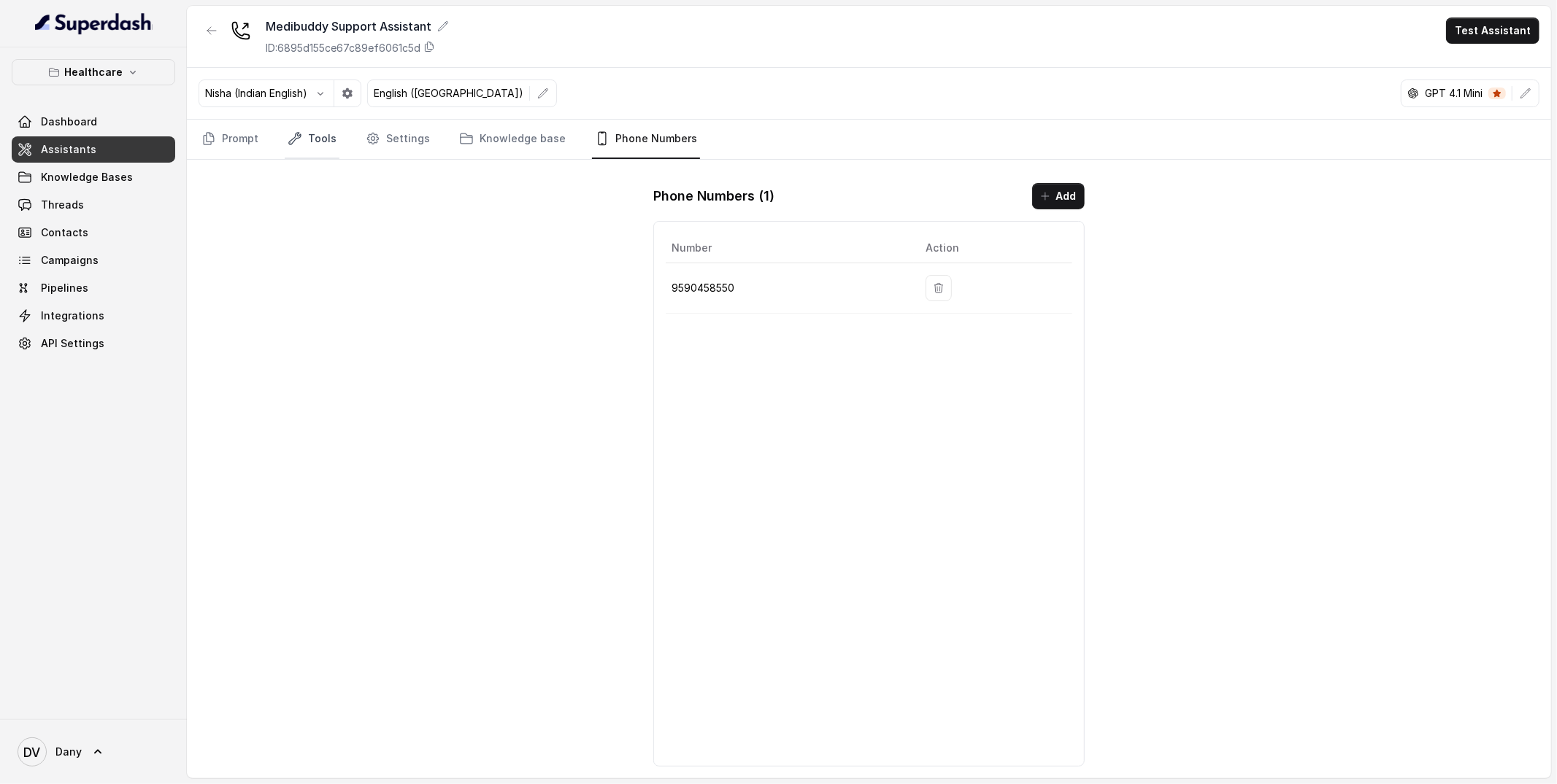
click at [291, 150] on link "Tools" at bounding box center [312, 139] width 55 height 39
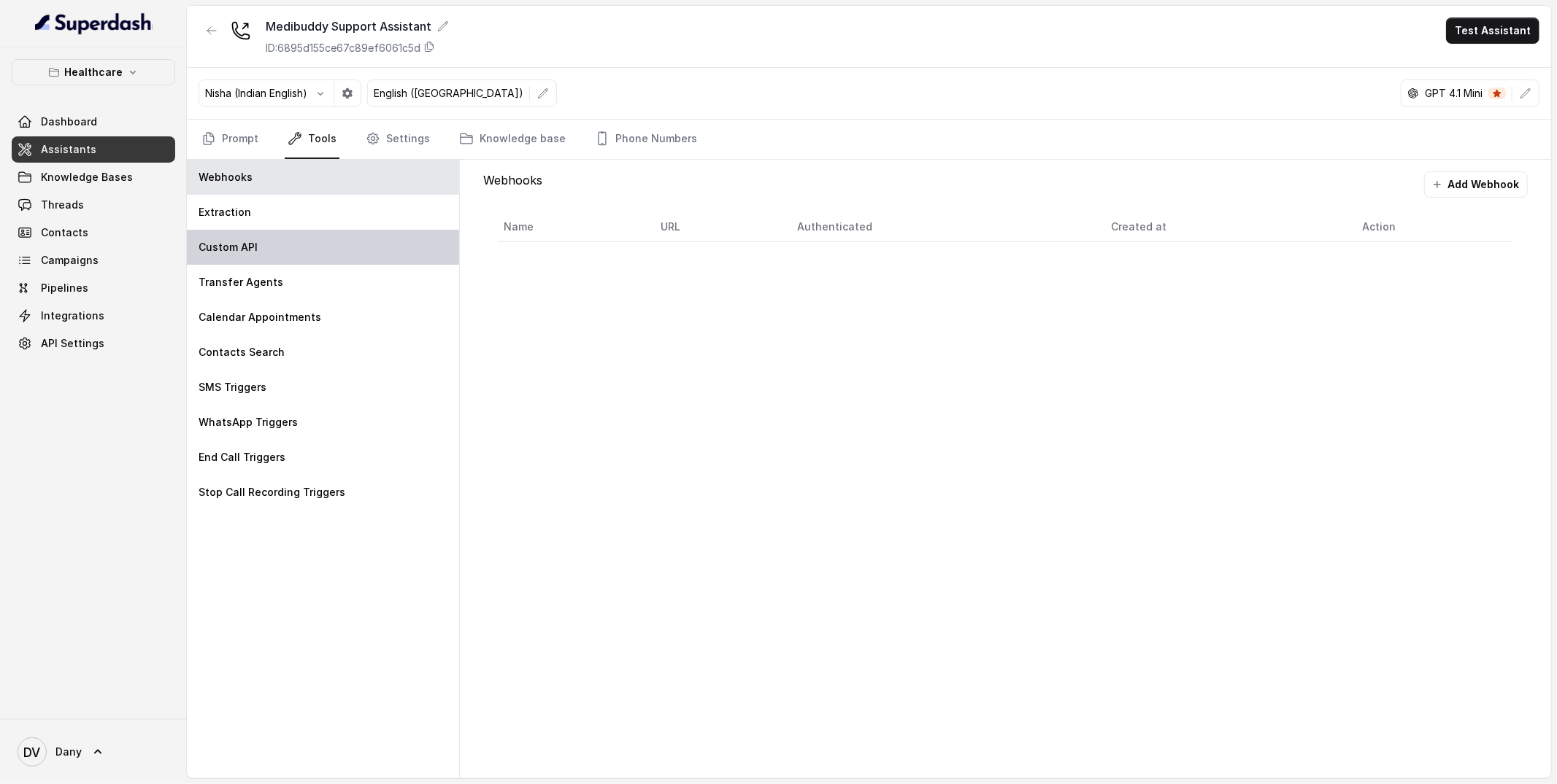
click at [293, 253] on div "Custom API" at bounding box center [324, 247] width 273 height 35
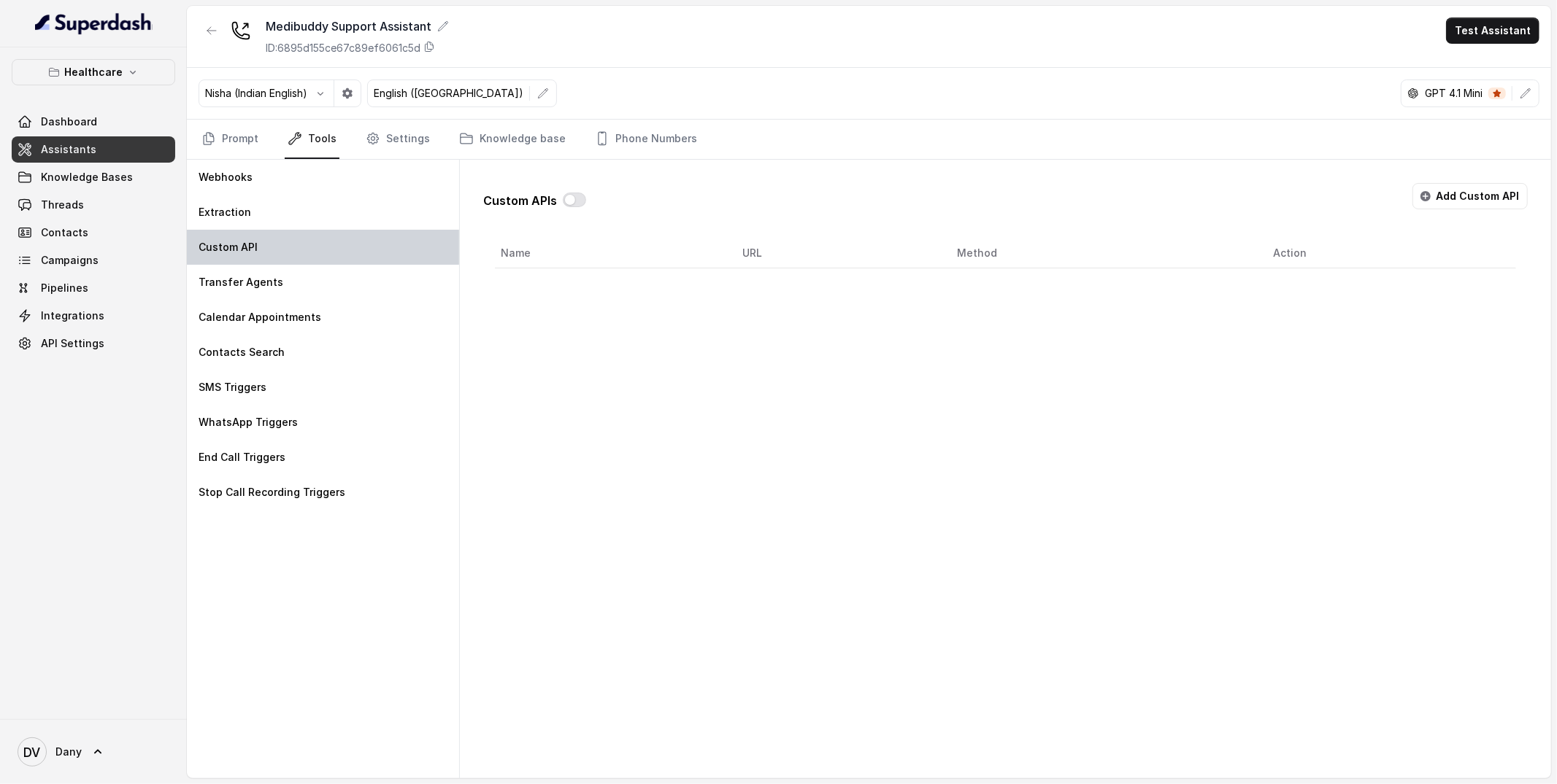
click at [289, 239] on div "Custom API" at bounding box center [324, 247] width 273 height 35
click at [287, 209] on div "Extraction" at bounding box center [324, 213] width 273 height 35
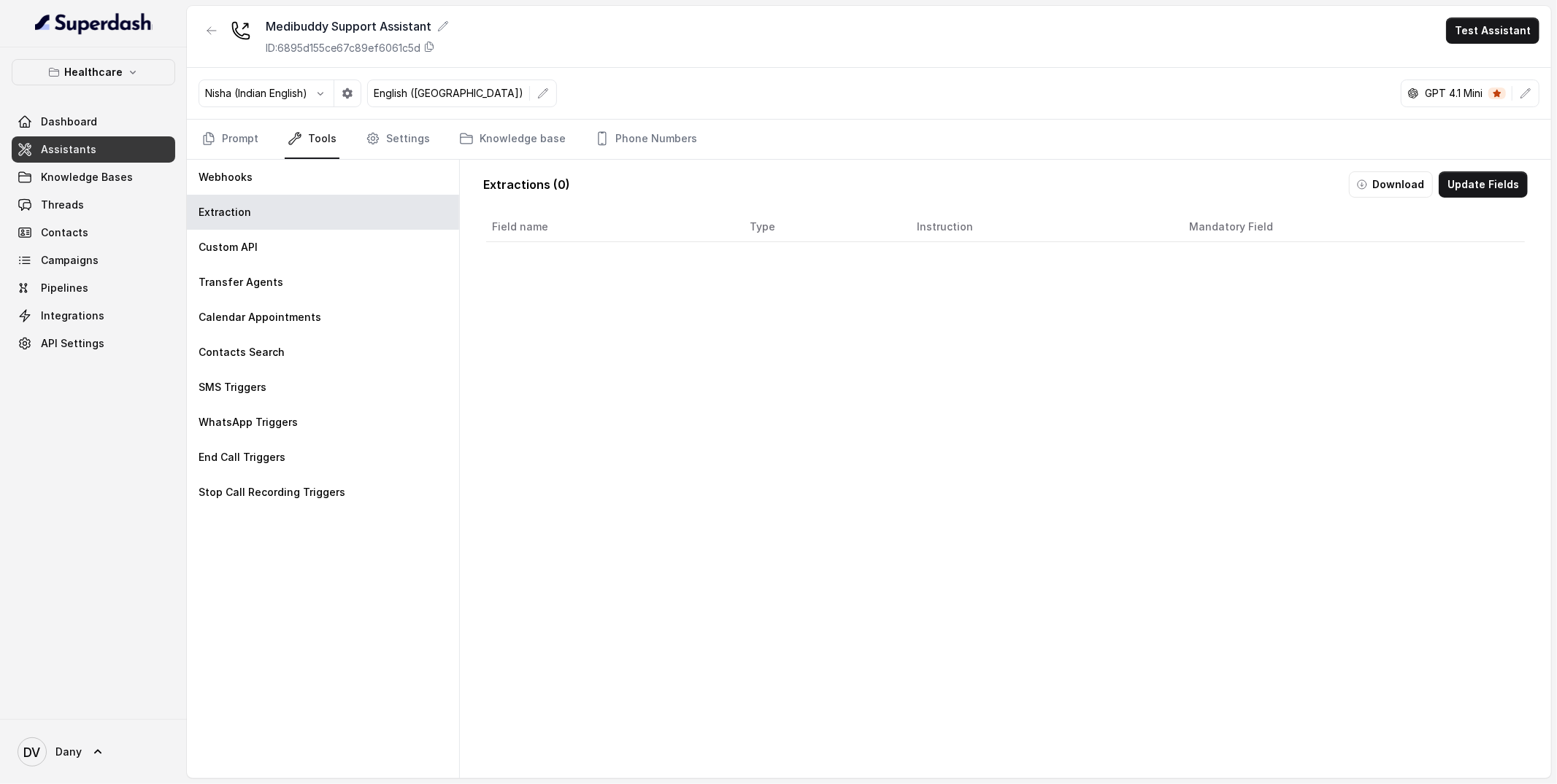
click at [404, 119] on div "Nisha (Indian English) English ([GEOGRAPHIC_DATA]) GPT 4.1 Mini" at bounding box center [869, 93] width 1364 height 52
click at [403, 141] on link "Settings" at bounding box center [397, 139] width 70 height 39
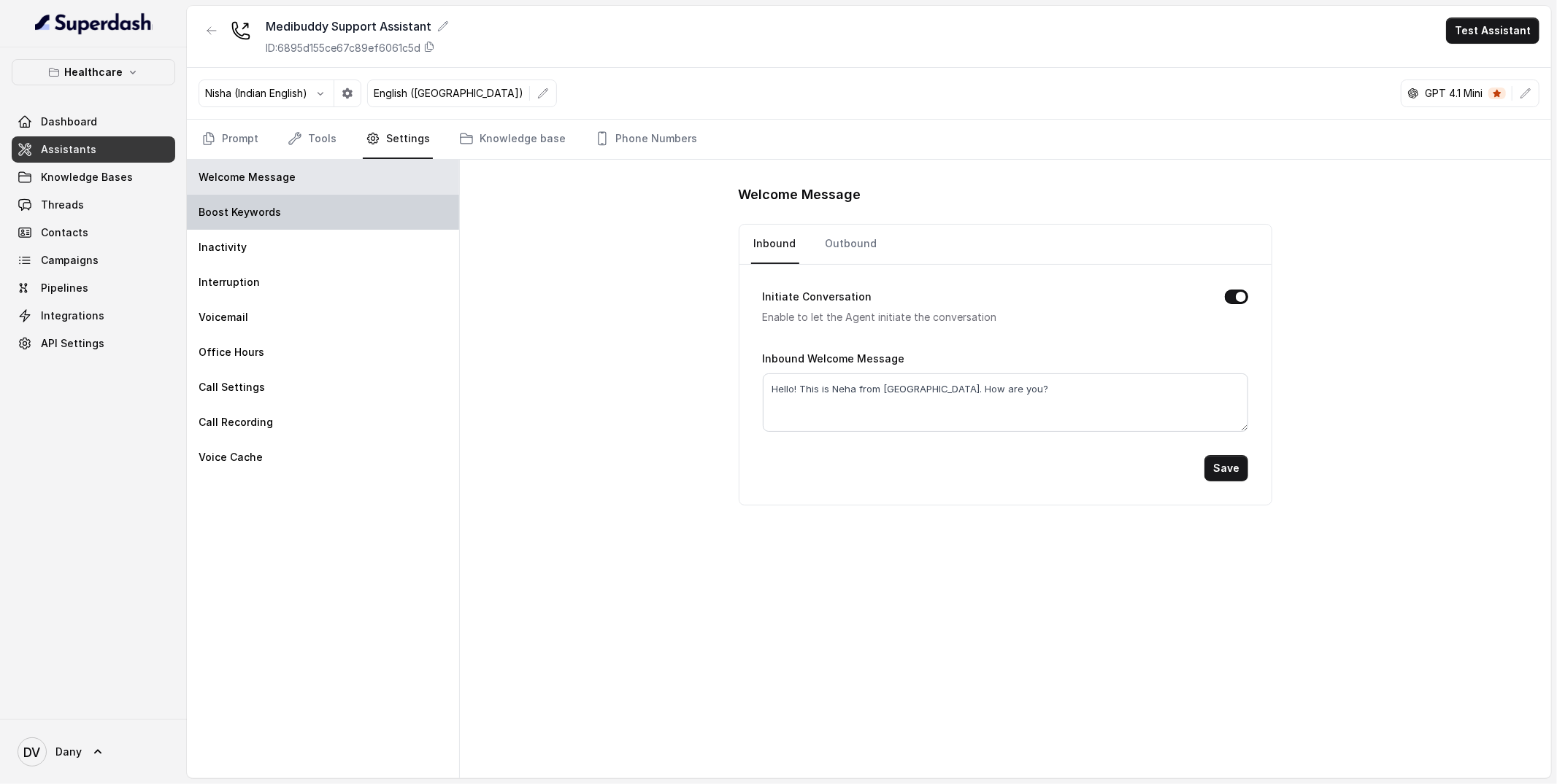
click at [378, 216] on div "Boost Keywords" at bounding box center [324, 213] width 273 height 35
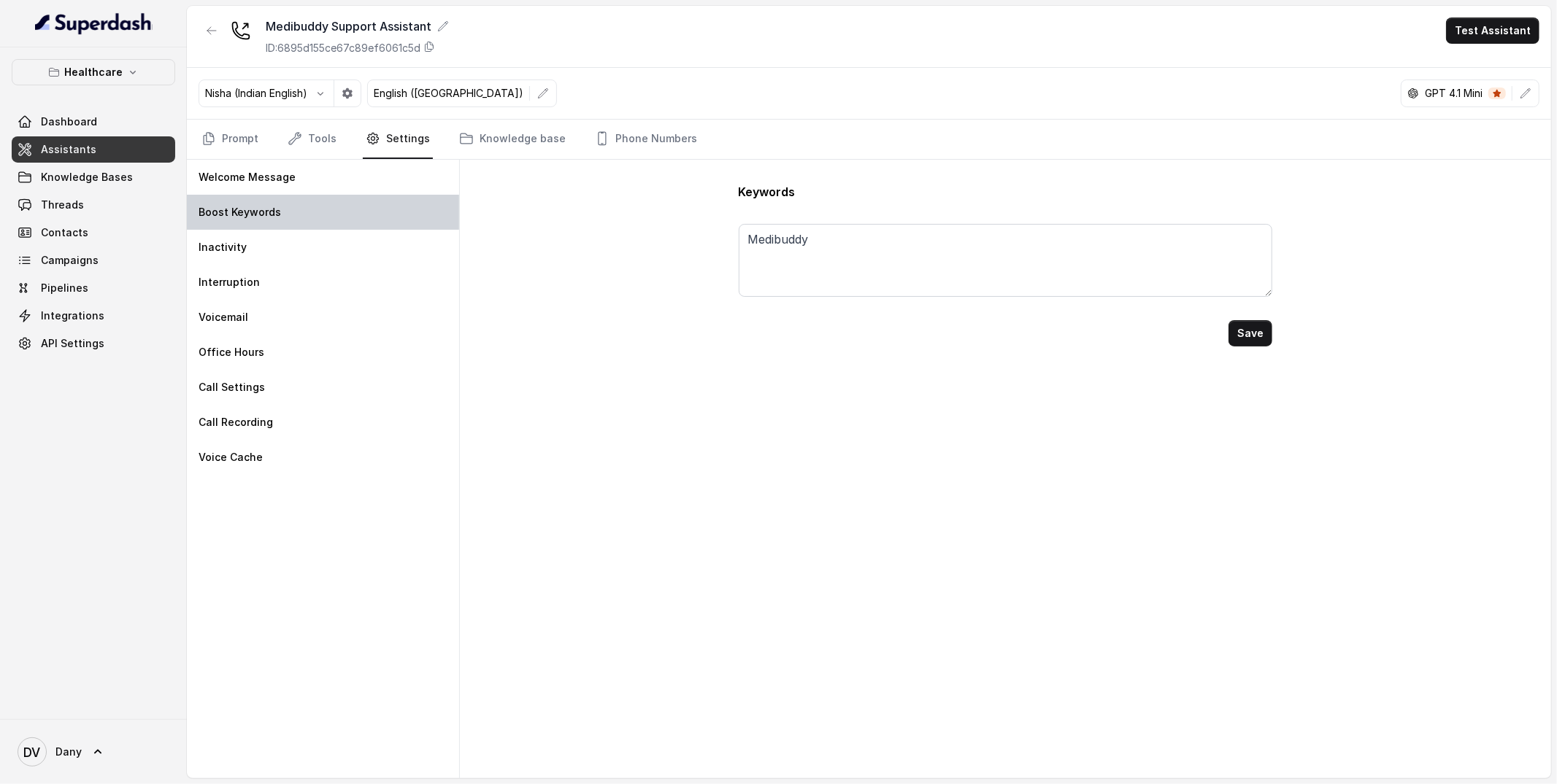
click at [378, 216] on div "Boost Keywords" at bounding box center [324, 213] width 273 height 35
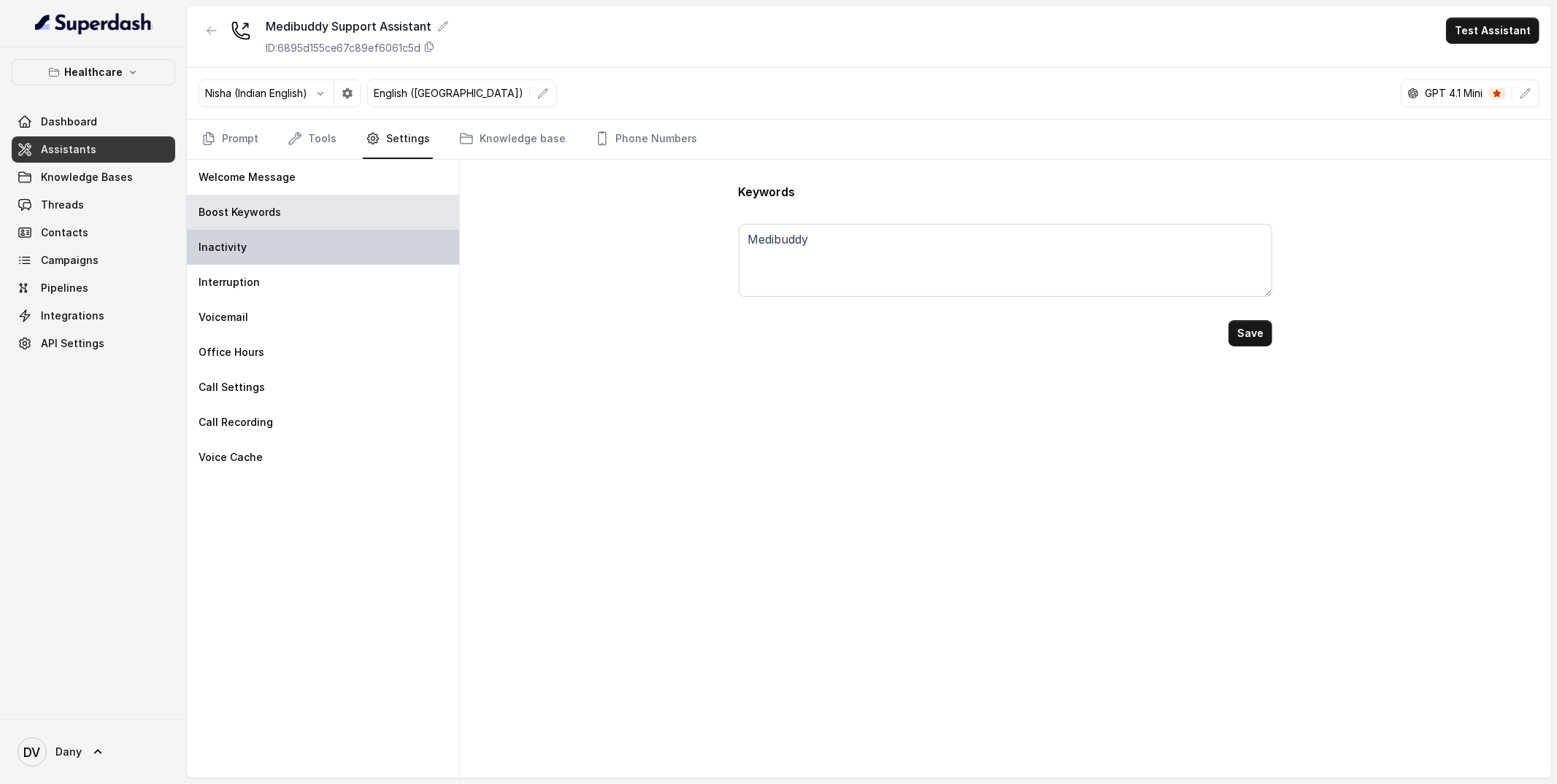
click at [354, 240] on div "Inactivity" at bounding box center [324, 247] width 273 height 35
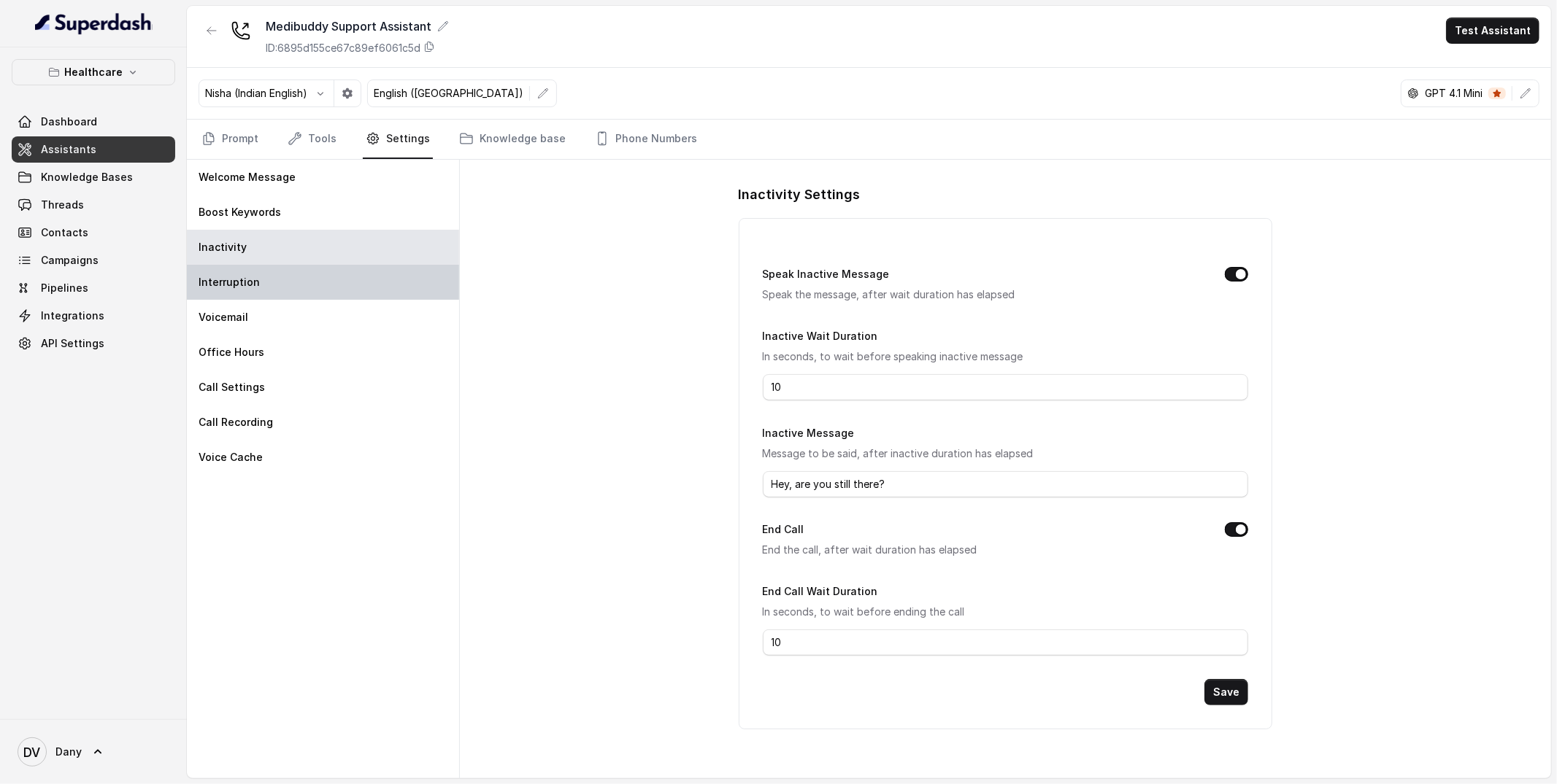
click at [362, 266] on div "Interruption" at bounding box center [324, 282] width 273 height 35
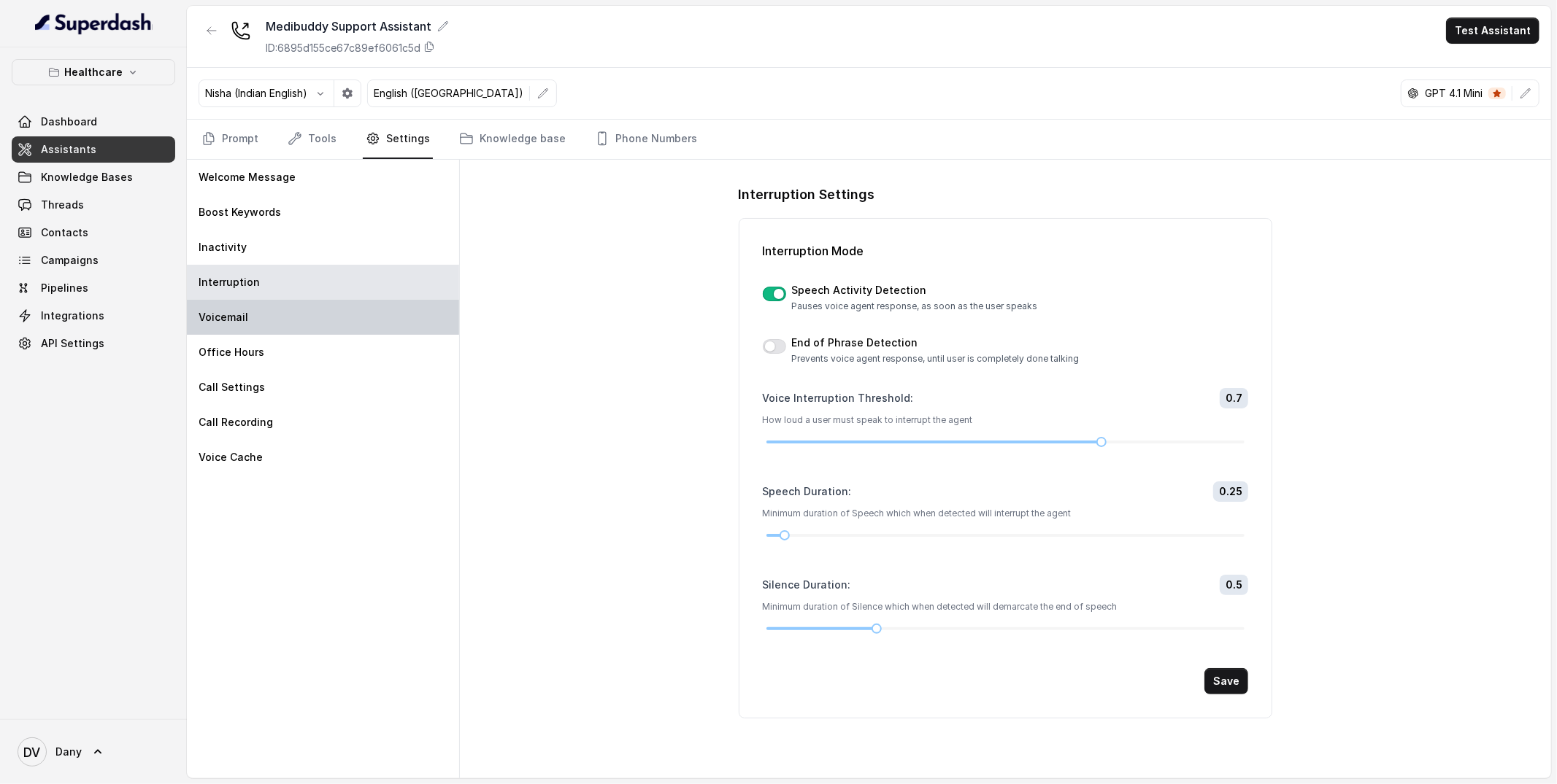
click at [361, 301] on div "Voicemail" at bounding box center [324, 318] width 273 height 35
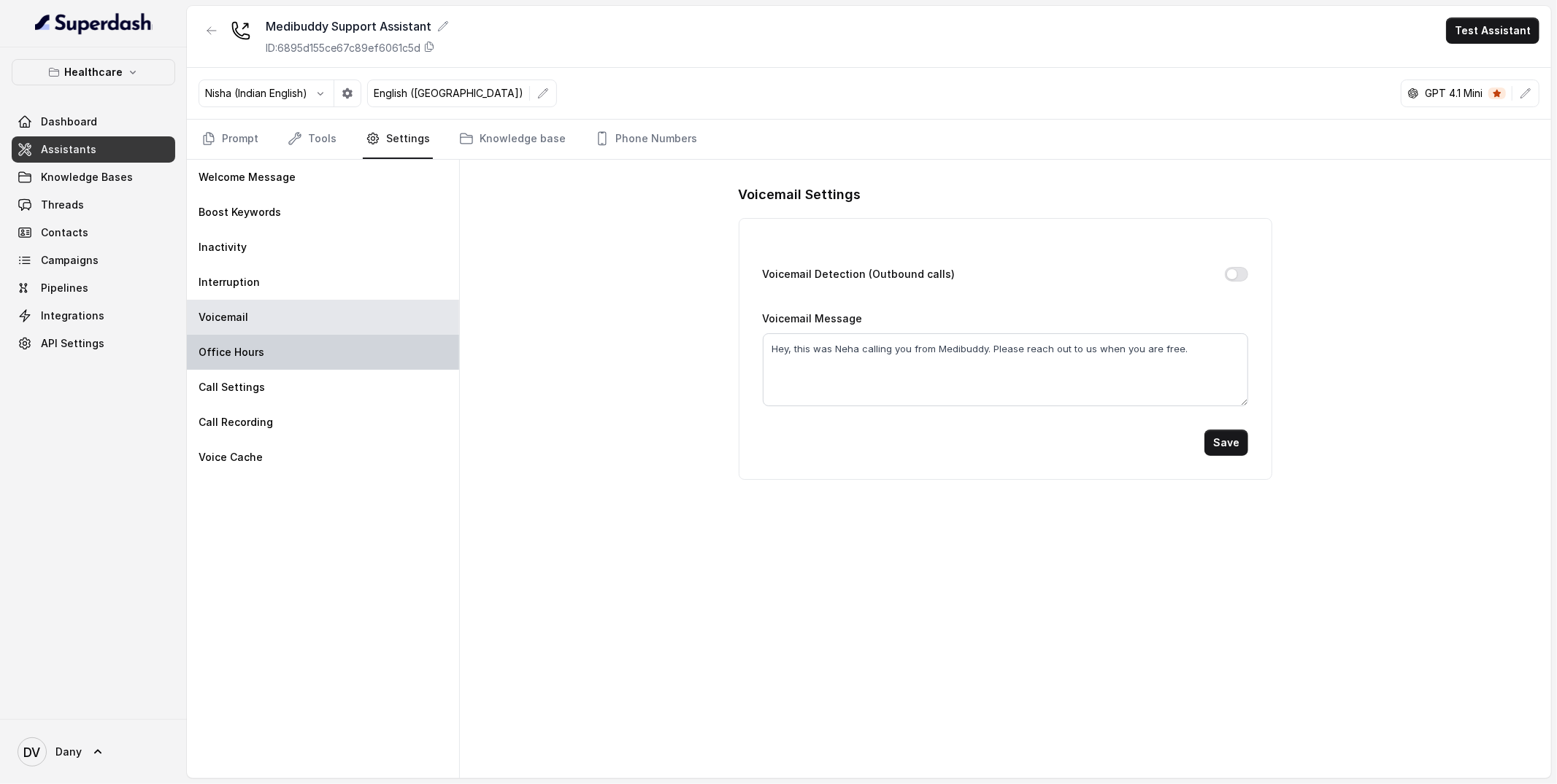
click at [380, 353] on div "Office Hours" at bounding box center [324, 353] width 273 height 35
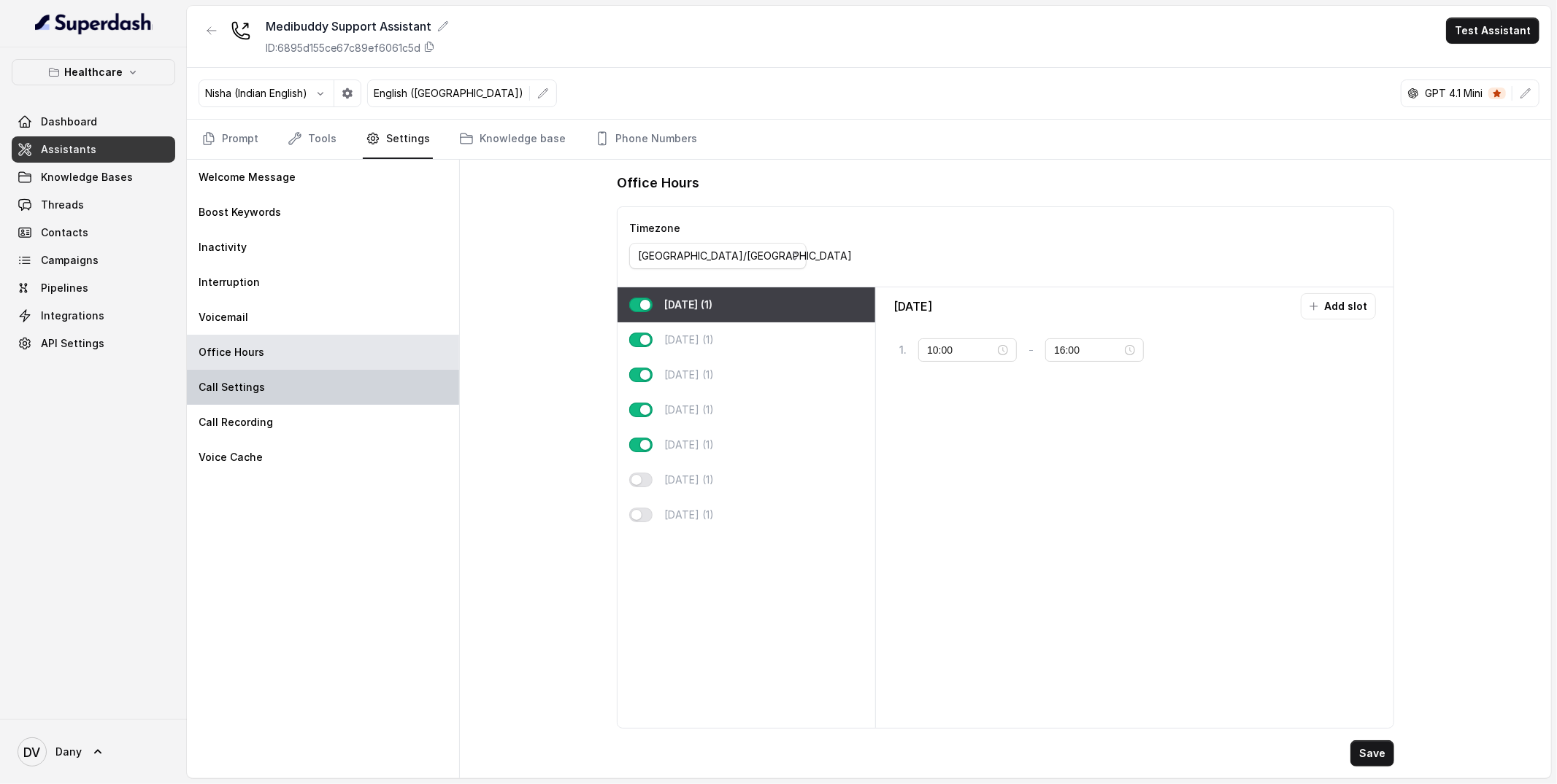
click at [380, 386] on div "Call Settings" at bounding box center [324, 387] width 273 height 35
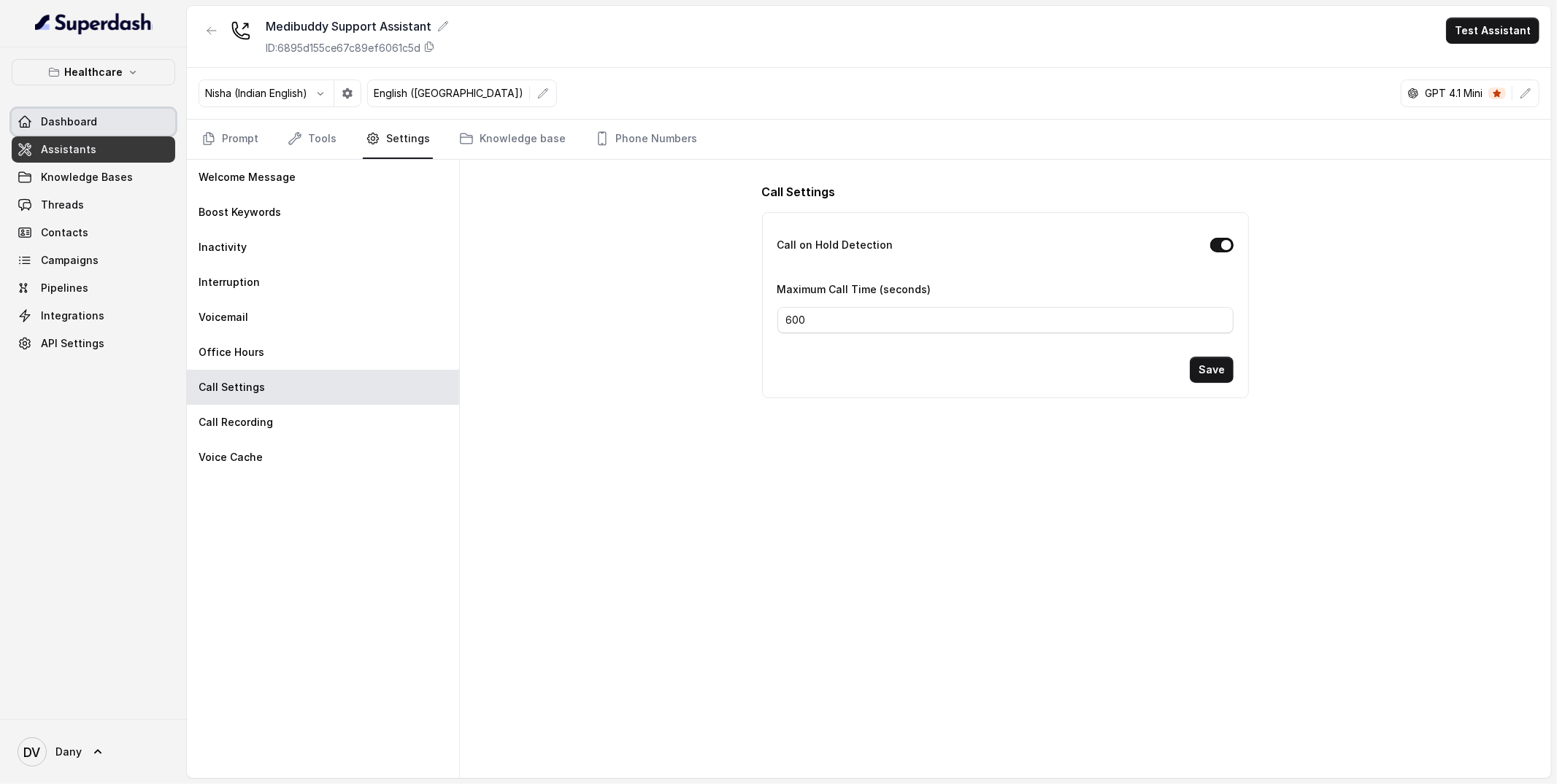
click at [56, 124] on span "Dashboard" at bounding box center [69, 122] width 56 height 15
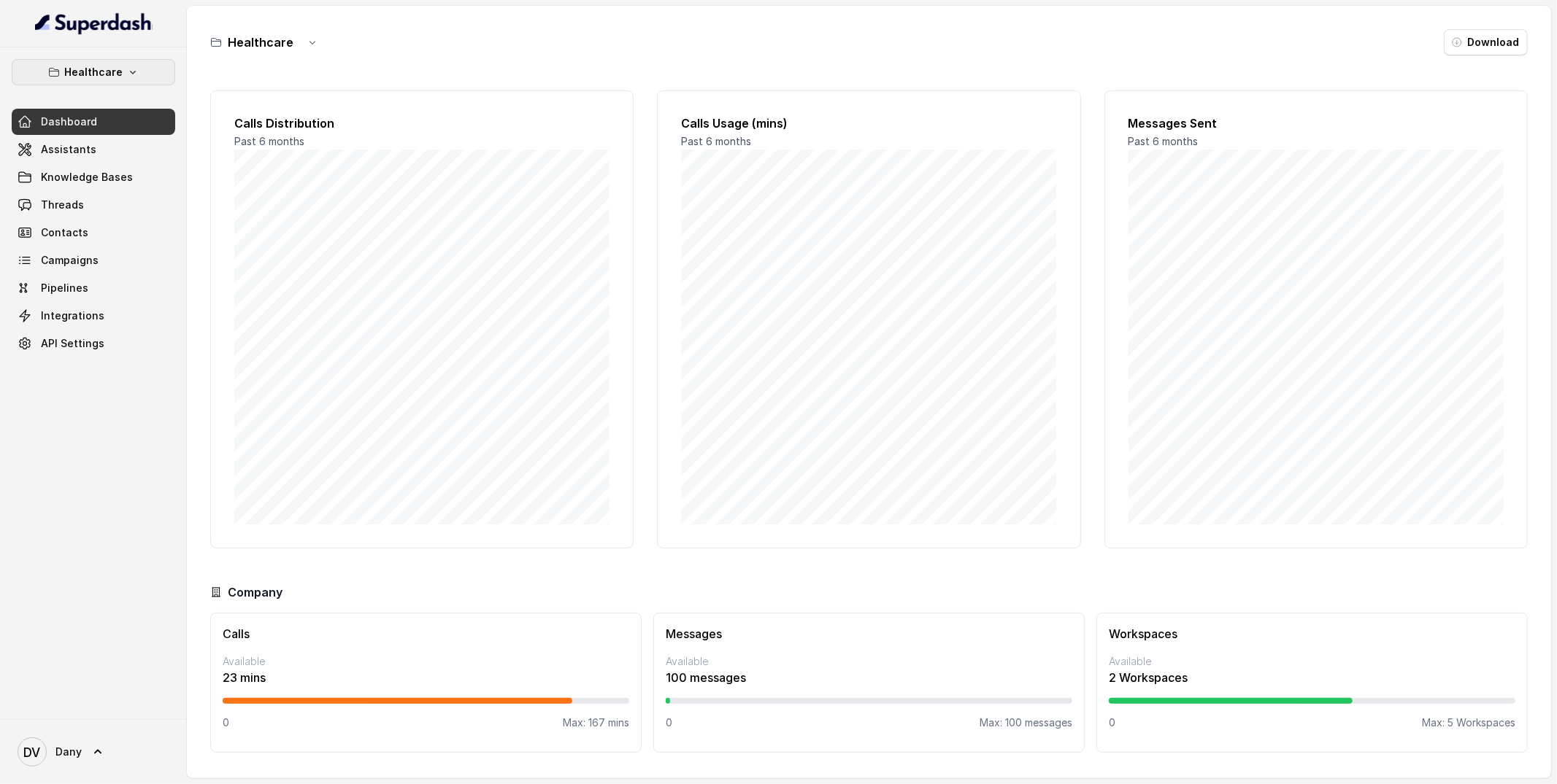
click at [129, 80] on button "Healthcare" at bounding box center [93, 72] width 164 height 26
click at [278, 47] on div "Healthcare Dashboard Assistants Knowledge Bases Threads Contacts Campaigns Pipe…" at bounding box center [778, 392] width 1557 height 784
click at [313, 42] on icon "button" at bounding box center [313, 42] width 12 height 12
click at [432, 57] on div "Healthcare Download Calls Distribution Past 6 months Calls Usage (mins) Past 6 …" at bounding box center [869, 392] width 1364 height 772
click at [151, 73] on button "Healthcare" at bounding box center [93, 72] width 164 height 26
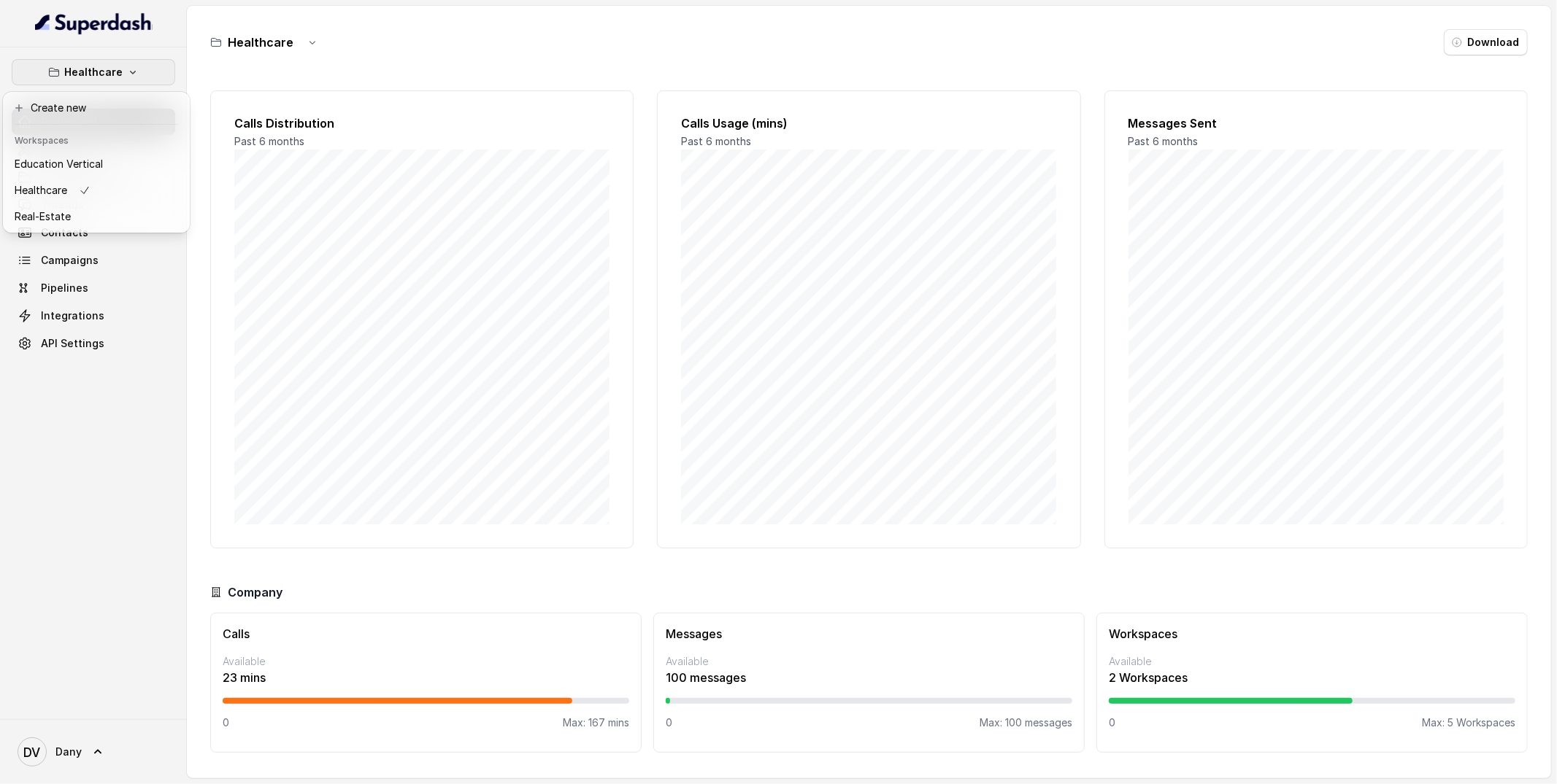
click at [401, 58] on div "Healthcare Dashboard Assistants Knowledge Bases Threads Contacts Campaigns Pipe…" at bounding box center [778, 392] width 1557 height 784
click at [118, 206] on link "Threads" at bounding box center [93, 205] width 164 height 26
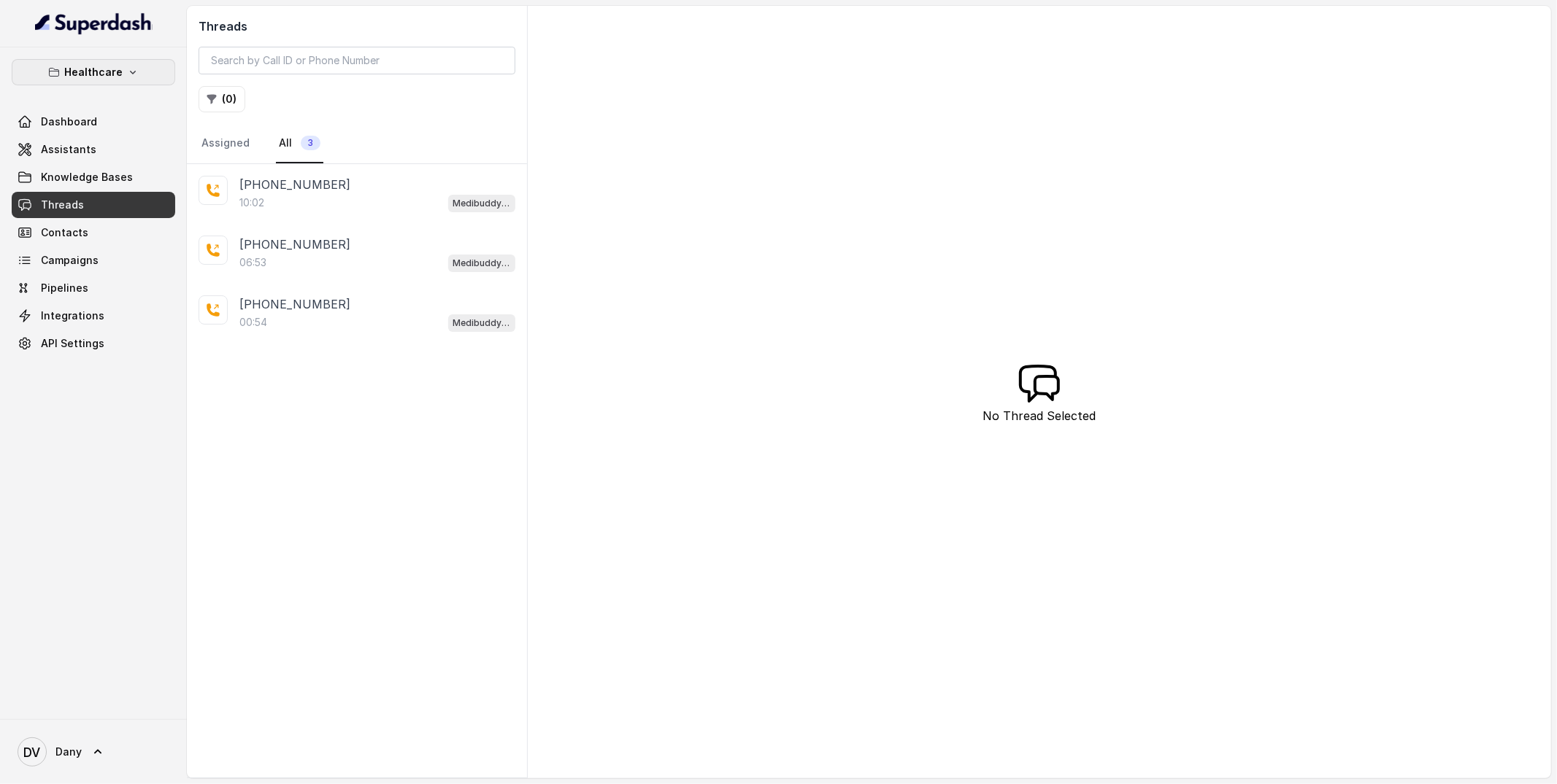
click at [119, 78] on p "Healthcare" at bounding box center [93, 73] width 59 height 18
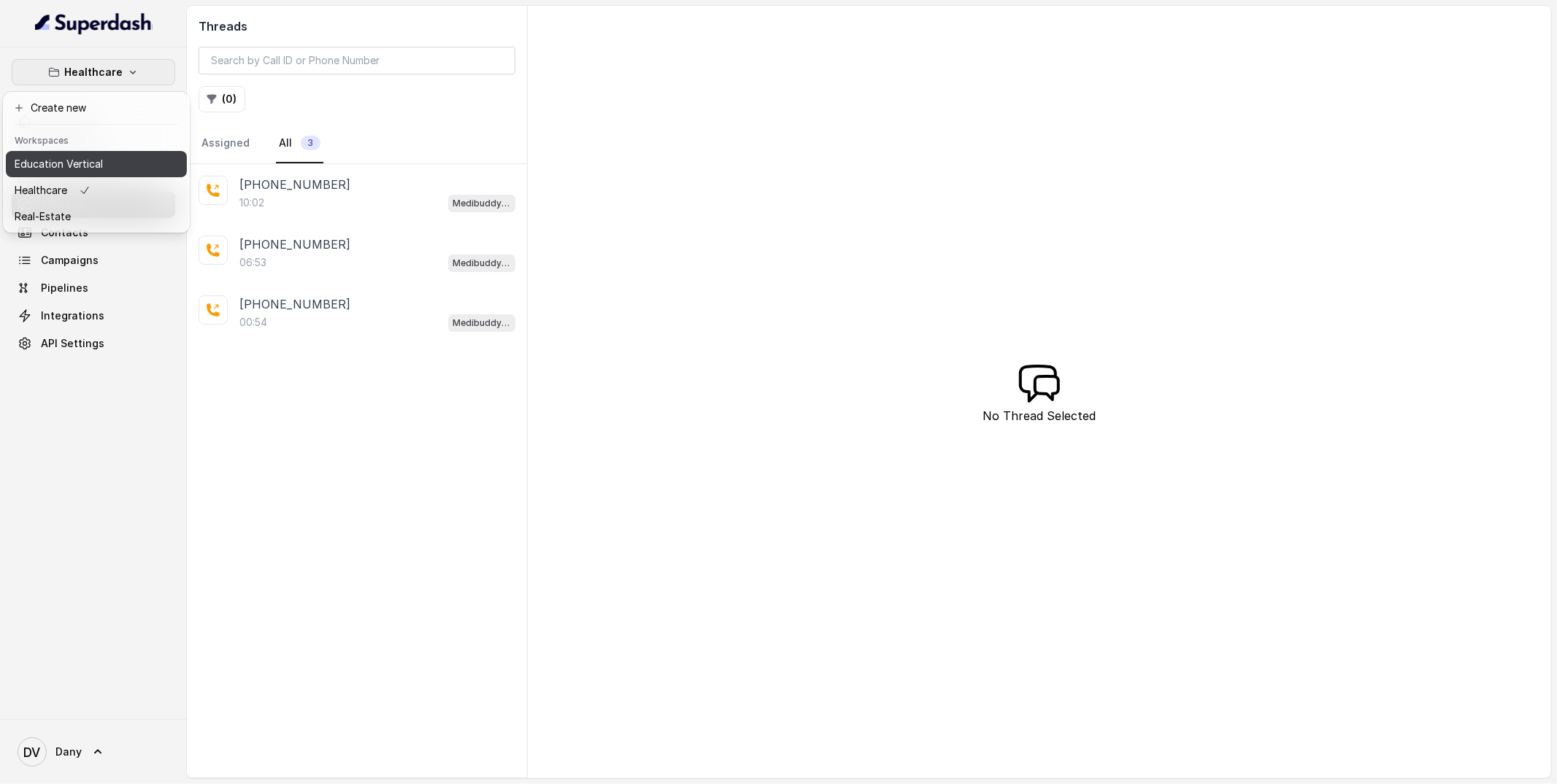
click at [108, 151] on button "Education Vertical" at bounding box center [96, 164] width 181 height 26
